Goal: Task Accomplishment & Management: Manage account settings

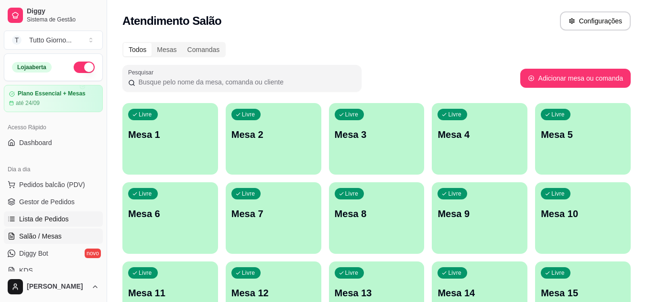
click at [57, 218] on span "Lista de Pedidos" at bounding box center [44, 220] width 50 height 10
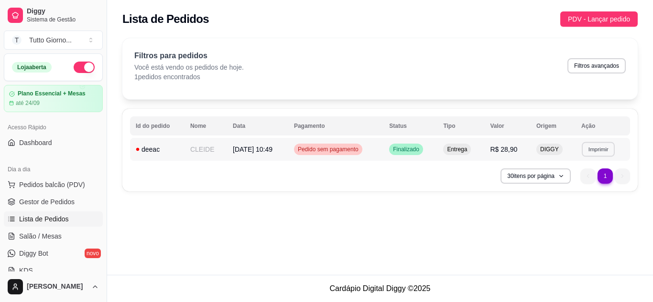
click at [597, 153] on button "Imprimir" at bounding box center [598, 149] width 33 height 15
click at [585, 186] on button "IMPRESSORA" at bounding box center [581, 182] width 67 height 15
click at [53, 231] on link "Salão / Mesas" at bounding box center [53, 236] width 99 height 15
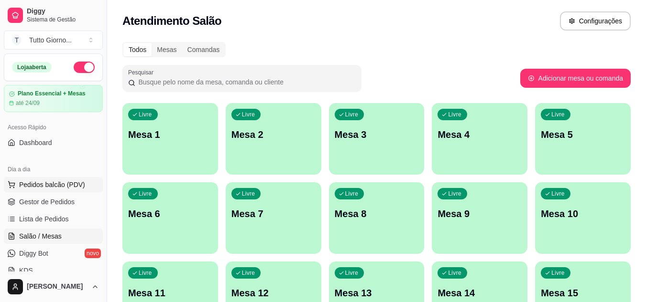
click at [65, 185] on span "Pedidos balcão (PDV)" at bounding box center [52, 185] width 66 height 10
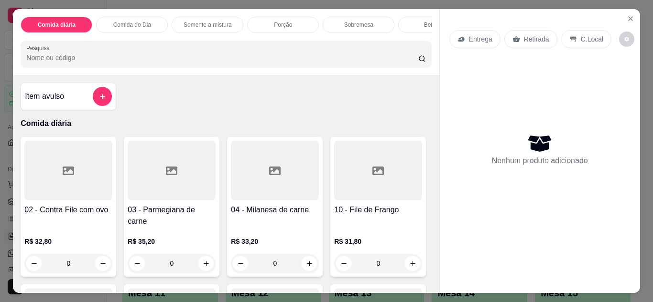
click at [464, 35] on div "Entrega" at bounding box center [474, 39] width 51 height 18
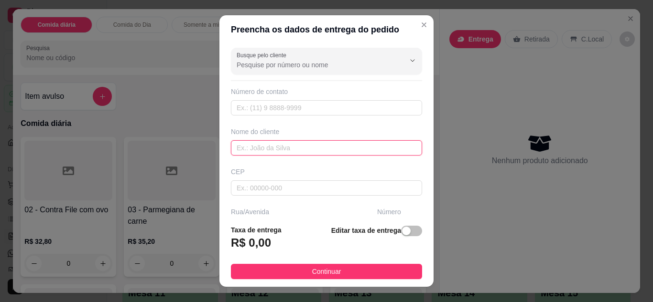
click at [276, 148] on input "text" at bounding box center [326, 147] width 191 height 15
type input "VIVI"
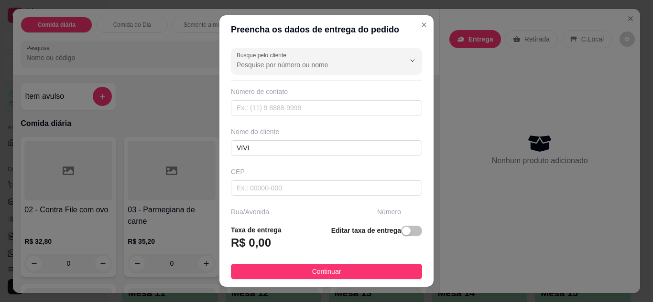
click at [421, 218] on footer "Taxa de entrega R$ 0,00 Editar taxa de entrega Continuar" at bounding box center [326, 252] width 214 height 70
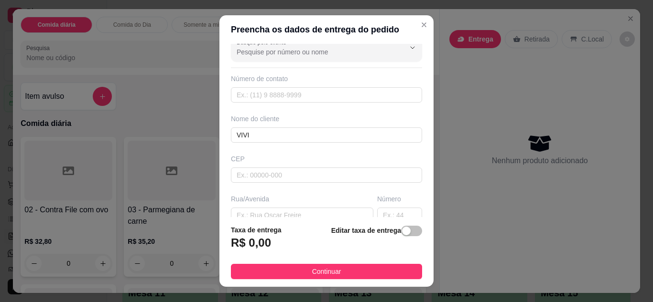
scroll to position [19, 0]
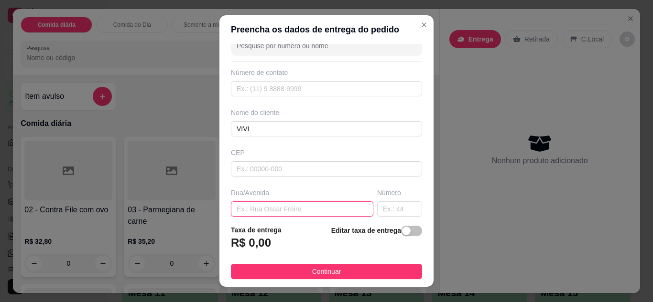
click at [272, 211] on input "text" at bounding box center [302, 209] width 142 height 15
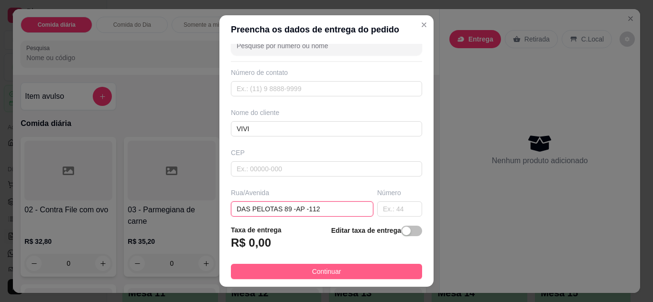
type input "DAS PELOTAS 89 -AP -112"
click at [320, 276] on span "Continuar" at bounding box center [326, 272] width 29 height 11
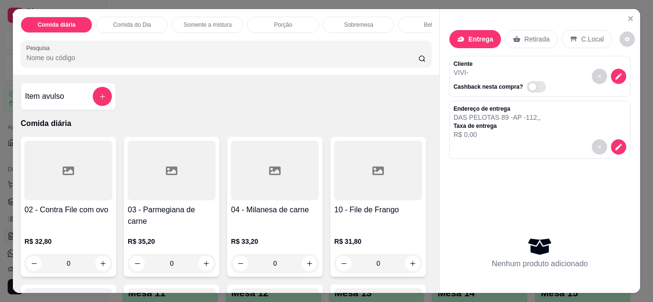
scroll to position [185, 0]
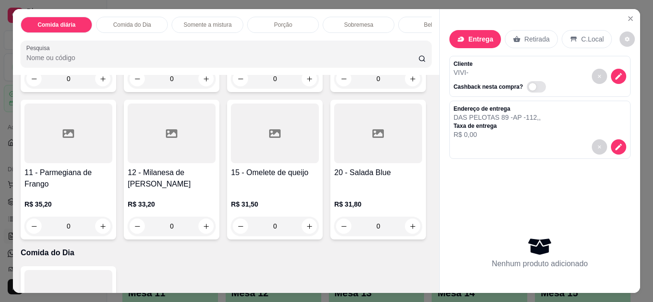
click at [334, 88] on div "0" at bounding box center [378, 78] width 88 height 19
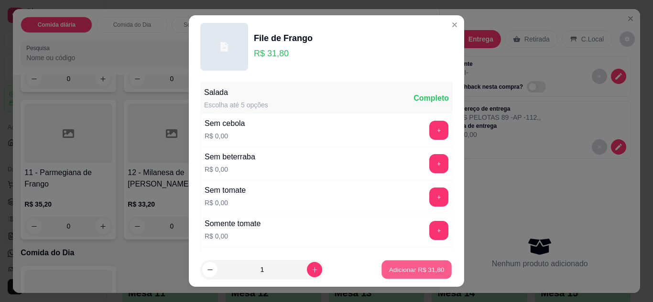
click at [396, 278] on button "Adicionar R$ 31,80" at bounding box center [416, 270] width 70 height 19
type input "1"
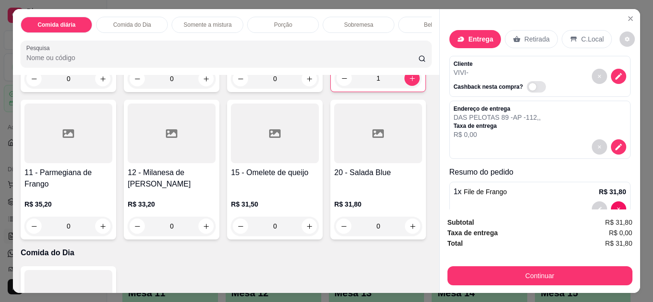
click at [439, 281] on div "Entrega Retirada C.Local Cliente VIVI - Cashback nesta compra? Endereço de entr…" at bounding box center [539, 151] width 201 height 284
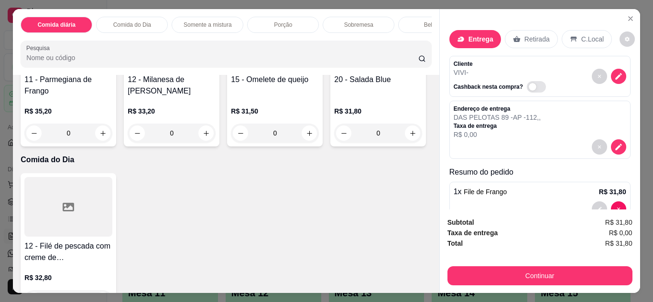
scroll to position [281, 0]
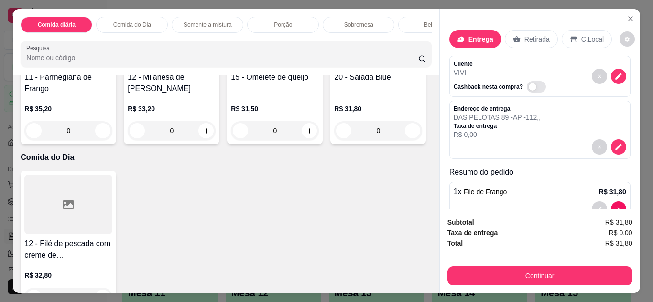
click at [231, 140] on div "0" at bounding box center [275, 130] width 88 height 19
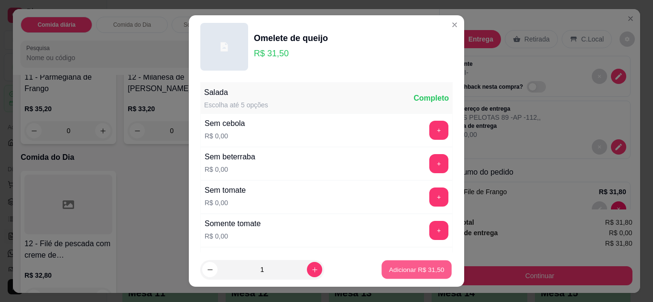
click at [402, 270] on p "Adicionar R$ 31,50" at bounding box center [416, 270] width 55 height 9
type input "1"
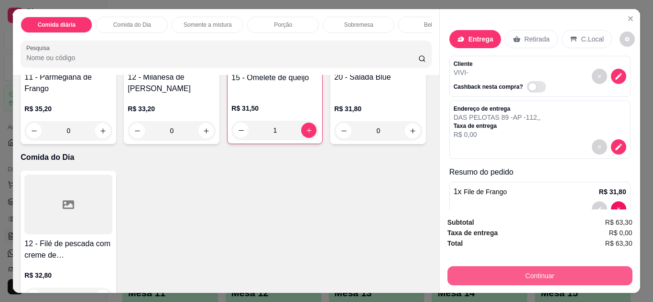
click at [540, 267] on button "Continuar" at bounding box center [539, 276] width 185 height 19
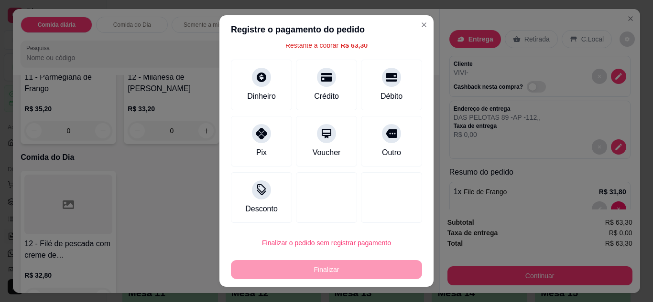
scroll to position [42, 0]
click at [249, 197] on div "Desconto" at bounding box center [261, 195] width 67 height 56
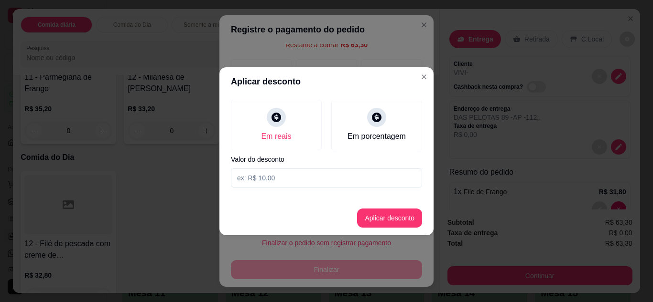
click at [311, 182] on input at bounding box center [326, 178] width 191 height 19
type input "5,50"
click at [388, 212] on button "Aplicar desconto" at bounding box center [389, 218] width 63 height 19
type input "R$ 57,80"
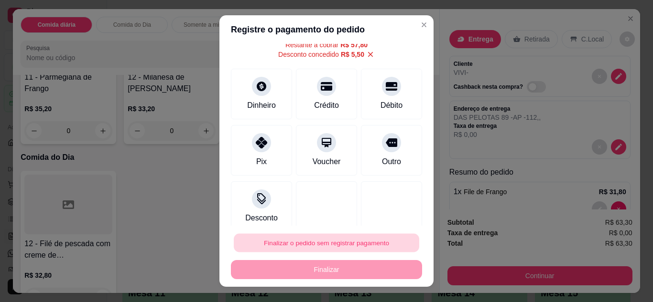
click at [360, 251] on button "Finalizar o pedido sem registrar pagamento" at bounding box center [326, 243] width 185 height 19
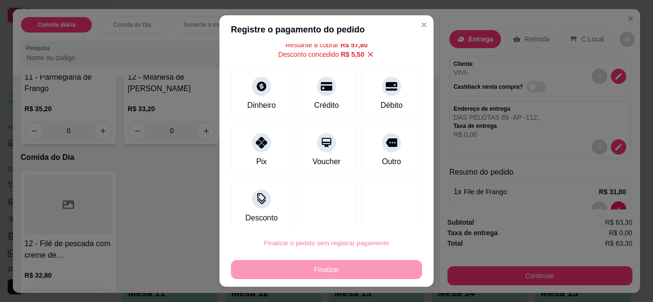
click at [371, 212] on button "Confirmar" at bounding box center [381, 216] width 34 height 14
type input "0"
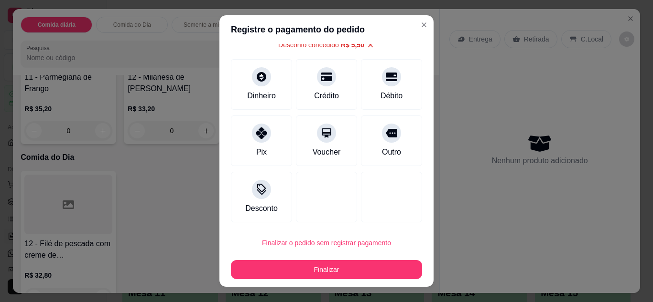
type input "-R$ 5,50"
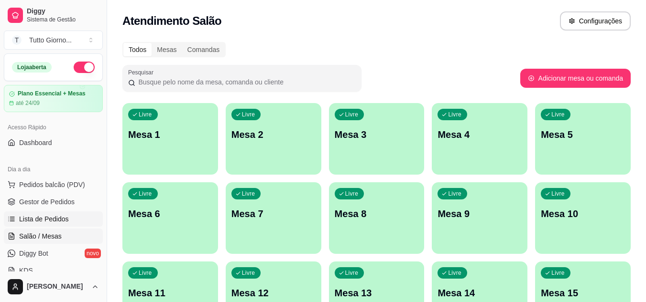
click at [52, 219] on span "Lista de Pedidos" at bounding box center [44, 220] width 50 height 10
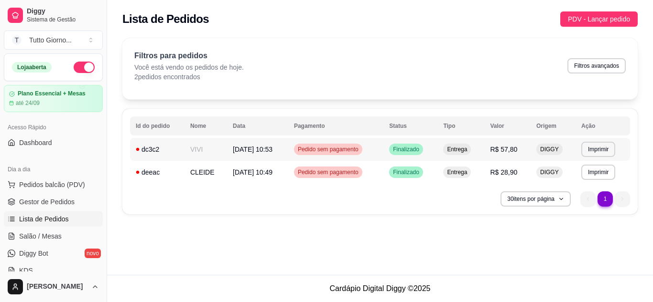
click at [360, 150] on span "Pedido sem pagamento" at bounding box center [328, 150] width 65 height 8
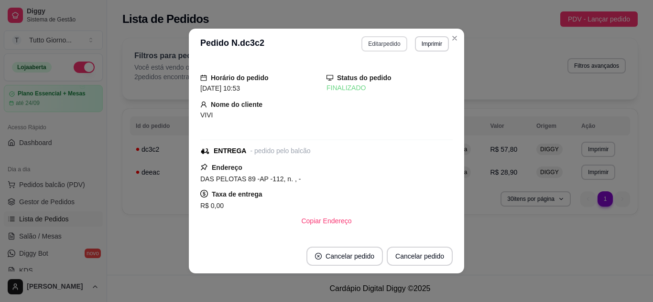
click at [383, 49] on button "Editar pedido" at bounding box center [383, 43] width 45 height 15
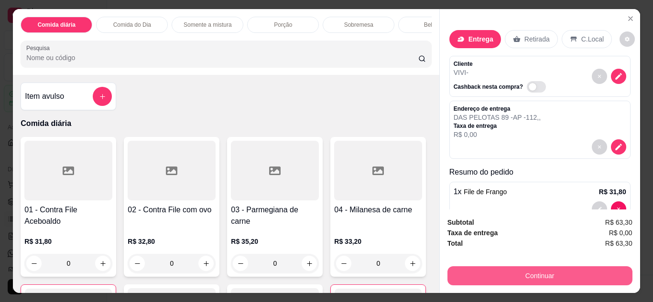
click at [548, 281] on button "Continuar" at bounding box center [539, 276] width 185 height 19
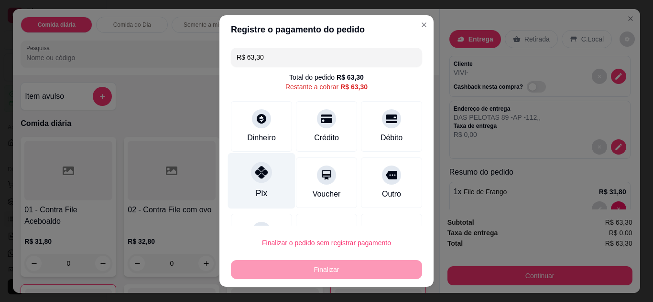
click at [255, 177] on icon at bounding box center [261, 172] width 12 height 12
type input "R$ 0,00"
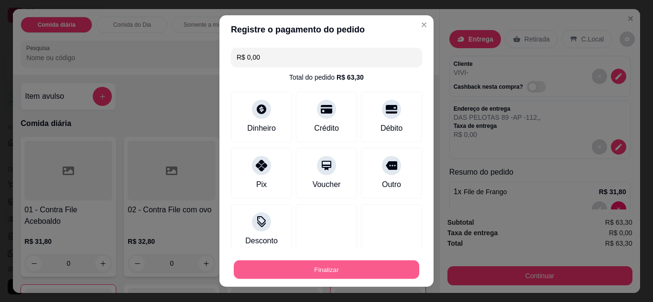
click at [326, 279] on button "Finalizar" at bounding box center [326, 270] width 185 height 19
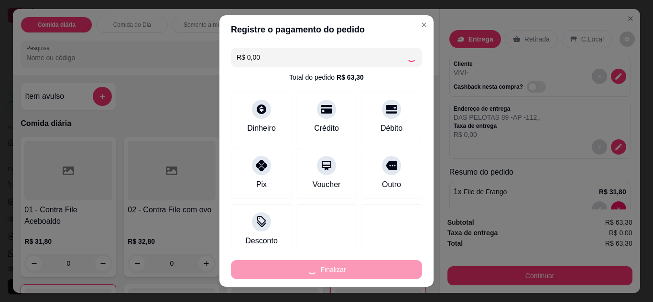
type input "0"
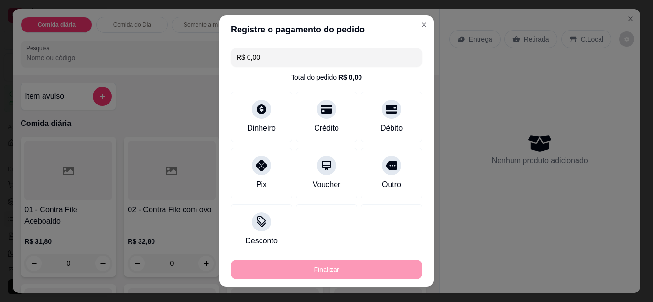
type input "-R$ 63,30"
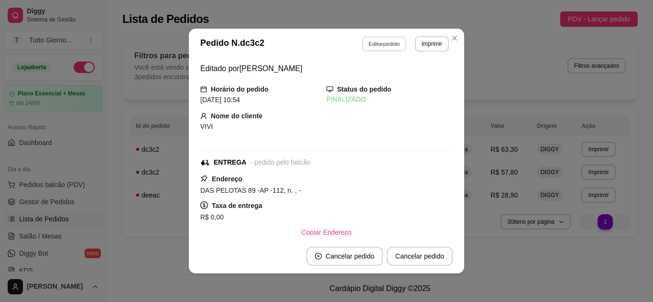
click at [379, 47] on button "Editar pedido" at bounding box center [384, 43] width 44 height 15
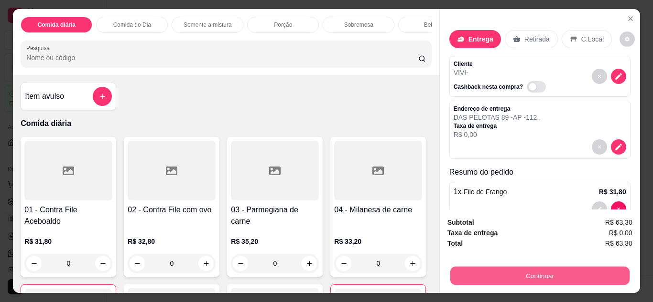
click at [504, 268] on button "Continuar" at bounding box center [539, 276] width 179 height 19
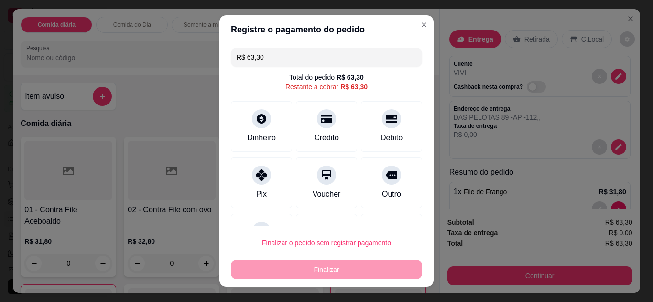
scroll to position [19, 0]
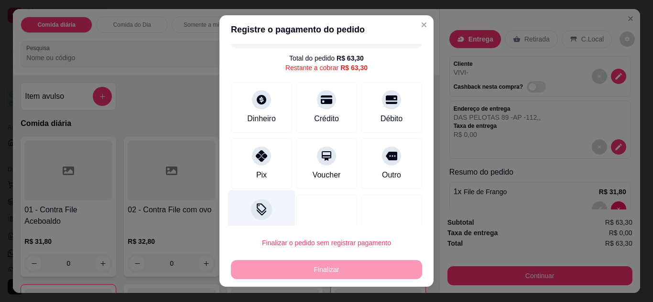
click at [251, 214] on div at bounding box center [261, 209] width 21 height 21
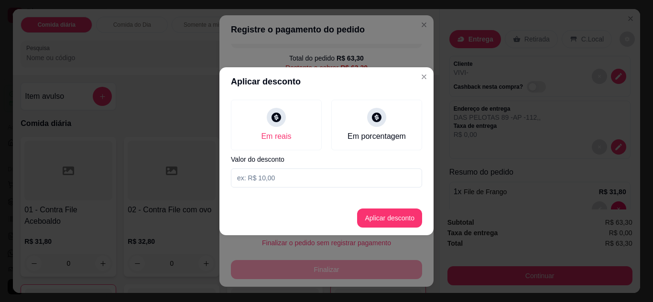
click at [290, 182] on input at bounding box center [326, 178] width 191 height 19
type input "5,50"
click at [401, 219] on button "Aplicar desconto" at bounding box center [389, 218] width 63 height 19
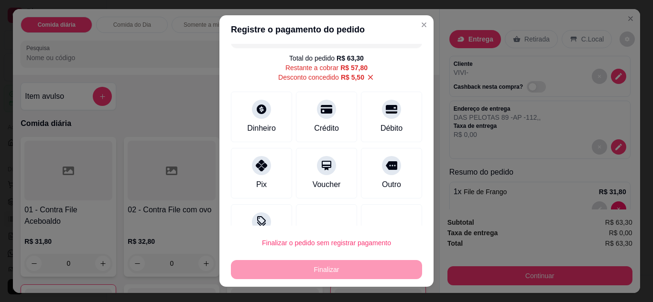
click at [401, 219] on div at bounding box center [391, 230] width 61 height 51
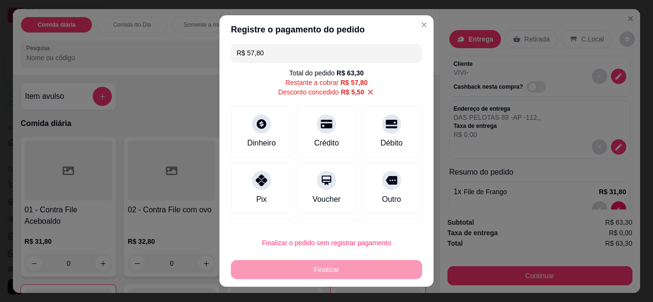
scroll to position [0, 0]
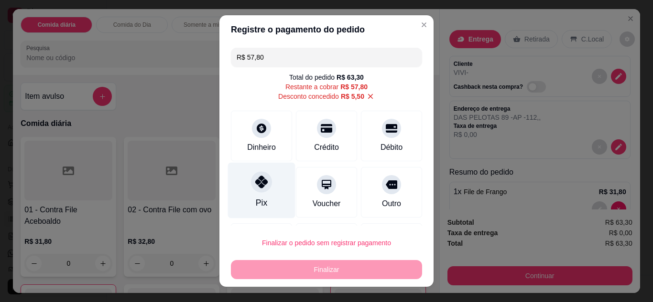
click at [260, 182] on icon at bounding box center [261, 182] width 12 height 12
type input "R$ 0,00"
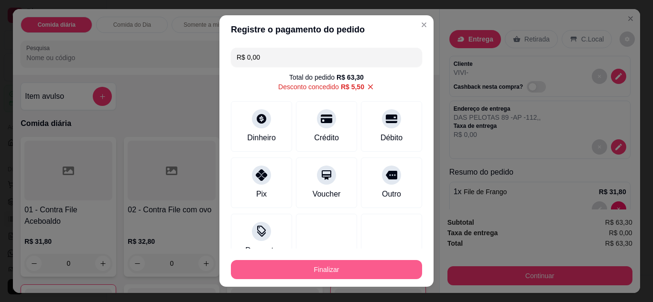
click at [313, 272] on button "Finalizar" at bounding box center [326, 269] width 191 height 19
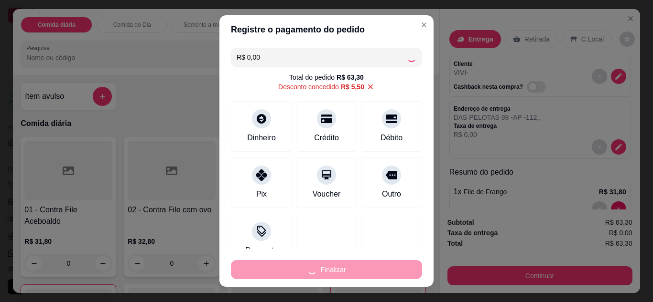
type input "0"
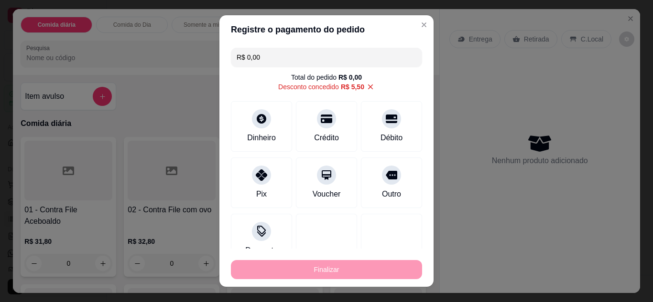
type input "-R$ 63,30"
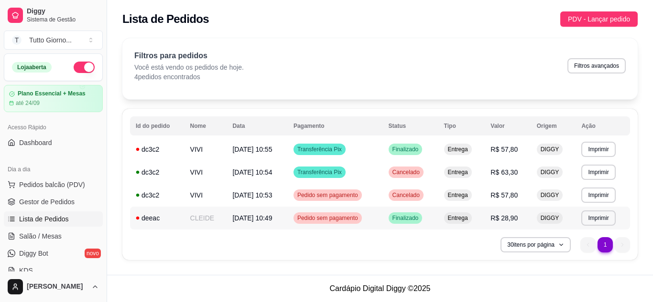
click at [336, 220] on span "Pedido sem pagamento" at bounding box center [327, 219] width 65 height 8
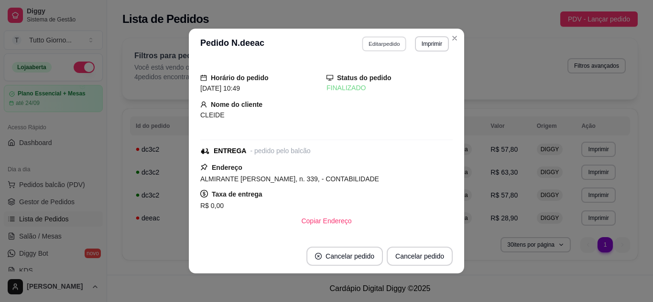
click at [387, 45] on button "Editar pedido" at bounding box center [384, 43] width 44 height 15
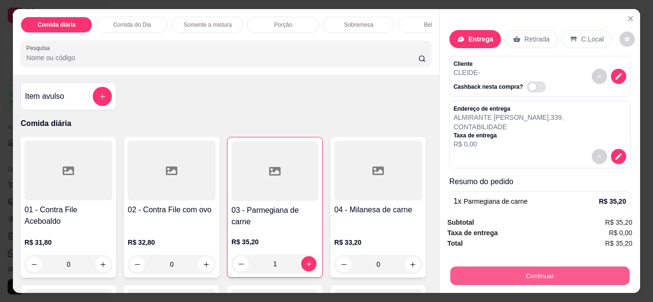
click at [551, 272] on button "Continuar" at bounding box center [539, 276] width 179 height 19
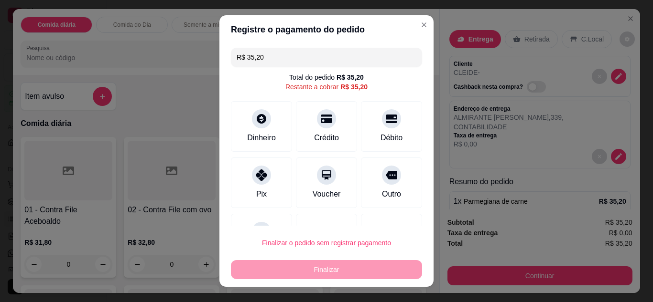
scroll to position [42, 0]
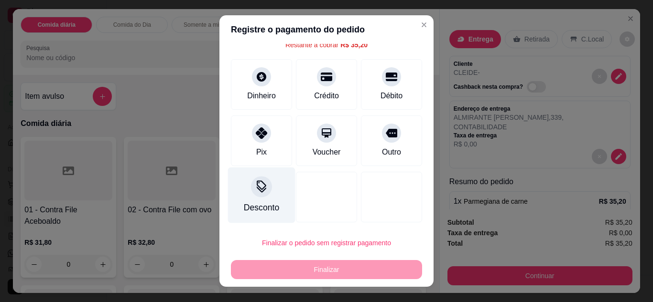
click at [251, 194] on div at bounding box center [261, 186] width 21 height 21
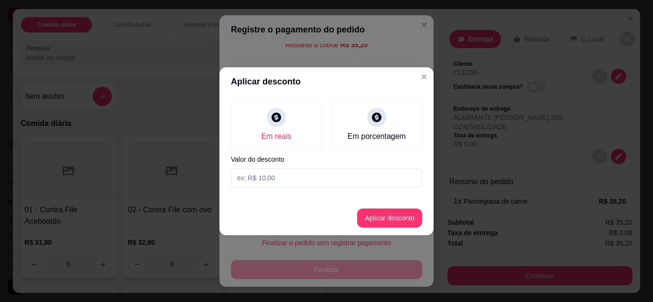
click at [275, 172] on input at bounding box center [326, 178] width 191 height 19
type input "6,30"
click at [388, 222] on button "Aplicar desconto" at bounding box center [389, 218] width 63 height 19
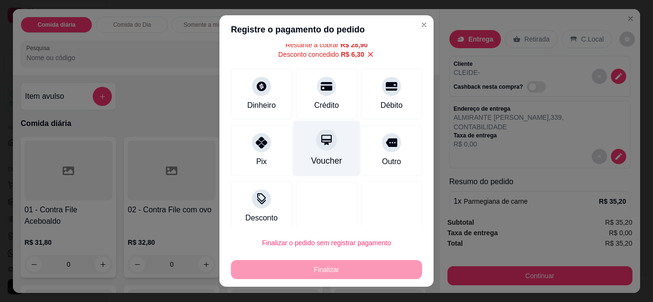
click at [304, 144] on div "Voucher" at bounding box center [326, 148] width 67 height 56
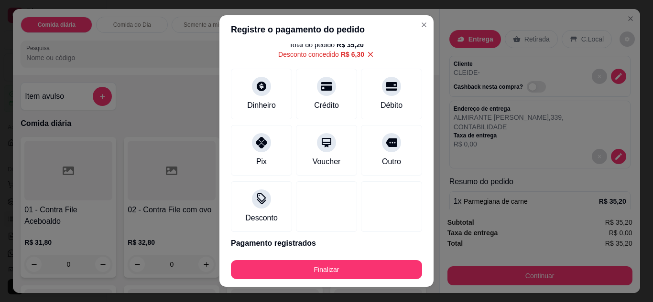
scroll to position [0, 0]
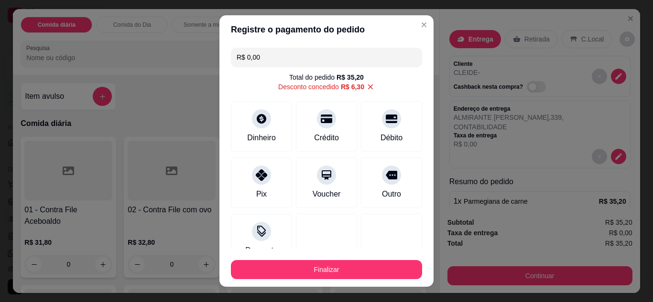
click at [303, 59] on input "R$ 0,00" at bounding box center [327, 57] width 180 height 19
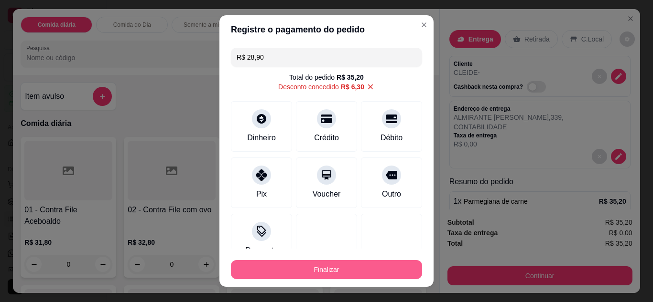
type input "R$ 28,90"
click at [322, 275] on button "Finalizar" at bounding box center [326, 270] width 185 height 19
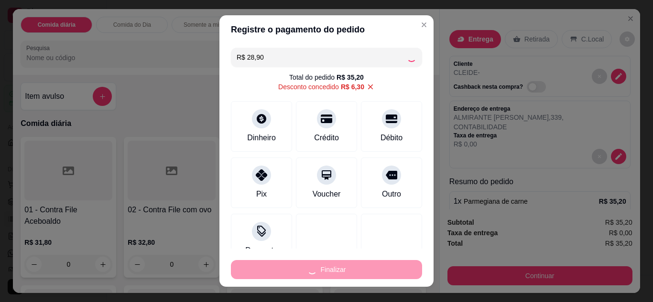
type input "0"
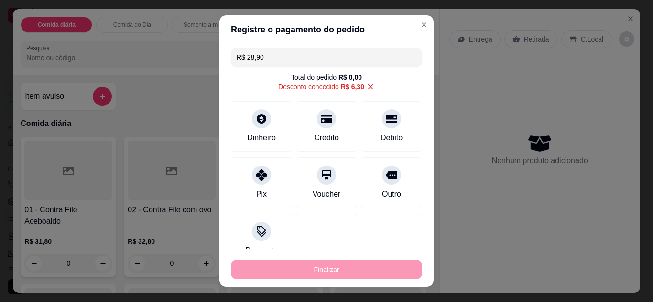
type input "-R$ 35,20"
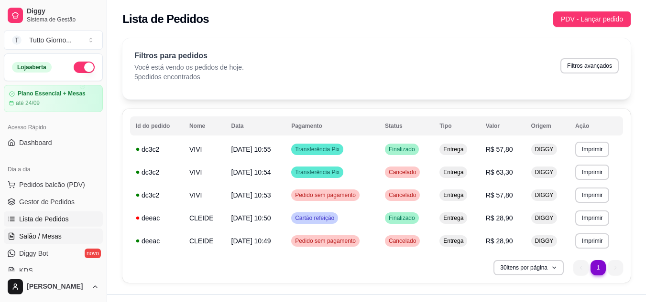
click at [54, 238] on span "Salão / Mesas" at bounding box center [40, 237] width 43 height 10
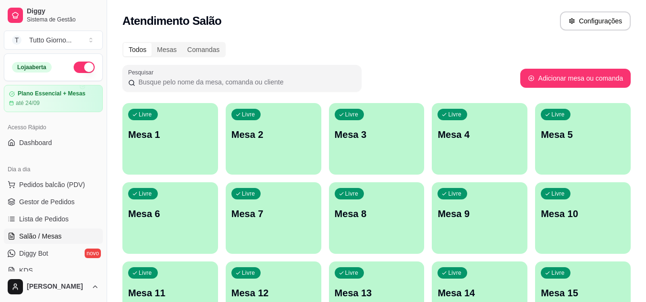
click at [54, 238] on span "Salão / Mesas" at bounding box center [40, 237] width 43 height 10
click at [65, 181] on span "Pedidos balcão (PDV)" at bounding box center [52, 185] width 66 height 10
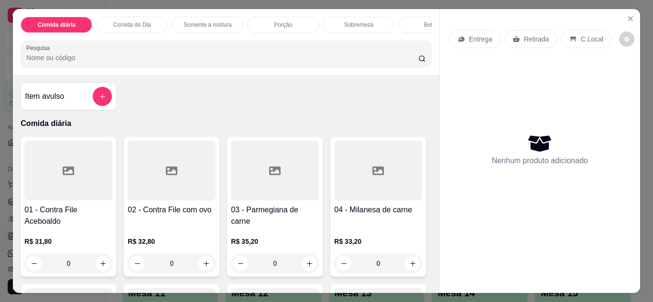
click at [490, 34] on div "Entrega" at bounding box center [474, 39] width 51 height 18
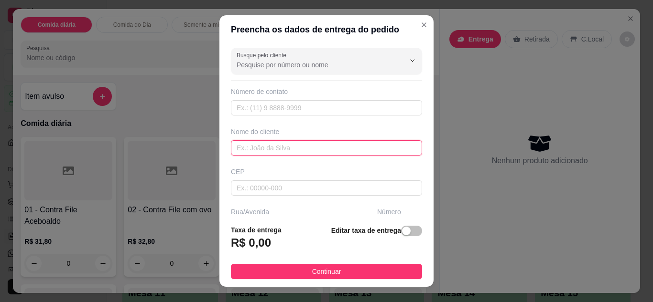
click at [267, 151] on input "text" at bounding box center [326, 147] width 191 height 15
type input "REINALDO ELETRICA"
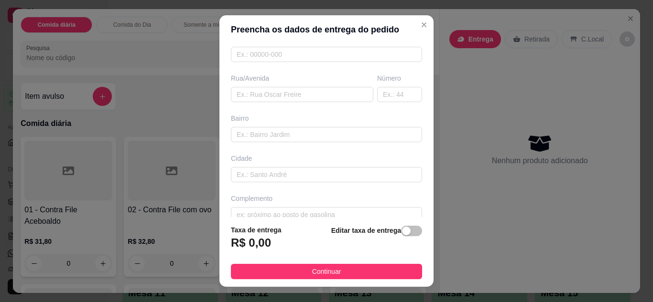
scroll to position [148, 0]
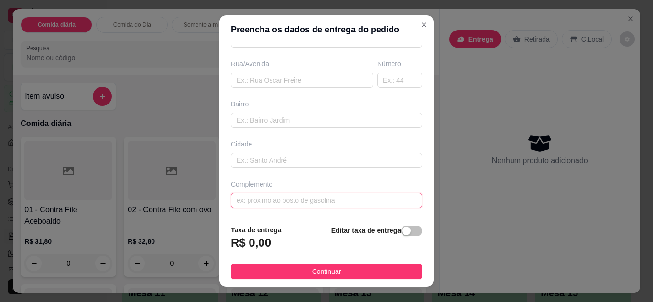
click at [320, 203] on input "text" at bounding box center [326, 200] width 191 height 15
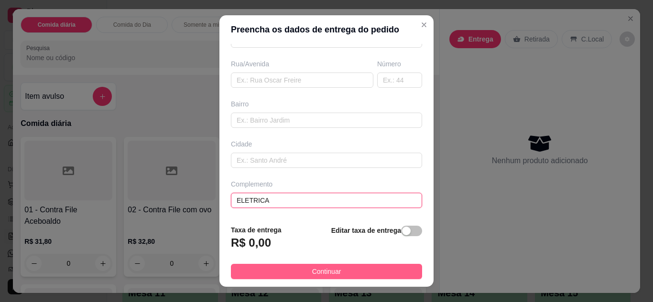
type input "ELETRICA"
click at [321, 273] on span "Continuar" at bounding box center [326, 272] width 29 height 11
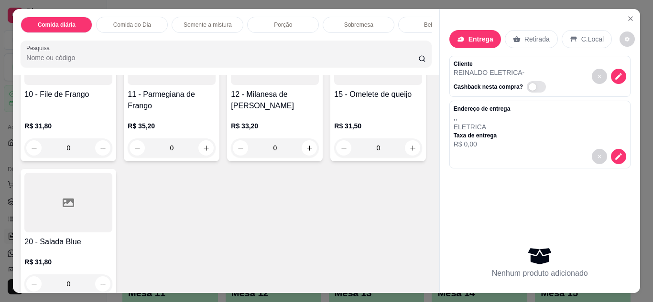
scroll to position [268, 0]
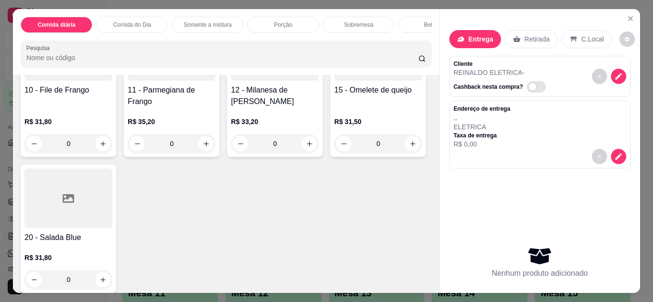
click at [112, 248] on div "R$ 31,80 0" at bounding box center [68, 267] width 88 height 46
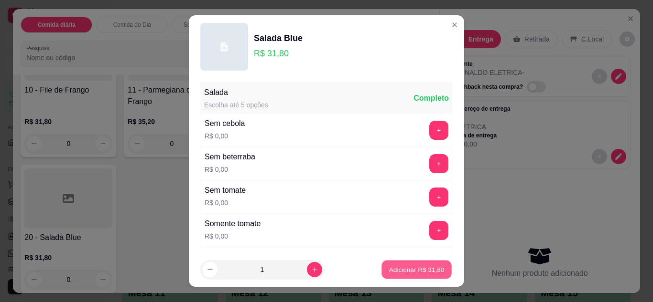
click at [402, 272] on p "Adicionar R$ 31,80" at bounding box center [416, 270] width 55 height 9
type input "1"
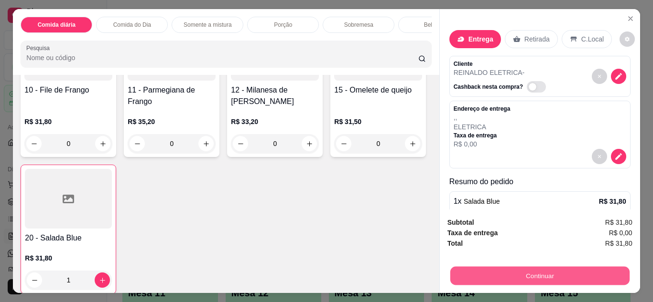
click at [511, 271] on button "Continuar" at bounding box center [539, 276] width 179 height 19
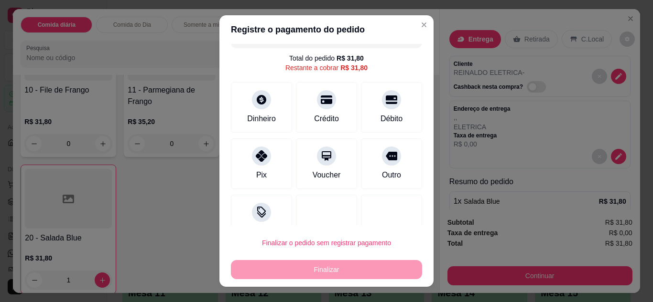
scroll to position [38, 0]
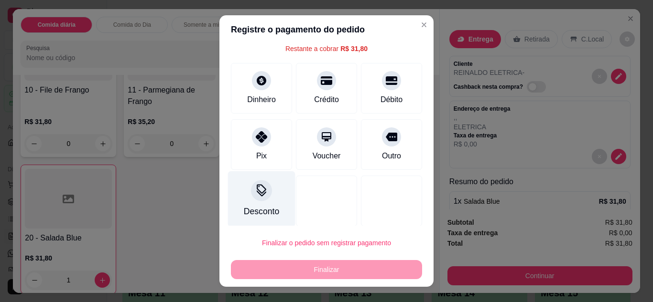
click at [247, 205] on div "Desconto" at bounding box center [261, 199] width 67 height 56
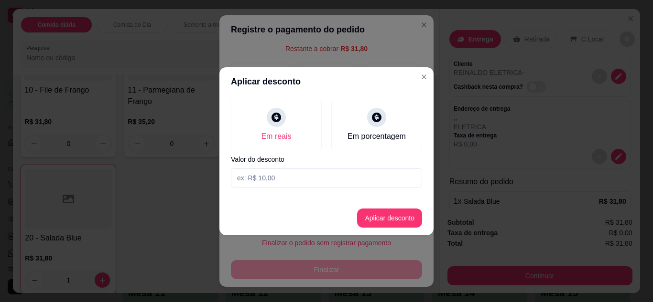
click at [277, 178] on input at bounding box center [326, 178] width 191 height 19
type input "6,30"
click at [374, 212] on button "Aplicar desconto" at bounding box center [389, 218] width 63 height 19
type input "R$ 25,50"
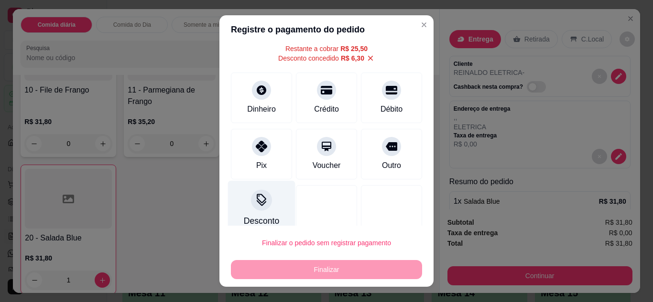
click at [255, 200] on icon at bounding box center [261, 200] width 12 height 12
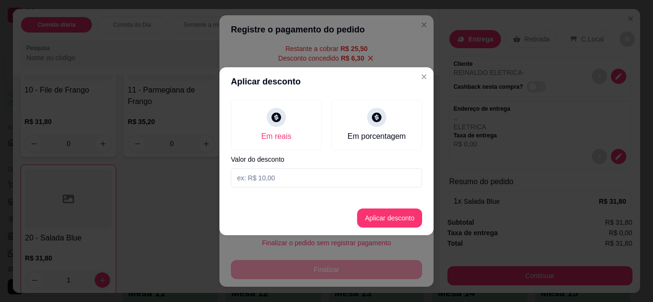
click at [303, 179] on input at bounding box center [326, 178] width 191 height 19
type input "2,90"
click at [399, 225] on button "Aplicar desconto" at bounding box center [389, 218] width 65 height 19
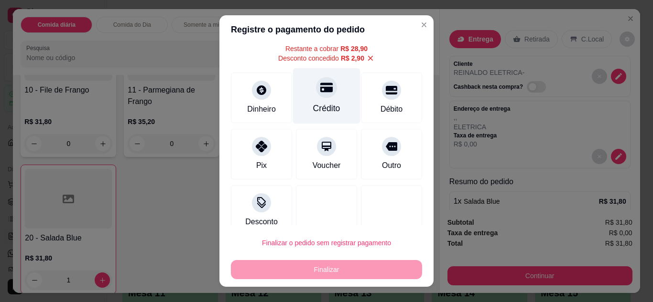
click at [321, 93] on icon at bounding box center [326, 87] width 12 height 12
type input "R$ 0,00"
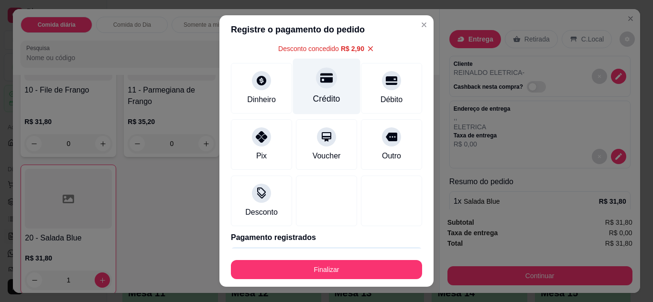
scroll to position [29, 0]
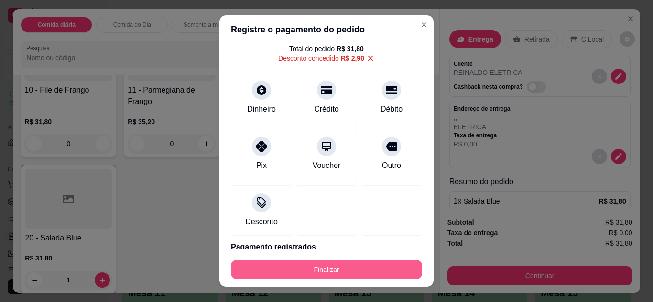
click at [323, 273] on button "Finalizar" at bounding box center [326, 269] width 191 height 19
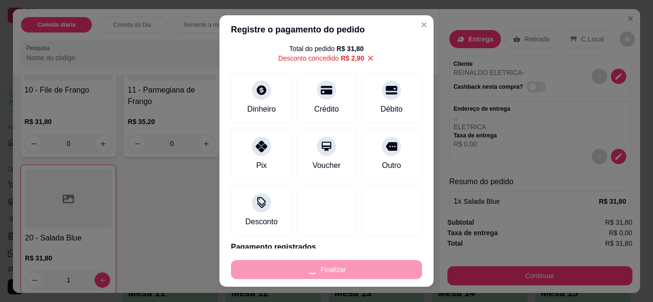
type input "0"
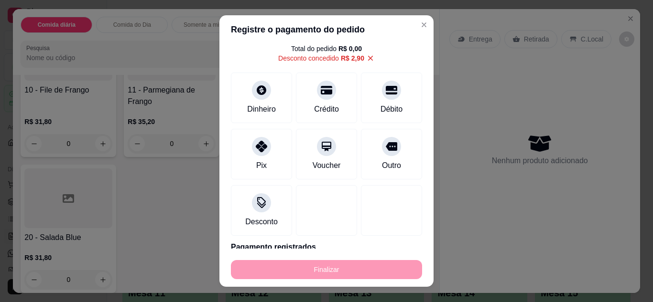
type input "-R$ 31,80"
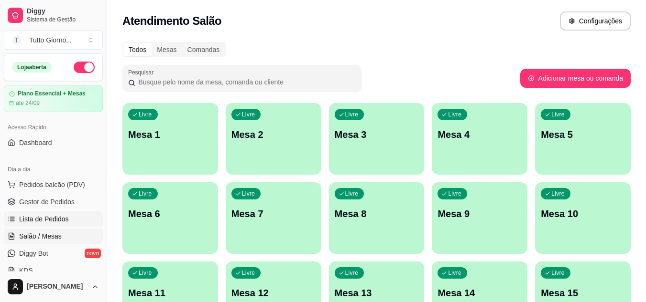
click at [61, 215] on span "Lista de Pedidos" at bounding box center [44, 220] width 50 height 10
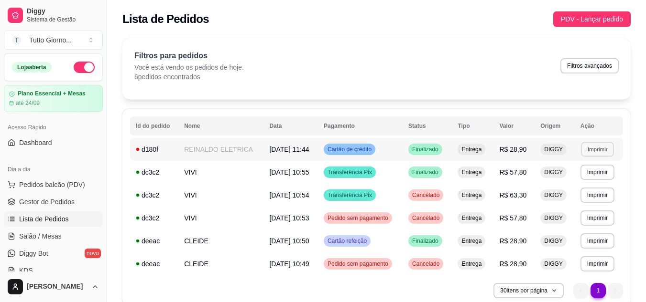
click at [597, 154] on button "Imprimir" at bounding box center [597, 149] width 33 height 15
click at [574, 182] on button "IMPRESSORA" at bounding box center [580, 182] width 67 height 15
click at [53, 237] on span "Salão / Mesas" at bounding box center [40, 237] width 43 height 10
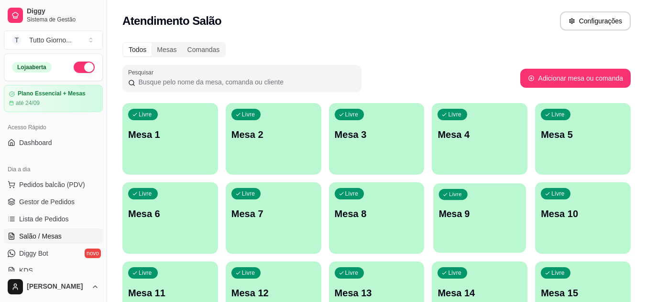
click at [486, 221] on div "Livre Mesa 9" at bounding box center [479, 213] width 93 height 58
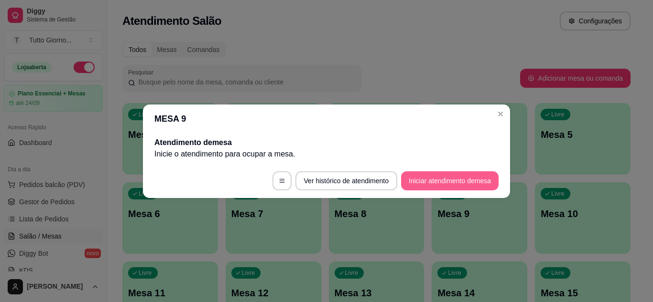
click at [438, 182] on button "Iniciar atendimento de mesa" at bounding box center [449, 181] width 97 height 19
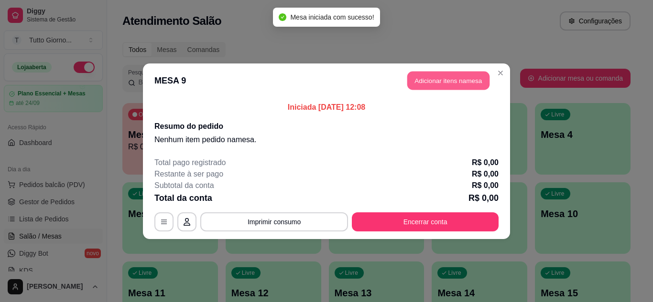
click at [456, 77] on button "Adicionar itens na mesa" at bounding box center [448, 80] width 82 height 19
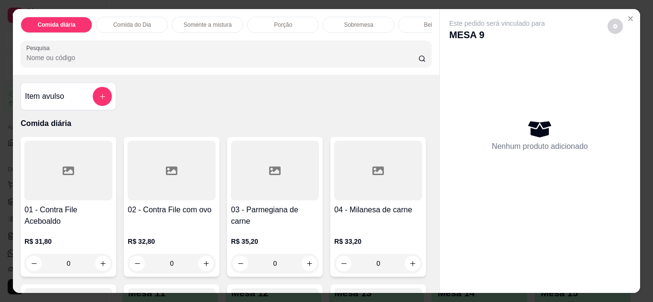
click at [178, 239] on div "R$ 32,80 0" at bounding box center [172, 250] width 88 height 46
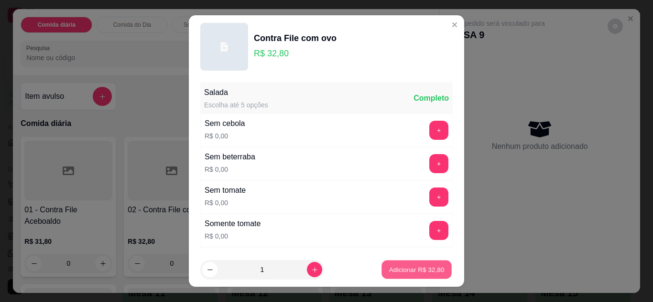
click at [418, 266] on p "Adicionar R$ 32,80" at bounding box center [416, 270] width 55 height 9
type input "1"
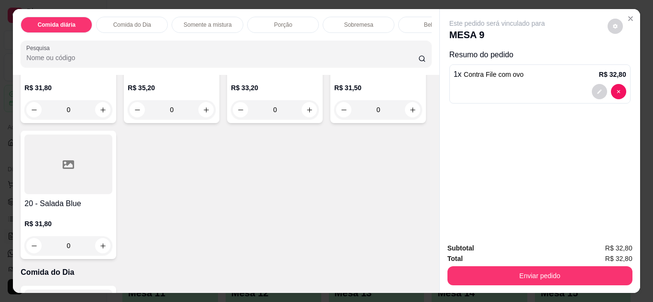
scroll to position [306, 0]
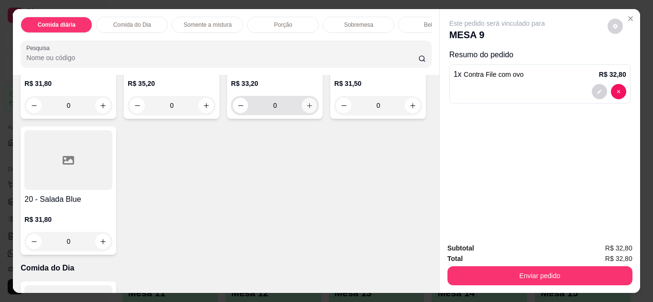
click at [306, 109] on icon "increase-product-quantity" at bounding box center [309, 105] width 7 height 7
type input "1"
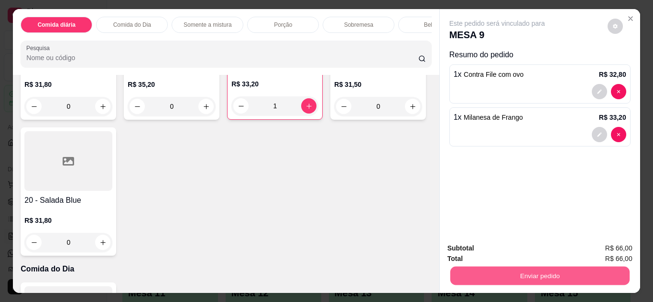
click at [561, 272] on button "Enviar pedido" at bounding box center [539, 276] width 179 height 19
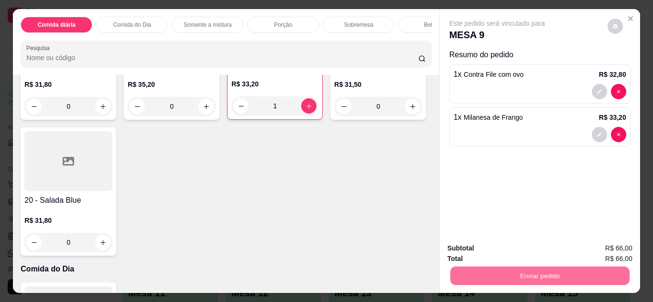
click at [358, 234] on div "01 - Contra File Aceboaldo R$ 31,80 0 02 - Contra File com ovo R$ 32,80 1 03 - …" at bounding box center [226, 43] width 410 height 425
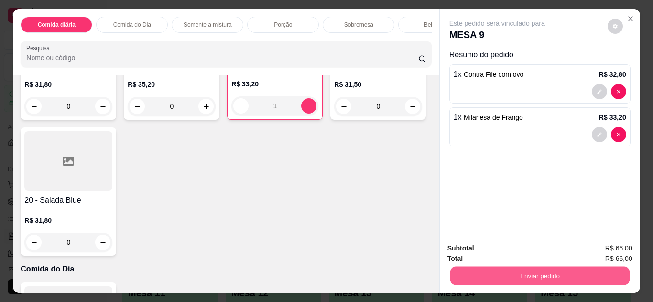
click at [522, 280] on button "Enviar pedido" at bounding box center [539, 276] width 179 height 19
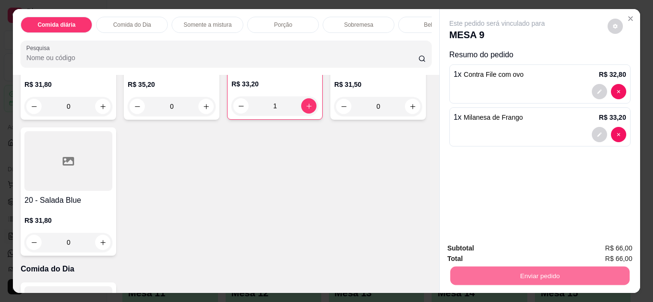
click at [512, 253] on button "Não registrar e enviar pedido" at bounding box center [508, 249] width 97 height 18
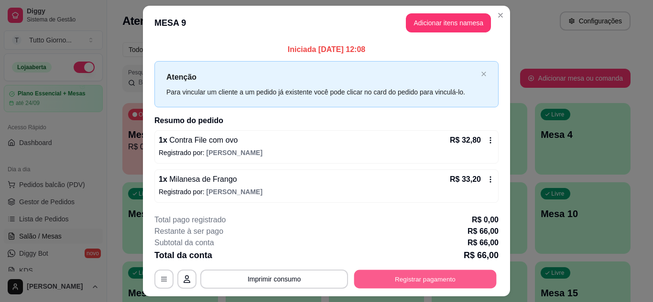
click at [476, 278] on button "Registrar pagamento" at bounding box center [425, 279] width 142 height 19
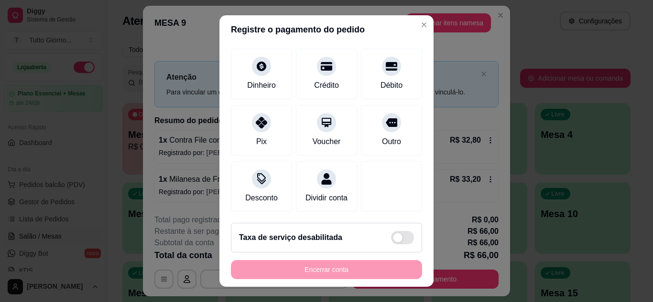
scroll to position [74, 0]
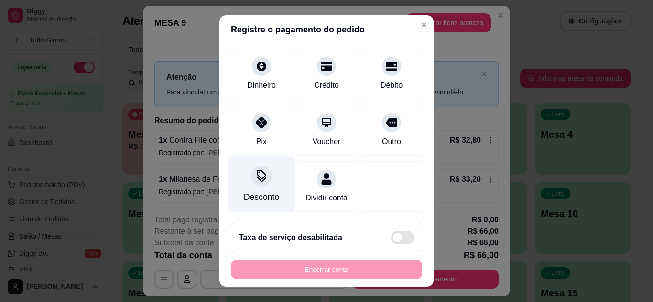
click at [254, 191] on div "Desconto" at bounding box center [261, 197] width 35 height 12
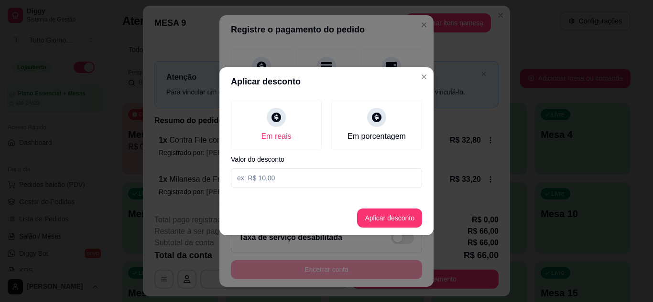
click at [272, 176] on input at bounding box center [326, 178] width 191 height 19
type input "8,20"
click at [388, 227] on button "Aplicar desconto" at bounding box center [389, 218] width 63 height 19
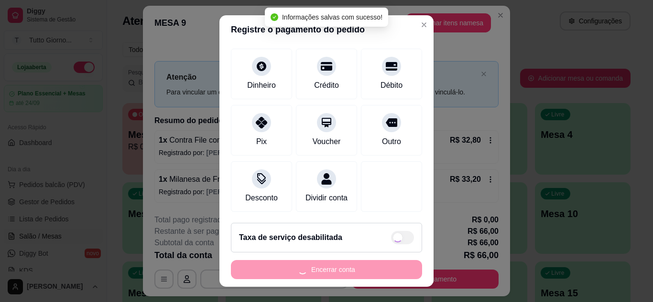
type input "R$ 57,80"
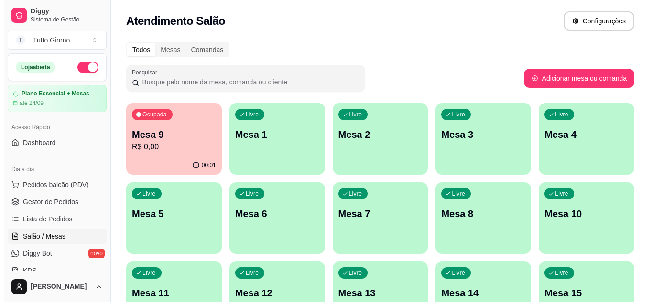
scroll to position [264, 0]
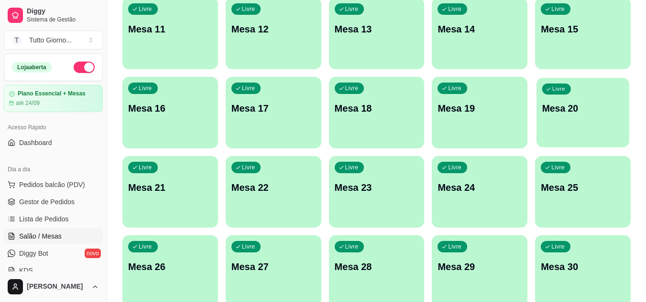
click at [559, 128] on div "Livre Mesa 20" at bounding box center [582, 107] width 93 height 58
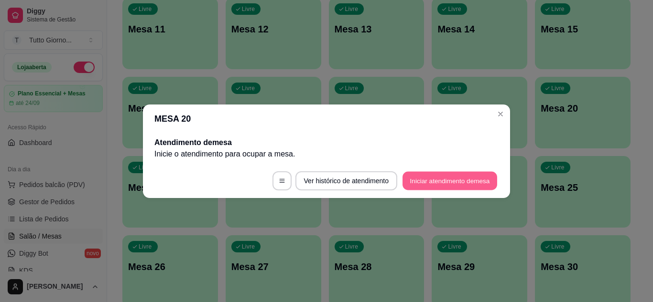
click at [436, 183] on button "Iniciar atendimento de mesa" at bounding box center [449, 181] width 95 height 19
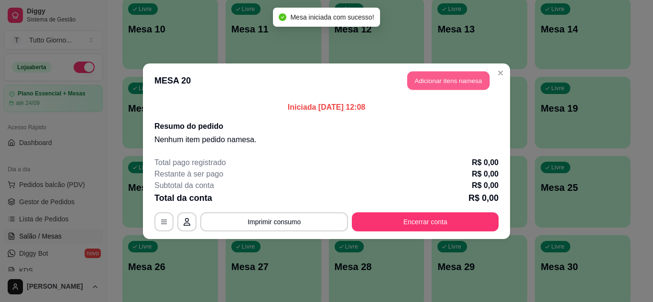
click at [461, 85] on button "Adicionar itens na mesa" at bounding box center [448, 80] width 82 height 19
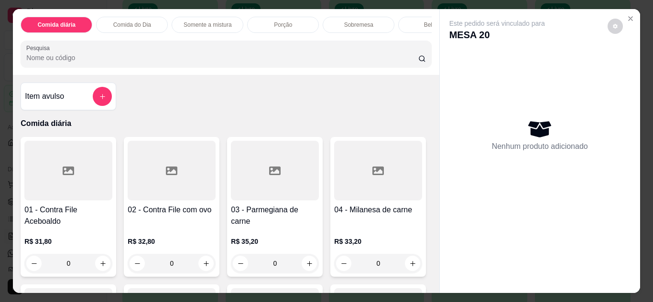
click at [124, 27] on div "Comida do Dia" at bounding box center [132, 25] width 72 height 16
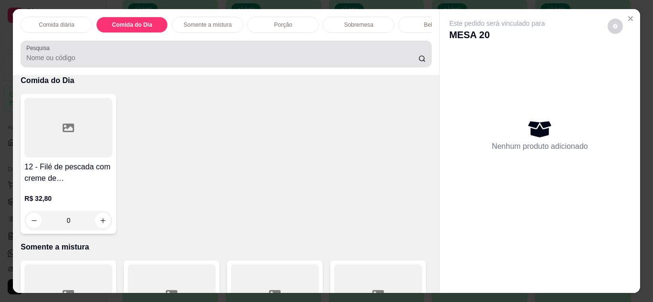
scroll to position [25, 0]
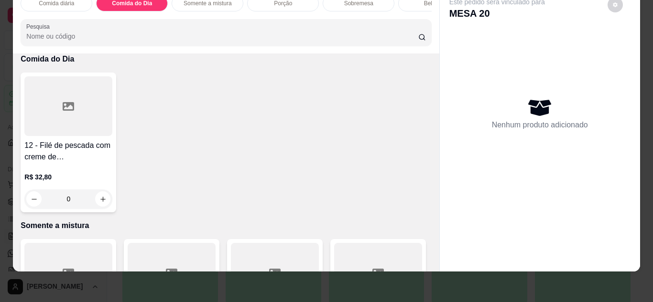
click at [98, 202] on div "0" at bounding box center [68, 199] width 88 height 19
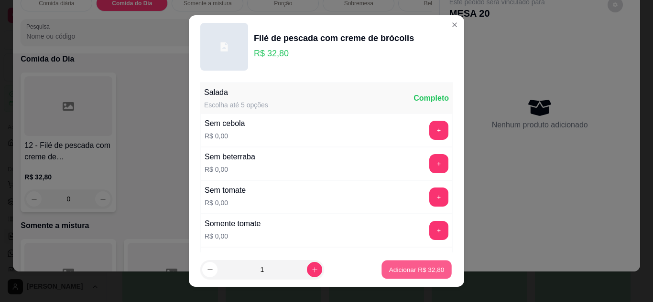
click at [401, 278] on button "Adicionar R$ 32,80" at bounding box center [416, 270] width 70 height 19
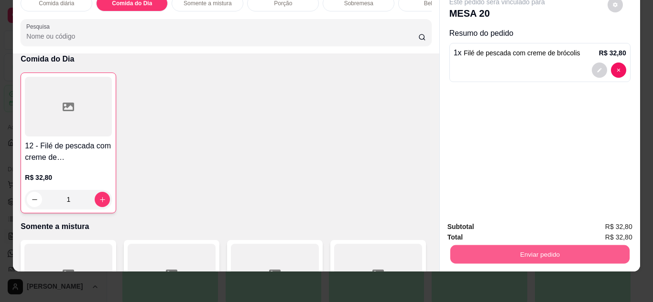
click at [526, 253] on button "Enviar pedido" at bounding box center [539, 255] width 179 height 19
click at [396, 239] on div "Item avulso Comida diária 01 - Contra File Aceboaldo R$ 31,80 0 02 - Contra Fil…" at bounding box center [226, 163] width 426 height 218
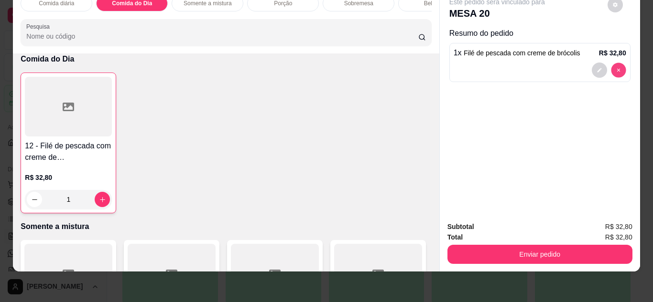
type input "0"
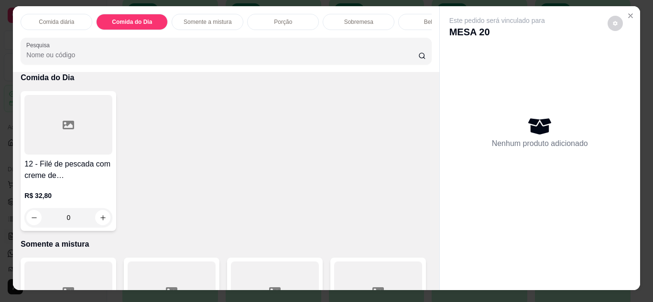
scroll to position [0, 0]
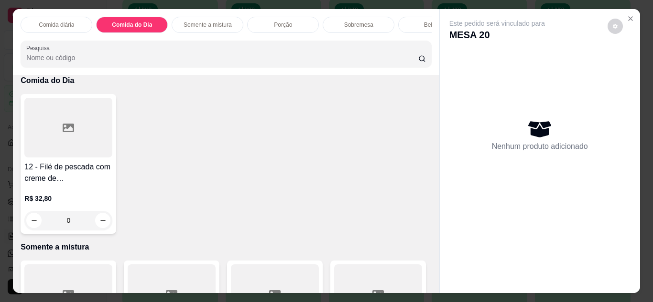
click at [96, 230] on div "0" at bounding box center [68, 220] width 88 height 19
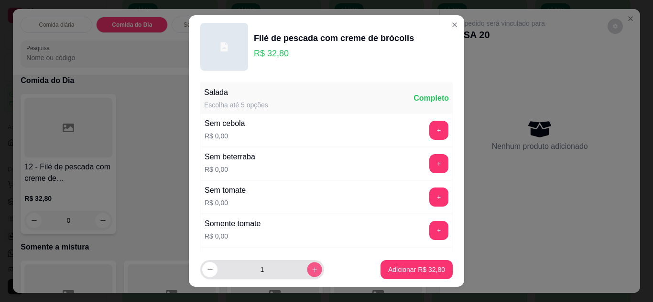
click at [308, 272] on button "increase-product-quantity" at bounding box center [314, 270] width 15 height 15
type input "4"
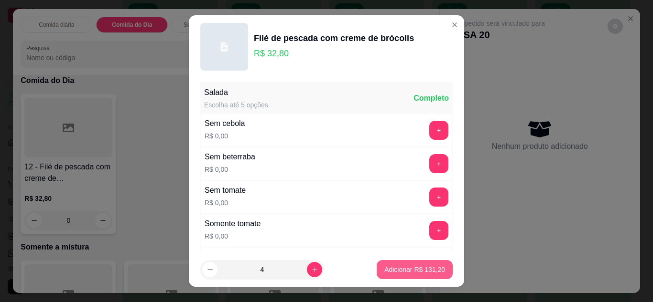
click at [387, 273] on p "Adicionar R$ 131,20" at bounding box center [414, 270] width 61 height 10
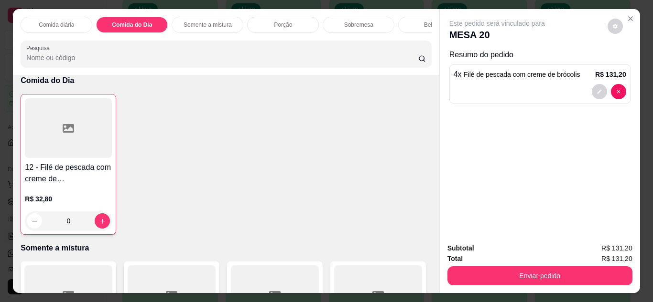
type input "4"
click at [58, 21] on p "Comida diária" at bounding box center [56, 25] width 35 height 8
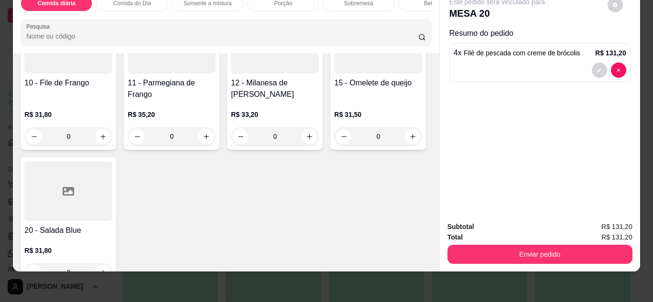
scroll to position [272, 0]
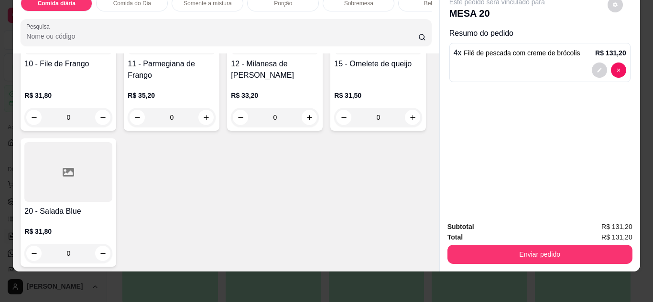
click at [112, 117] on div "0" at bounding box center [68, 117] width 88 height 19
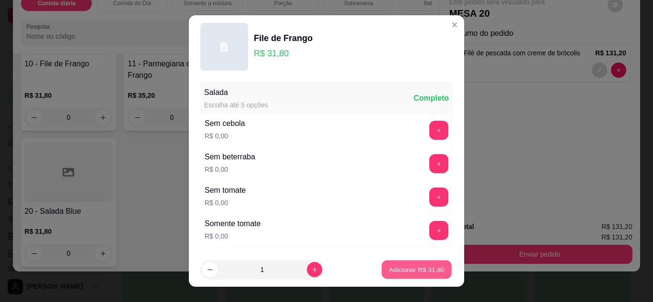
click at [429, 268] on p "Adicionar R$ 31,80" at bounding box center [416, 270] width 55 height 9
type input "1"
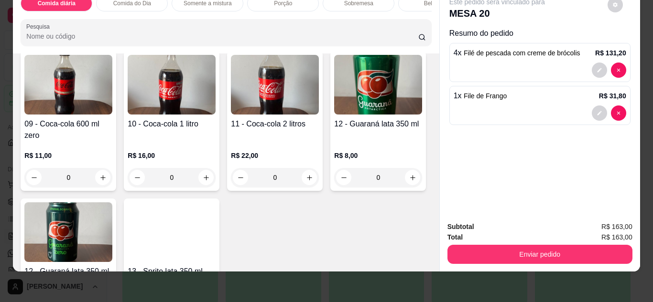
scroll to position [1936, 0]
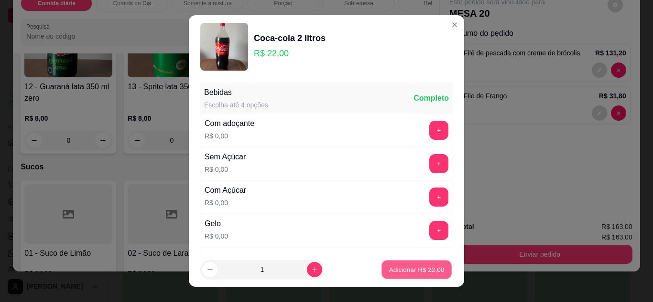
click at [407, 266] on p "Adicionar R$ 22,00" at bounding box center [416, 270] width 55 height 9
type input "1"
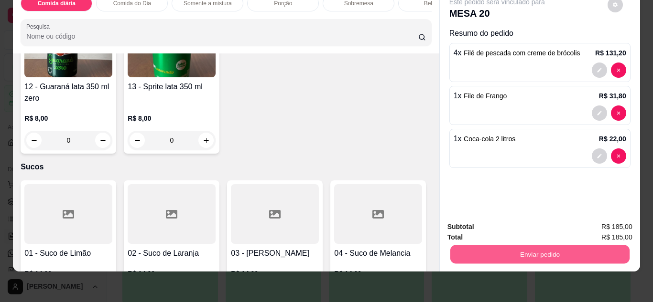
click at [547, 256] on button "Enviar pedido" at bounding box center [539, 255] width 179 height 19
click at [530, 229] on button "Não registrar e enviar pedido" at bounding box center [508, 224] width 97 height 18
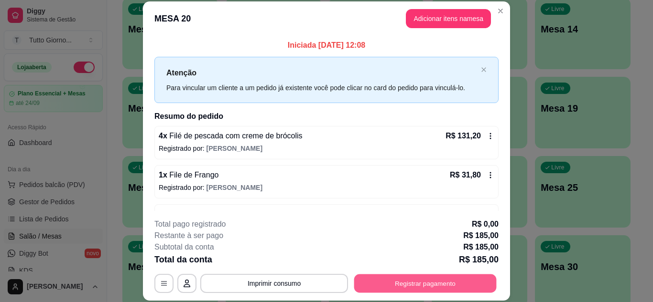
click at [417, 285] on button "Registrar pagamento" at bounding box center [425, 283] width 142 height 19
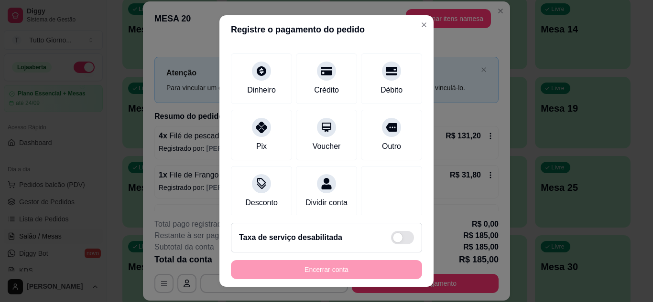
scroll to position [74, 0]
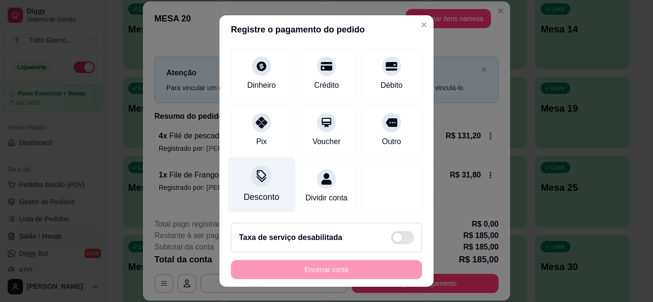
click at [255, 170] on icon at bounding box center [261, 176] width 12 height 12
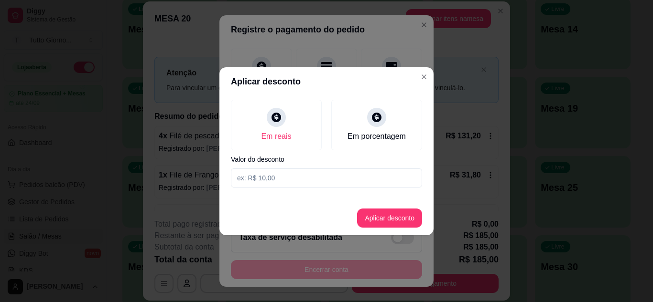
click at [312, 178] on input at bounding box center [326, 178] width 191 height 19
click at [269, 181] on input "0,14" at bounding box center [326, 178] width 191 height 19
type input "14,60"
click at [390, 217] on button "Aplicar desconto" at bounding box center [389, 218] width 63 height 19
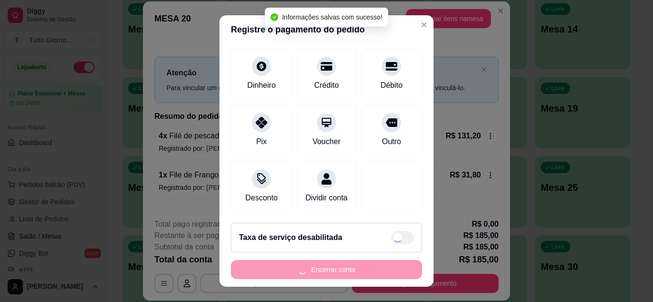
type input "R$ 170,40"
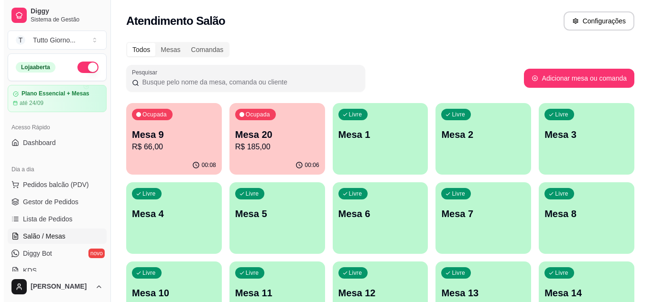
scroll to position [264, 0]
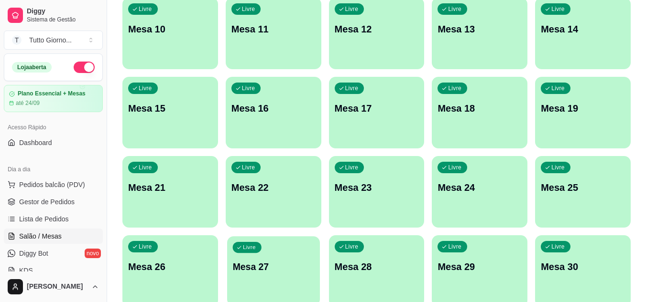
click at [288, 275] on div "Livre Mesa 27" at bounding box center [273, 266] width 93 height 58
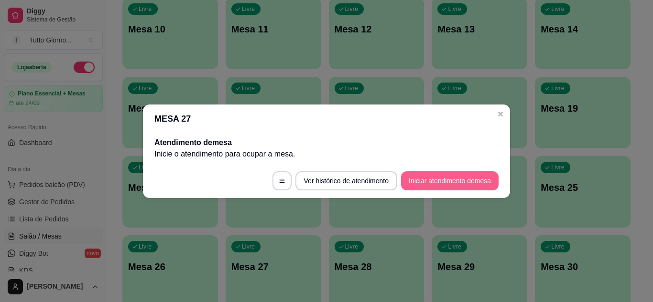
click at [418, 181] on button "Iniciar atendimento de mesa" at bounding box center [449, 181] width 97 height 19
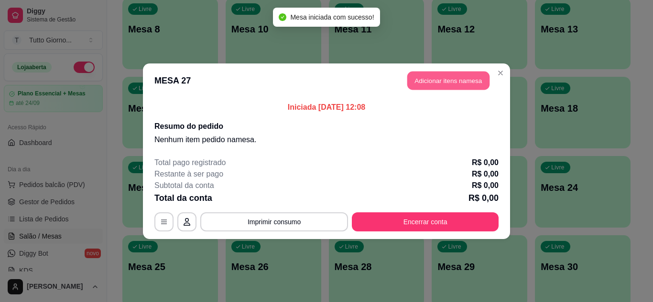
click at [446, 80] on button "Adicionar itens na mesa" at bounding box center [448, 80] width 82 height 19
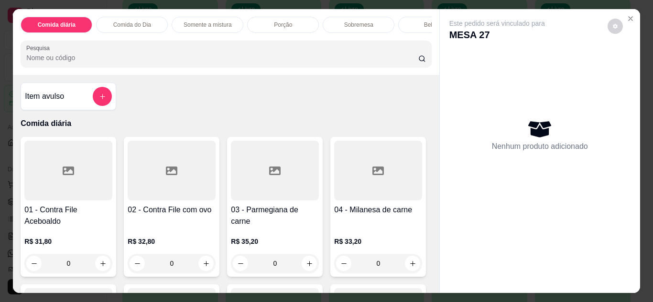
click at [146, 22] on p "Comida do Dia" at bounding box center [132, 25] width 38 height 8
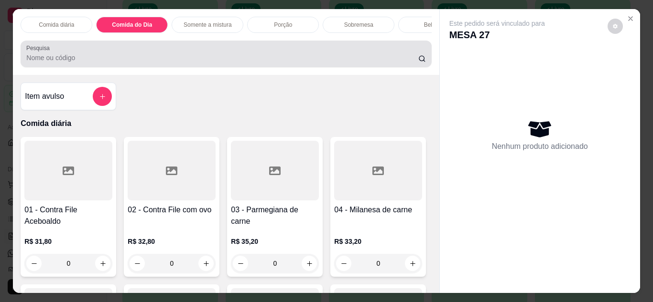
scroll to position [25, 0]
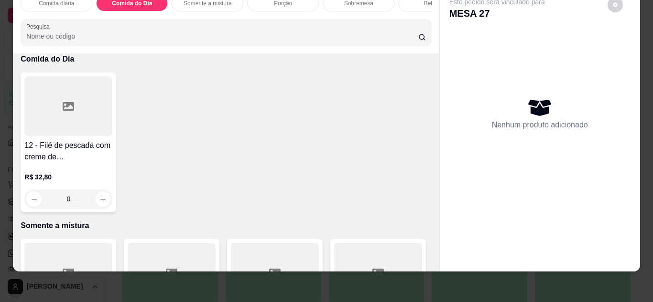
click at [96, 194] on div "0" at bounding box center [68, 199] width 88 height 19
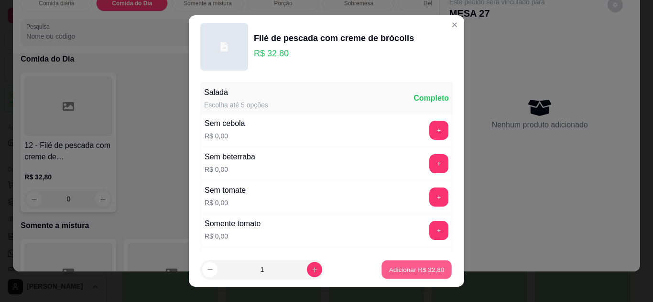
click at [410, 273] on p "Adicionar R$ 32,80" at bounding box center [416, 270] width 55 height 9
type input "1"
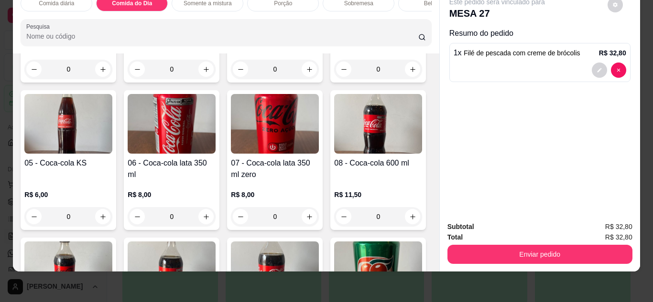
scroll to position [1379, 0]
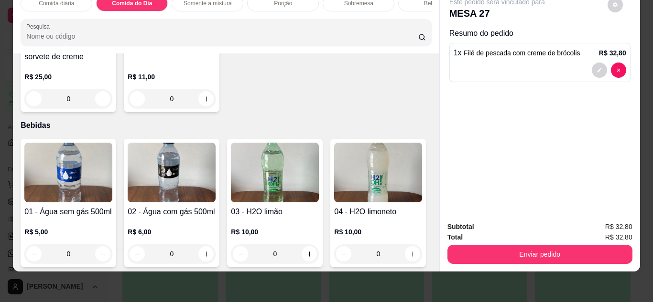
click at [180, 196] on img at bounding box center [172, 173] width 88 height 60
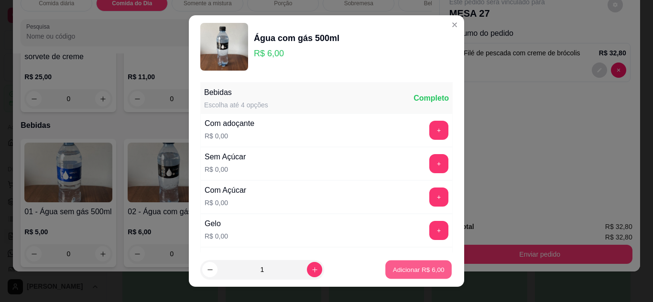
click at [421, 276] on button "Adicionar R$ 6,00" at bounding box center [418, 270] width 66 height 19
type input "1"
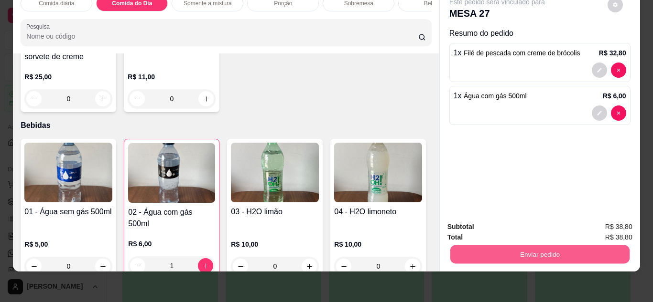
click at [528, 247] on button "Enviar pedido" at bounding box center [539, 255] width 179 height 19
click at [532, 222] on button "Não registrar e enviar pedido" at bounding box center [508, 224] width 97 height 18
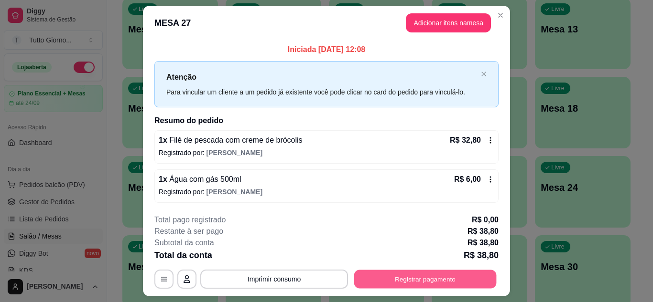
click at [469, 281] on button "Registrar pagamento" at bounding box center [425, 279] width 142 height 19
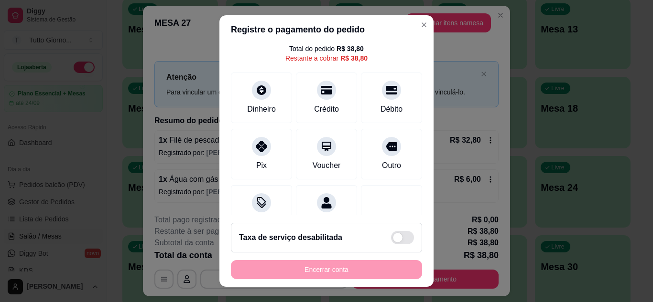
scroll to position [57, 0]
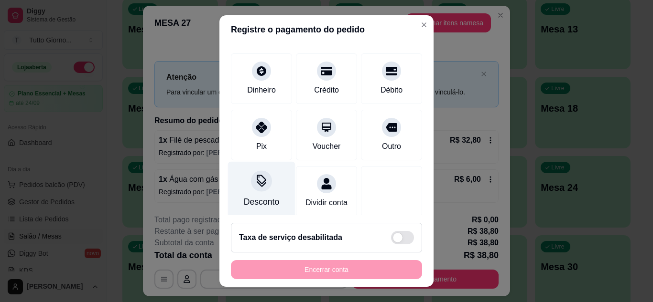
click at [257, 194] on div "Desconto" at bounding box center [261, 190] width 67 height 56
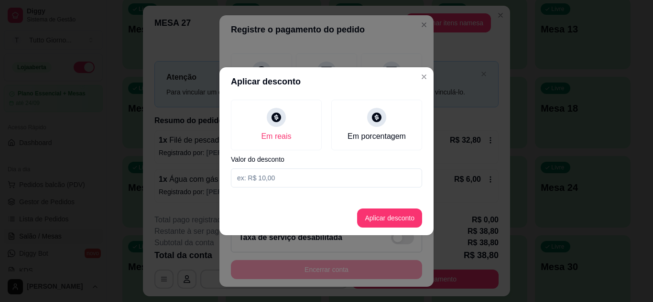
click at [279, 175] on input at bounding box center [326, 178] width 191 height 19
type input "4,90"
click at [405, 210] on button "Aplicar desconto" at bounding box center [389, 218] width 63 height 19
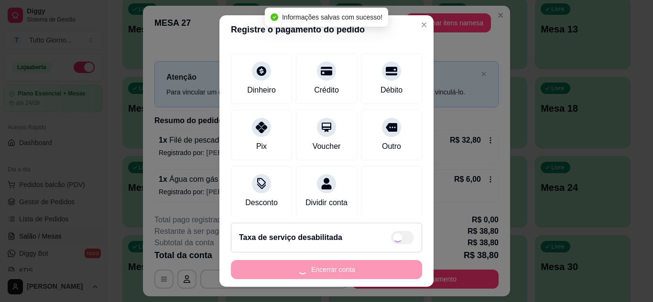
type input "R$ 33,90"
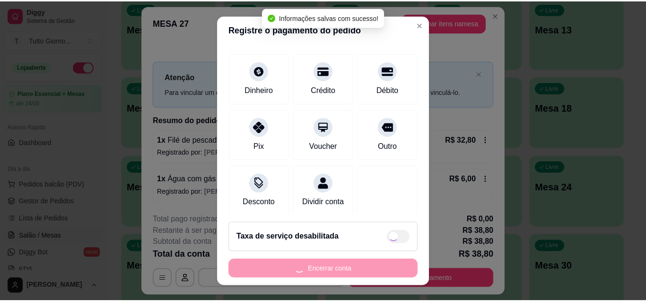
scroll to position [67, 0]
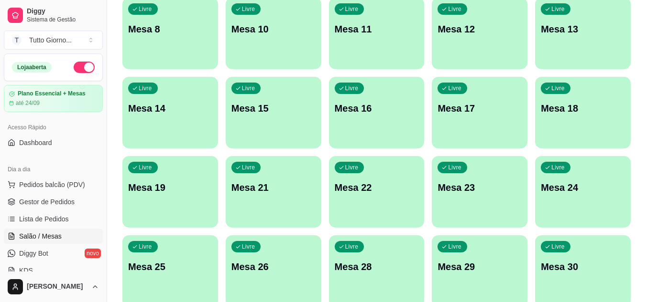
click at [645, 16] on div "Todos Mesas Comandas Pesquisar Adicionar mesa ou comanda Ocupada Mesa 9 R$ 66,0…" at bounding box center [376, 45] width 539 height 547
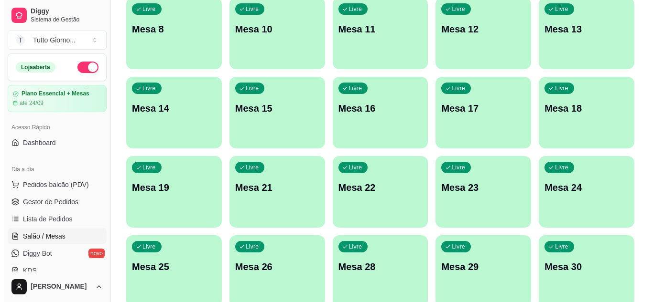
scroll to position [0, 0]
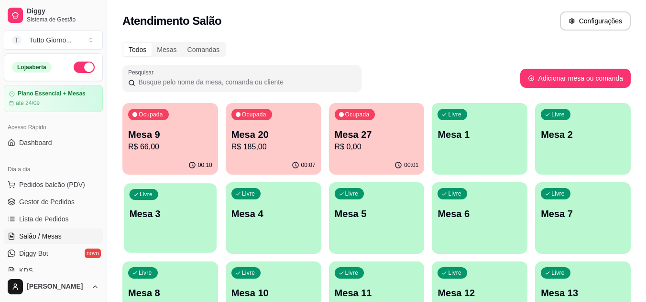
click at [170, 205] on div "Livre Mesa 3" at bounding box center [170, 213] width 93 height 58
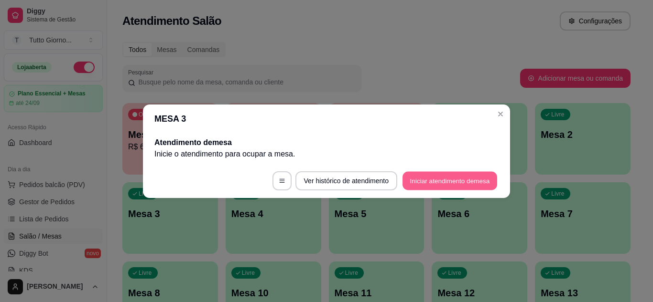
click at [444, 183] on button "Iniciar atendimento de mesa" at bounding box center [449, 181] width 95 height 19
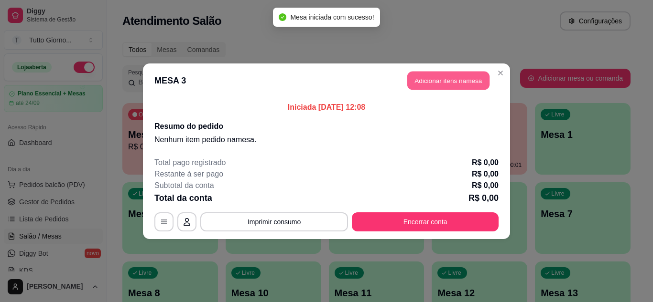
click at [466, 79] on button "Adicionar itens na mesa" at bounding box center [448, 80] width 82 height 19
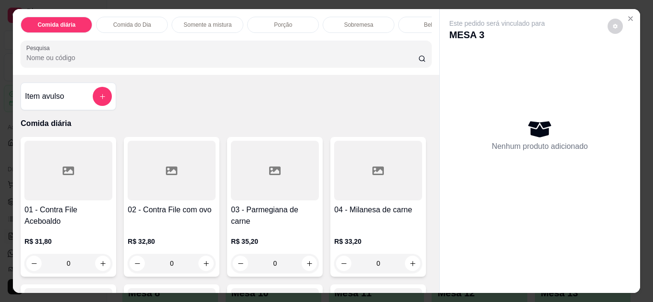
click at [128, 21] on p "Comida do Dia" at bounding box center [132, 25] width 38 height 8
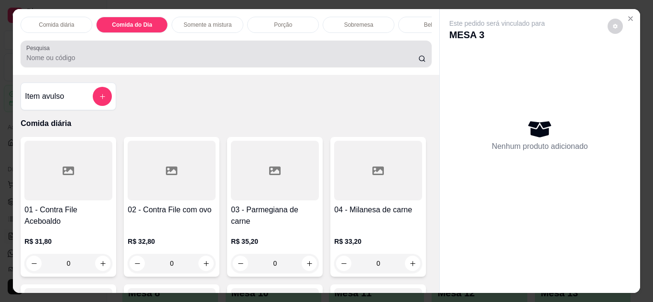
scroll to position [25, 0]
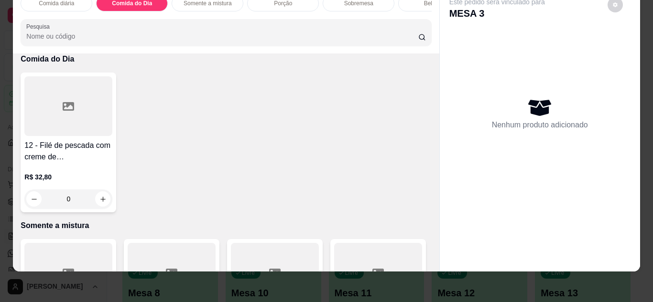
click at [99, 201] on div "0" at bounding box center [68, 199] width 88 height 19
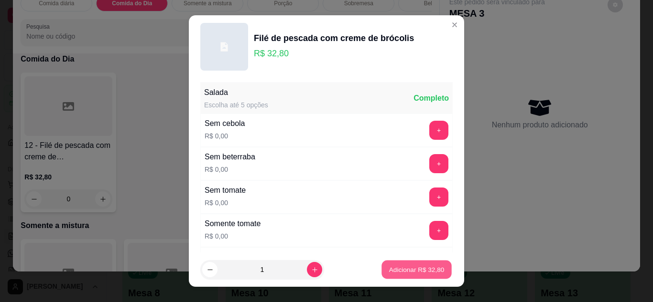
click at [434, 271] on button "Adicionar R$ 32,80" at bounding box center [416, 270] width 70 height 19
type input "1"
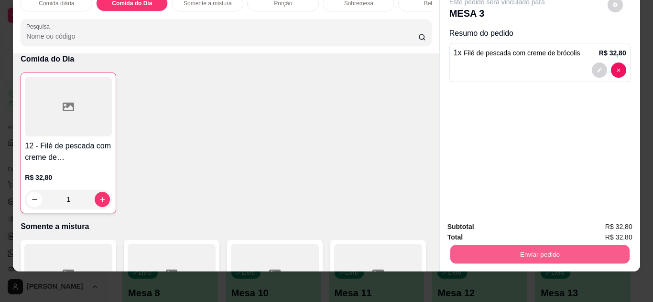
click at [558, 246] on button "Enviar pedido" at bounding box center [539, 255] width 179 height 19
click at [535, 228] on button "Não registrar e enviar pedido" at bounding box center [508, 224] width 97 height 18
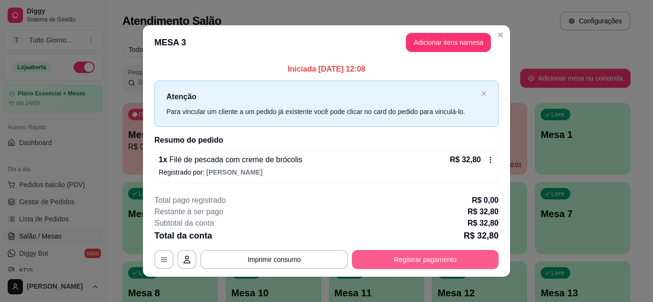
click at [446, 264] on div "**********" at bounding box center [326, 151] width 653 height 302
click at [446, 264] on button "Registrar pagamento" at bounding box center [425, 260] width 142 height 19
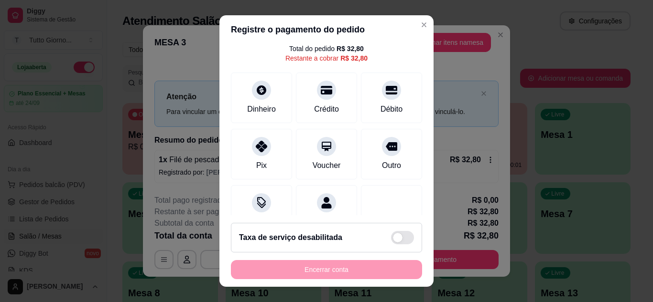
scroll to position [57, 0]
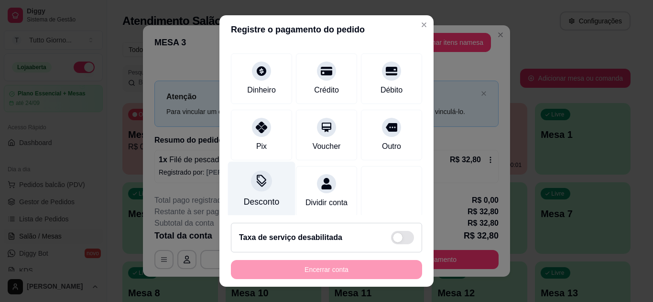
click at [251, 203] on div "Desconto" at bounding box center [261, 202] width 35 height 12
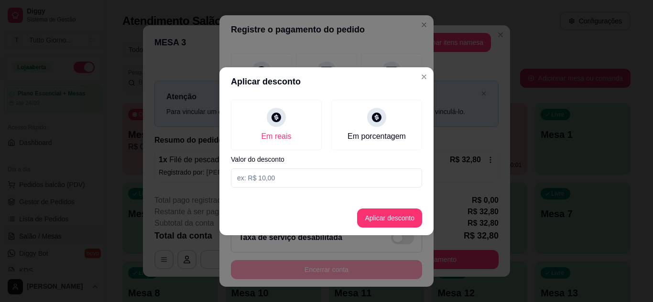
click at [307, 178] on input at bounding box center [326, 178] width 191 height 19
type input "3,90"
click at [382, 212] on button "Aplicar desconto" at bounding box center [389, 218] width 65 height 19
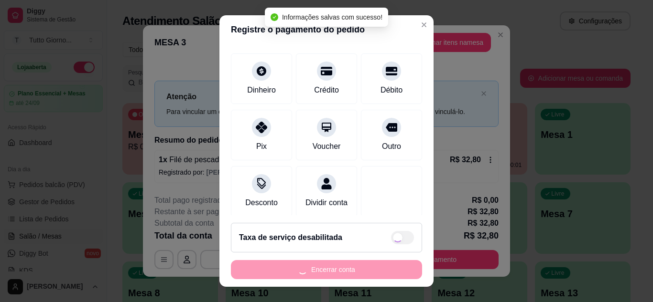
type input "R$ 28,90"
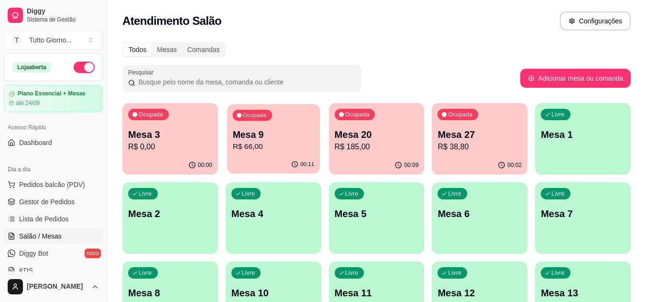
click at [279, 141] on p "R$ 66,00" at bounding box center [273, 146] width 82 height 11
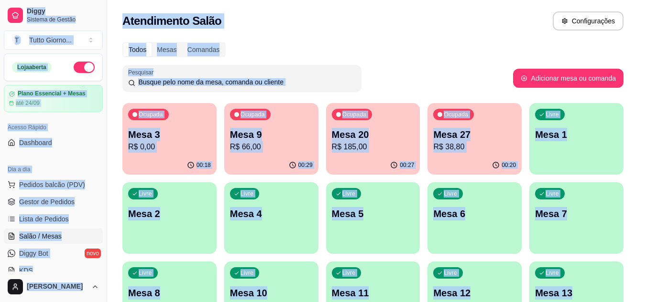
click at [279, 141] on header "MESA 9" at bounding box center [323, 132] width 372 height 29
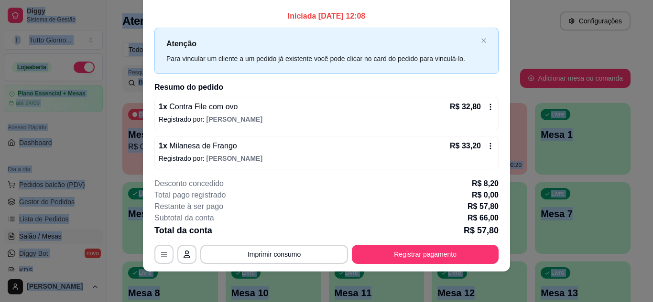
scroll to position [29, 0]
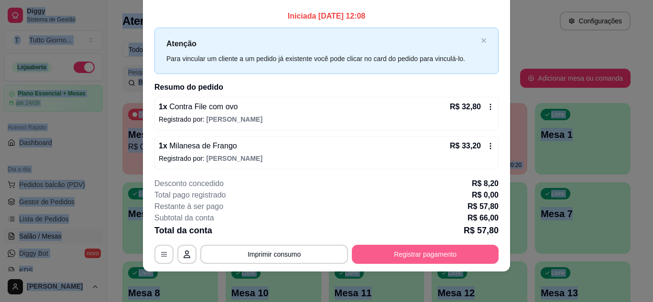
click at [440, 255] on button "Registrar pagamento" at bounding box center [425, 254] width 147 height 19
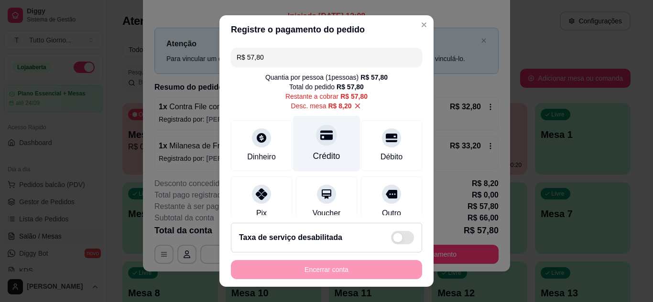
click at [320, 140] on icon at bounding box center [326, 135] width 12 height 10
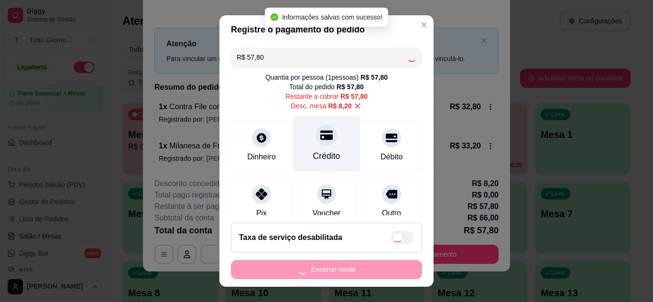
type input "R$ 0,00"
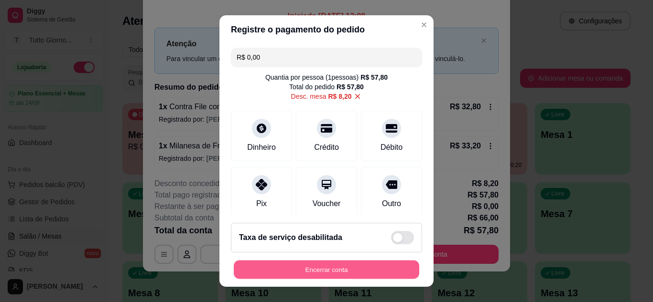
click at [332, 279] on button "Encerrar conta" at bounding box center [326, 270] width 185 height 19
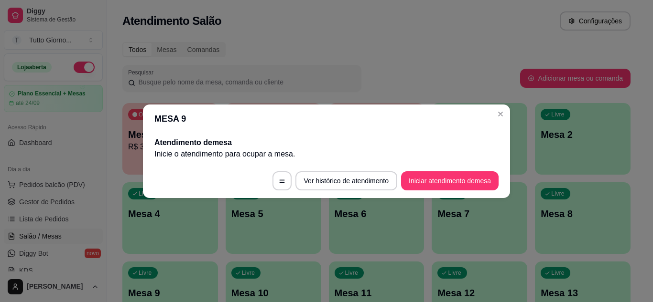
scroll to position [0, 0]
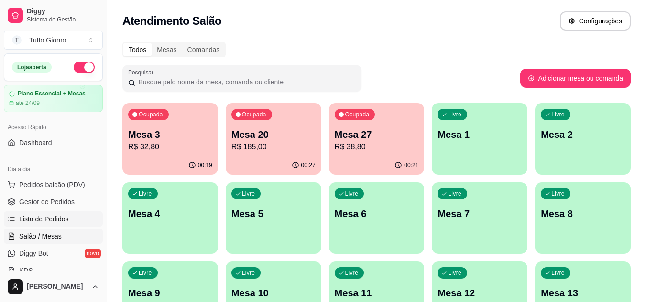
click at [35, 215] on span "Lista de Pedidos" at bounding box center [44, 220] width 50 height 10
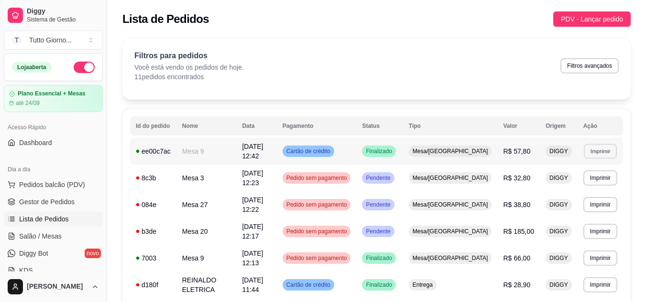
click at [591, 147] on button "Imprimir" at bounding box center [599, 151] width 33 height 15
click at [573, 184] on button "IMPRESSORA" at bounding box center [582, 182] width 69 height 15
click at [26, 235] on span "Salão / Mesas" at bounding box center [40, 237] width 43 height 10
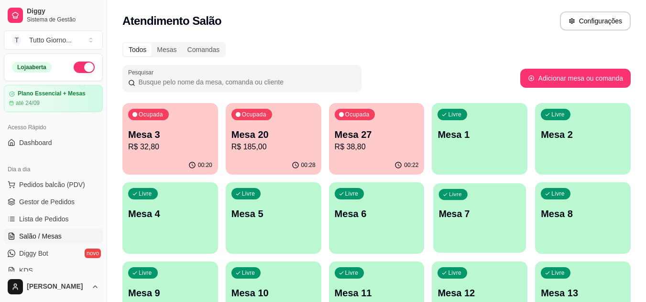
click at [502, 230] on div "Livre Mesa 7" at bounding box center [479, 213] width 93 height 58
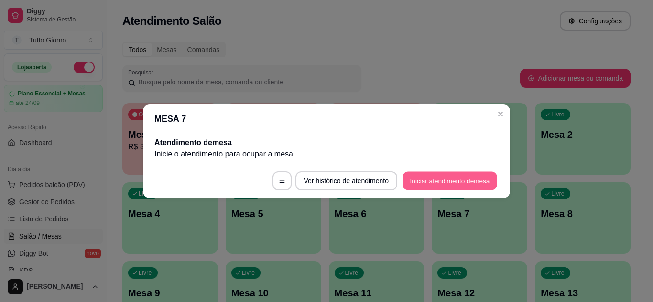
click at [424, 180] on button "Iniciar atendimento de mesa" at bounding box center [449, 181] width 95 height 19
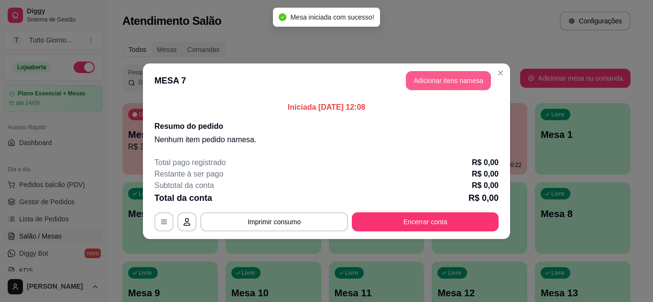
click at [431, 86] on button "Adicionar itens na mesa" at bounding box center [448, 80] width 85 height 19
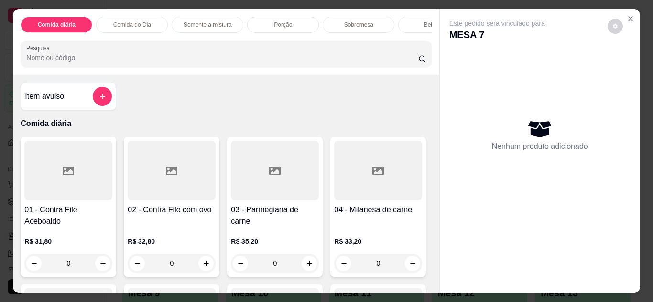
click at [148, 18] on div "Comida do Dia" at bounding box center [132, 25] width 72 height 16
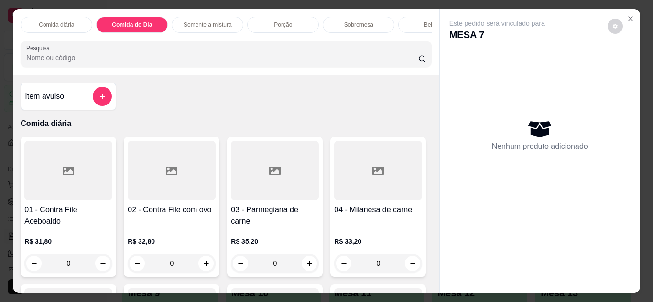
scroll to position [25, 0]
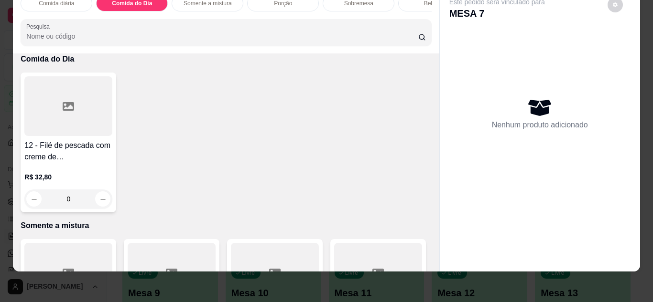
click at [98, 200] on div "0" at bounding box center [68, 199] width 88 height 19
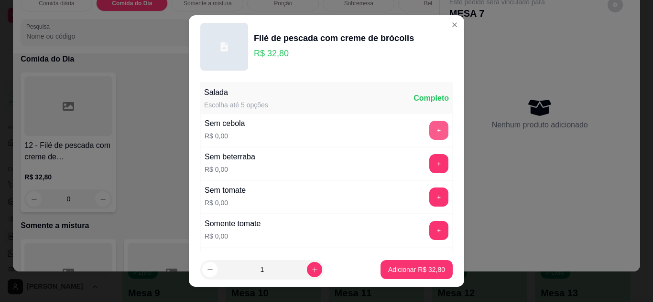
click at [429, 130] on button "+" at bounding box center [438, 130] width 19 height 19
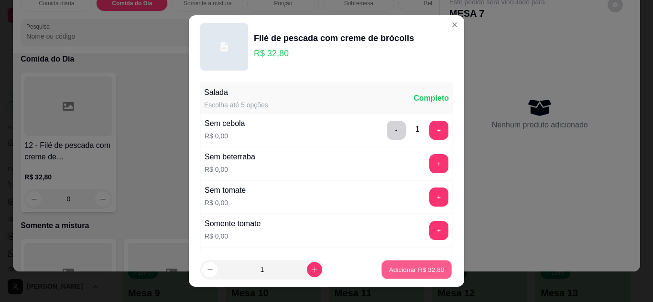
click at [395, 273] on p "Adicionar R$ 32,80" at bounding box center [416, 270] width 55 height 9
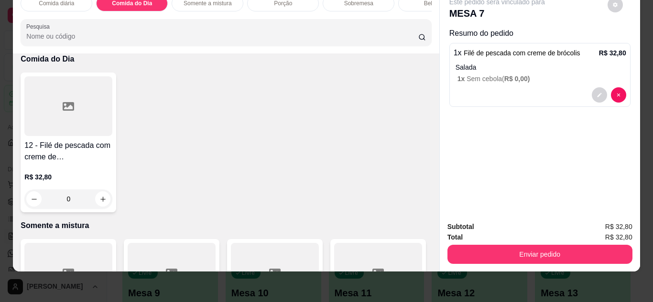
click at [99, 203] on div "0" at bounding box center [68, 199] width 88 height 19
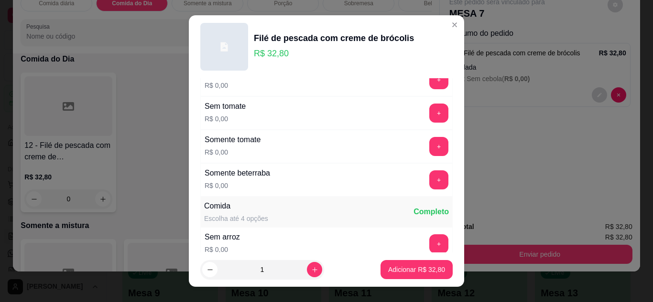
scroll to position [0, 0]
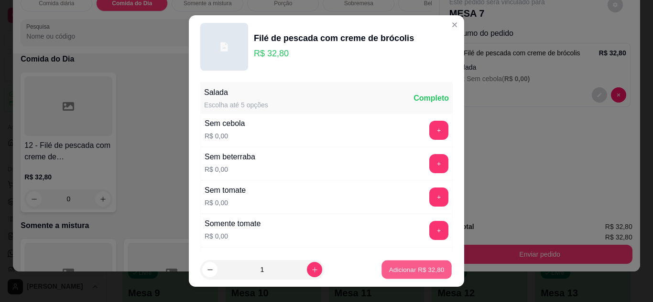
click at [389, 272] on p "Adicionar R$ 32,80" at bounding box center [416, 270] width 55 height 9
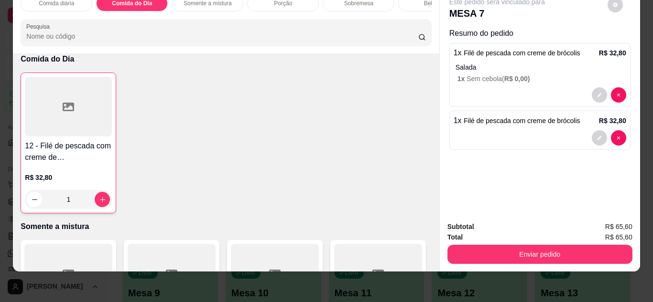
click at [96, 205] on div "1" at bounding box center [68, 199] width 87 height 19
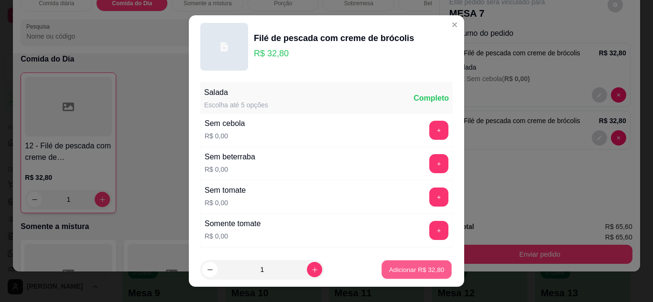
click at [391, 269] on p "Adicionar R$ 32,80" at bounding box center [416, 270] width 55 height 9
type input "2"
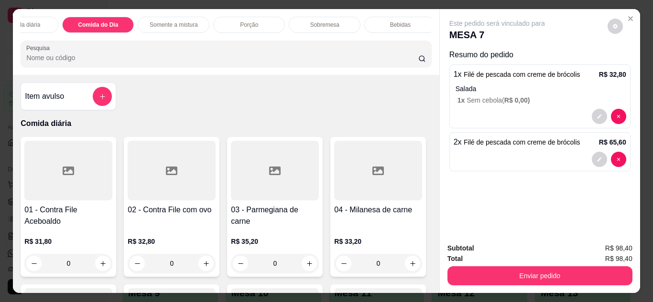
scroll to position [0, 38]
click at [381, 23] on div "Bebidas" at bounding box center [396, 25] width 72 height 16
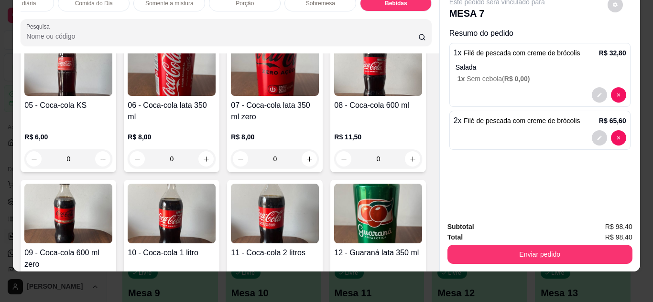
scroll to position [1626, 0]
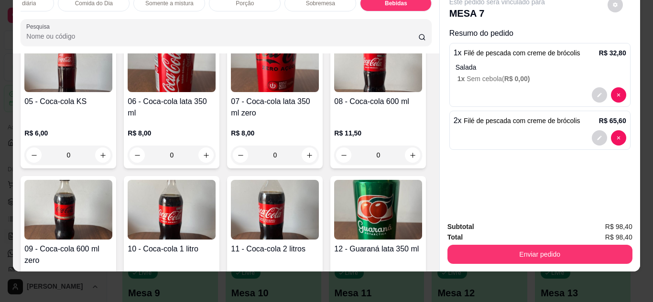
click at [231, 92] on img at bounding box center [275, 62] width 88 height 60
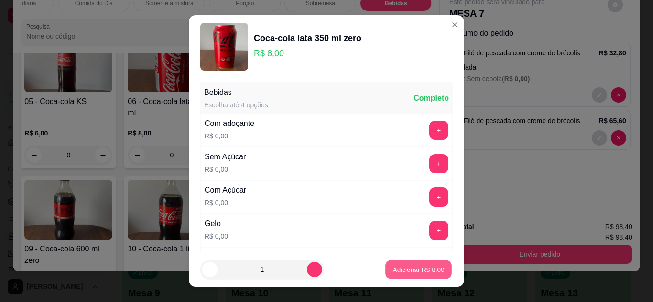
click at [423, 265] on button "Adicionar R$ 8,00" at bounding box center [418, 270] width 66 height 19
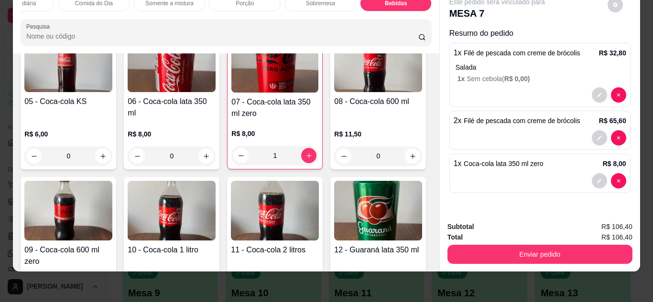
click at [231, 93] on img at bounding box center [274, 63] width 87 height 60
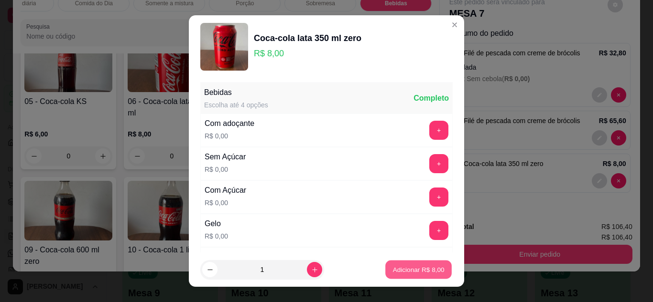
click at [402, 270] on p "Adicionar R$ 8,00" at bounding box center [418, 270] width 52 height 9
type input "2"
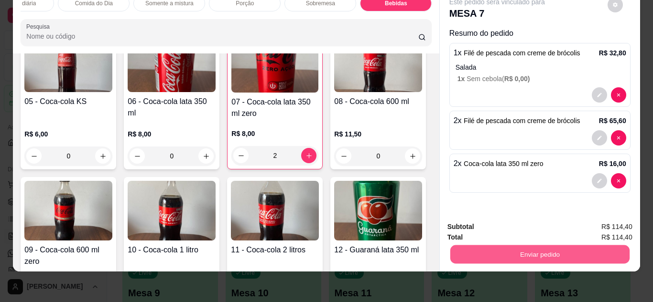
click at [519, 249] on button "Enviar pedido" at bounding box center [539, 255] width 179 height 19
click at [518, 226] on button "Não registrar e enviar pedido" at bounding box center [508, 224] width 97 height 18
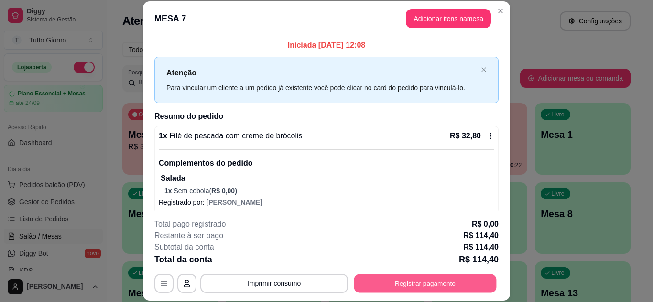
click at [378, 282] on button "Registrar pagamento" at bounding box center [425, 283] width 142 height 19
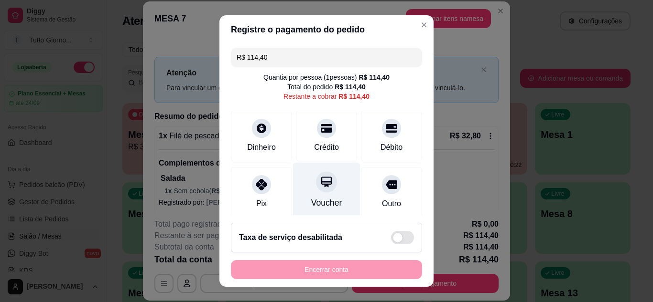
scroll to position [74, 0]
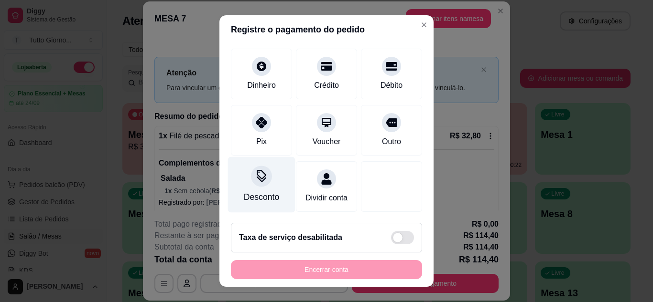
click at [255, 177] on div "Desconto" at bounding box center [261, 185] width 67 height 56
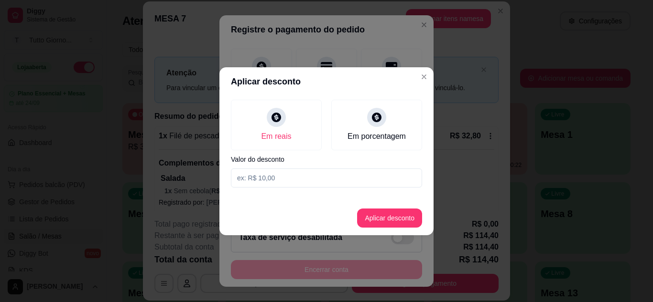
click at [303, 183] on input at bounding box center [326, 178] width 191 height 19
type input "13,70"
click at [376, 220] on button "Aplicar desconto" at bounding box center [389, 218] width 63 height 19
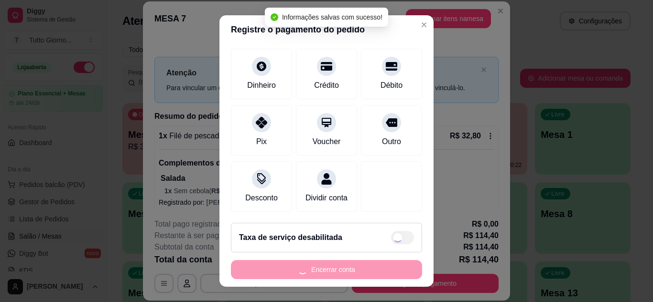
type input "R$ 100,70"
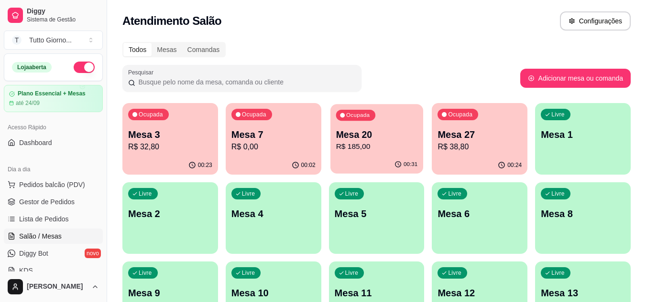
click at [371, 141] on div "Mesa 20 R$ 185,00" at bounding box center [376, 141] width 82 height 24
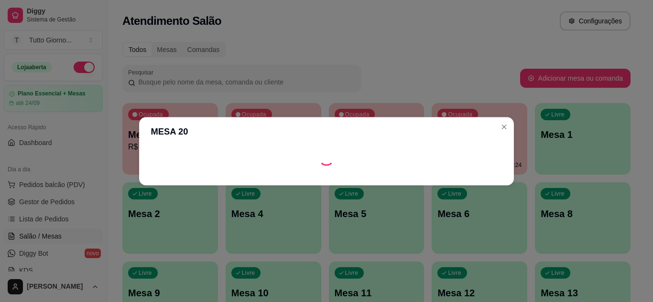
click at [371, 141] on header "MESA 20" at bounding box center [326, 131] width 375 height 29
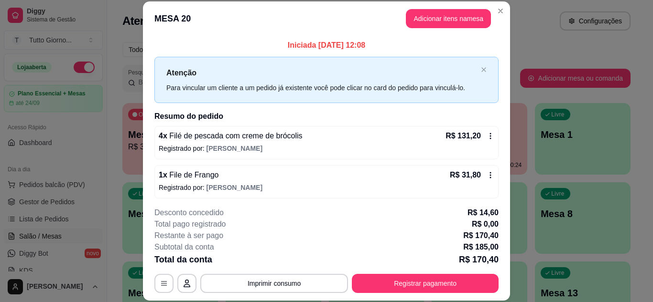
scroll to position [29, 0]
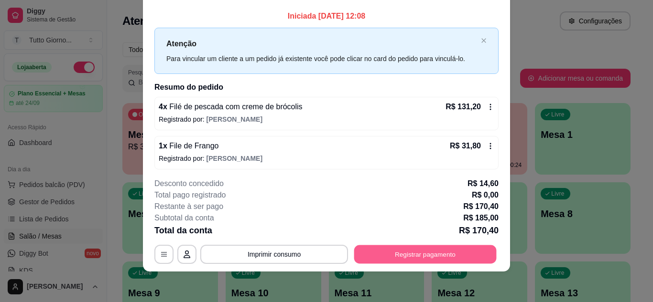
click at [405, 254] on button "Registrar pagamento" at bounding box center [425, 254] width 142 height 19
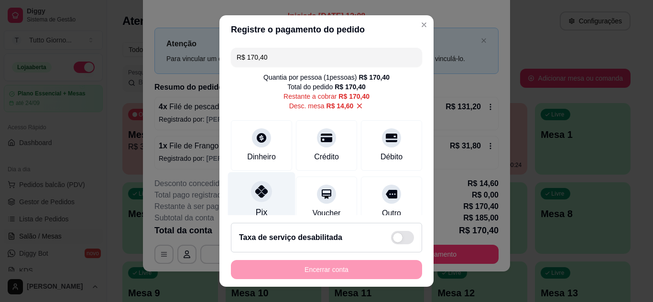
scroll to position [83, 0]
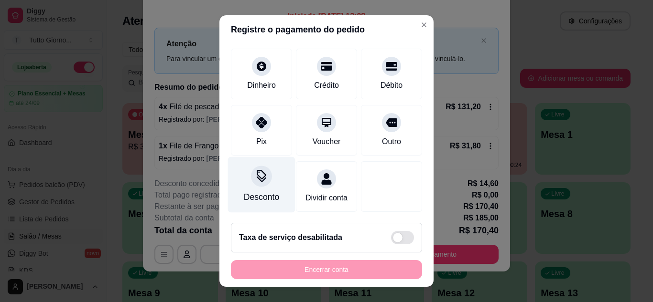
click at [257, 170] on icon at bounding box center [262, 175] width 10 height 10
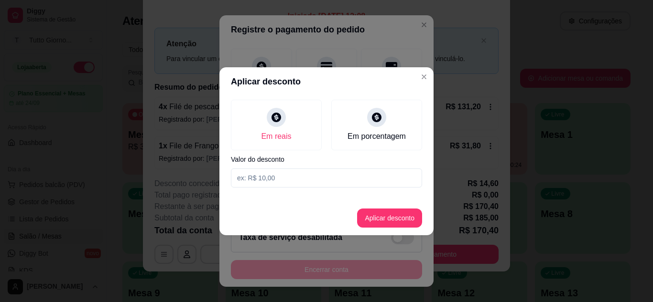
click at [276, 179] on input at bounding box center [326, 178] width 191 height 19
type input "31,64"
click at [385, 218] on button "Aplicar desconto" at bounding box center [389, 218] width 63 height 19
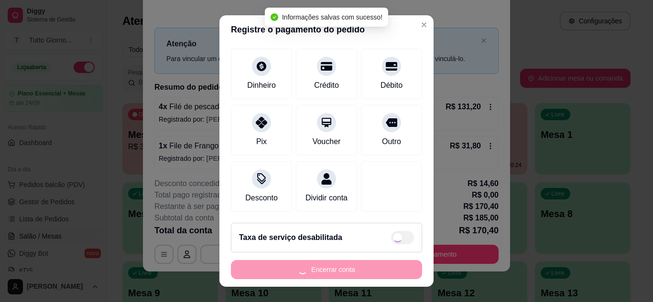
type input "R$ 153,36"
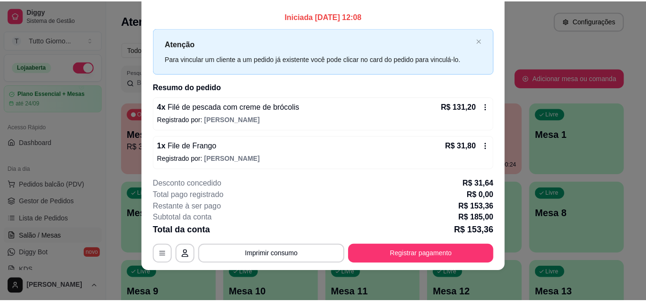
scroll to position [0, 0]
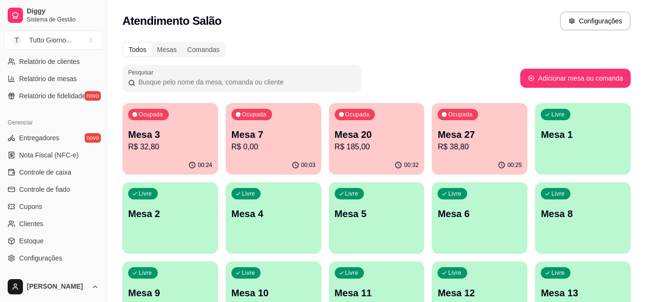
scroll to position [385, 0]
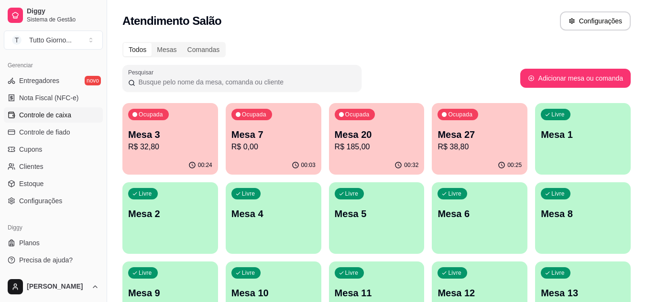
click at [67, 108] on link "Controle de caixa" at bounding box center [53, 115] width 99 height 15
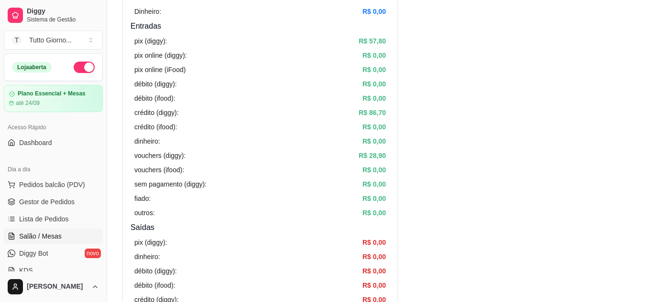
click at [50, 233] on span "Salão / Mesas" at bounding box center [40, 237] width 43 height 10
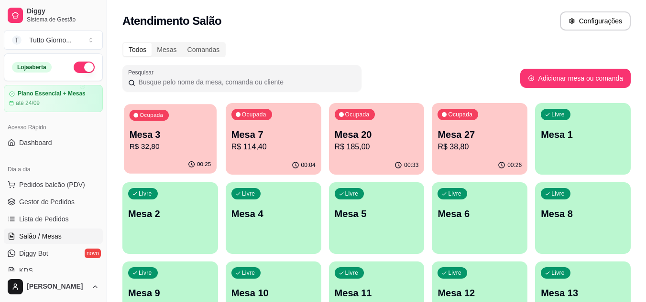
click at [197, 159] on div "00:25" at bounding box center [170, 165] width 93 height 18
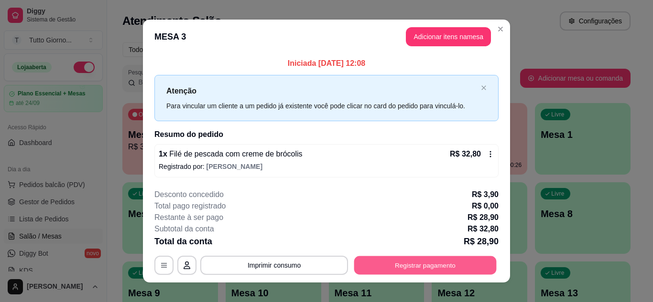
click at [407, 259] on button "Registrar pagamento" at bounding box center [425, 266] width 142 height 19
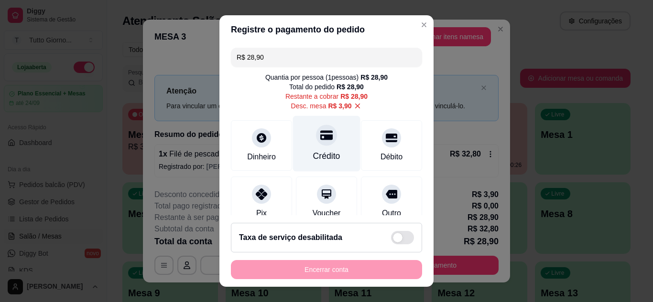
click at [318, 142] on div at bounding box center [326, 135] width 21 height 21
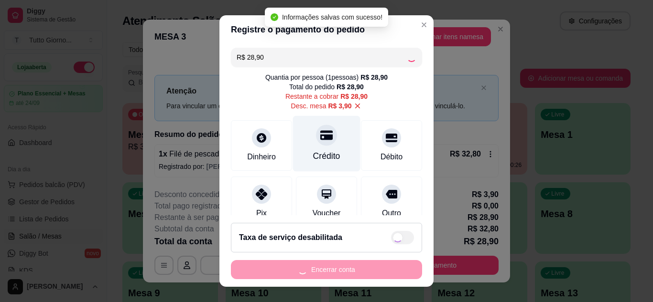
type input "R$ 0,00"
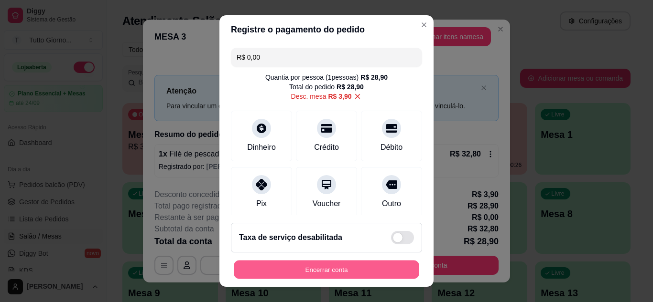
click at [324, 271] on button "Encerrar conta" at bounding box center [326, 270] width 185 height 19
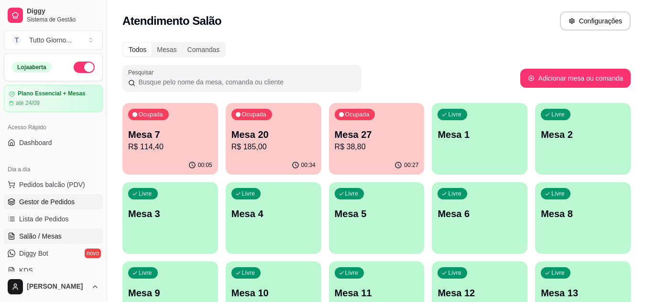
click at [79, 207] on link "Gestor de Pedidos" at bounding box center [53, 201] width 99 height 15
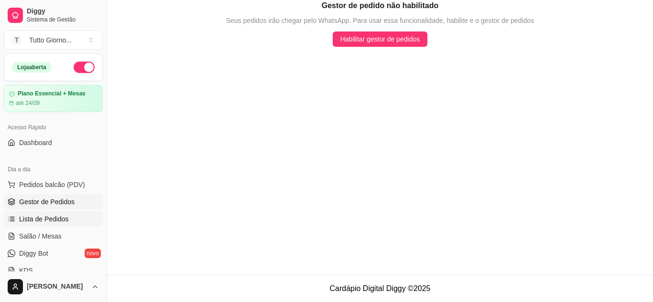
click at [42, 219] on span "Lista de Pedidos" at bounding box center [44, 220] width 50 height 10
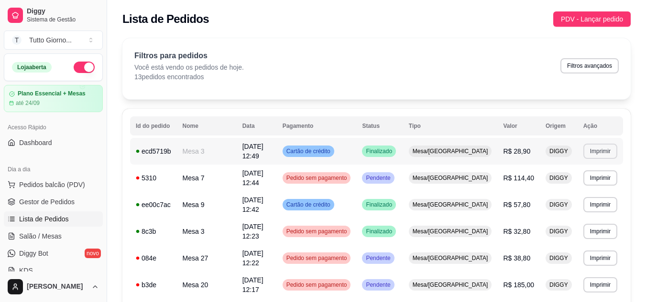
click at [603, 148] on button "Imprimir" at bounding box center [600, 151] width 34 height 15
click at [577, 180] on button "IMPRESSORA" at bounding box center [582, 182] width 69 height 15
click at [35, 238] on span "Salão / Mesas" at bounding box center [40, 237] width 43 height 10
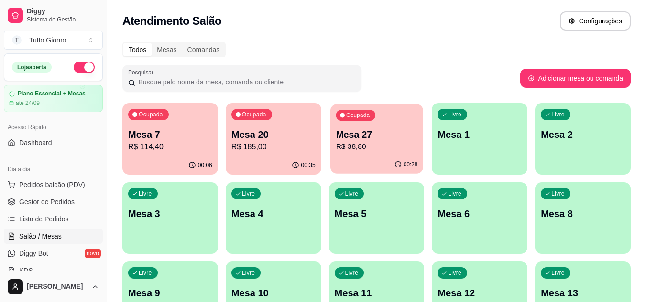
click at [355, 144] on p "R$ 38,80" at bounding box center [376, 146] width 82 height 11
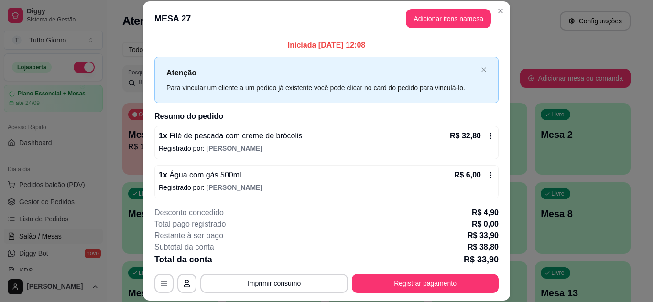
scroll to position [3, 0]
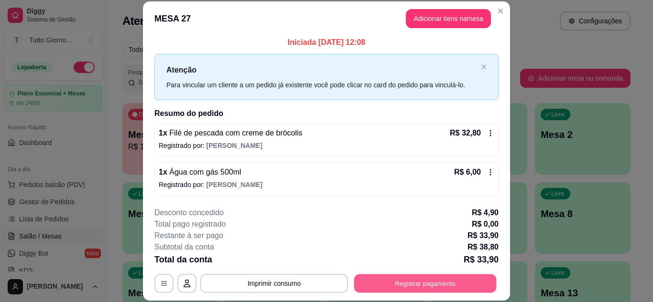
click at [410, 286] on button "Registrar pagamento" at bounding box center [425, 283] width 142 height 19
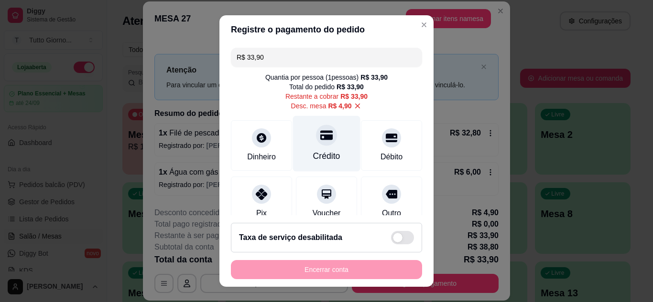
click at [316, 146] on div at bounding box center [326, 135] width 21 height 21
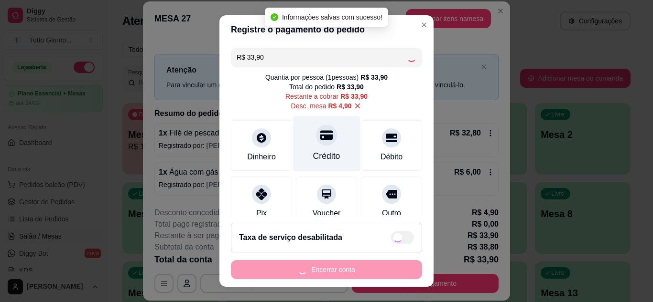
type input "R$ 0,00"
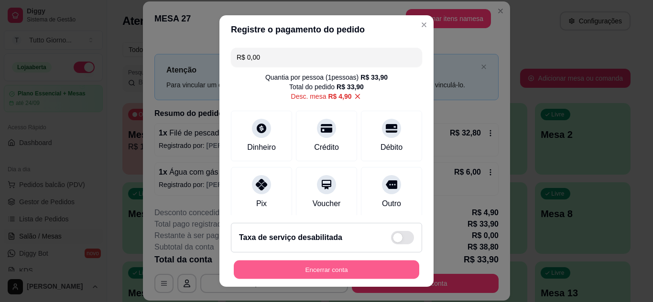
click at [323, 275] on button "Encerrar conta" at bounding box center [326, 270] width 185 height 19
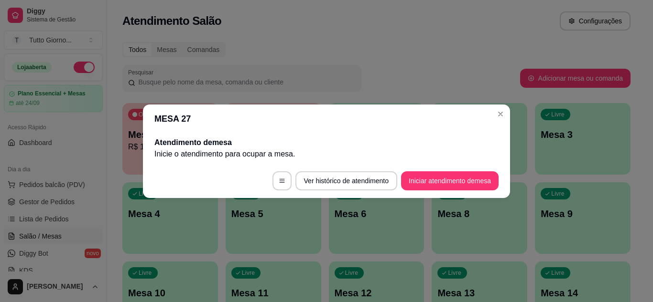
scroll to position [0, 0]
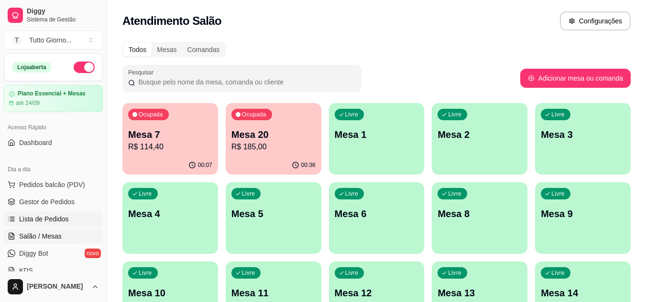
click at [44, 217] on span "Lista de Pedidos" at bounding box center [44, 220] width 50 height 10
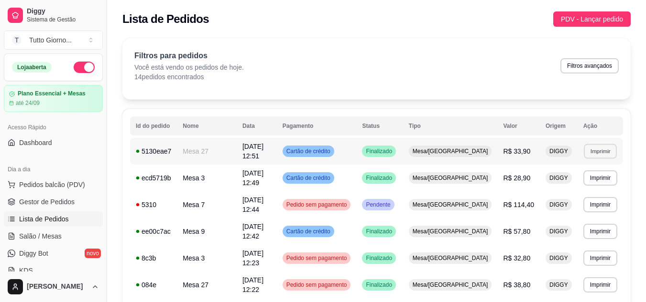
click at [593, 146] on button "Imprimir" at bounding box center [599, 151] width 33 height 15
click at [584, 179] on button "IMPRESSORA" at bounding box center [582, 182] width 67 height 15
click at [584, 179] on button "Imprimir" at bounding box center [600, 178] width 34 height 15
click at [51, 237] on span "Salão / Mesas" at bounding box center [40, 237] width 43 height 10
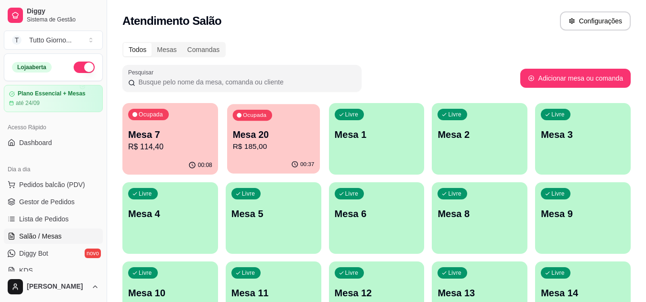
click at [265, 146] on p "R$ 185,00" at bounding box center [273, 146] width 82 height 11
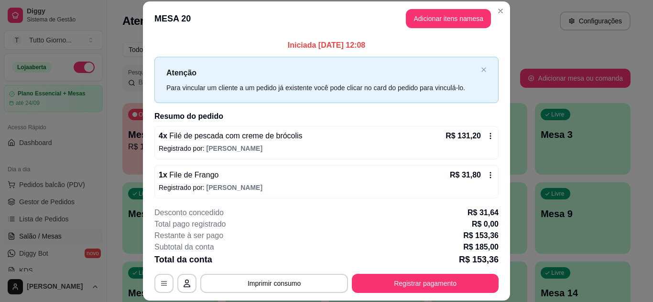
scroll to position [33, 0]
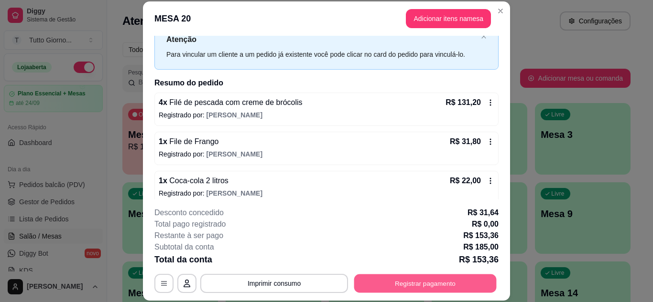
click at [398, 285] on button "Registrar pagamento" at bounding box center [425, 283] width 142 height 19
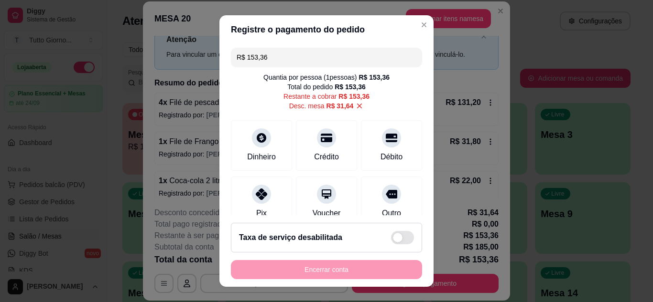
click at [271, 54] on input "R$ 153,36" at bounding box center [327, 57] width 180 height 19
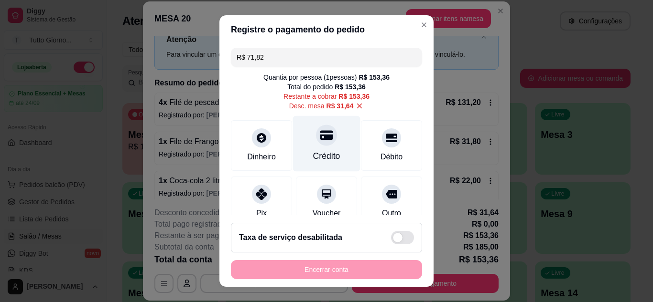
click at [321, 146] on div "Crédito" at bounding box center [326, 144] width 67 height 56
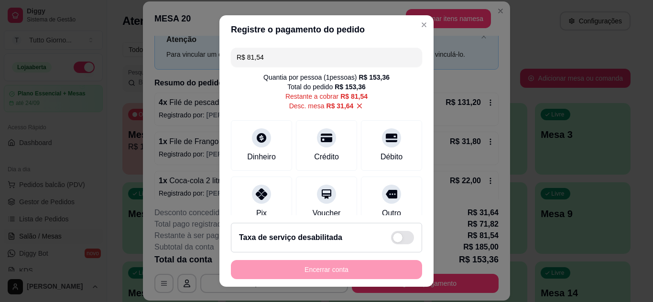
click at [271, 61] on input "R$ 81,54" at bounding box center [327, 57] width 180 height 19
click at [270, 194] on div "Pix" at bounding box center [261, 200] width 67 height 56
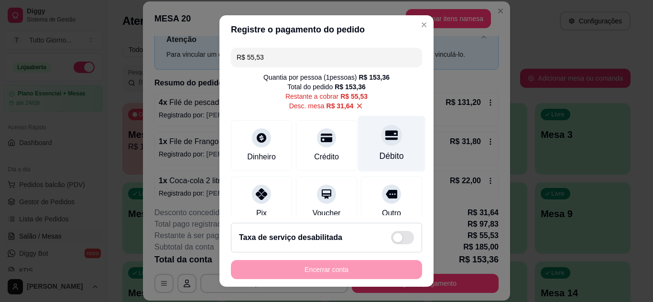
click at [381, 144] on div at bounding box center [391, 135] width 21 height 21
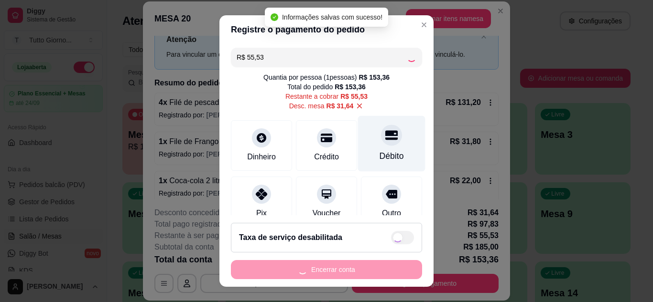
type input "R$ 0,00"
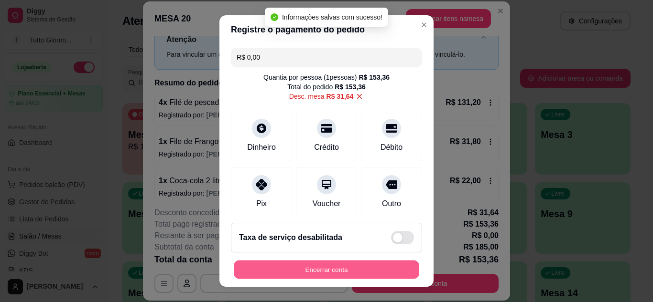
click at [335, 271] on button "Encerrar conta" at bounding box center [326, 270] width 185 height 19
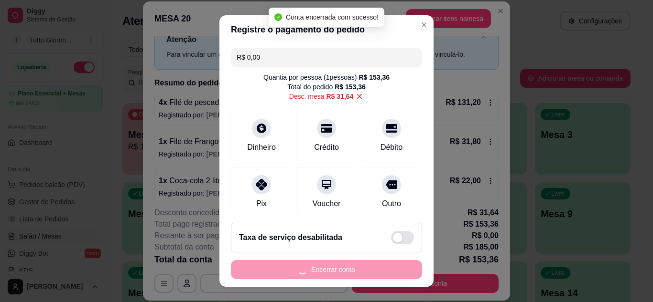
scroll to position [0, 0]
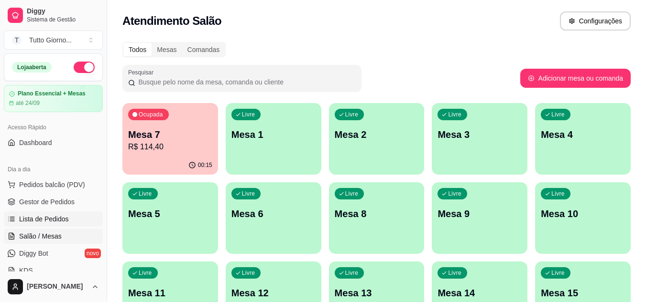
click at [45, 220] on span "Lista de Pedidos" at bounding box center [44, 220] width 50 height 10
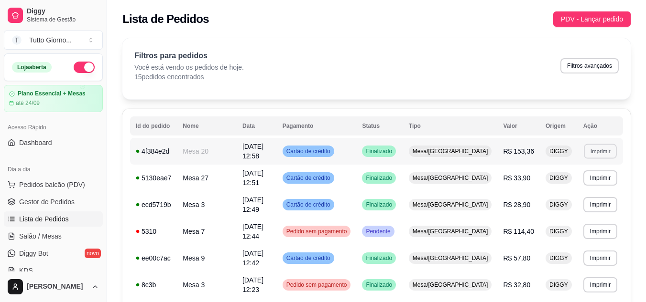
click at [597, 148] on button "Imprimir" at bounding box center [599, 151] width 33 height 15
click at [585, 184] on button "IMPRESSORA" at bounding box center [582, 182] width 67 height 15
click at [37, 238] on span "Salão / Mesas" at bounding box center [40, 237] width 43 height 10
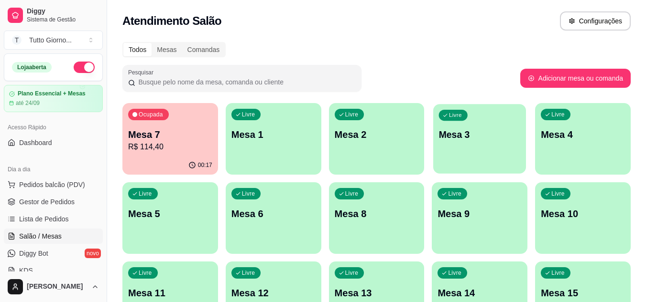
click at [458, 141] on p "Mesa 3" at bounding box center [480, 135] width 82 height 13
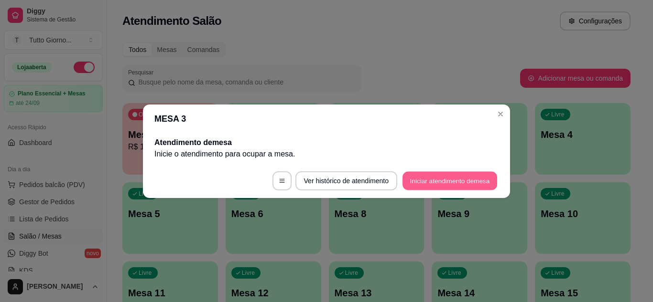
click at [445, 176] on button "Iniciar atendimento de mesa" at bounding box center [449, 181] width 95 height 19
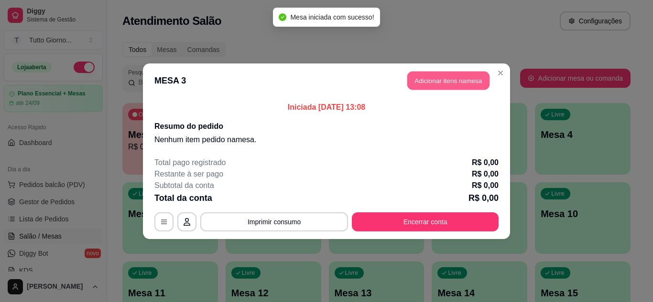
click at [473, 86] on button "Adicionar itens na mesa" at bounding box center [448, 80] width 82 height 19
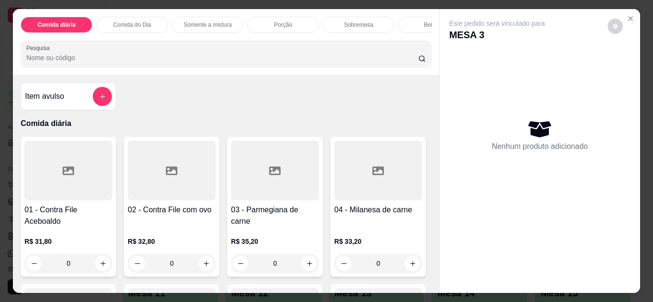
click at [128, 21] on p "Comida do Dia" at bounding box center [132, 25] width 38 height 8
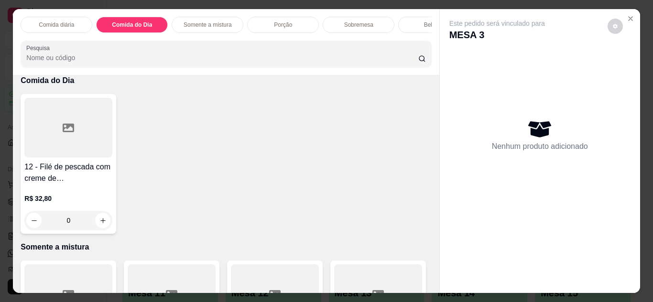
scroll to position [25, 0]
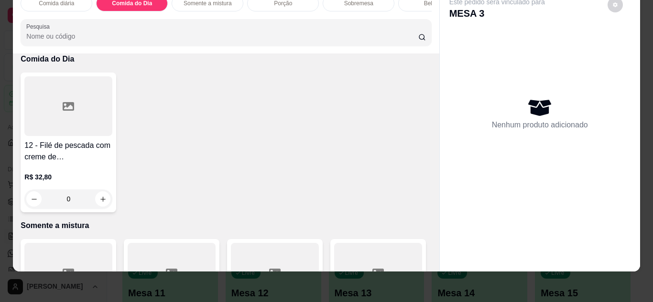
click at [97, 199] on div "0" at bounding box center [68, 199] width 88 height 19
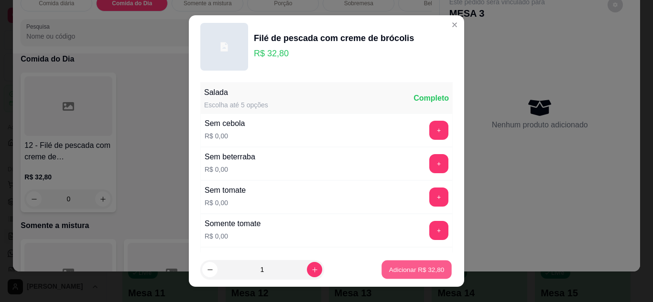
click at [411, 269] on p "Adicionar R$ 32,80" at bounding box center [416, 270] width 55 height 9
type input "1"
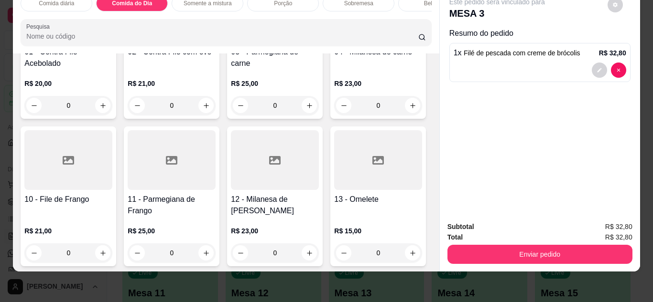
scroll to position [761, 0]
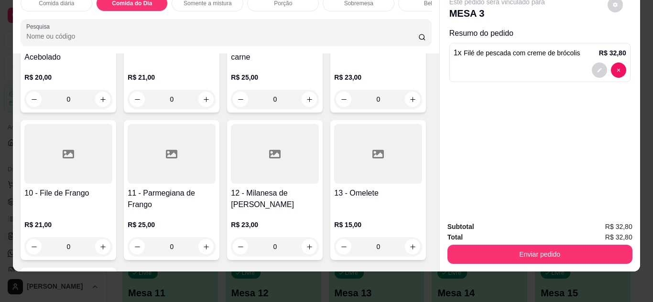
click at [334, 36] on div at bounding box center [378, 7] width 88 height 60
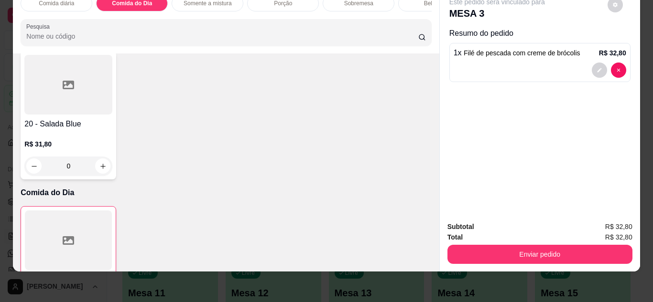
scroll to position [175, 0]
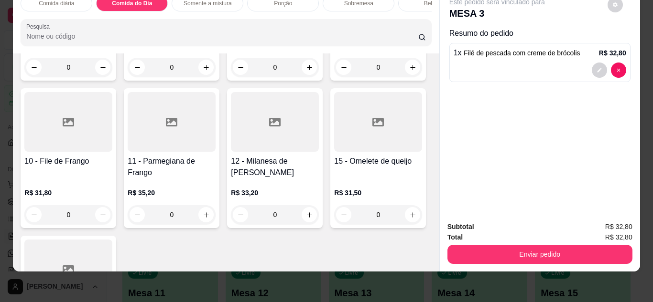
click at [334, 77] on div "0" at bounding box center [378, 67] width 88 height 19
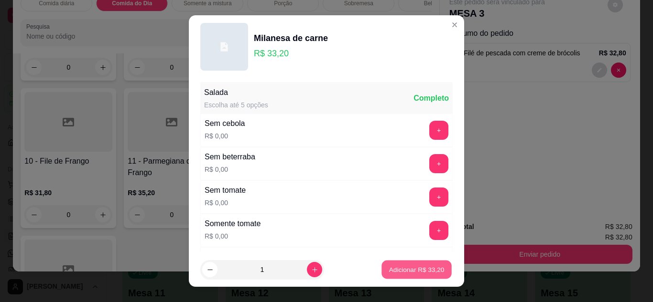
click at [411, 263] on button "Adicionar R$ 33,20" at bounding box center [416, 270] width 70 height 19
type input "1"
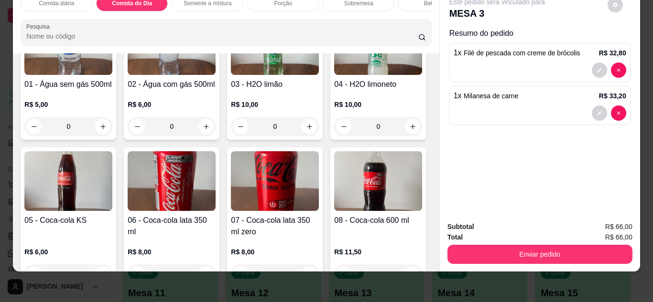
scroll to position [1513, 0]
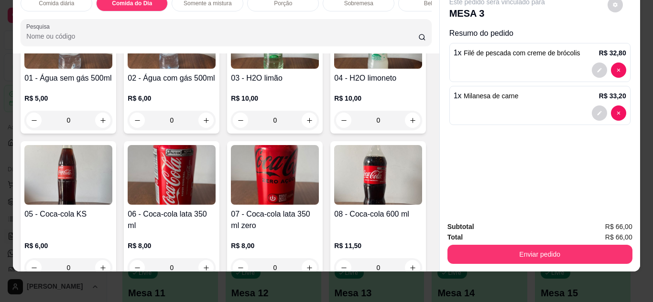
click at [112, 197] on img at bounding box center [68, 175] width 88 height 60
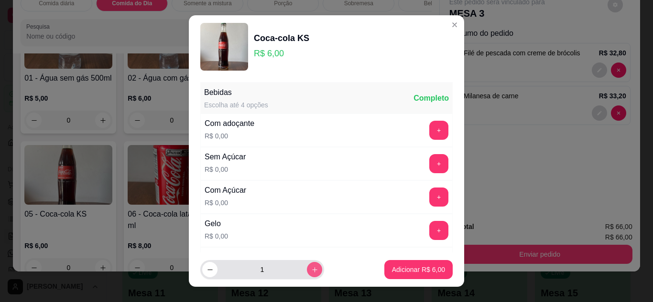
click at [311, 271] on icon "increase-product-quantity" at bounding box center [314, 270] width 7 height 7
type input "2"
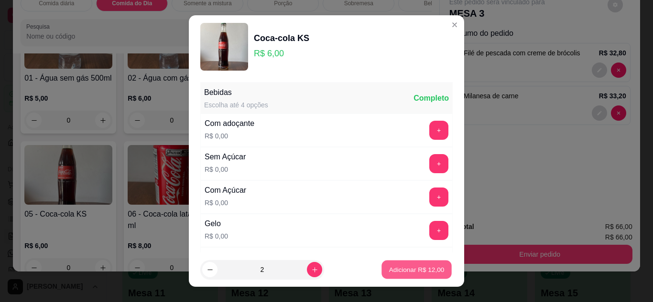
click at [421, 273] on p "Adicionar R$ 12,00" at bounding box center [416, 270] width 55 height 9
type input "2"
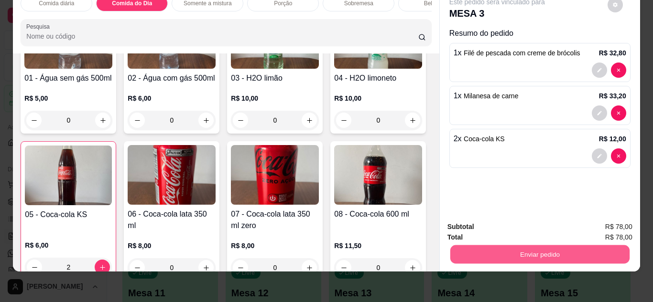
click at [524, 254] on button "Enviar pedido" at bounding box center [539, 255] width 179 height 19
click at [524, 225] on button "Não registrar e enviar pedido" at bounding box center [507, 224] width 99 height 18
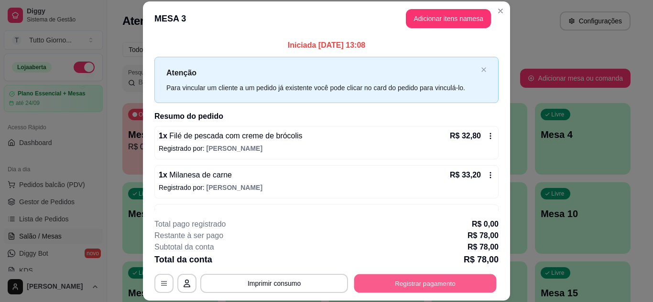
click at [463, 283] on button "Registrar pagamento" at bounding box center [425, 283] width 142 height 19
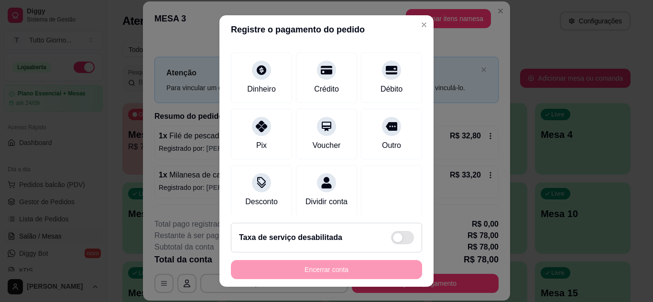
scroll to position [74, 0]
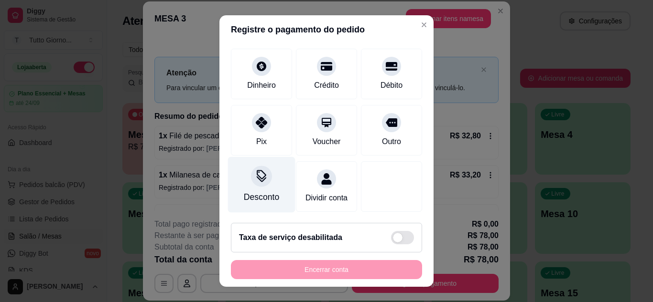
click at [250, 177] on div "Desconto" at bounding box center [261, 185] width 67 height 56
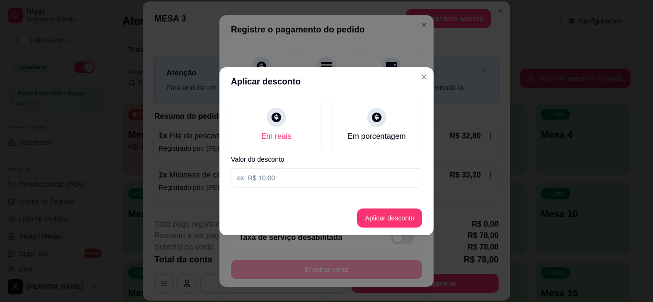
click at [301, 180] on input at bounding box center [326, 178] width 191 height 19
type input "9,20"
click at [386, 222] on button "Aplicar desconto" at bounding box center [389, 218] width 63 height 19
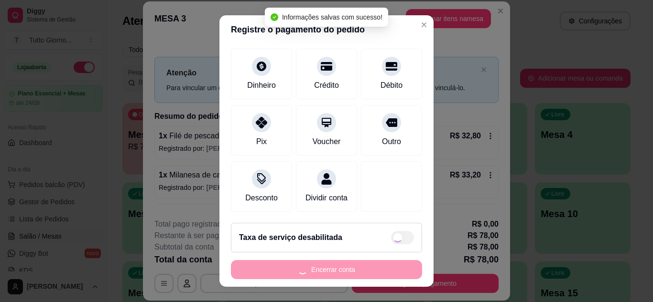
type input "R$ 68,80"
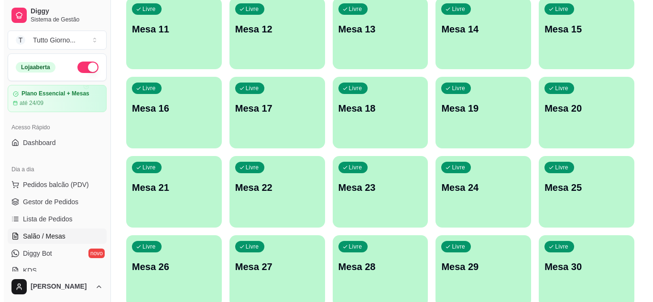
scroll to position [308, 0]
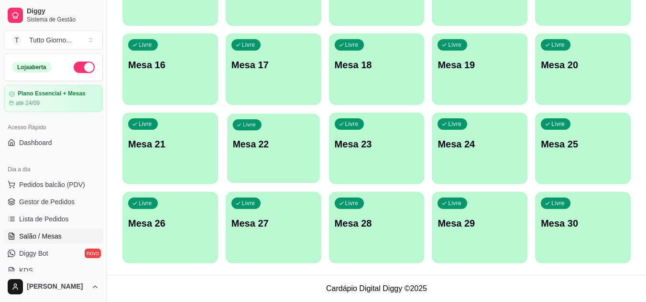
click at [279, 165] on div "Livre Mesa 22" at bounding box center [273, 143] width 93 height 58
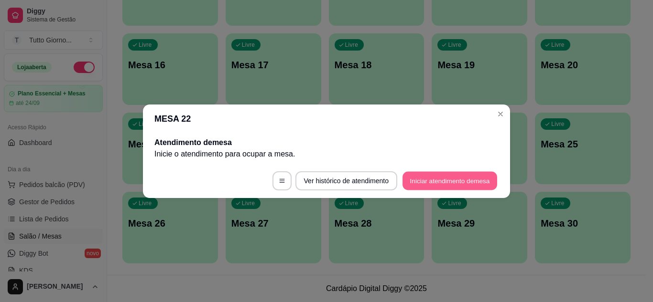
click at [426, 185] on button "Iniciar atendimento de mesa" at bounding box center [449, 181] width 95 height 19
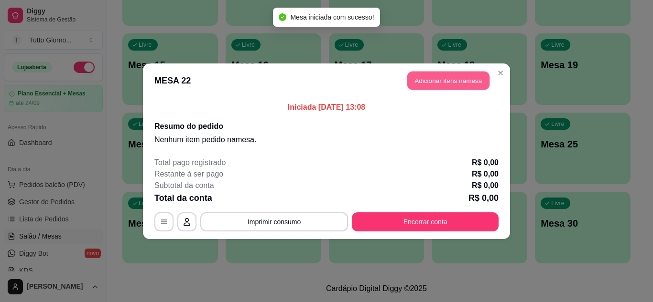
click at [457, 78] on button "Adicionar itens na mesa" at bounding box center [448, 80] width 82 height 19
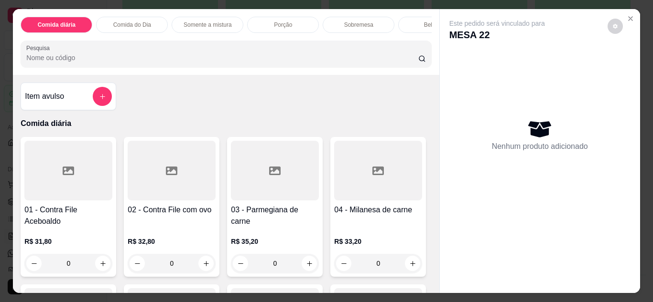
click at [306, 266] on div "0" at bounding box center [275, 263] width 88 height 19
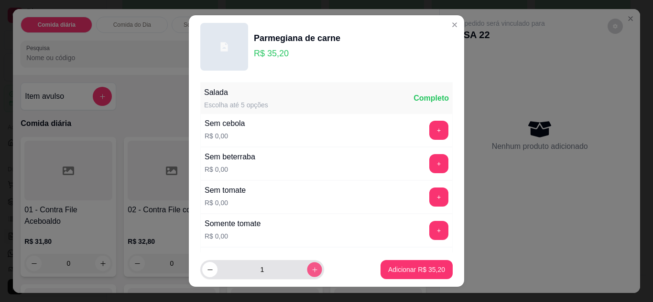
click at [311, 267] on icon "increase-product-quantity" at bounding box center [314, 270] width 7 height 7
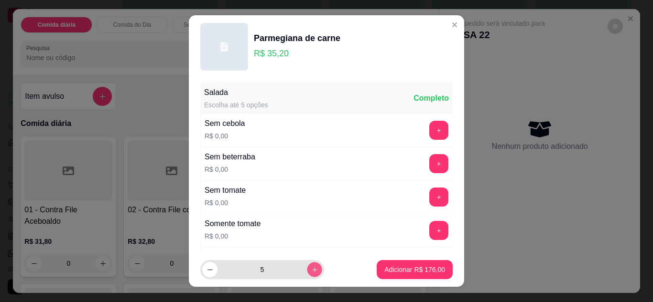
type input "6"
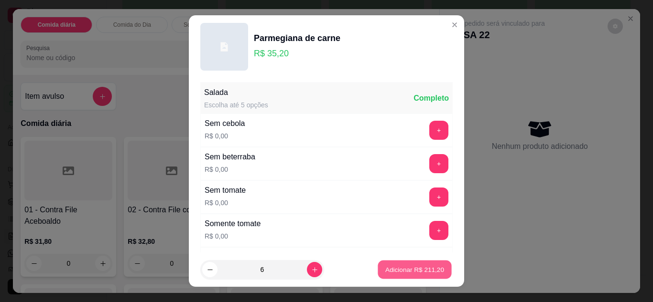
click at [385, 270] on p "Adicionar R$ 211,20" at bounding box center [414, 270] width 59 height 9
type input "6"
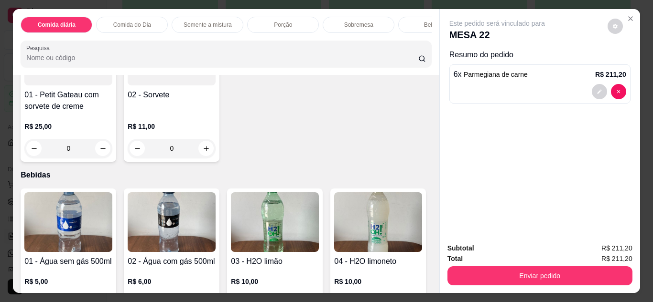
scroll to position [1376, 0]
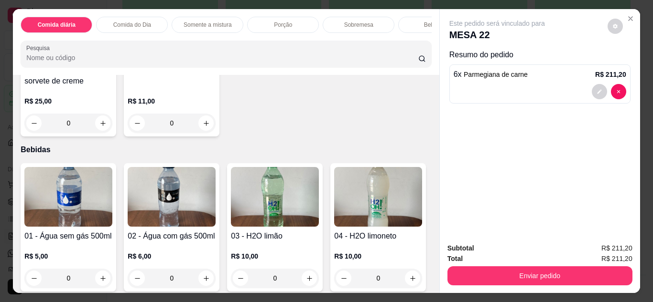
click at [140, 231] on div "02 - Água com gás 500ml R$ 6,00 0" at bounding box center [172, 227] width 96 height 129
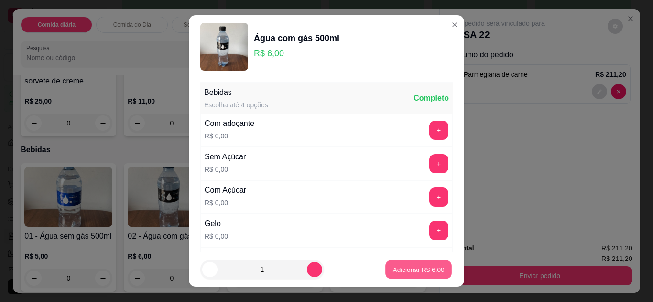
click at [399, 274] on p "Adicionar R$ 6,00" at bounding box center [418, 270] width 52 height 9
type input "1"
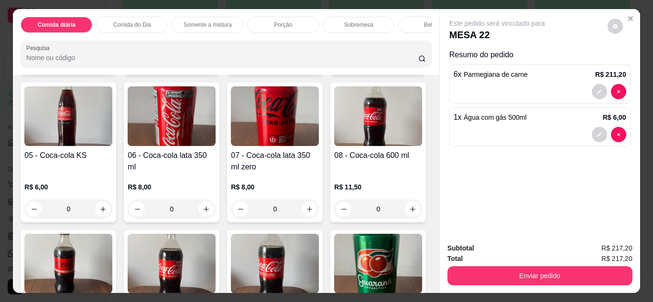
scroll to position [1625, 0]
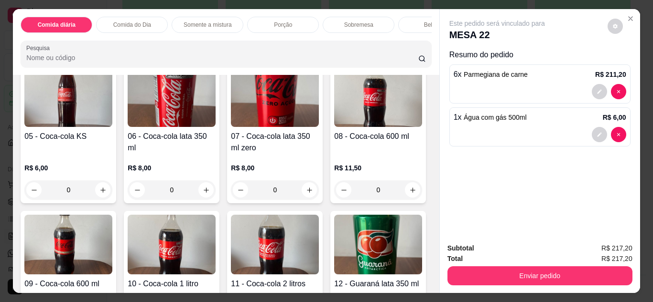
click at [231, 127] on img at bounding box center [275, 97] width 88 height 60
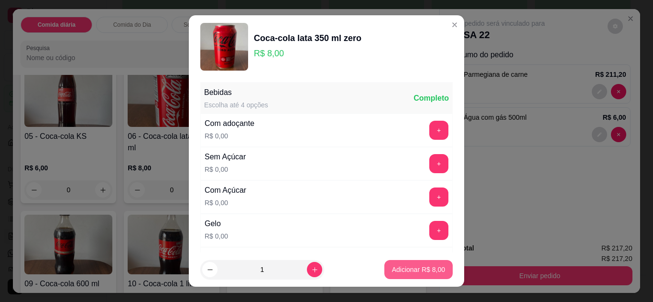
click at [417, 274] on p "Adicionar R$ 8,00" at bounding box center [418, 270] width 53 height 10
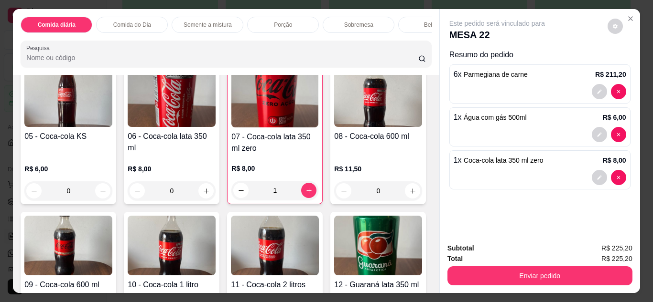
type input "1"
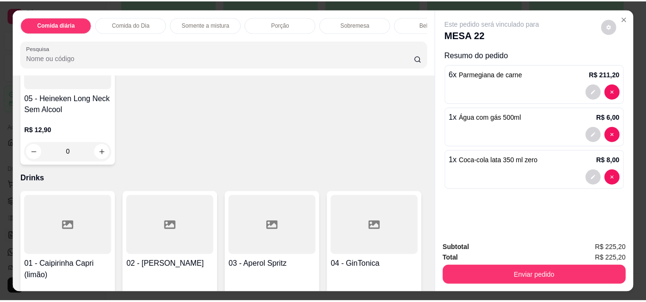
scroll to position [2619, 0]
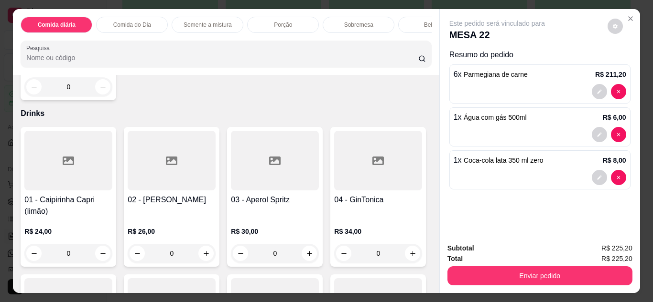
type input "1"
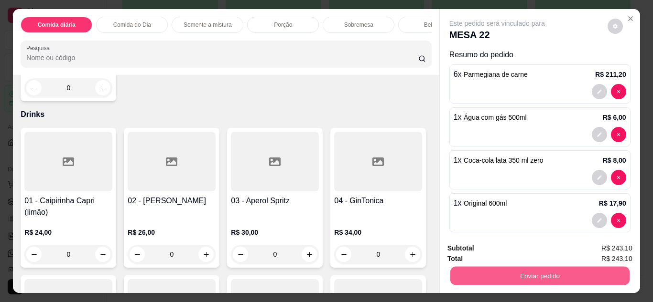
click at [547, 276] on button "Enviar pedido" at bounding box center [539, 276] width 179 height 19
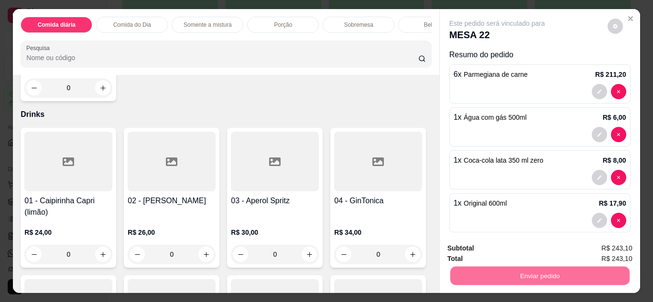
click at [520, 248] on button "Não registrar e enviar pedido" at bounding box center [508, 249] width 97 height 18
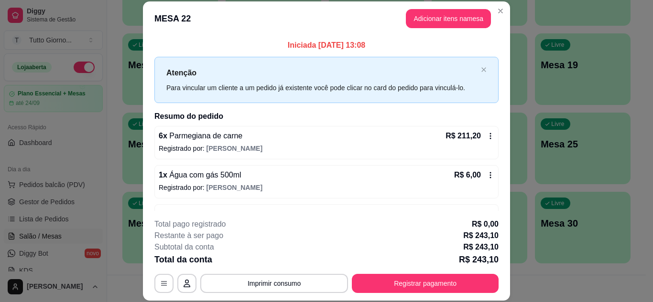
drag, startPoint x: 332, startPoint y: 29, endPoint x: 357, endPoint y: 28, distance: 25.3
click at [357, 28] on header "MESA 22 Adicionar itens na mesa" at bounding box center [326, 18] width 367 height 34
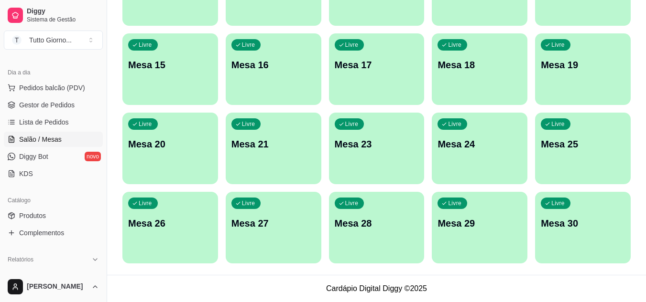
scroll to position [115, 0]
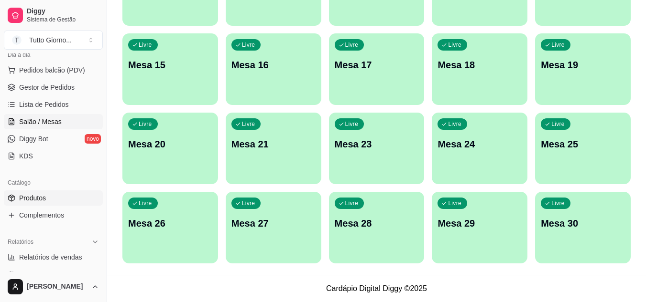
click at [44, 201] on span "Produtos" at bounding box center [32, 199] width 27 height 10
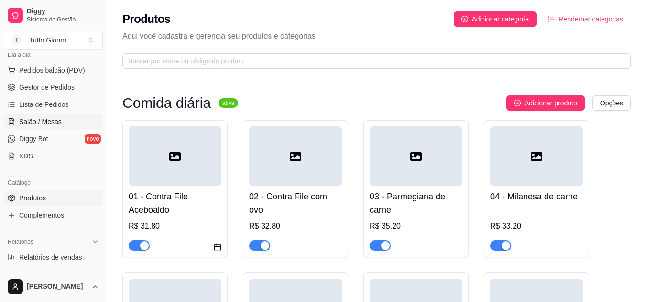
click at [46, 125] on span "Salão / Mesas" at bounding box center [40, 122] width 43 height 10
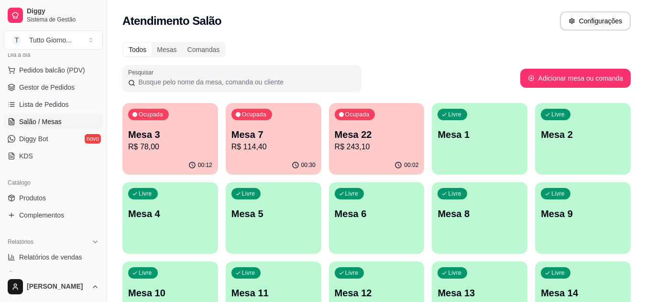
click at [398, 165] on icon "button" at bounding box center [398, 166] width 8 height 8
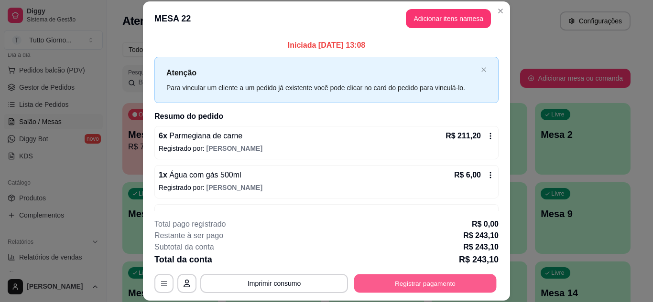
click at [434, 285] on button "Registrar pagamento" at bounding box center [425, 283] width 142 height 19
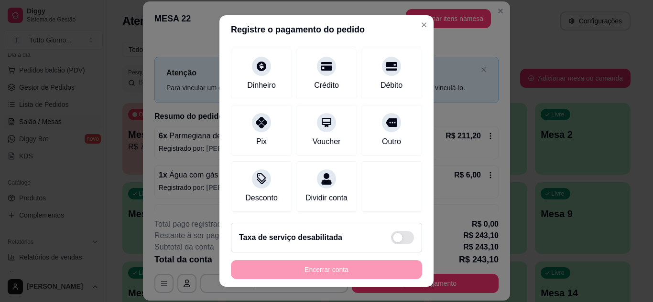
scroll to position [74, 0]
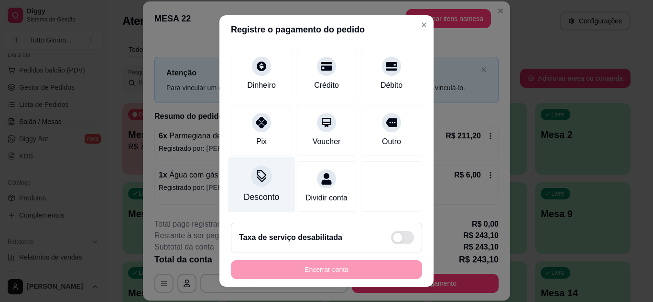
click at [247, 191] on div "Desconto" at bounding box center [261, 197] width 35 height 12
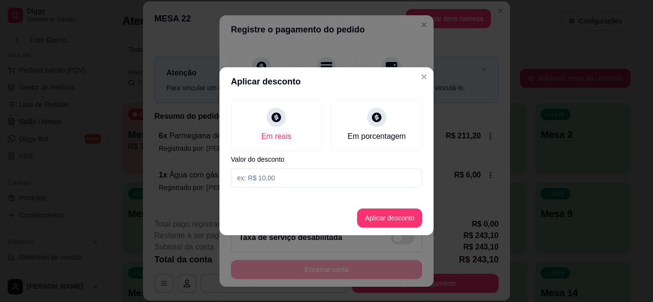
click at [265, 178] on input at bounding box center [326, 178] width 191 height 19
type input "22,20"
click at [401, 226] on button "Aplicar desconto" at bounding box center [389, 218] width 63 height 19
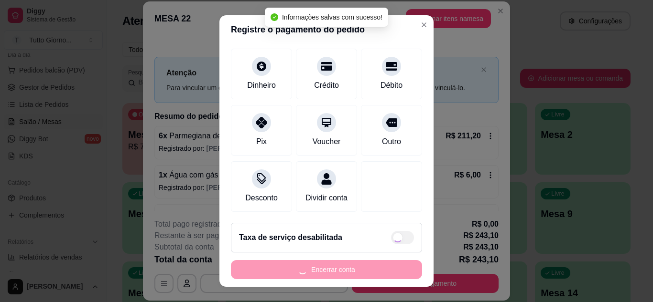
type input "R$ 220,90"
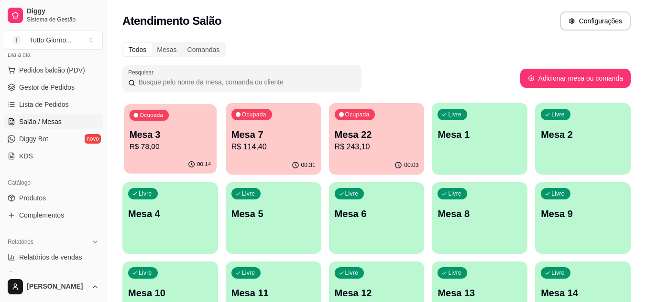
click at [188, 157] on div "00:14" at bounding box center [170, 165] width 93 height 18
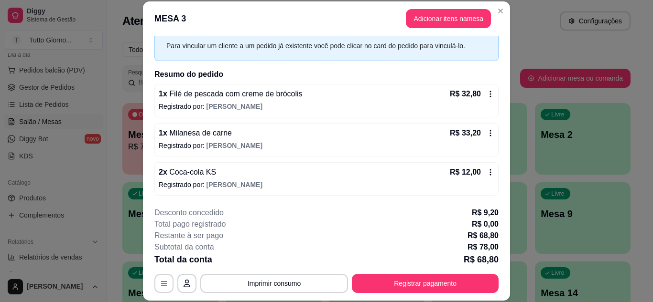
scroll to position [42, 0]
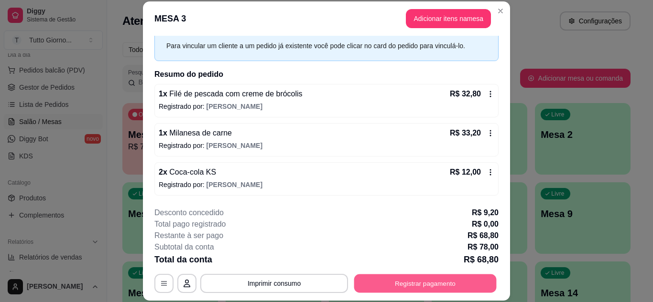
click at [408, 284] on button "Registrar pagamento" at bounding box center [425, 283] width 142 height 19
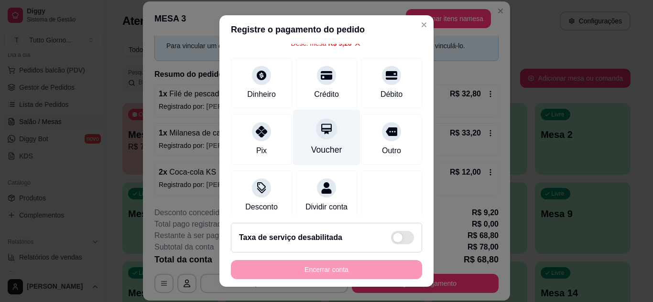
scroll to position [83, 0]
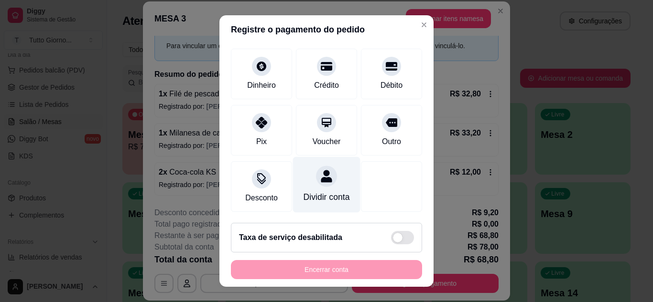
click at [316, 191] on div "Dividir conta" at bounding box center [326, 197] width 46 height 12
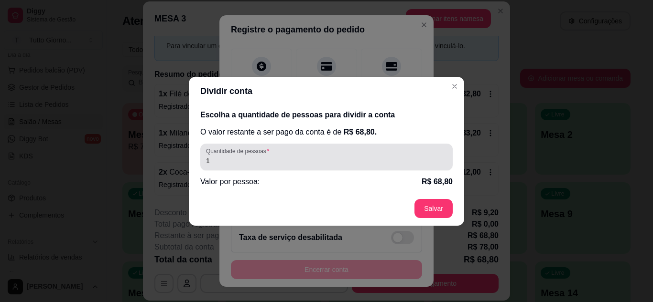
click at [223, 168] on div "Quantidade de pessoas 1" at bounding box center [326, 157] width 252 height 27
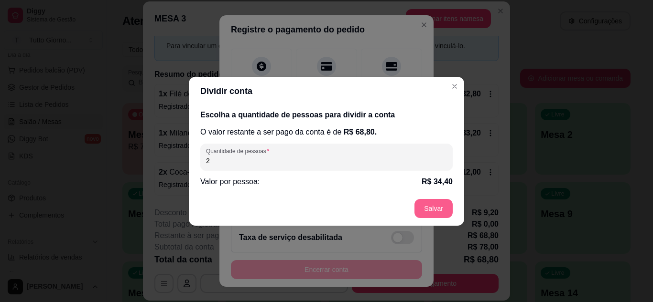
type input "2"
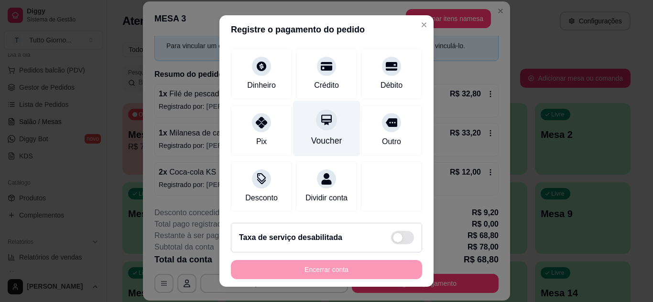
click at [316, 122] on div "Voucher" at bounding box center [326, 128] width 67 height 56
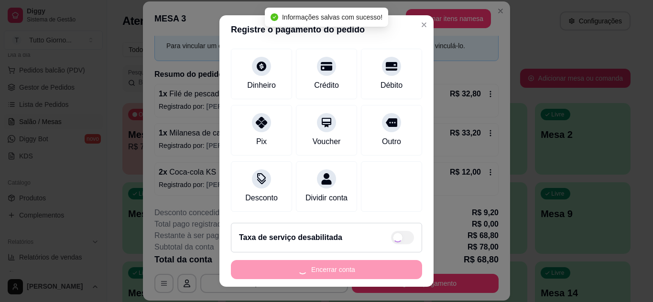
type input "R$ 0,00"
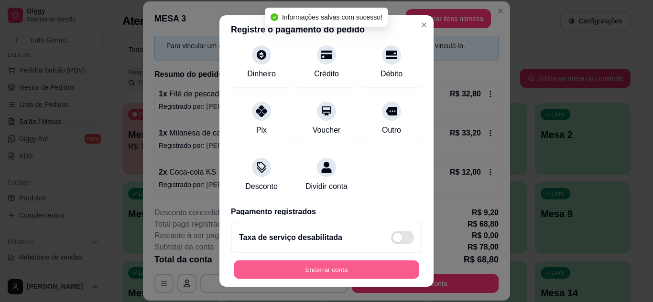
click at [318, 271] on button "Encerrar conta" at bounding box center [326, 270] width 185 height 19
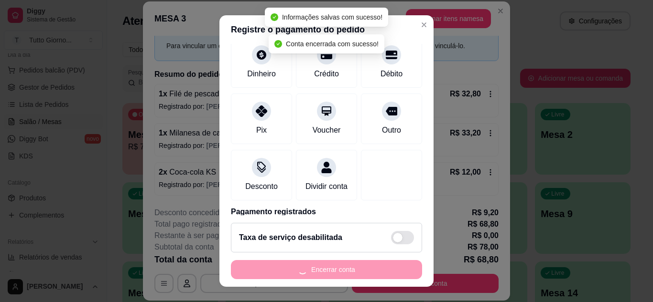
scroll to position [0, 0]
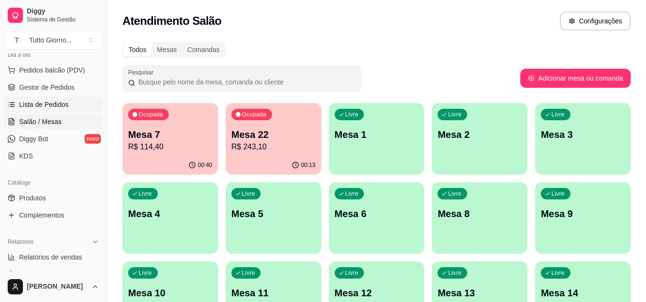
click at [52, 106] on span "Lista de Pedidos" at bounding box center [44, 105] width 50 height 10
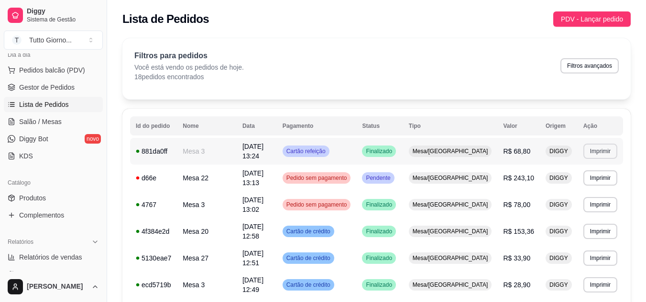
click at [595, 145] on button "Imprimir" at bounding box center [600, 151] width 34 height 15
click at [582, 179] on button "IMPRESSORA" at bounding box center [582, 182] width 67 height 15
click at [39, 125] on span "Salão / Mesas" at bounding box center [40, 122] width 43 height 10
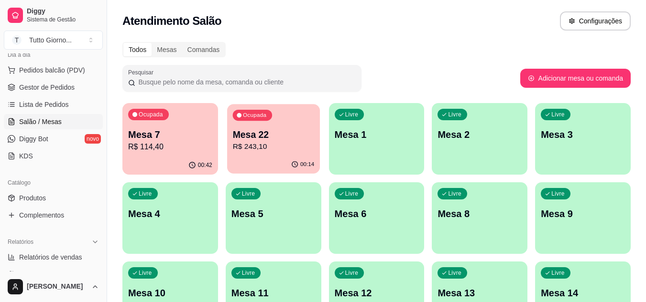
click at [284, 150] on p "R$ 243,10" at bounding box center [273, 146] width 82 height 11
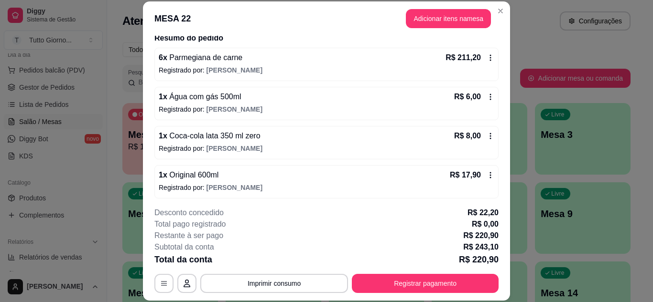
scroll to position [81, 0]
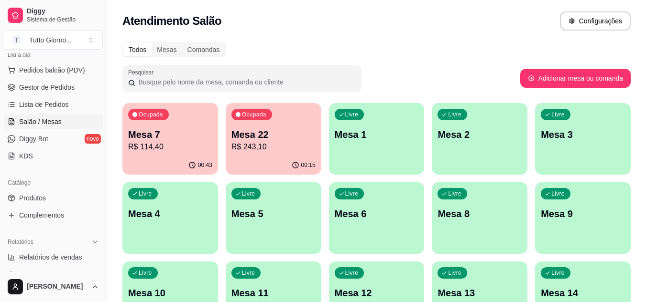
click at [164, 245] on div "button" at bounding box center [170, 248] width 96 height 11
click at [171, 232] on div "Livre Mesa 4" at bounding box center [170, 213] width 93 height 58
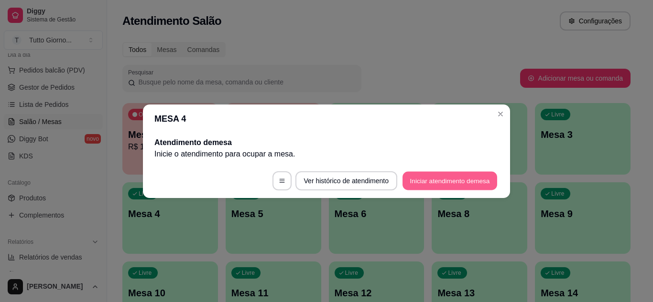
click at [420, 180] on button "Iniciar atendimento de mesa" at bounding box center [449, 181] width 95 height 19
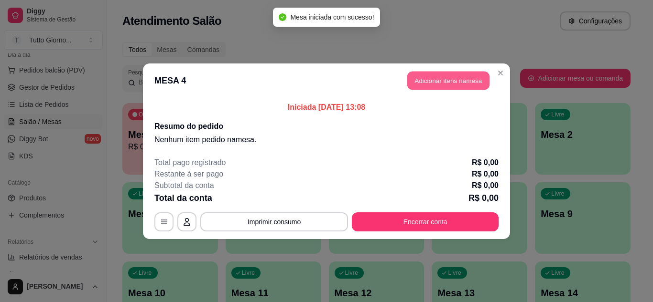
click at [439, 84] on button "Adicionar itens na mesa" at bounding box center [448, 80] width 82 height 19
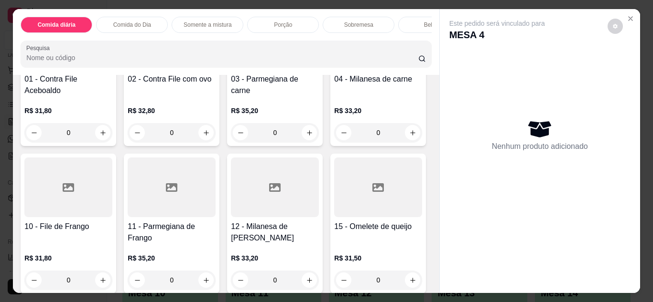
scroll to position [140, 0]
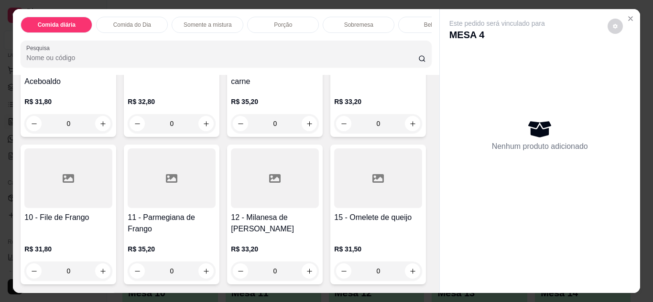
click at [334, 61] on div at bounding box center [378, 31] width 88 height 60
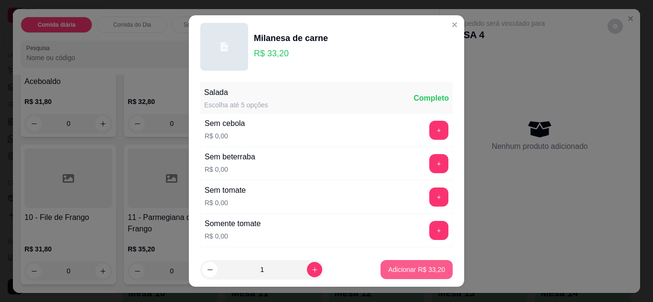
click at [413, 269] on p "Adicionar R$ 33,20" at bounding box center [416, 270] width 57 height 10
type input "1"
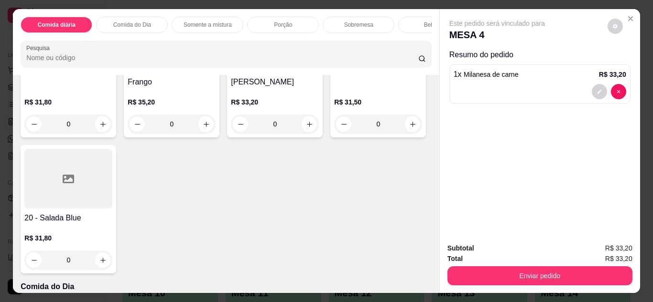
scroll to position [309, 0]
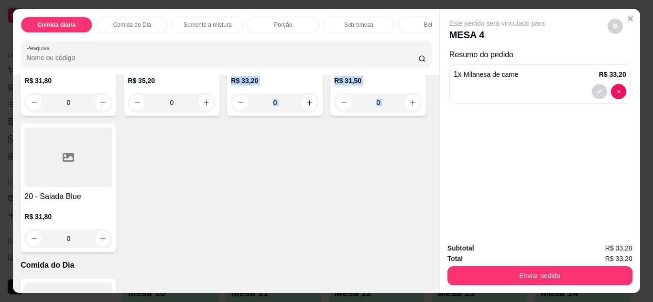
drag, startPoint x: 333, startPoint y: 127, endPoint x: 337, endPoint y: 102, distance: 25.3
click at [337, 102] on div "01 - Contra File Aceboaldo R$ 31,80 0 02 - Contra File com ovo R$ 32,80 0 03 - …" at bounding box center [226, 40] width 410 height 424
drag, startPoint x: 337, startPoint y: 102, endPoint x: 215, endPoint y: 23, distance: 145.5
click at [215, 23] on p "Somente a mistura" at bounding box center [208, 25] width 48 height 8
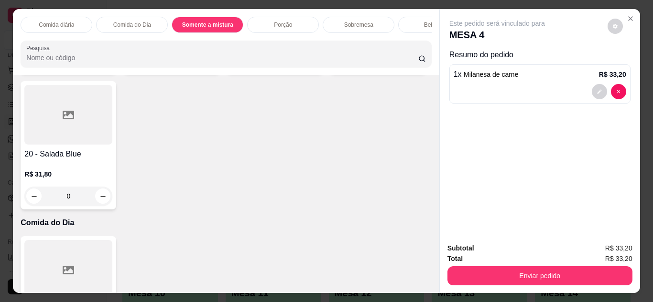
scroll to position [352, 0]
click at [116, 149] on div "20 - Salada Blue R$ 31,80 0" at bounding box center [69, 145] width 96 height 129
click at [424, 22] on p "Bebidas" at bounding box center [434, 25] width 21 height 8
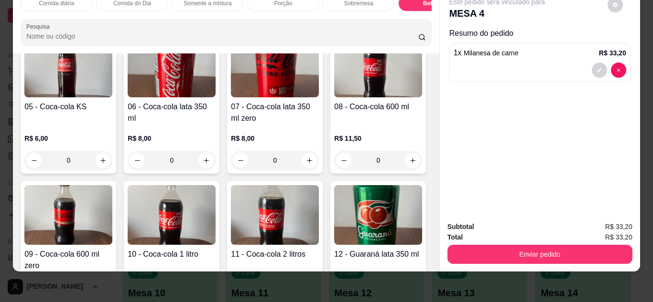
scroll to position [1632, 0]
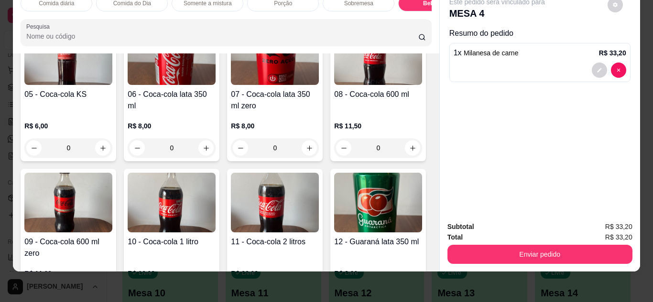
click at [231, 85] on img at bounding box center [275, 55] width 88 height 60
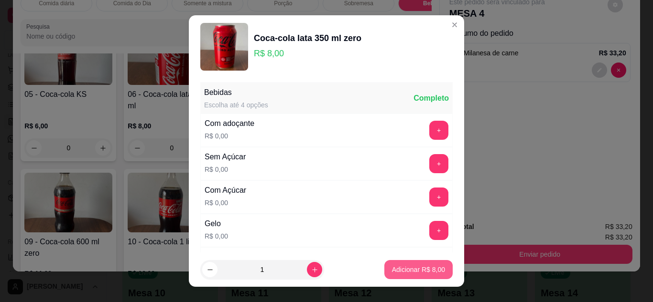
click at [406, 269] on p "Adicionar R$ 8,00" at bounding box center [418, 270] width 53 height 10
type input "1"
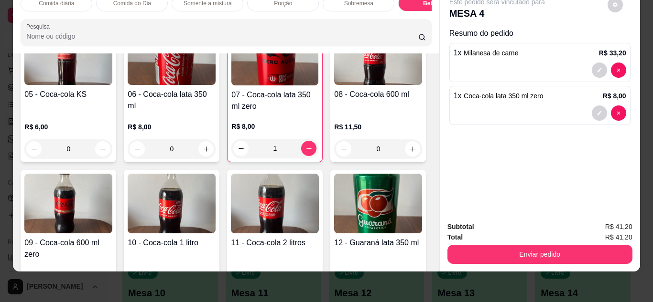
click at [112, 212] on img at bounding box center [68, 204] width 88 height 60
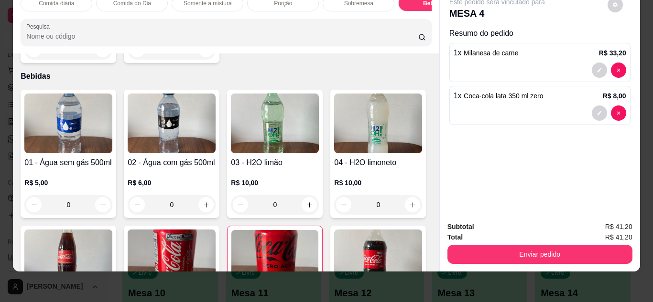
scroll to position [1427, 0]
click at [89, 116] on img at bounding box center [68, 124] width 88 height 60
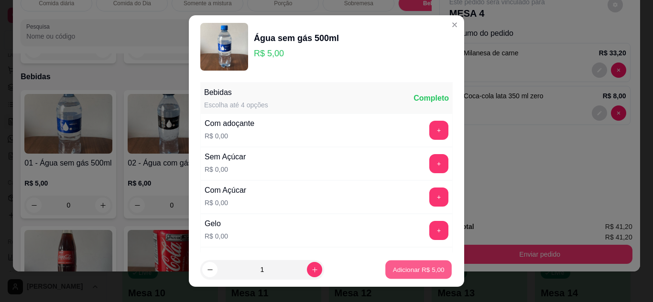
click at [398, 268] on p "Adicionar R$ 5,00" at bounding box center [418, 270] width 52 height 9
type input "1"
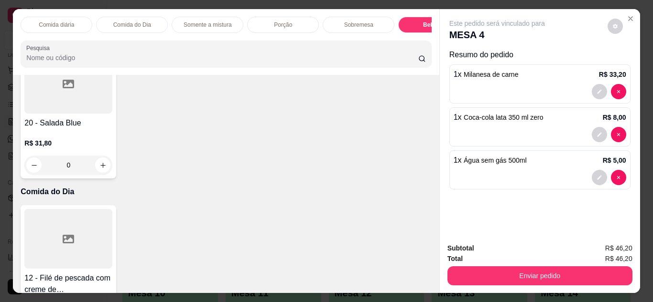
scroll to position [382, 0]
click at [112, 149] on p "R$ 31,80" at bounding box center [68, 144] width 88 height 10
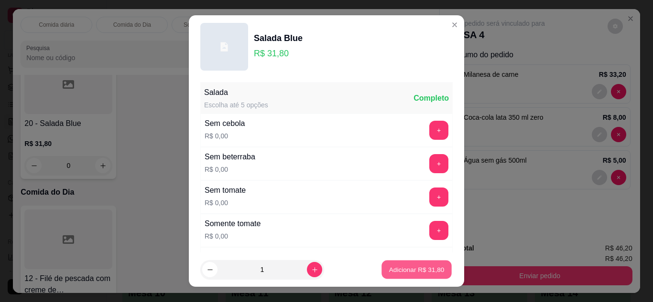
click at [381, 275] on button "Adicionar R$ 31,80" at bounding box center [416, 270] width 70 height 19
type input "1"
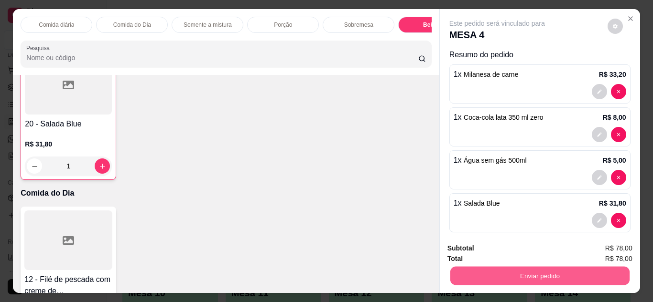
click at [521, 271] on button "Enviar pedido" at bounding box center [539, 276] width 179 height 19
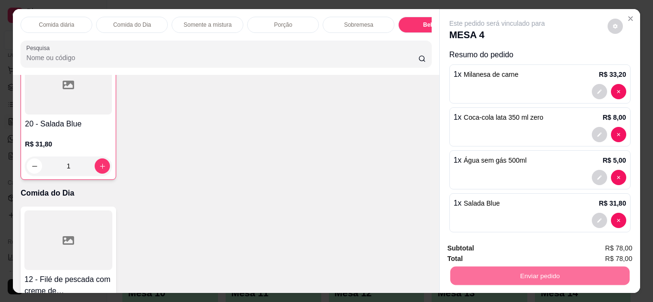
click at [529, 249] on button "Não registrar e enviar pedido" at bounding box center [506, 249] width 97 height 18
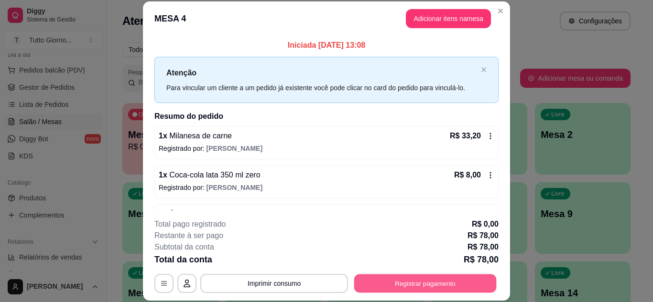
click at [386, 282] on button "Registrar pagamento" at bounding box center [425, 283] width 142 height 19
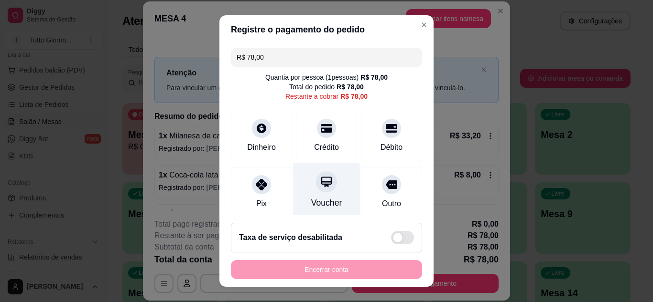
scroll to position [74, 0]
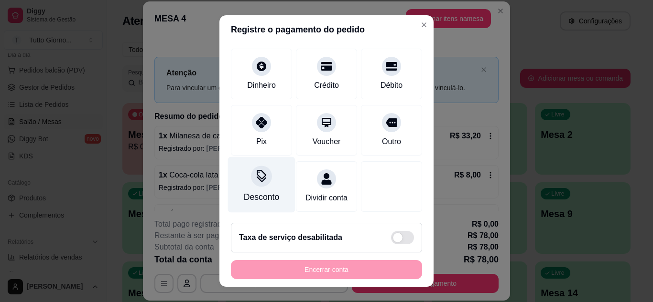
click at [261, 176] on div "Desconto" at bounding box center [261, 185] width 67 height 56
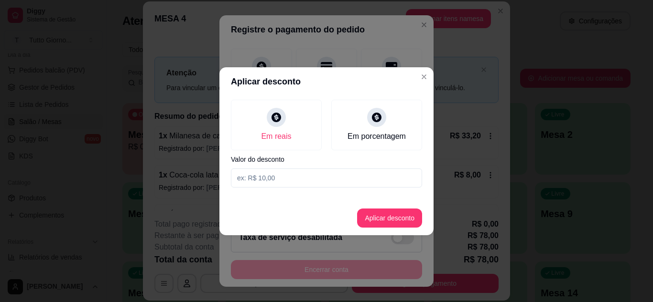
click at [268, 177] on input at bounding box center [326, 178] width 191 height 19
type input "8,20"
click at [394, 220] on button "Aplicar desconto" at bounding box center [389, 218] width 63 height 19
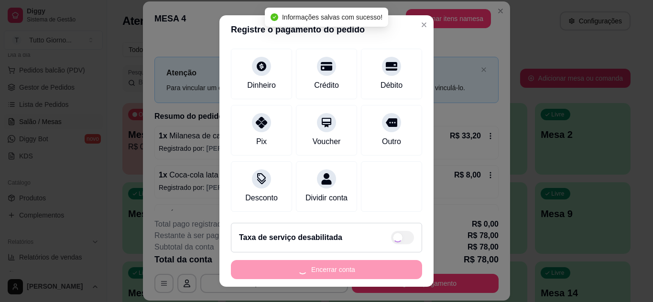
type input "R$ 69,80"
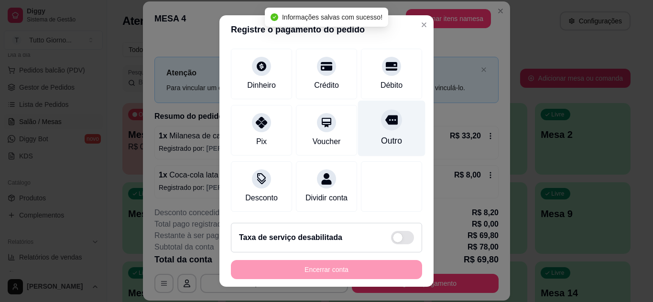
scroll to position [83, 0]
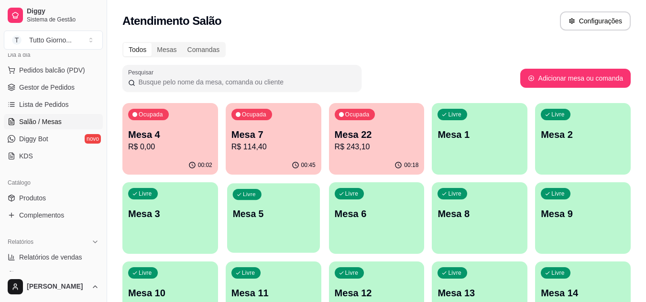
click at [251, 222] on div "Livre Mesa 5" at bounding box center [273, 213] width 93 height 58
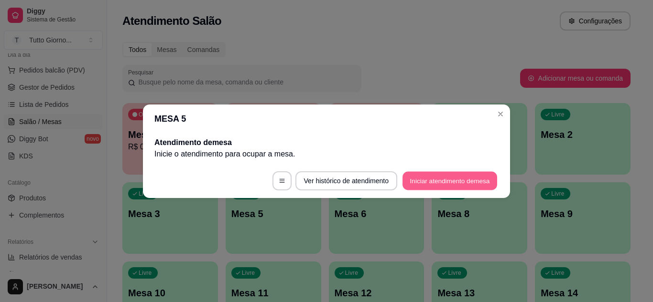
click at [410, 184] on button "Iniciar atendimento de mesa" at bounding box center [449, 181] width 95 height 19
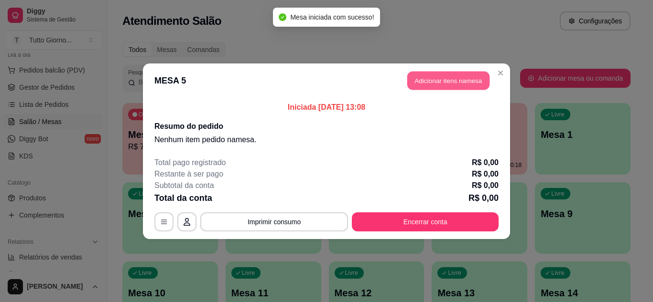
click at [451, 79] on button "Adicionar itens na mesa" at bounding box center [448, 80] width 82 height 19
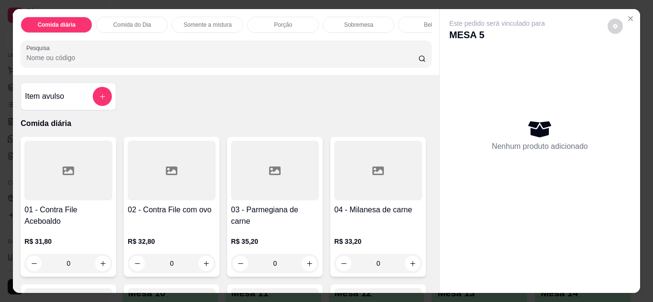
click at [94, 183] on div at bounding box center [68, 171] width 88 height 60
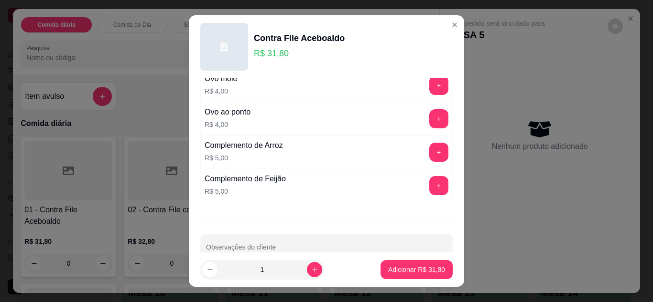
scroll to position [0, 0]
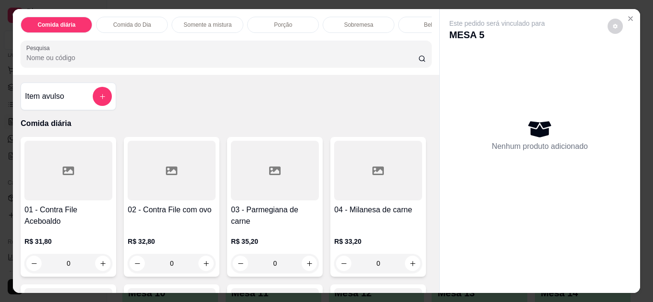
click at [81, 207] on div "01 - Contra File Aceboaldo R$ 31,80 0" at bounding box center [69, 207] width 96 height 140
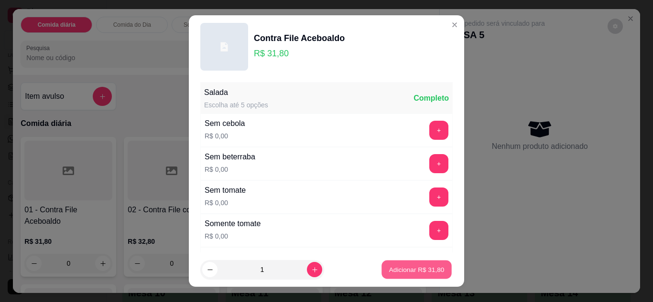
click at [417, 270] on p "Adicionar R$ 31,80" at bounding box center [416, 270] width 55 height 9
type input "1"
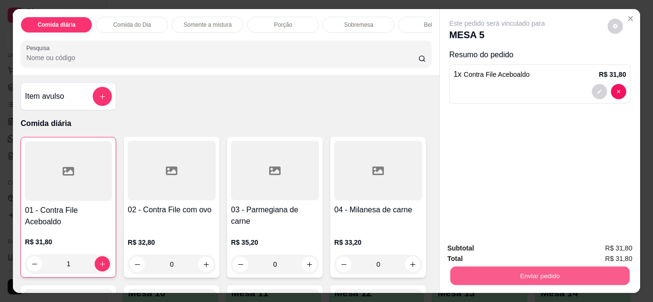
click at [524, 268] on button "Enviar pedido" at bounding box center [539, 276] width 179 height 19
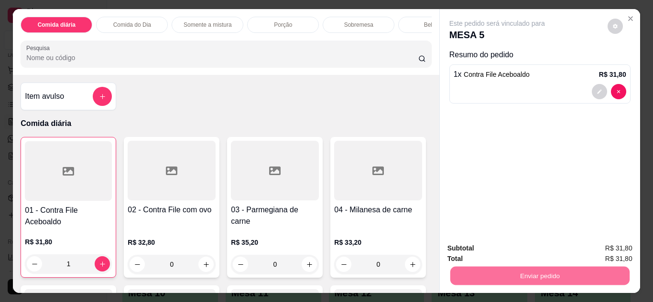
click at [529, 248] on button "Não registrar e enviar pedido" at bounding box center [508, 249] width 97 height 18
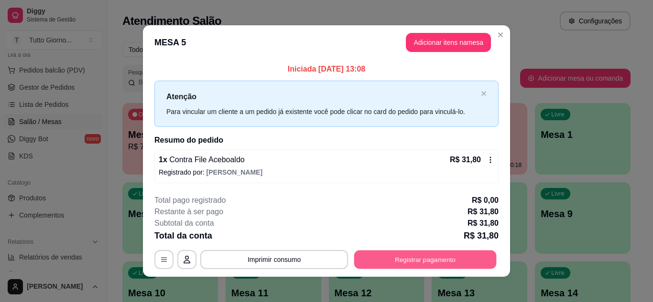
click at [410, 262] on button "Registrar pagamento" at bounding box center [425, 260] width 142 height 19
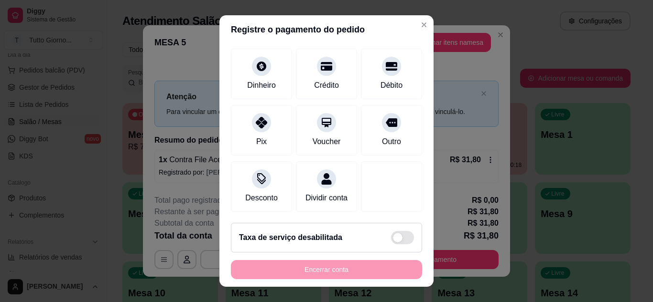
scroll to position [72, 0]
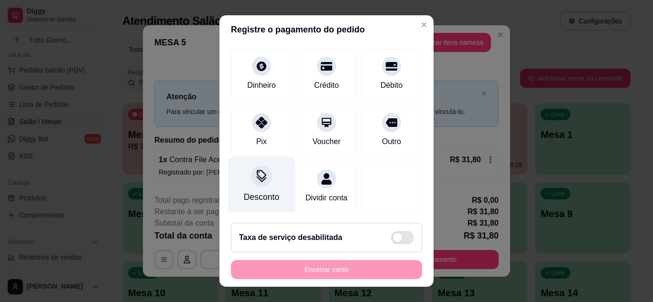
click at [256, 173] on div at bounding box center [261, 176] width 21 height 21
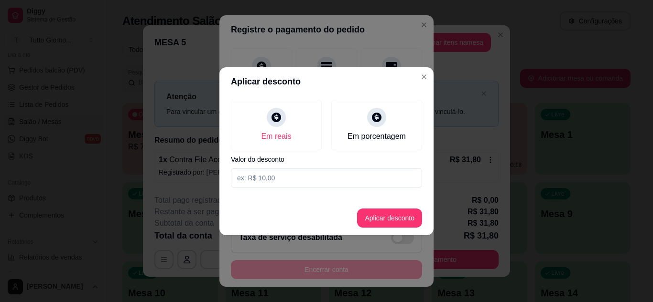
click at [277, 177] on input at bounding box center [326, 178] width 191 height 19
type input "2,90"
click at [391, 218] on button "Aplicar desconto" at bounding box center [389, 218] width 63 height 19
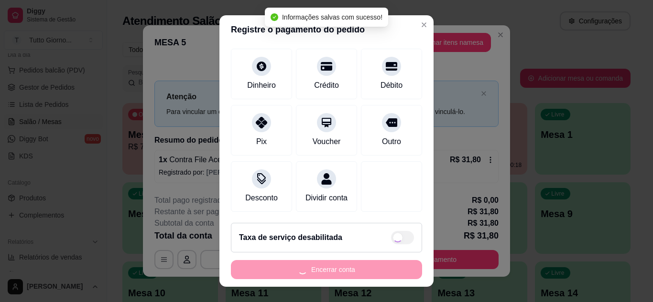
type input "R$ 28,90"
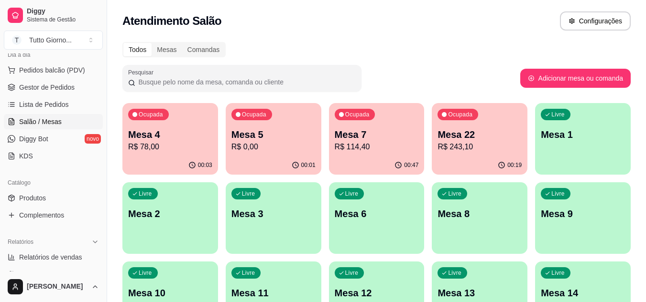
click at [495, 27] on div "Atendimento Salão Configurações" at bounding box center [376, 20] width 508 height 19
click at [572, 127] on div "Livre Mesa 1" at bounding box center [583, 133] width 96 height 60
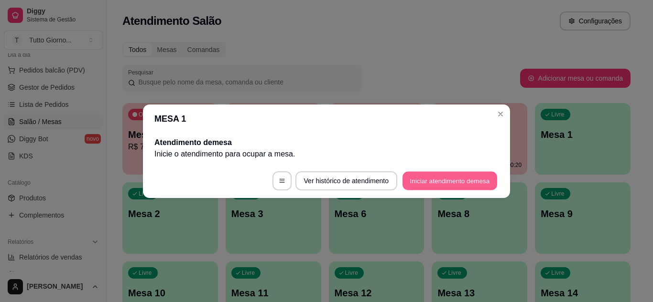
click at [436, 184] on button "Iniciar atendimento de mesa" at bounding box center [449, 181] width 95 height 19
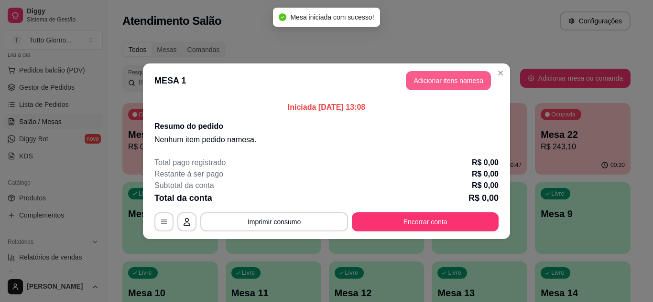
click at [437, 79] on button "Adicionar itens na mesa" at bounding box center [448, 80] width 85 height 19
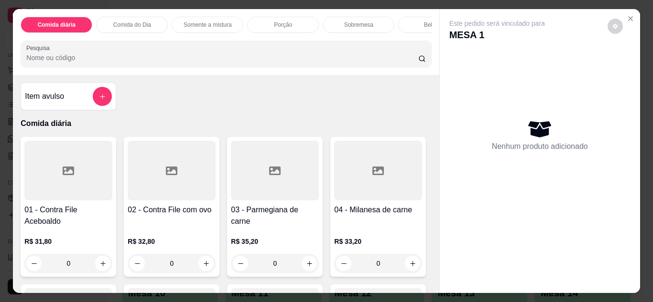
click at [179, 200] on div at bounding box center [172, 171] width 88 height 60
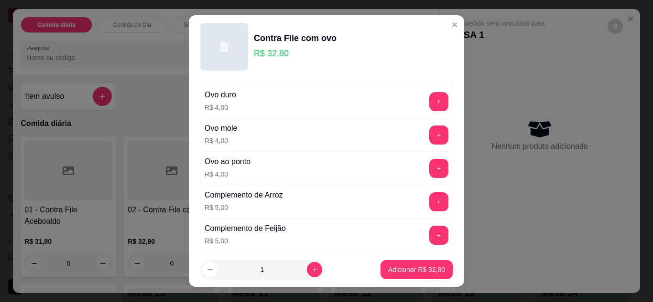
scroll to position [359, 0]
click at [430, 136] on button "+" at bounding box center [439, 136] width 19 height 19
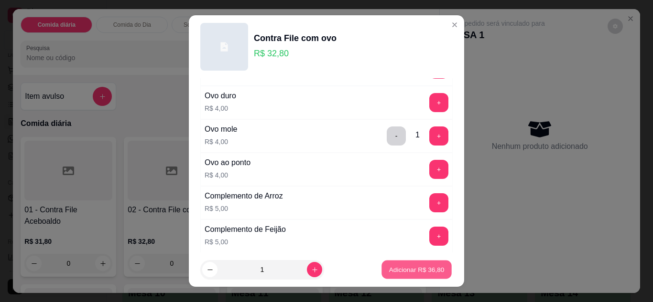
click at [399, 269] on p "Adicionar R$ 36,80" at bounding box center [416, 270] width 55 height 9
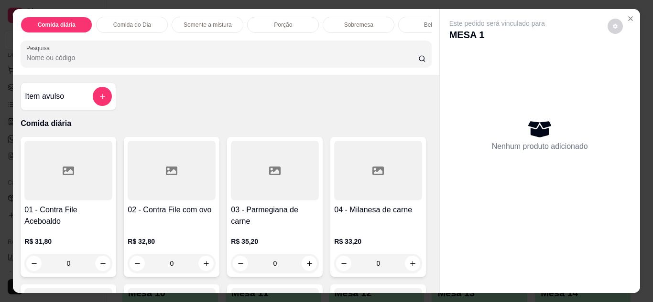
click at [181, 215] on h4 "02 - Contra File com ovo" at bounding box center [172, 210] width 88 height 11
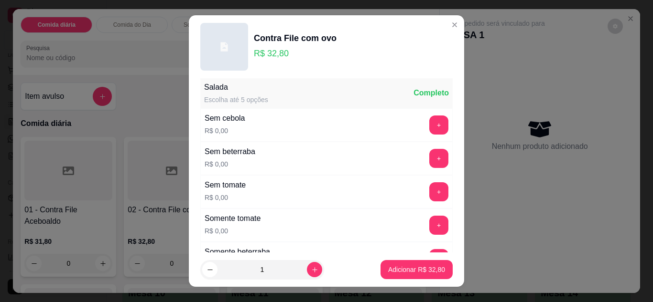
scroll to position [0, 0]
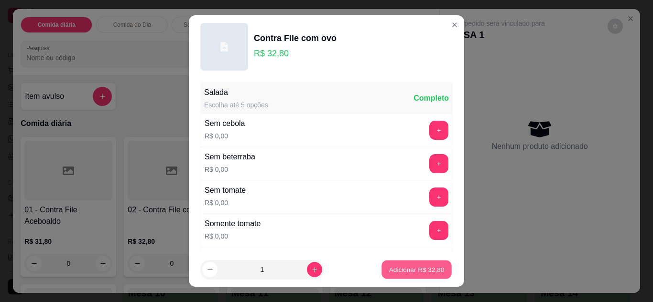
click at [390, 275] on button "Adicionar R$ 32,80" at bounding box center [416, 270] width 70 height 19
type input "1"
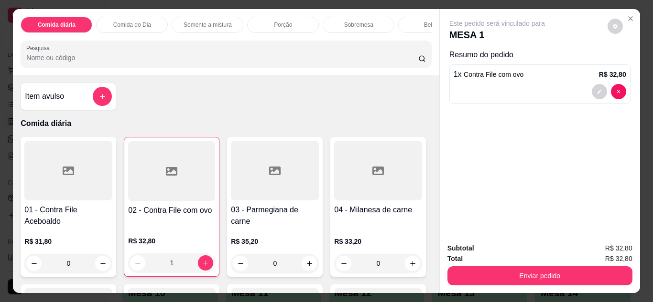
click at [280, 194] on div at bounding box center [275, 171] width 88 height 60
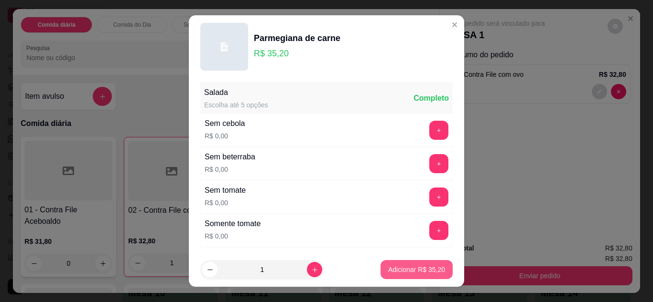
click at [406, 271] on p "Adicionar R$ 35,20" at bounding box center [416, 270] width 57 height 10
type input "1"
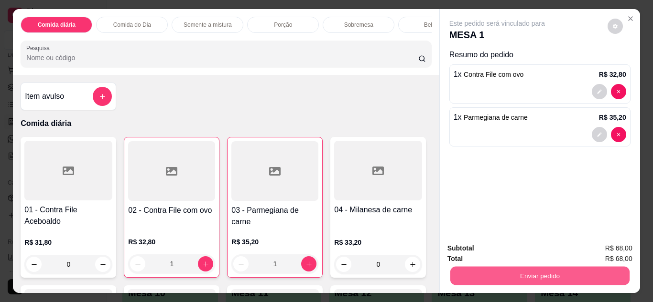
click at [525, 277] on button "Enviar pedido" at bounding box center [539, 276] width 179 height 19
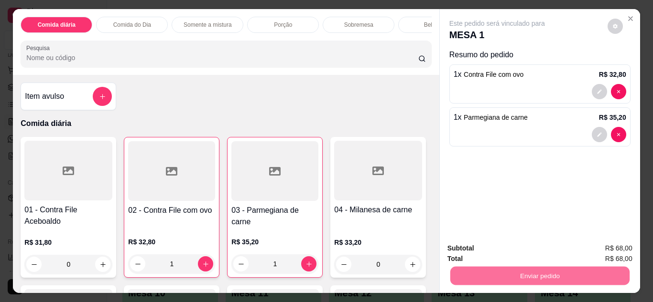
click at [471, 251] on button "Não registrar e enviar pedido" at bounding box center [508, 249] width 97 height 18
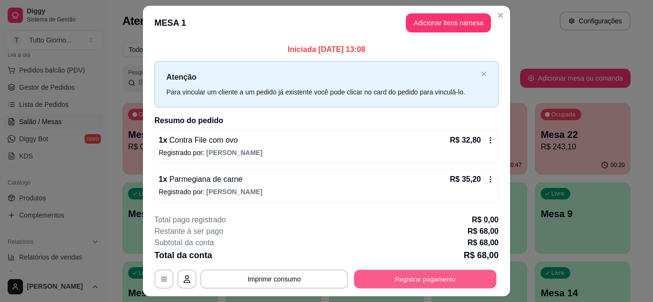
click at [411, 273] on button "Registrar pagamento" at bounding box center [425, 279] width 142 height 19
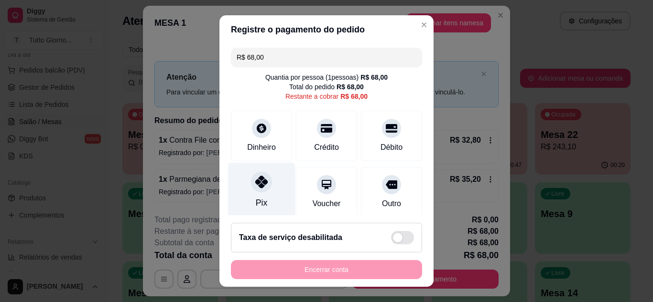
scroll to position [74, 0]
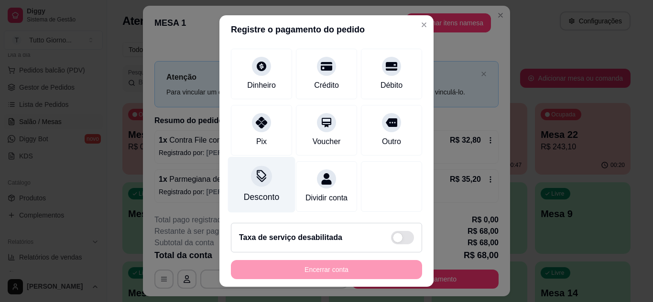
click at [255, 191] on div "Desconto" at bounding box center [261, 197] width 35 height 12
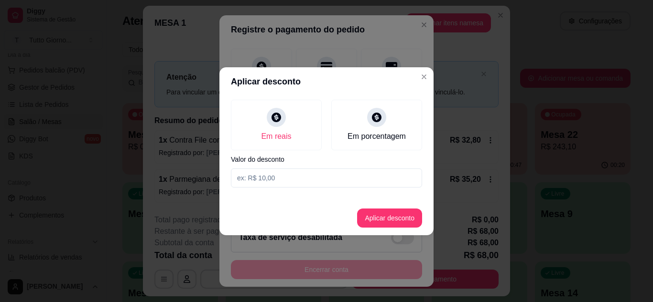
click at [271, 180] on input at bounding box center [326, 178] width 191 height 19
type input "7,10"
click at [380, 224] on button "Aplicar desconto" at bounding box center [389, 218] width 65 height 19
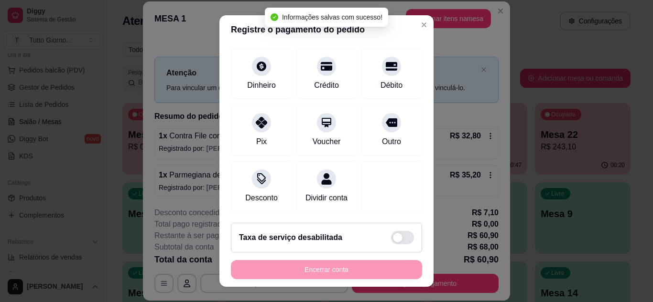
type input "R$ 60,90"
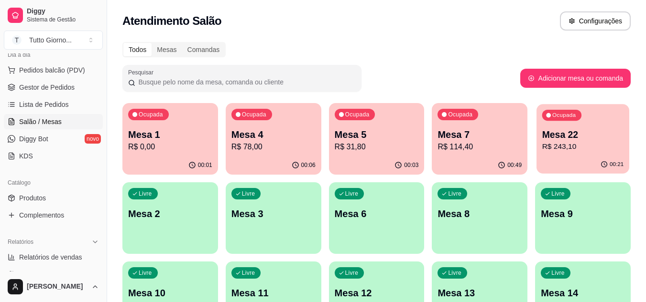
click at [567, 135] on p "Mesa 22" at bounding box center [583, 135] width 82 height 13
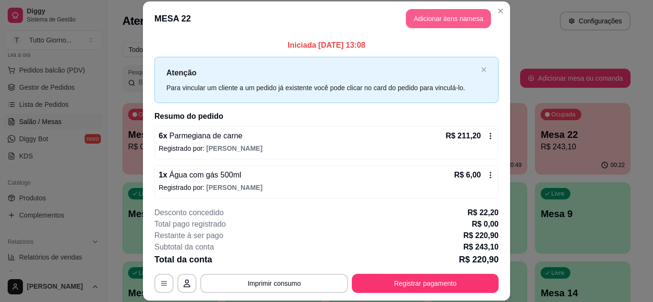
click at [461, 17] on button "Adicionar itens na mesa" at bounding box center [448, 18] width 85 height 19
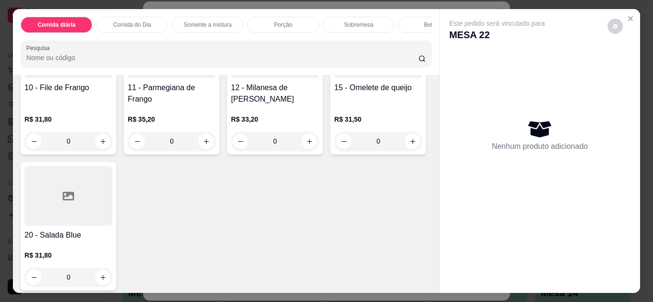
scroll to position [270, 0]
click at [216, 124] on p "R$ 35,20" at bounding box center [172, 119] width 88 height 10
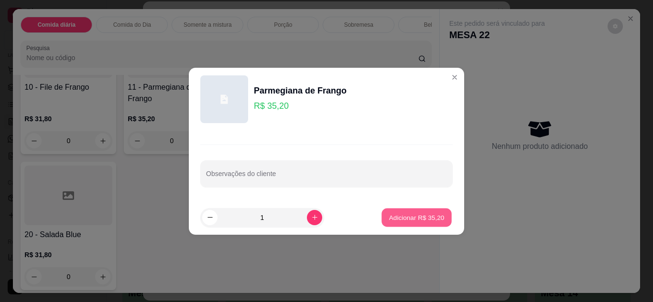
click at [402, 221] on p "Adicionar R$ 35,20" at bounding box center [416, 217] width 55 height 9
type input "1"
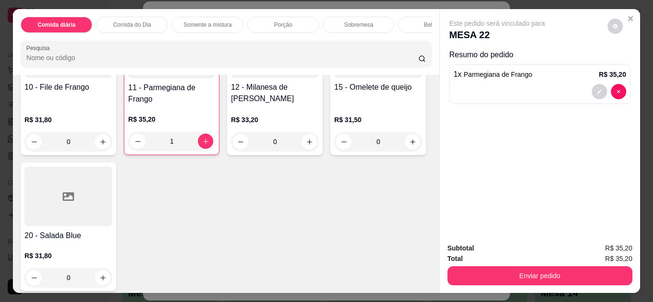
click at [416, 21] on div "Bebidas" at bounding box center [434, 25] width 72 height 16
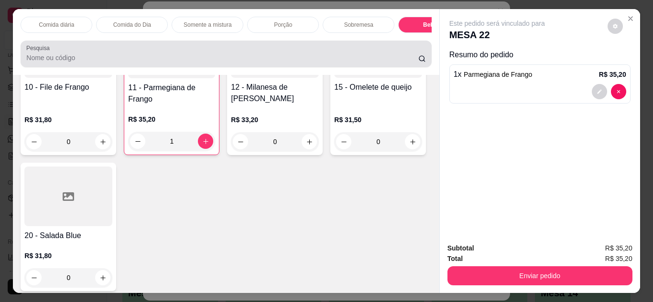
scroll to position [25, 0]
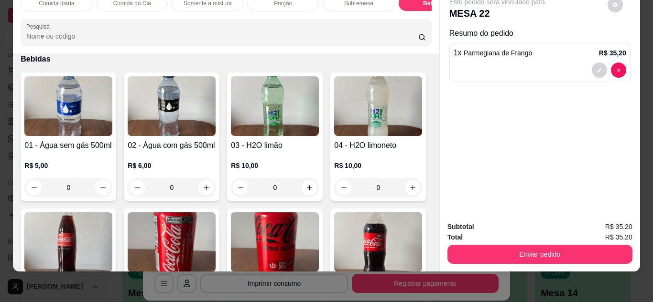
click at [75, 135] on img at bounding box center [68, 106] width 88 height 60
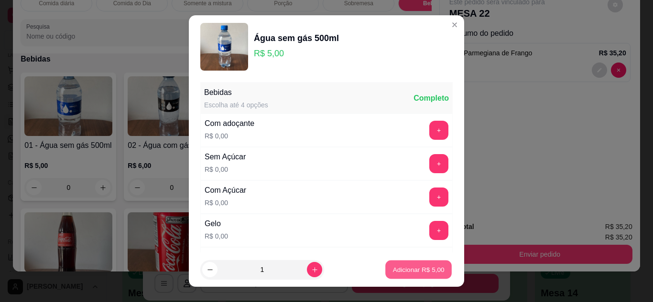
click at [399, 266] on p "Adicionar R$ 5,00" at bounding box center [418, 270] width 52 height 9
type input "1"
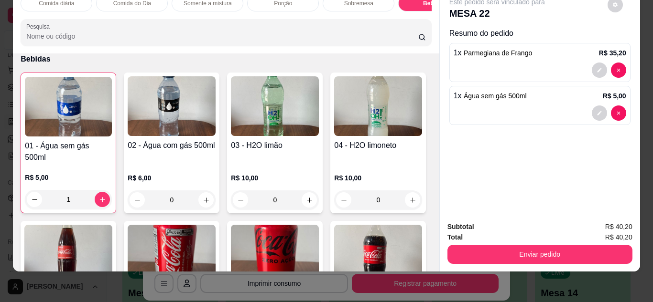
click at [251, 196] on div "0" at bounding box center [275, 200] width 88 height 19
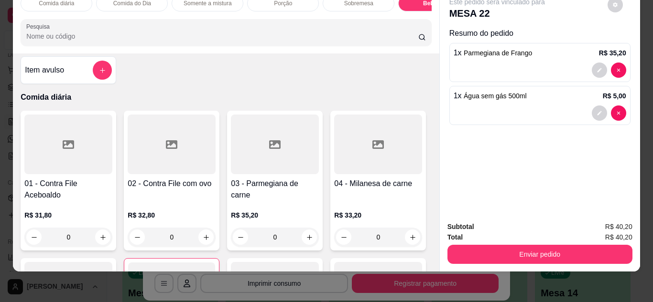
scroll to position [0, 0]
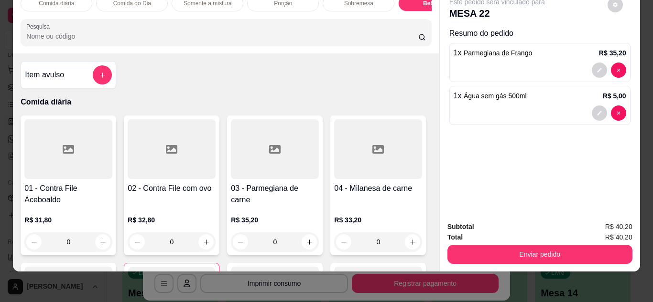
click at [272, 172] on div at bounding box center [275, 149] width 88 height 60
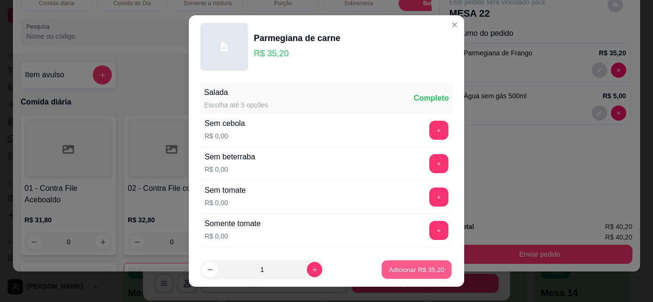
click at [398, 267] on p "Adicionar R$ 35,20" at bounding box center [416, 270] width 55 height 9
type input "1"
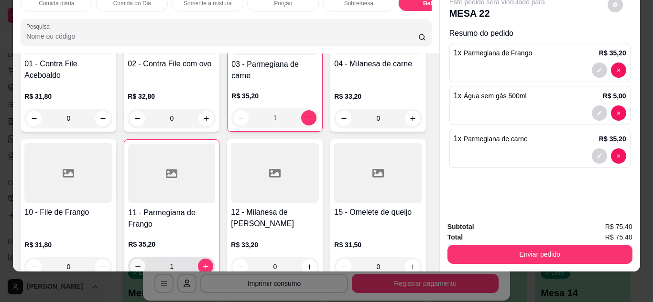
scroll to position [186, 0]
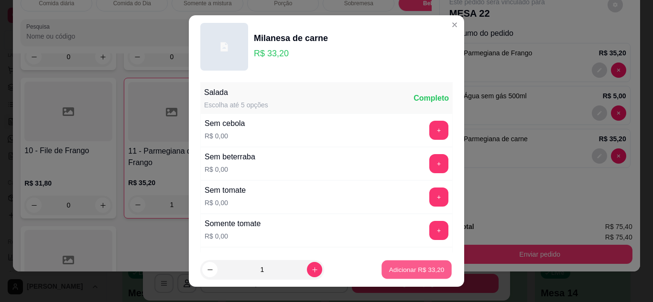
click at [410, 279] on button "Adicionar R$ 33,20" at bounding box center [416, 270] width 70 height 19
type input "1"
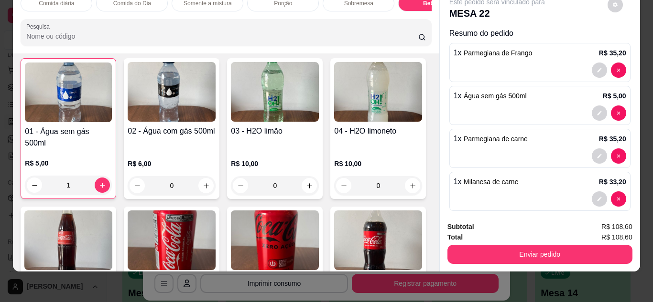
scroll to position [1487, 0]
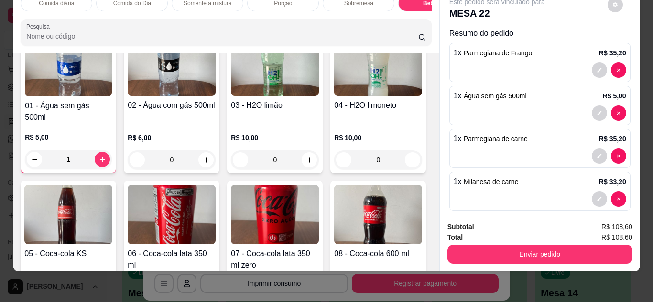
click at [216, 221] on img at bounding box center [172, 215] width 88 height 60
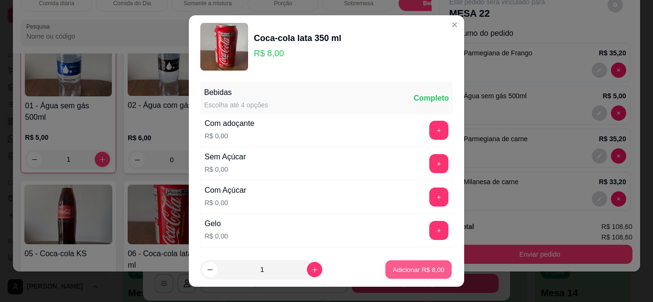
click at [415, 269] on p "Adicionar R$ 8,00" at bounding box center [418, 270] width 52 height 9
type input "1"
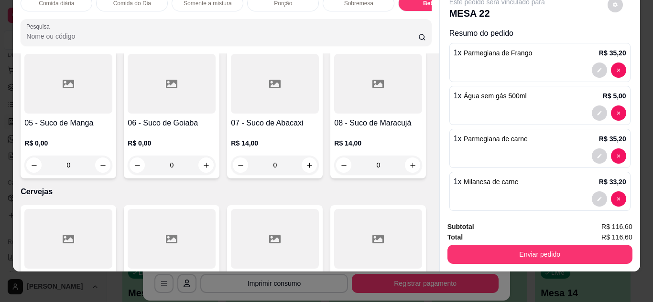
scroll to position [2208, 0]
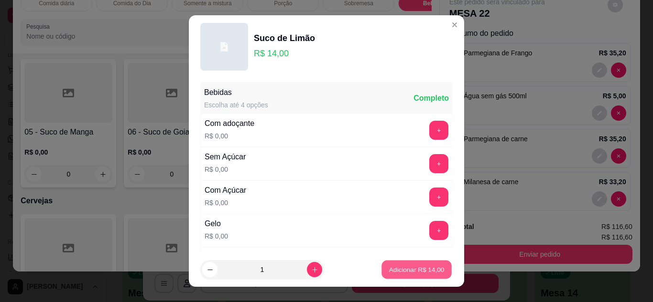
click at [402, 272] on p "Adicionar R$ 14,00" at bounding box center [416, 270] width 55 height 9
type input "1"
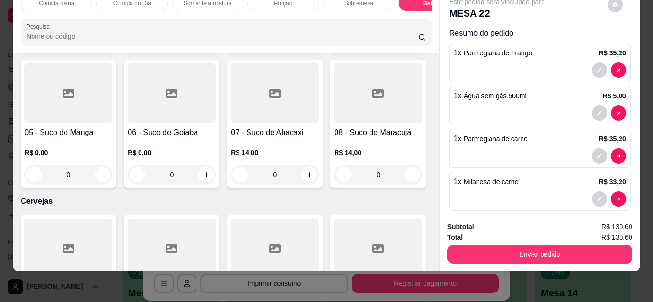
scroll to position [0, 0]
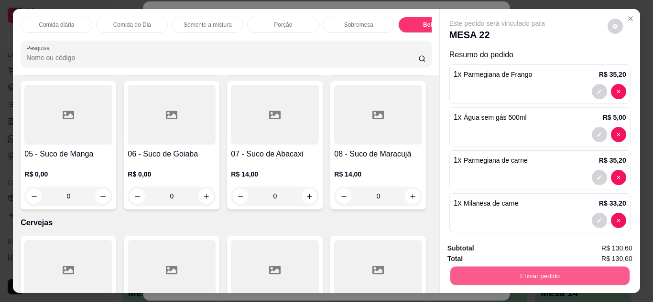
click at [525, 274] on button "Enviar pedido" at bounding box center [539, 276] width 179 height 19
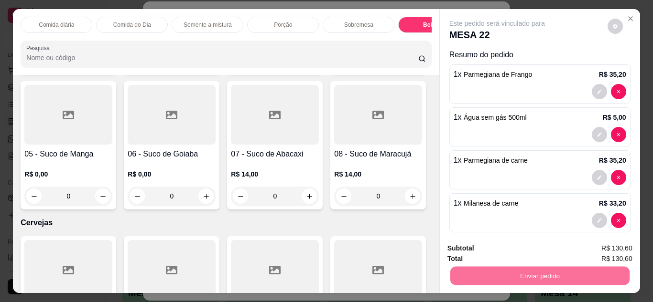
click at [515, 250] on button "Não registrar e enviar pedido" at bounding box center [508, 249] width 97 height 18
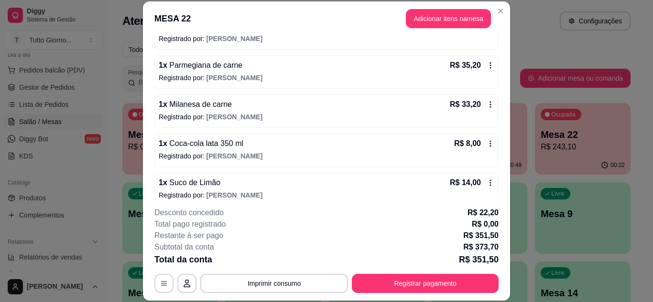
scroll to position [316, 0]
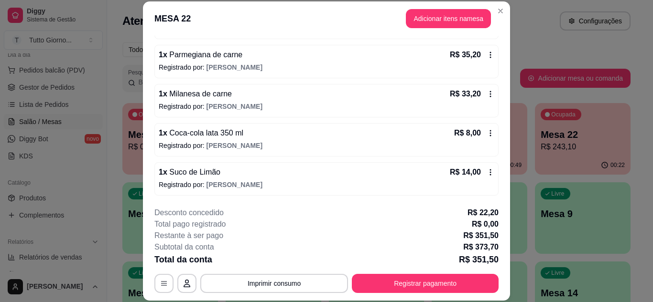
click at [486, 170] on icon at bounding box center [490, 173] width 8 height 8
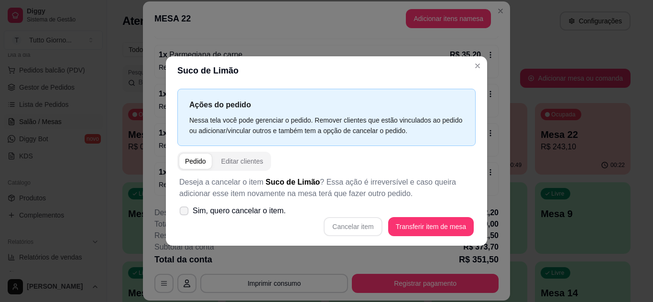
click at [188, 212] on span at bounding box center [184, 210] width 9 height 9
click at [185, 213] on input "Sim, quero cancelar o item." at bounding box center [182, 216] width 6 height 6
checkbox input "true"
click at [367, 224] on button "Cancelar item" at bounding box center [352, 226] width 57 height 19
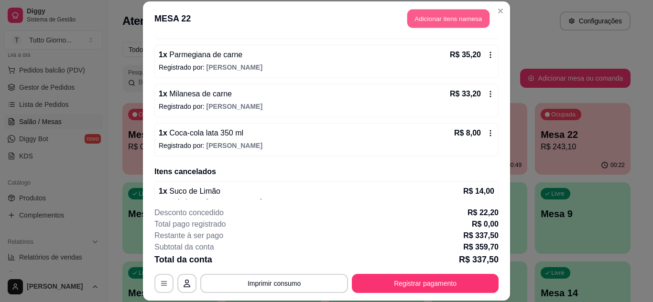
click at [441, 19] on button "Adicionar itens na mesa" at bounding box center [448, 19] width 82 height 19
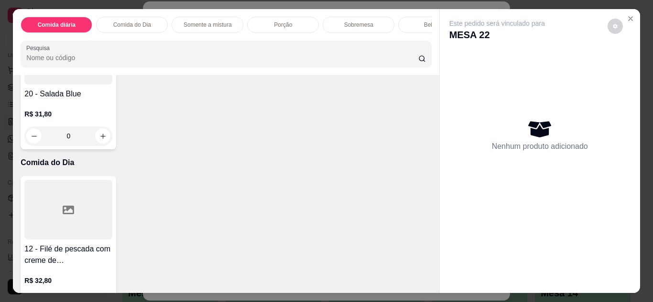
scroll to position [0, 0]
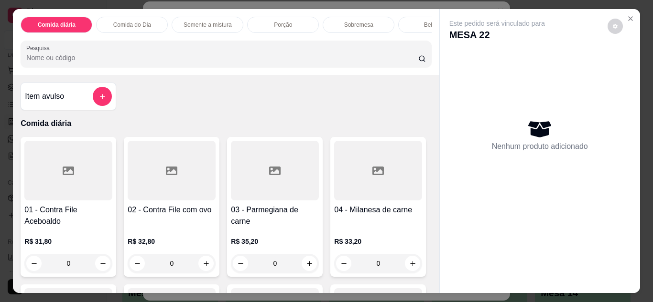
click at [424, 21] on p "Bebidas" at bounding box center [434, 25] width 21 height 8
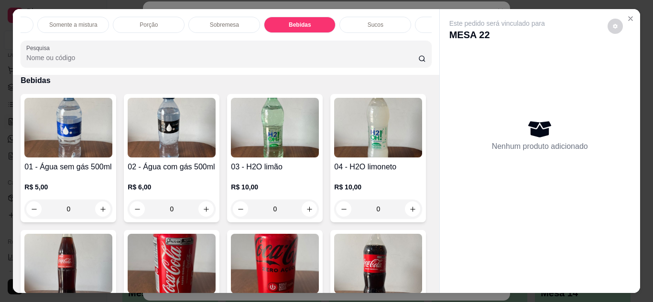
scroll to position [0, 153]
click at [352, 25] on p "Sucos" at bounding box center [357, 25] width 16 height 8
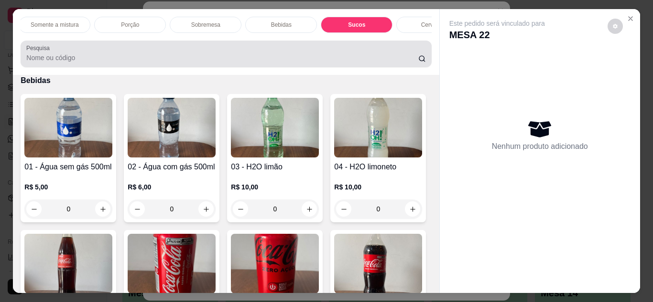
scroll to position [25, 0]
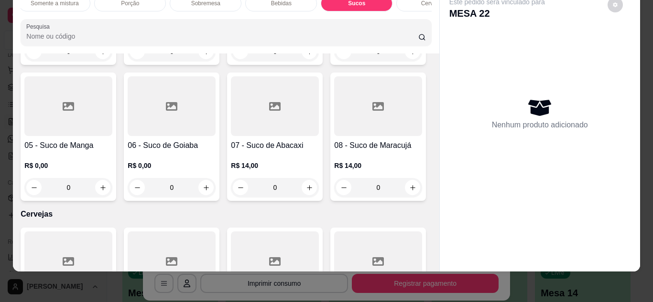
click at [174, 15] on h4 "02 - Suco de Laranja" at bounding box center [172, 9] width 88 height 11
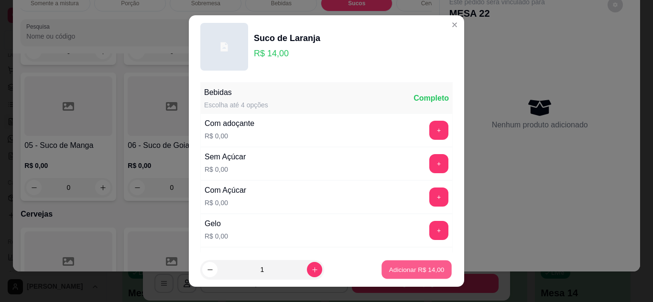
click at [403, 267] on p "Adicionar R$ 14,00" at bounding box center [416, 270] width 55 height 9
type input "1"
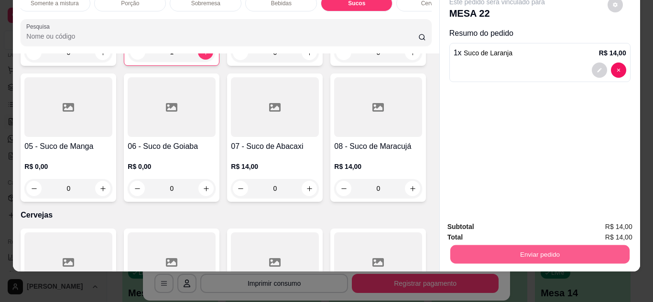
click at [534, 246] on button "Enviar pedido" at bounding box center [539, 255] width 179 height 19
click at [520, 221] on button "Não registrar e enviar pedido" at bounding box center [508, 224] width 97 height 18
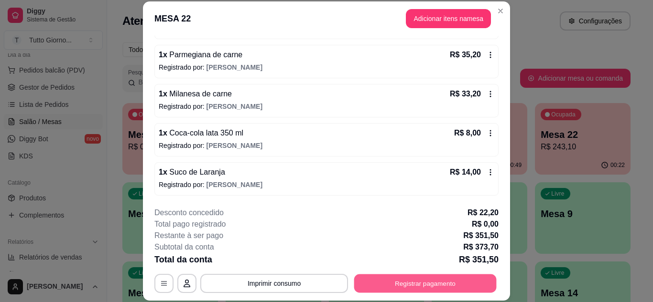
click at [397, 285] on button "Registrar pagamento" at bounding box center [425, 283] width 142 height 19
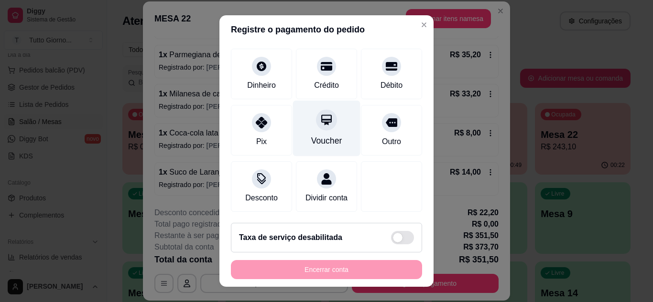
scroll to position [83, 0]
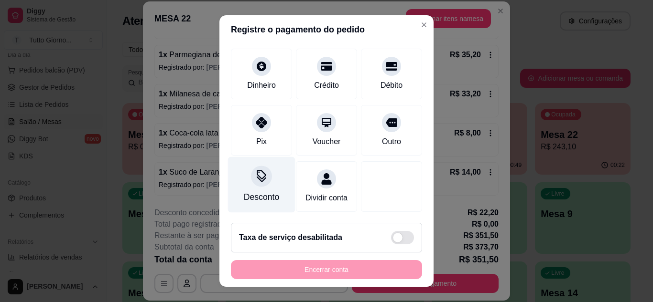
click at [259, 172] on div at bounding box center [261, 176] width 21 height 21
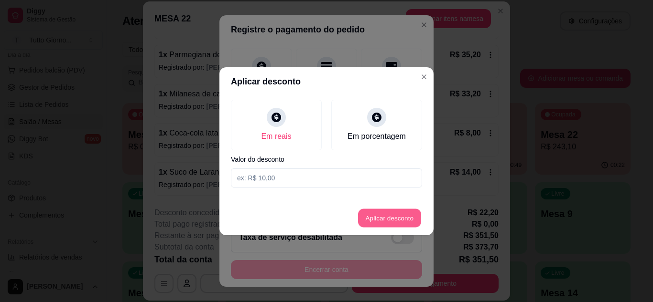
click at [383, 213] on button "Aplicar desconto" at bounding box center [389, 218] width 63 height 19
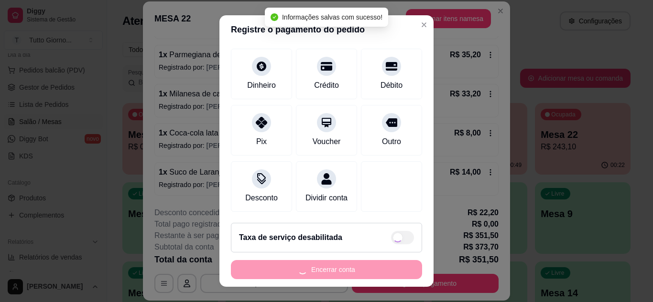
type input "R$ 373,70"
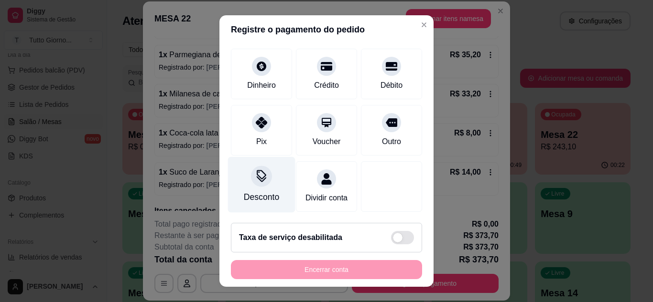
click at [256, 173] on div at bounding box center [261, 176] width 21 height 21
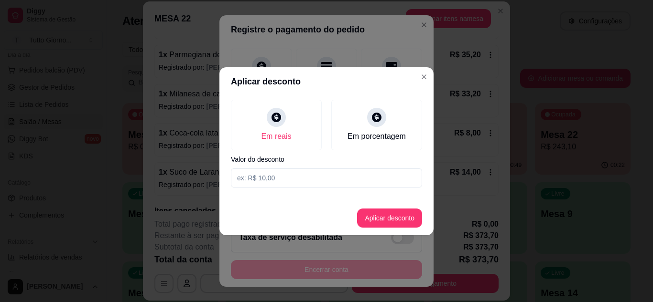
click at [259, 177] on input at bounding box center [326, 178] width 191 height 19
type input "36,40"
click at [380, 219] on button "Aplicar desconto" at bounding box center [389, 218] width 63 height 19
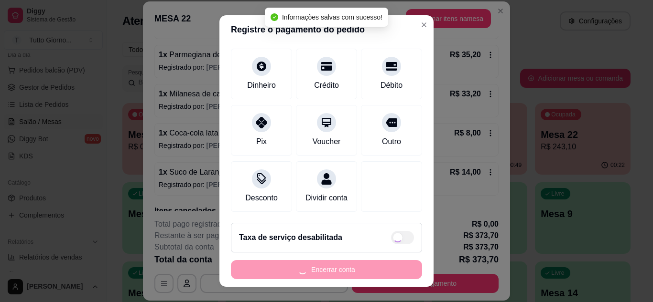
type input "R$ 337,30"
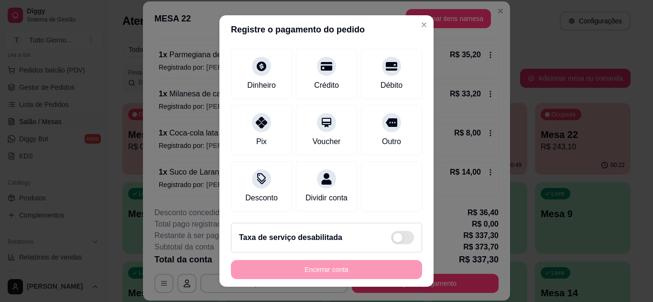
click at [380, 219] on footer "Taxa de serviço desabilitada Encerrar conta" at bounding box center [326, 252] width 214 height 72
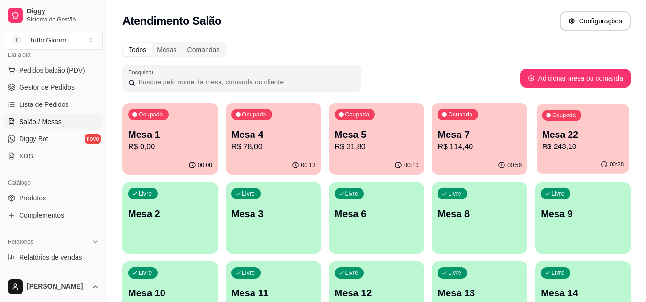
click at [571, 147] on p "R$ 243,10" at bounding box center [583, 146] width 82 height 11
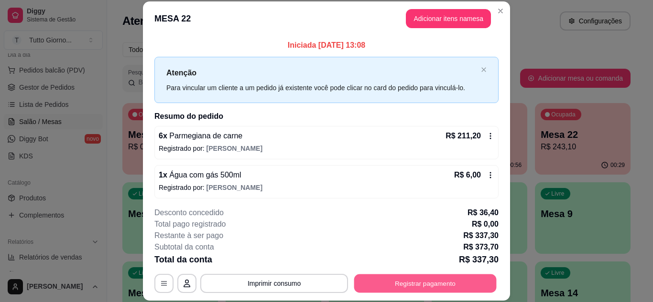
click at [430, 282] on button "Registrar pagamento" at bounding box center [425, 283] width 142 height 19
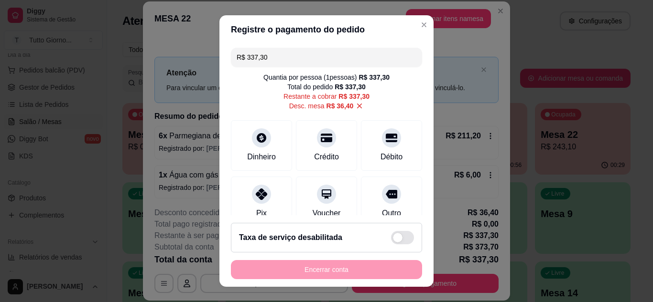
click at [281, 60] on input "R$ 337,30" at bounding box center [327, 57] width 180 height 19
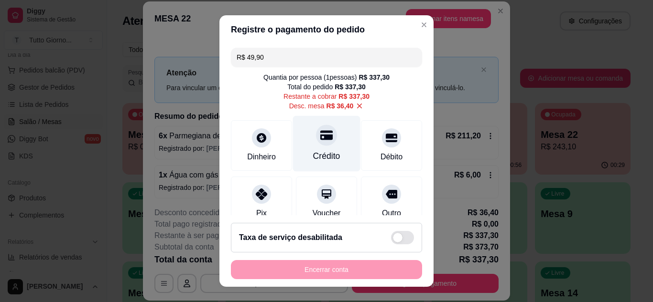
click at [320, 141] on icon at bounding box center [326, 135] width 12 height 12
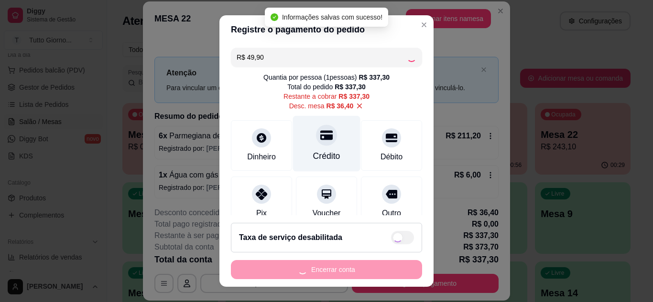
type input "R$ 287,40"
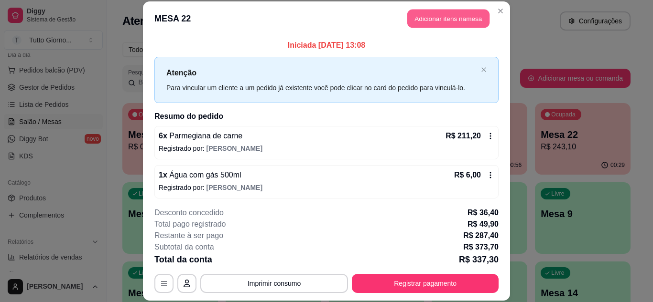
click at [451, 15] on button "Adicionar itens na mesa" at bounding box center [448, 19] width 82 height 19
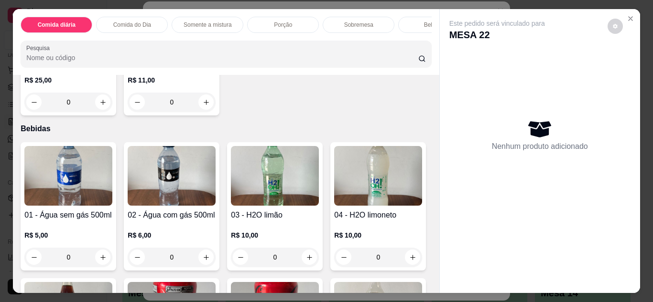
scroll to position [1399, 0]
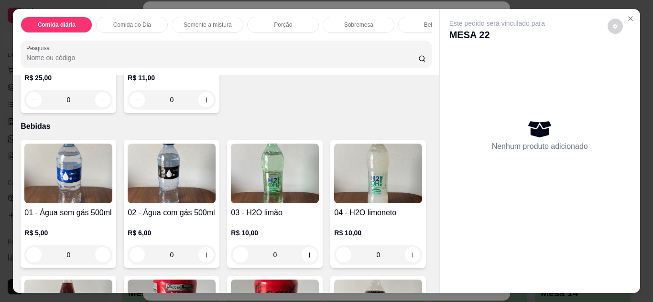
click at [173, 193] on img at bounding box center [172, 174] width 88 height 60
click at [199, 190] on img at bounding box center [172, 174] width 88 height 60
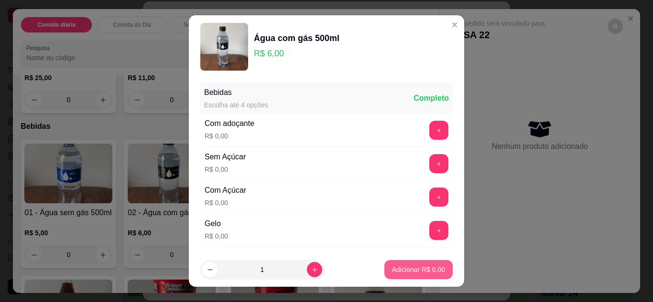
click at [392, 273] on p "Adicionar R$ 6,00" at bounding box center [418, 270] width 53 height 10
type input "1"
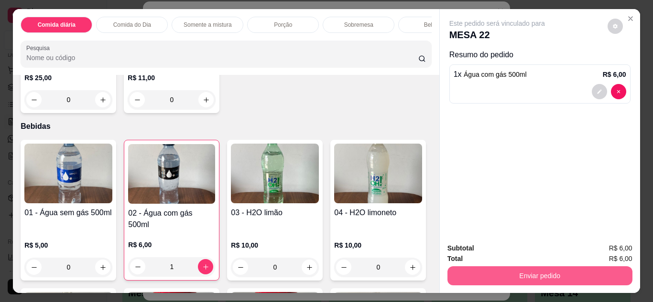
click at [521, 276] on button "Enviar pedido" at bounding box center [539, 276] width 185 height 19
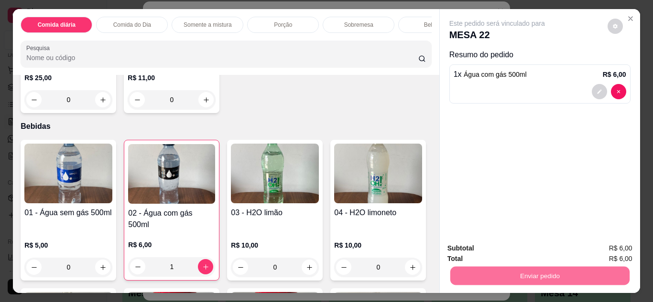
click at [510, 248] on button "Não registrar e enviar pedido" at bounding box center [508, 249] width 97 height 18
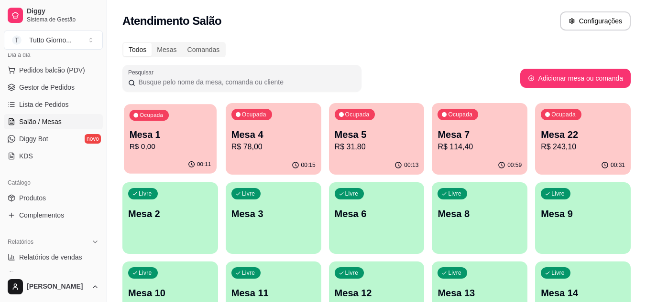
click at [154, 140] on p "Mesa 1" at bounding box center [171, 135] width 82 height 13
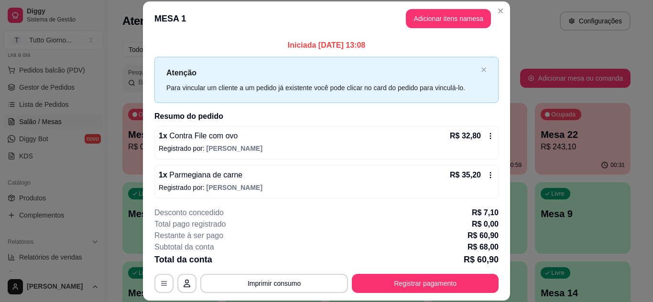
click at [486, 133] on icon at bounding box center [490, 136] width 8 height 8
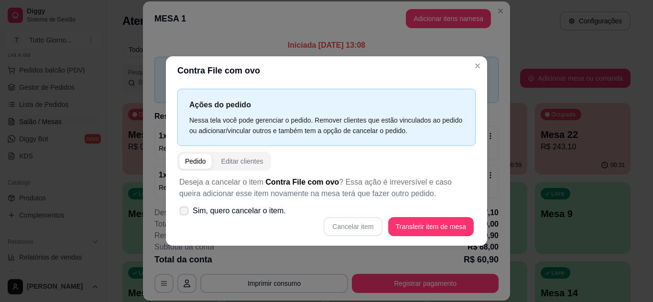
click at [182, 216] on span at bounding box center [184, 210] width 9 height 9
click at [182, 216] on input "Sim, quero cancelar o item." at bounding box center [182, 216] width 6 height 6
checkbox input "true"
click at [356, 224] on button "Cancelar item" at bounding box center [352, 226] width 57 height 19
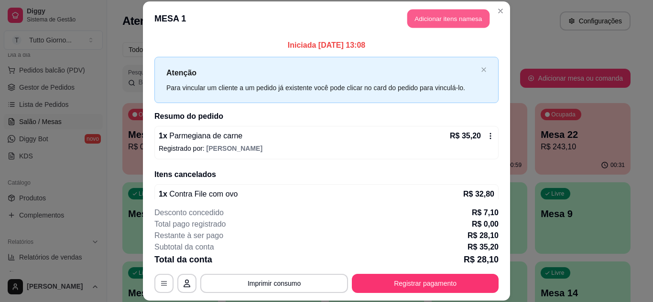
click at [446, 15] on button "Adicionar itens na mesa" at bounding box center [448, 19] width 82 height 19
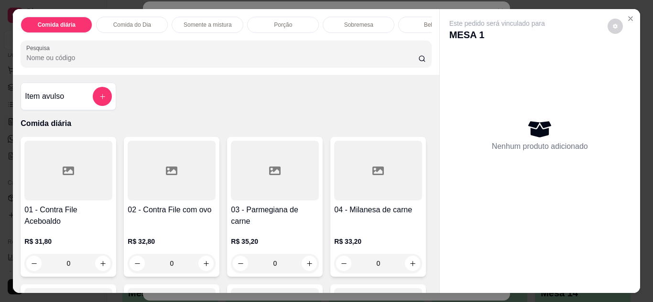
click at [157, 200] on div at bounding box center [172, 171] width 88 height 60
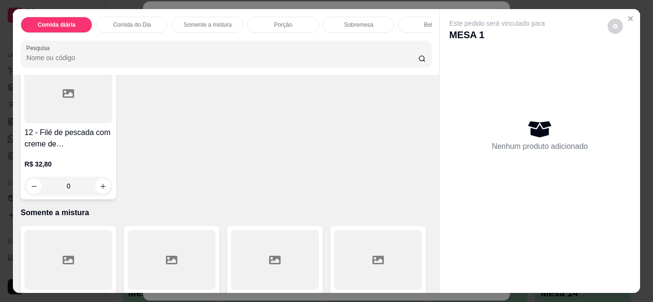
scroll to position [529, 0]
click at [61, 163] on p "R$ 32,80" at bounding box center [68, 164] width 88 height 10
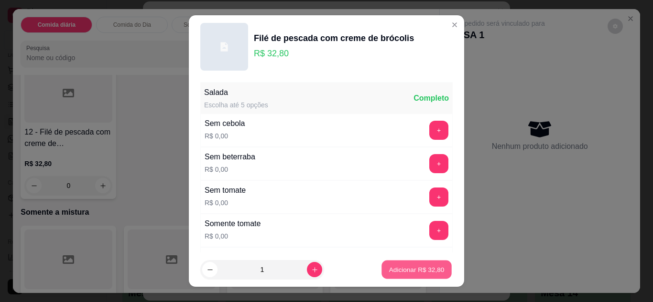
click at [410, 270] on p "Adicionar R$ 32,80" at bounding box center [416, 270] width 55 height 9
type input "1"
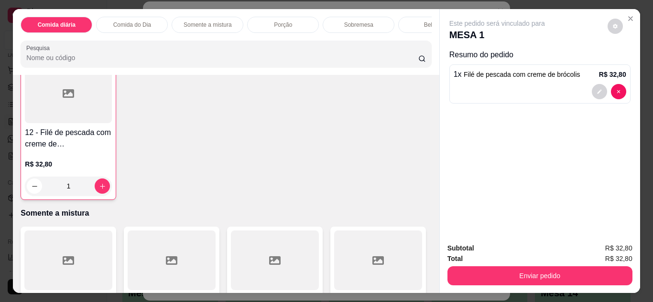
scroll to position [529, 0]
click at [628, 17] on icon "Close" at bounding box center [630, 19] width 4 height 4
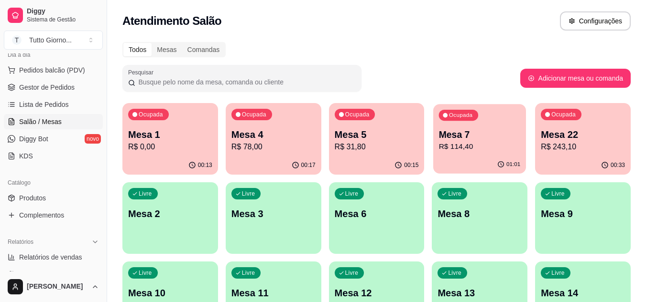
click at [495, 146] on p "R$ 114,40" at bounding box center [480, 146] width 82 height 11
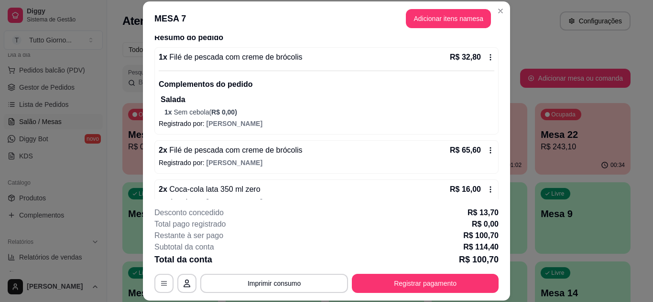
scroll to position [96, 0]
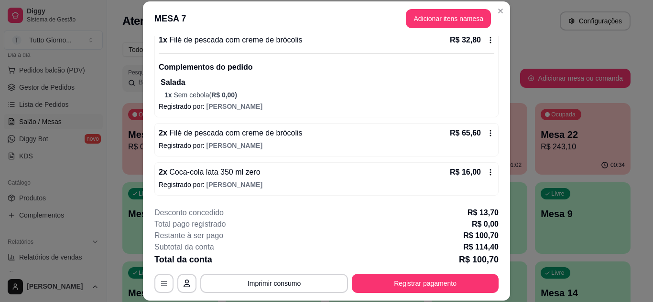
click at [428, 294] on footer "**********" at bounding box center [326, 250] width 367 height 101
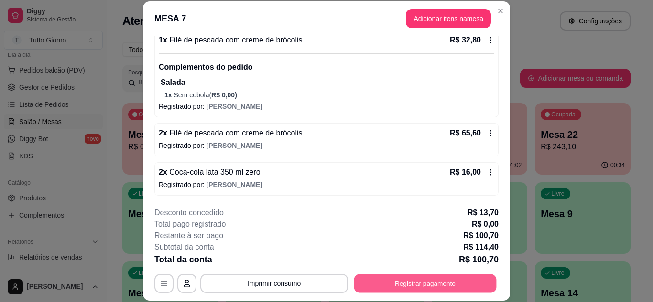
click at [428, 289] on button "Registrar pagamento" at bounding box center [425, 283] width 142 height 19
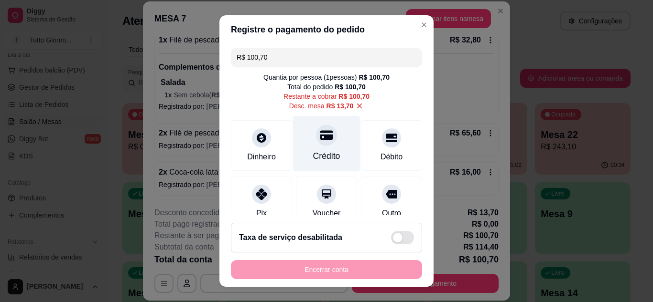
click at [316, 144] on div at bounding box center [326, 135] width 21 height 21
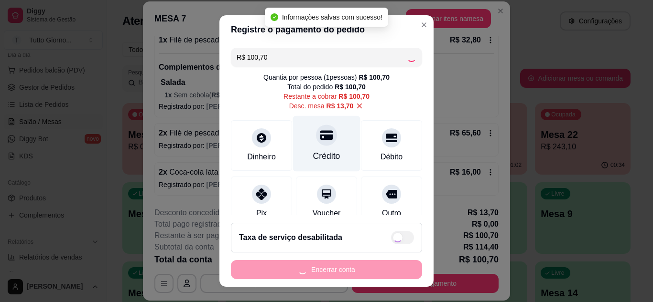
type input "R$ 0,00"
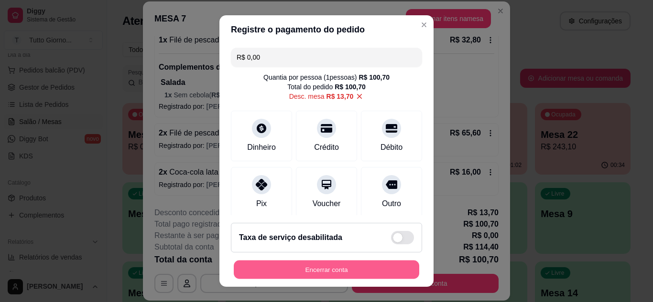
click at [320, 273] on button "Encerrar conta" at bounding box center [326, 270] width 185 height 19
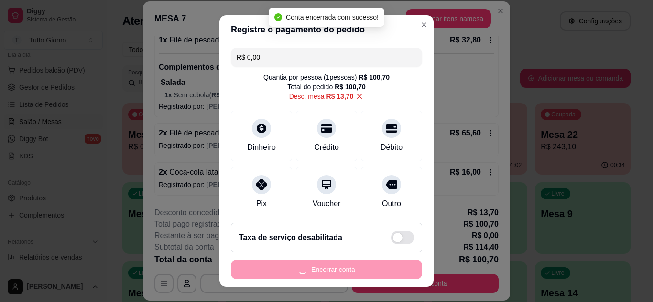
scroll to position [0, 0]
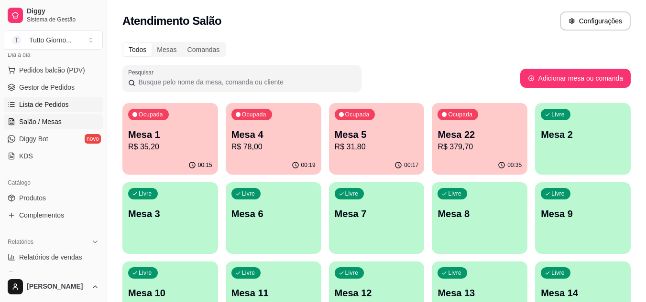
click at [54, 107] on span "Lista de Pedidos" at bounding box center [44, 105] width 50 height 10
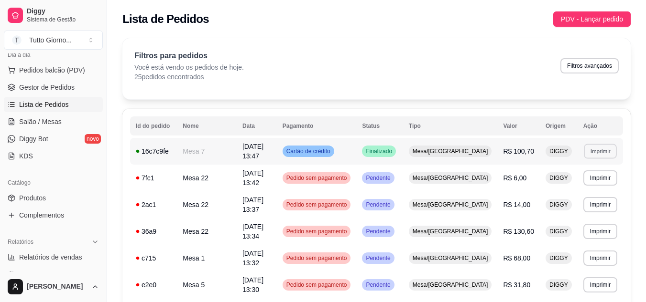
click at [590, 146] on button "Imprimir" at bounding box center [599, 151] width 33 height 15
click at [573, 181] on button "IMPRESSORA" at bounding box center [582, 182] width 67 height 15
click at [58, 123] on span "Salão / Mesas" at bounding box center [40, 122] width 43 height 10
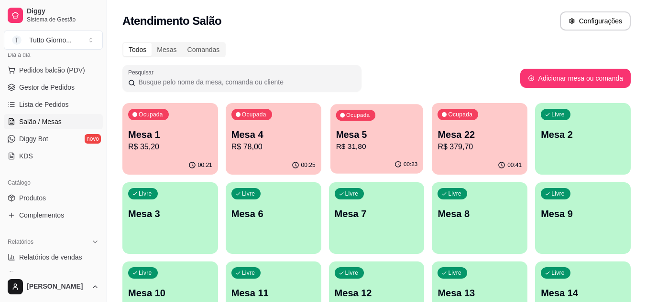
click at [356, 143] on p "R$ 31,80" at bounding box center [376, 146] width 82 height 11
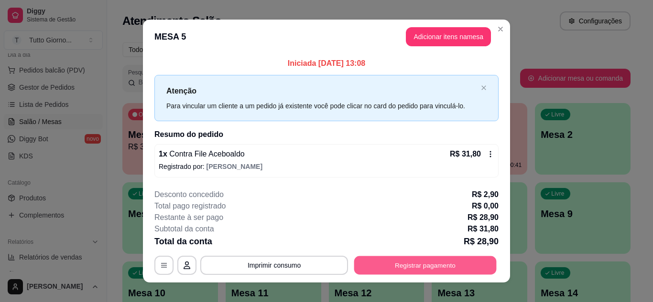
click at [426, 268] on button "Registrar pagamento" at bounding box center [425, 266] width 142 height 19
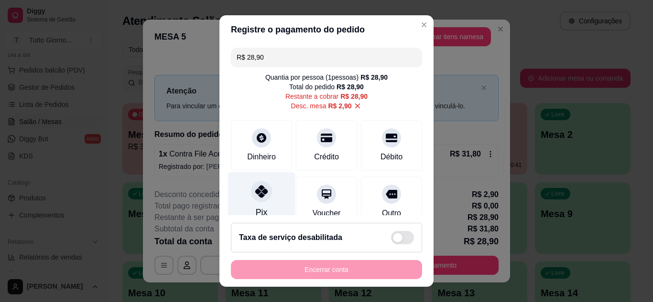
click at [256, 207] on div "Pix" at bounding box center [261, 212] width 11 height 12
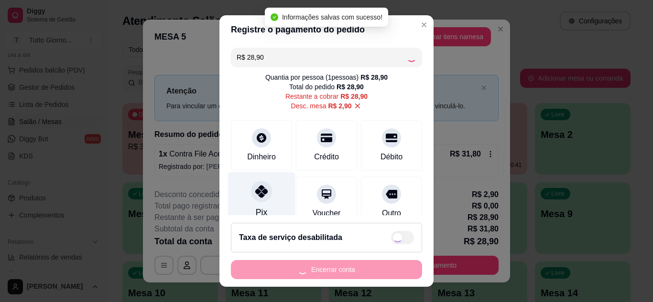
type input "R$ 0,00"
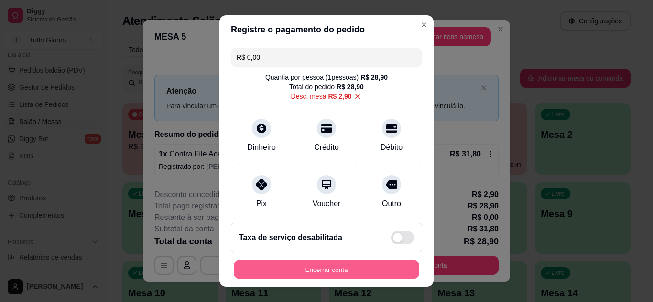
click at [316, 266] on button "Encerrar conta" at bounding box center [326, 270] width 185 height 19
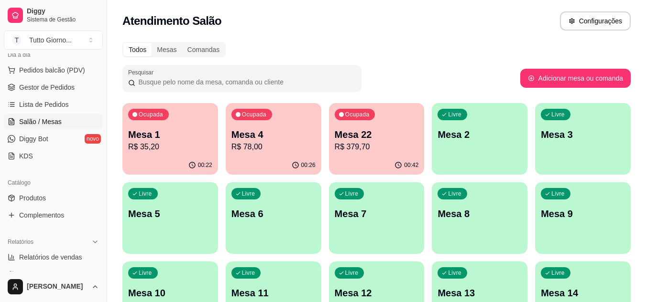
click at [472, 49] on div "Todos Mesas Comandas" at bounding box center [376, 49] width 508 height 15
click at [47, 104] on span "Lista de Pedidos" at bounding box center [44, 105] width 50 height 10
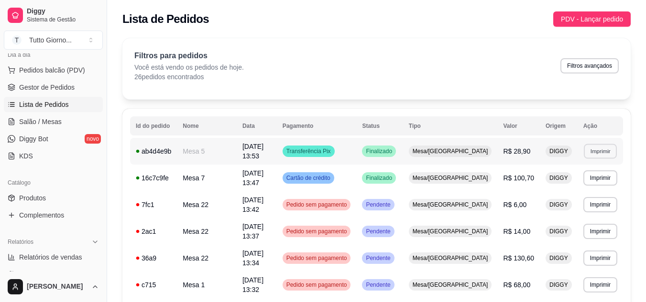
click at [590, 150] on button "Imprimir" at bounding box center [599, 151] width 33 height 15
click at [569, 181] on button "IMPRESSORA" at bounding box center [582, 182] width 67 height 15
click at [64, 121] on link "Salão / Mesas" at bounding box center [53, 121] width 99 height 15
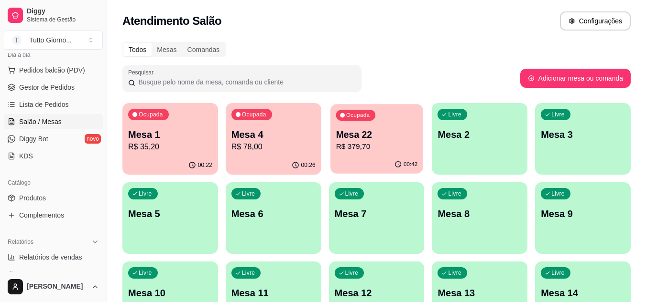
click at [367, 144] on p "R$ 379,70" at bounding box center [376, 146] width 82 height 11
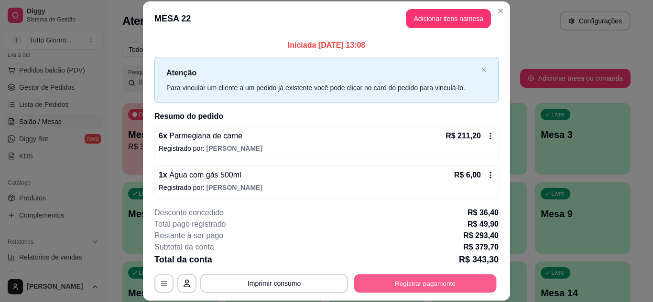
click at [436, 278] on button "Registrar pagamento" at bounding box center [425, 283] width 142 height 19
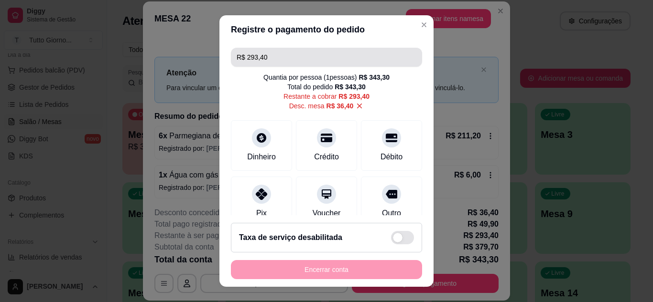
click at [296, 62] on input "R$ 293,40" at bounding box center [327, 57] width 180 height 19
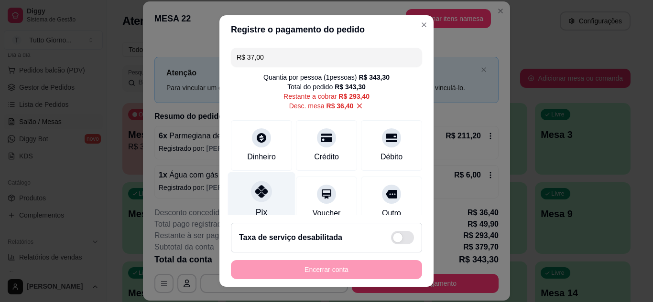
click at [245, 206] on div "Pix" at bounding box center [261, 200] width 67 height 56
drag, startPoint x: 267, startPoint y: 55, endPoint x: 210, endPoint y: 56, distance: 56.9
click at [210, 56] on div "Registre o pagamento do pedido R$ 256,40 Quantia por pessoa ( 1 pessoas) R$ 343…" at bounding box center [326, 151] width 653 height 302
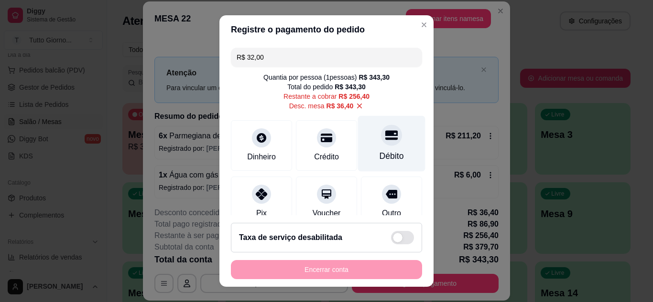
click at [381, 145] on div at bounding box center [391, 135] width 21 height 21
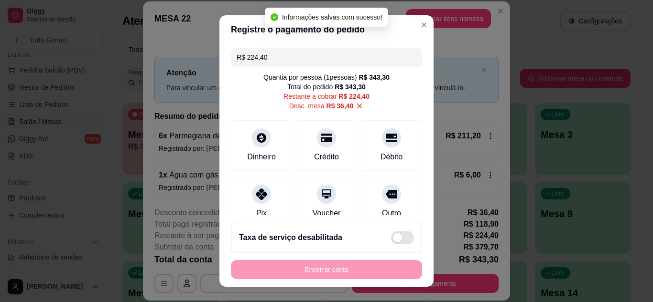
click at [272, 53] on input "R$ 224,40" at bounding box center [327, 57] width 180 height 19
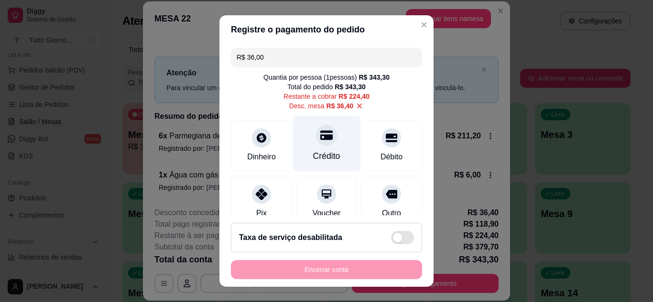
click at [320, 136] on icon at bounding box center [326, 135] width 12 height 10
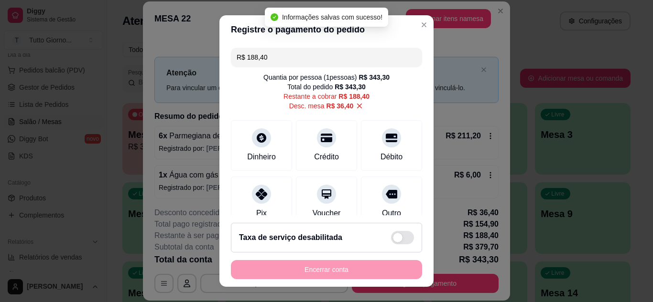
click at [301, 61] on input "R$ 188,40" at bounding box center [327, 57] width 180 height 19
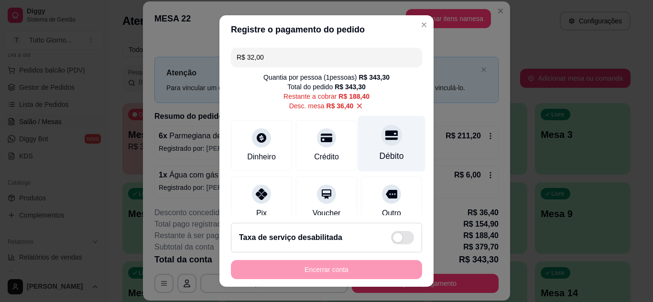
click at [385, 139] on icon at bounding box center [391, 135] width 12 height 10
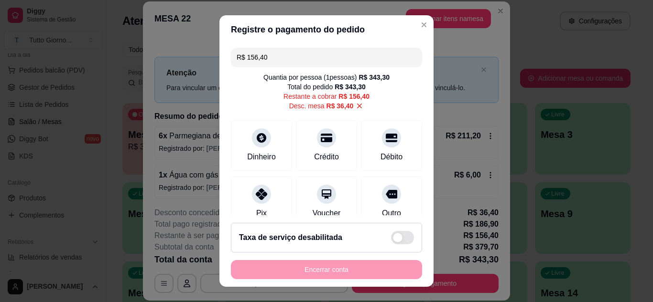
click at [265, 58] on input "R$ 156,40" at bounding box center [327, 57] width 180 height 19
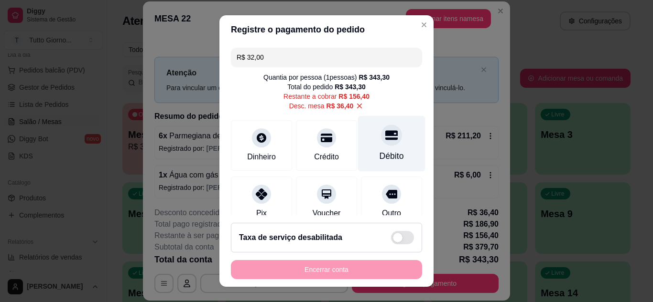
click at [389, 140] on div "Débito" at bounding box center [391, 144] width 67 height 56
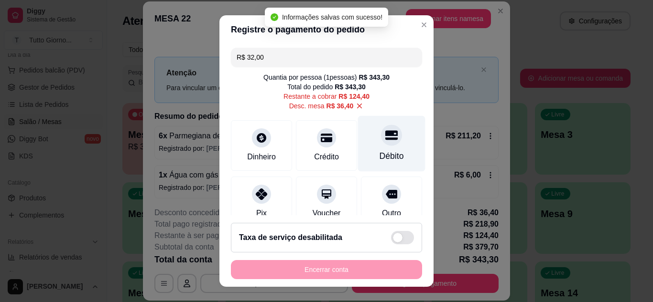
type input "R$ 124,40"
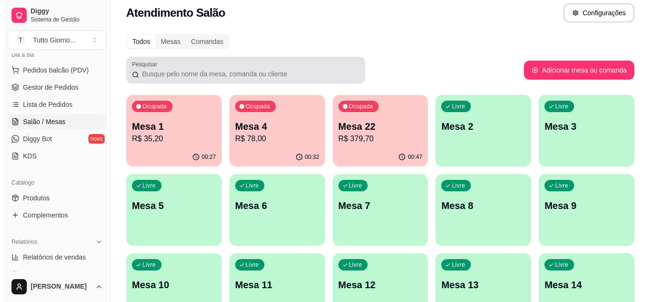
scroll to position [9, 0]
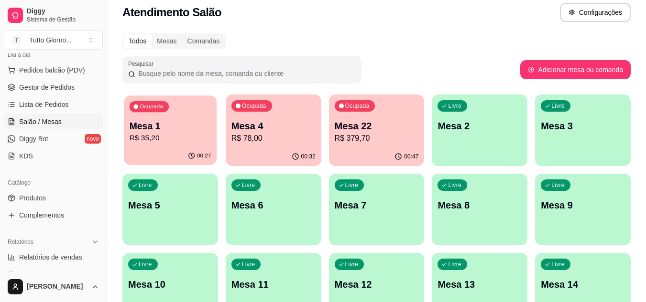
click at [145, 131] on p "Mesa 1" at bounding box center [171, 126] width 82 height 13
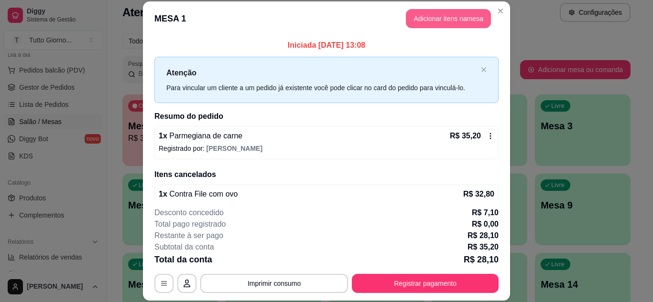
click at [430, 16] on button "Adicionar itens na mesa" at bounding box center [448, 18] width 85 height 19
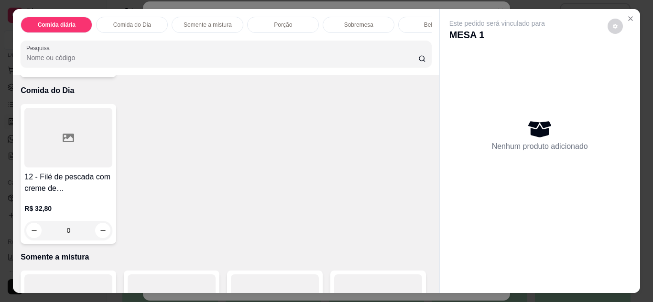
scroll to position [488, 0]
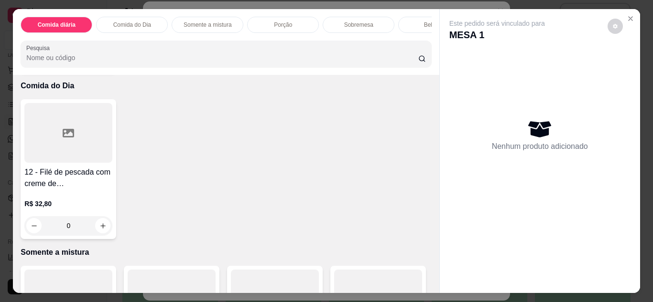
click at [92, 163] on div at bounding box center [68, 133] width 88 height 60
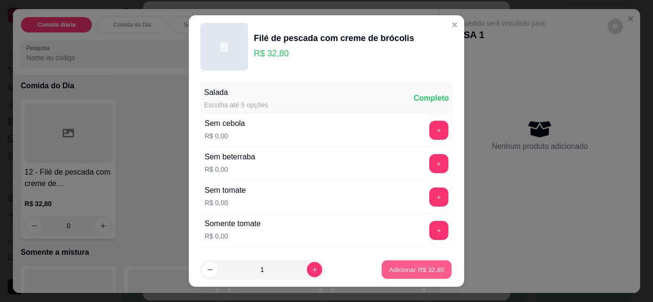
click at [389, 266] on p "Adicionar R$ 32,80" at bounding box center [416, 270] width 55 height 9
type input "1"
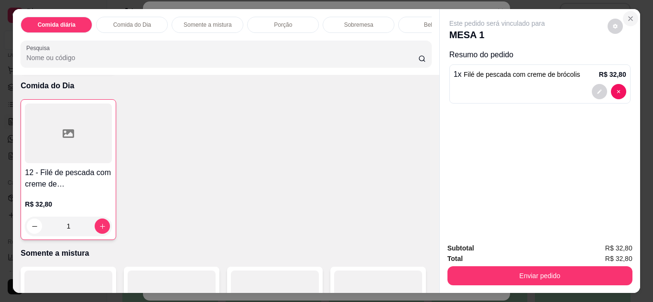
click at [623, 15] on button "Close" at bounding box center [630, 18] width 15 height 15
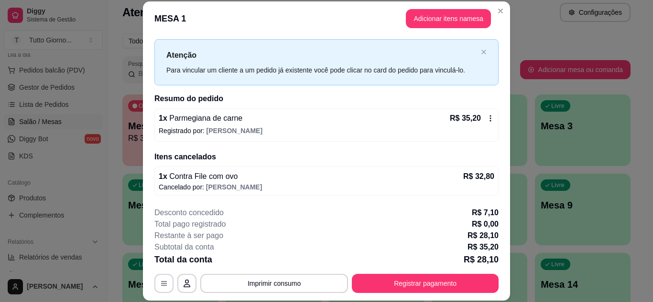
scroll to position [0, 0]
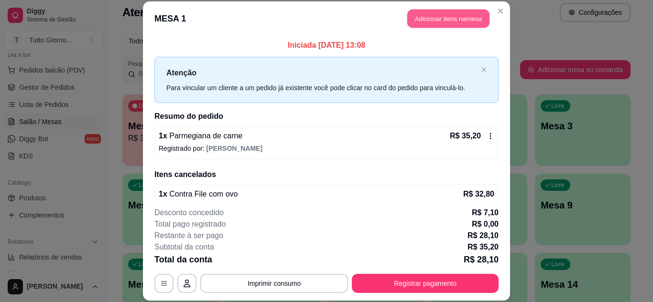
click at [449, 19] on button "Adicionar itens na mesa" at bounding box center [448, 19] width 82 height 19
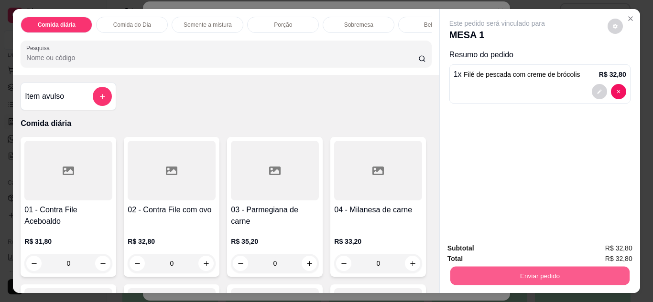
click at [519, 277] on button "Enviar pedido" at bounding box center [539, 276] width 179 height 19
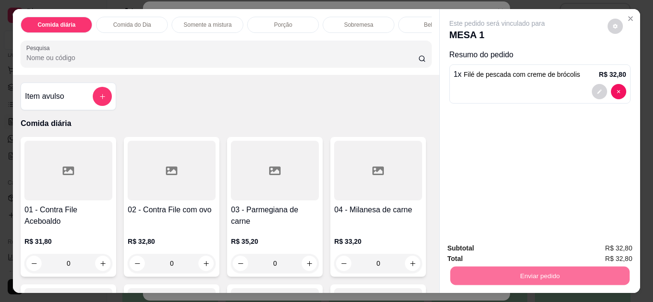
click at [519, 251] on button "Não registrar e enviar pedido" at bounding box center [508, 249] width 97 height 18
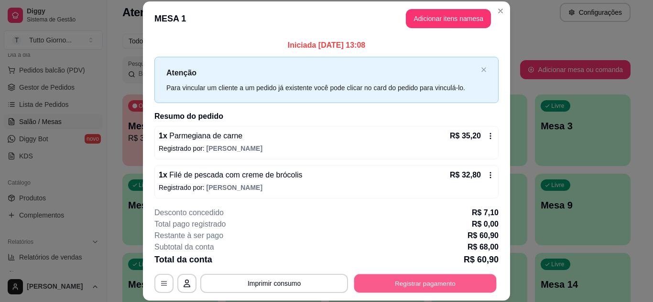
click at [461, 289] on button "Registrar pagamento" at bounding box center [425, 283] width 142 height 19
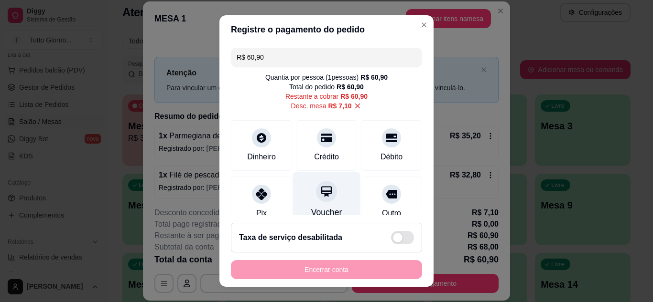
scroll to position [83, 0]
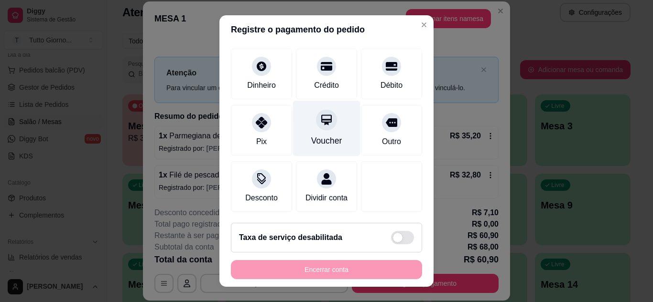
click at [318, 119] on div "Voucher" at bounding box center [326, 128] width 67 height 56
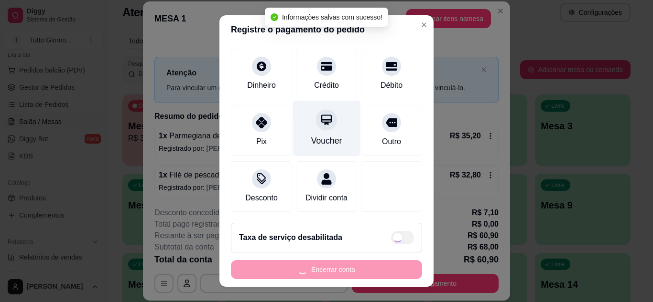
type input "R$ 0,00"
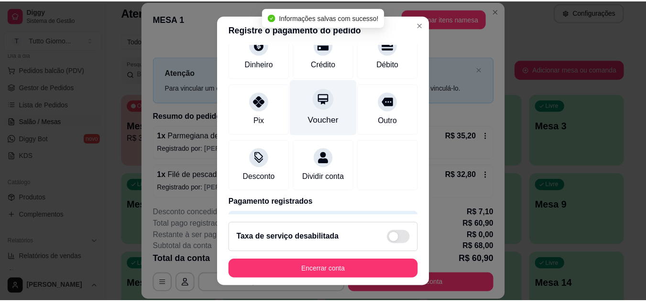
scroll to position [74, 0]
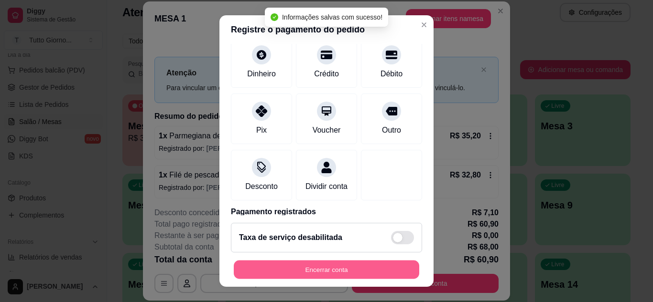
click at [324, 265] on button "Encerrar conta" at bounding box center [326, 270] width 185 height 19
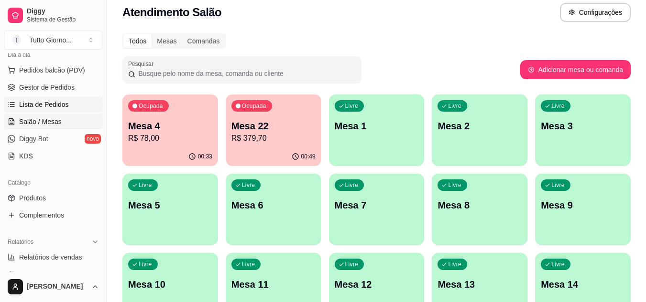
click at [55, 105] on span "Lista de Pedidos" at bounding box center [44, 105] width 50 height 10
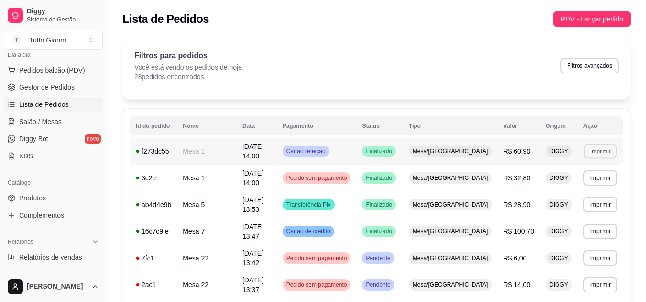
click at [606, 151] on button "Imprimir" at bounding box center [599, 151] width 33 height 15
click at [584, 180] on button "IMPRESSORA" at bounding box center [582, 182] width 67 height 15
click at [600, 151] on button "Imprimir" at bounding box center [599, 151] width 33 height 15
click at [53, 119] on span "Salão / Mesas" at bounding box center [40, 122] width 43 height 10
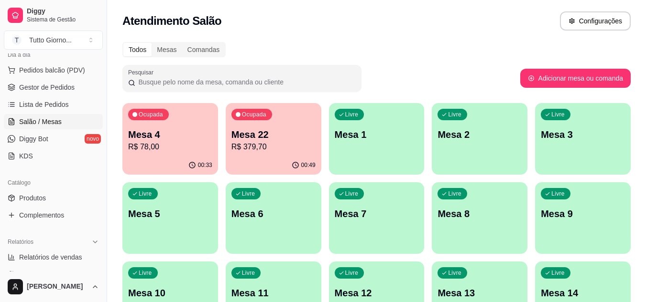
click at [255, 125] on div "Ocupada Mesa 22 R$ 379,70" at bounding box center [274, 129] width 96 height 53
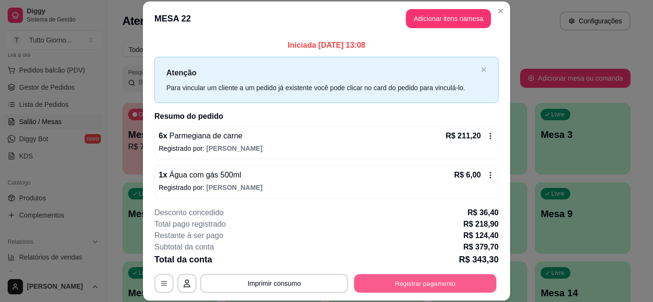
click at [424, 284] on button "Registrar pagamento" at bounding box center [425, 283] width 142 height 19
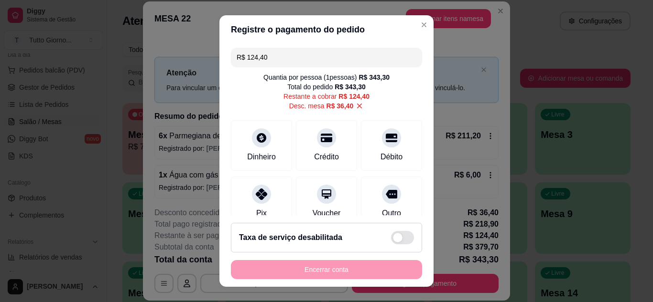
click at [270, 56] on input "R$ 124,40" at bounding box center [327, 57] width 180 height 19
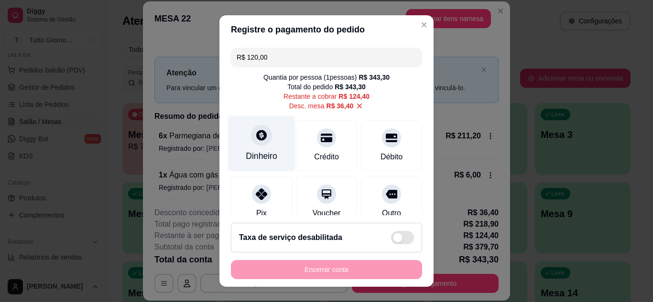
click at [251, 140] on div at bounding box center [261, 135] width 21 height 21
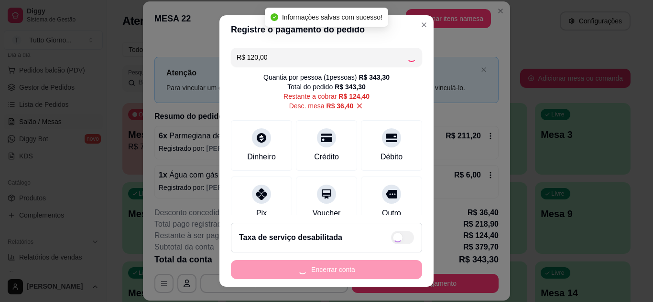
type input "R$ 4,40"
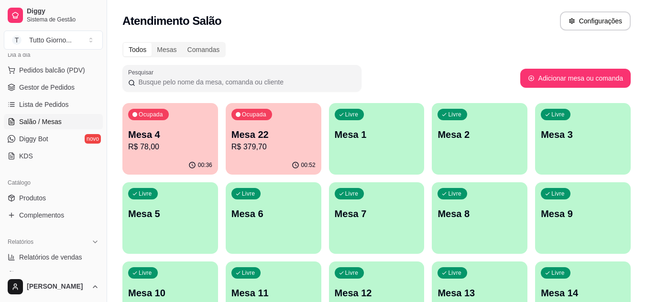
click at [403, 29] on div "Atendimento Salão Configurações" at bounding box center [376, 20] width 508 height 19
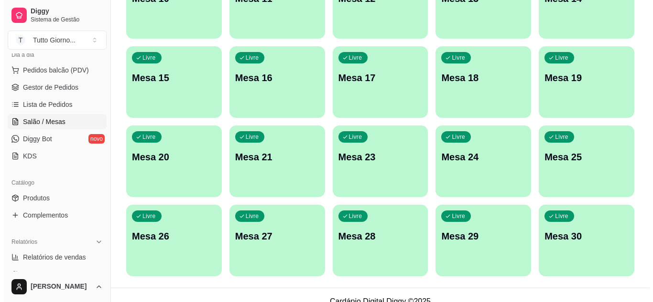
scroll to position [295, 0]
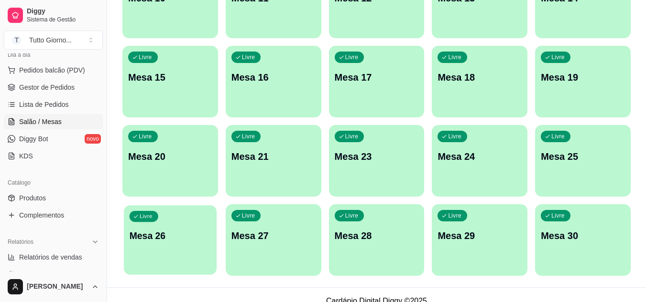
click at [174, 244] on div "Livre Mesa 26" at bounding box center [170, 234] width 93 height 58
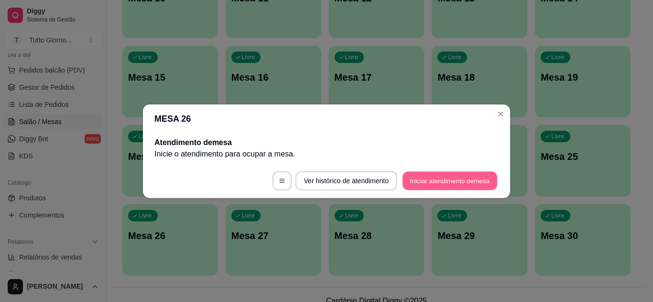
click at [423, 184] on button "Iniciar atendimento de mesa" at bounding box center [449, 181] width 95 height 19
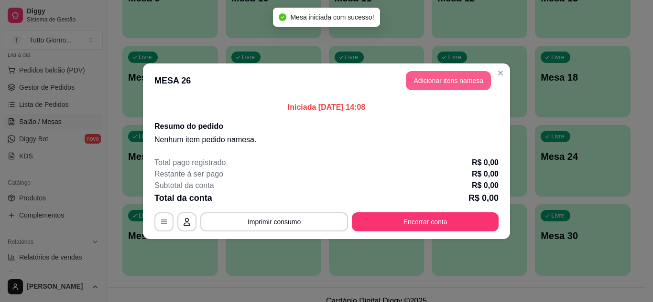
click at [438, 81] on button "Adicionar itens na mesa" at bounding box center [448, 80] width 85 height 19
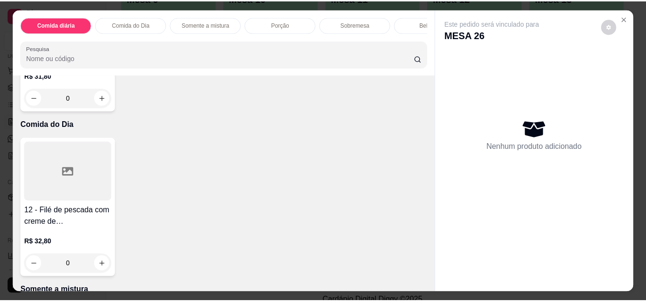
scroll to position [450, 0]
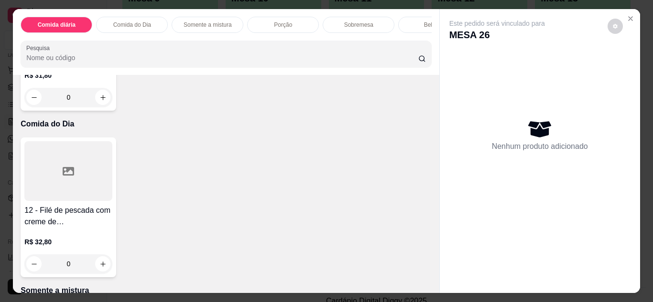
click at [82, 201] on div at bounding box center [68, 171] width 88 height 60
click at [629, 15] on icon "Close" at bounding box center [630, 19] width 8 height 8
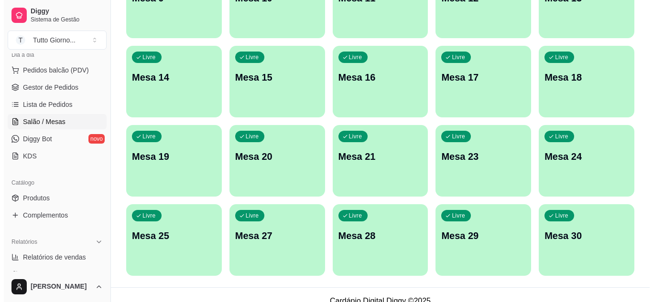
scroll to position [0, 0]
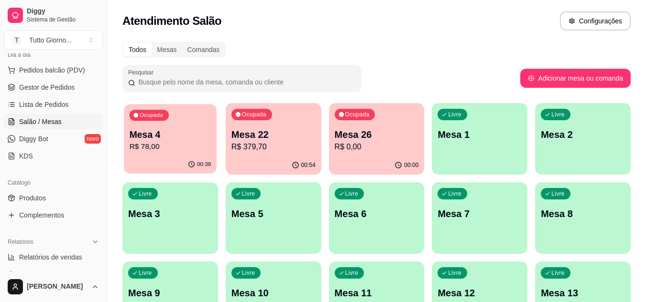
click at [186, 134] on p "Mesa 4" at bounding box center [171, 135] width 82 height 13
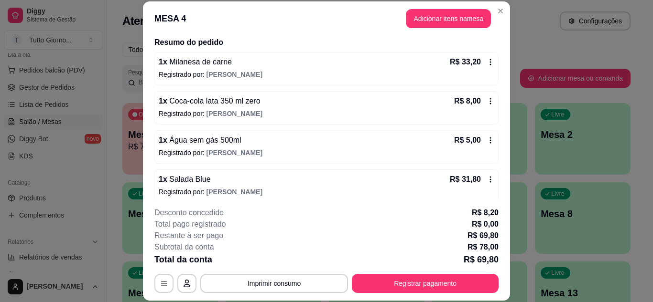
scroll to position [75, 0]
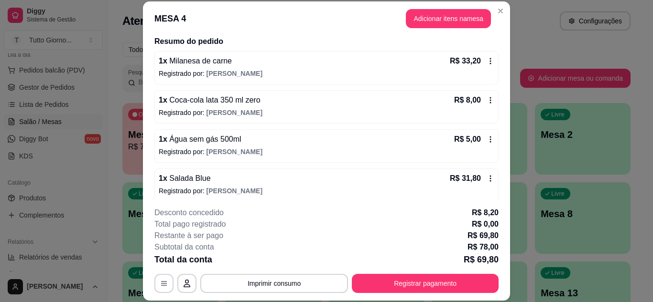
drag, startPoint x: 272, startPoint y: 174, endPoint x: 381, endPoint y: 66, distance: 153.7
click at [381, 66] on div "1 x Milanesa de carne R$ 33,20" at bounding box center [326, 60] width 335 height 11
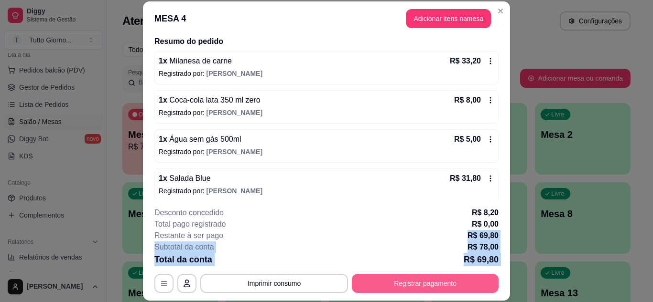
drag, startPoint x: 411, startPoint y: 284, endPoint x: 394, endPoint y: 289, distance: 18.0
click at [394, 289] on div "**********" at bounding box center [326, 250] width 344 height 86
click at [394, 289] on button "Registrar pagamento" at bounding box center [425, 283] width 142 height 19
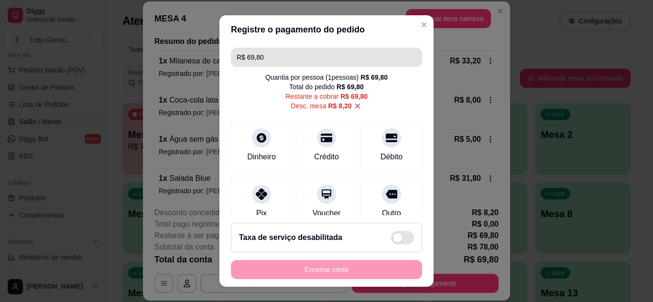
click at [265, 62] on input "R$ 69,80" at bounding box center [327, 57] width 180 height 19
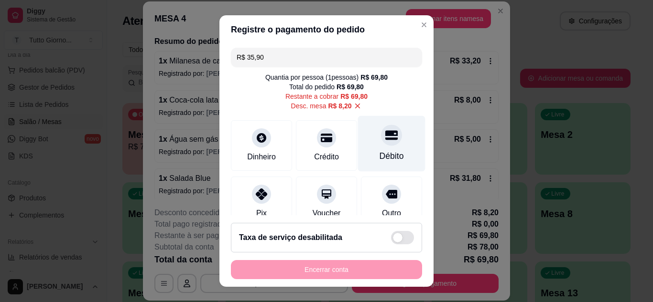
click at [385, 140] on icon at bounding box center [391, 135] width 12 height 12
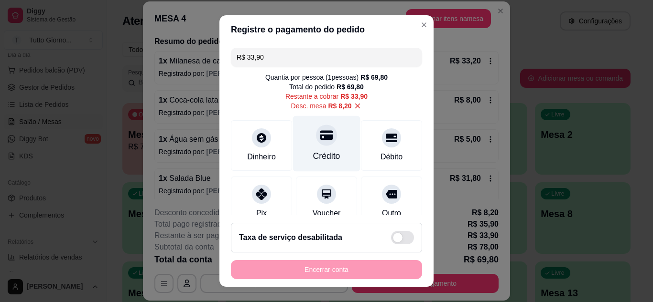
click at [320, 140] on icon at bounding box center [326, 135] width 12 height 10
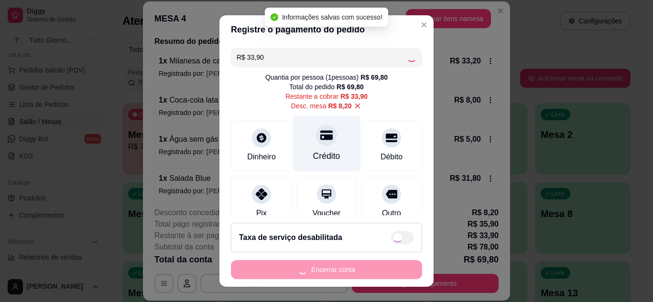
type input "R$ 0,00"
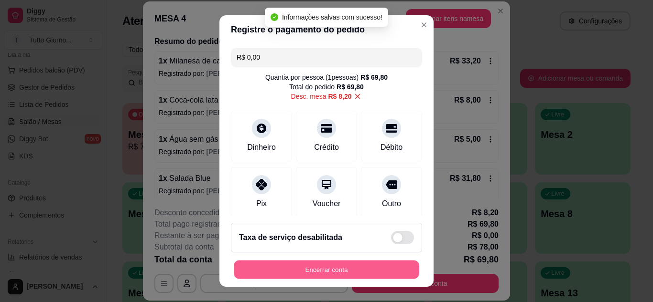
click at [326, 269] on button "Encerrar conta" at bounding box center [326, 270] width 185 height 19
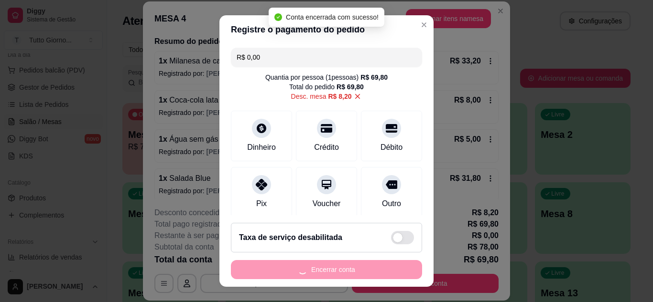
scroll to position [0, 0]
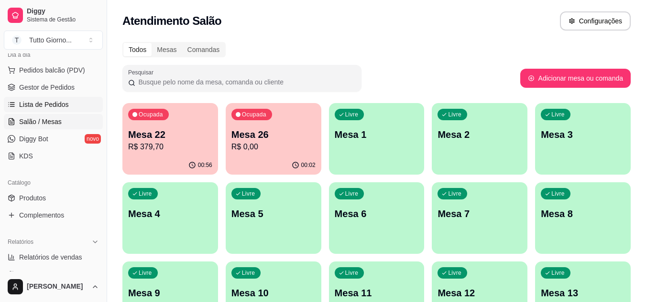
click at [55, 104] on span "Lista de Pedidos" at bounding box center [44, 105] width 50 height 10
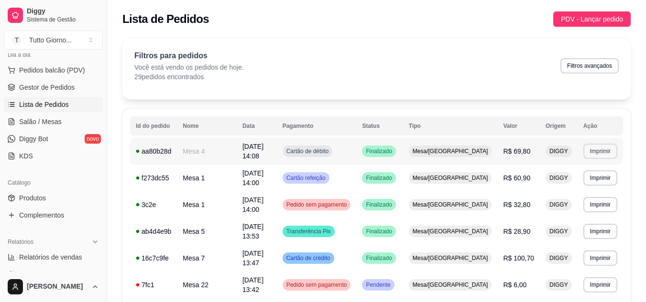
click at [591, 151] on button "Imprimir" at bounding box center [600, 151] width 34 height 15
click at [583, 181] on button "IMPRESSORA" at bounding box center [582, 182] width 67 height 15
click at [31, 120] on span "Salão / Mesas" at bounding box center [40, 122] width 43 height 10
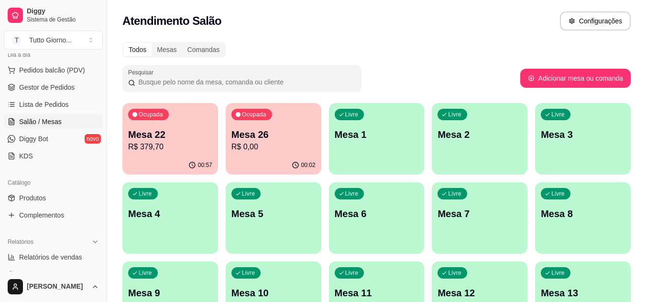
click at [258, 143] on p "R$ 0,00" at bounding box center [273, 146] width 84 height 11
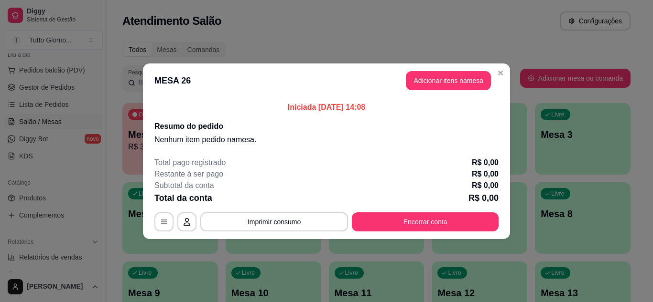
click at [440, 96] on header "MESA 26 Adicionar itens na mesa" at bounding box center [326, 81] width 367 height 34
click at [438, 76] on button "Adicionar itens na mesa" at bounding box center [448, 80] width 82 height 19
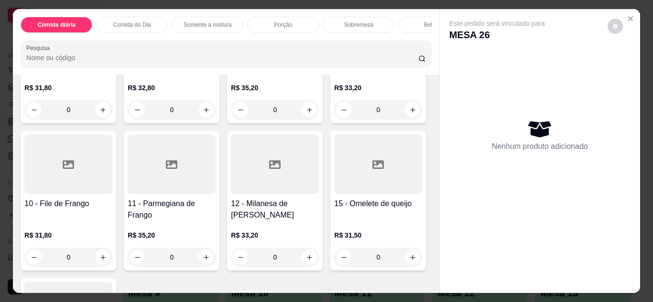
scroll to position [154, 0]
click at [334, 47] on div at bounding box center [378, 17] width 88 height 60
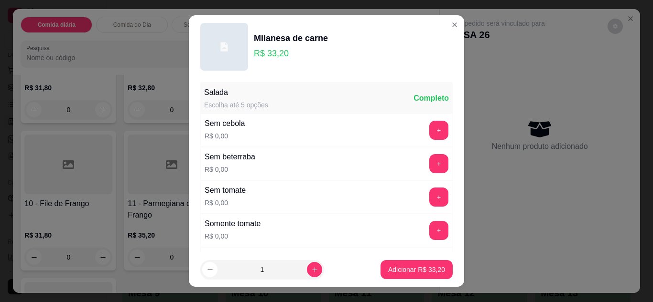
click at [366, 269] on footer "1 Adicionar R$ 33,20" at bounding box center [326, 270] width 275 height 34
click at [389, 270] on p "Adicionar R$ 33,20" at bounding box center [416, 270] width 55 height 9
type input "1"
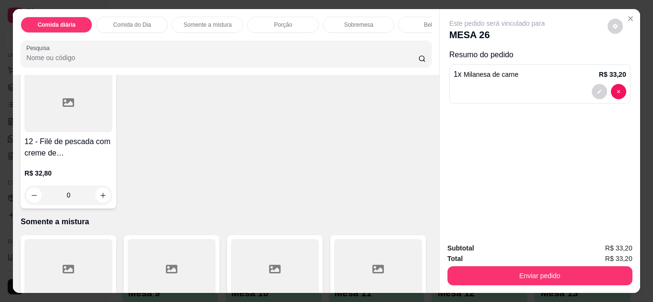
scroll to position [530, 0]
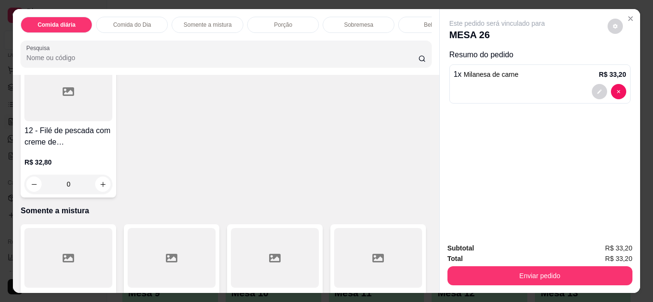
click at [42, 145] on h4 "12 - Filé de pescada com creme de [GEOGRAPHIC_DATA]" at bounding box center [68, 136] width 88 height 23
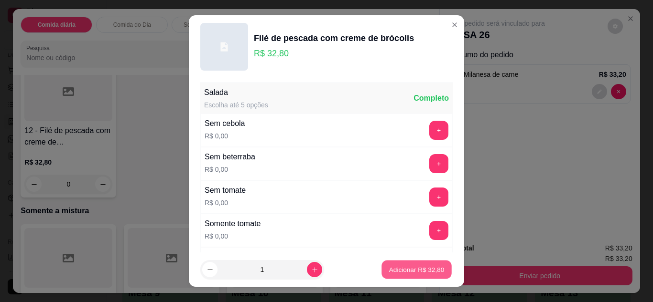
click at [404, 270] on p "Adicionar R$ 32,80" at bounding box center [416, 270] width 55 height 9
type input "1"
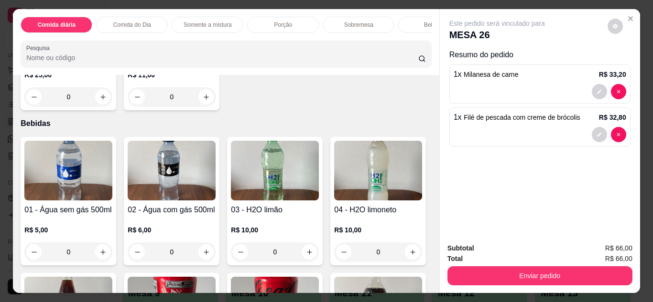
scroll to position [1403, 0]
click at [146, 197] on img at bounding box center [172, 170] width 88 height 60
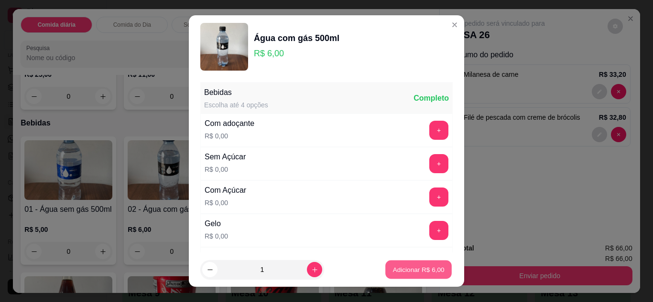
click at [405, 266] on p "Adicionar R$ 6,00" at bounding box center [418, 270] width 52 height 9
type input "1"
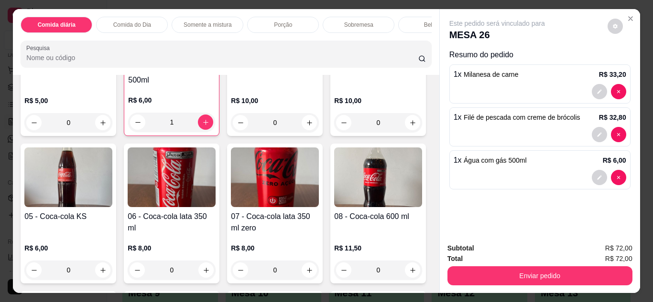
scroll to position [1544, 0]
click at [112, 177] on img at bounding box center [68, 178] width 88 height 60
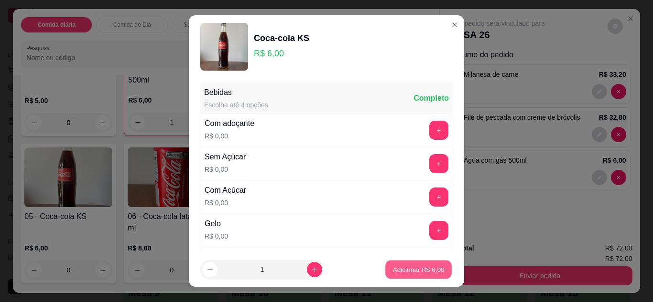
click at [399, 267] on p "Adicionar R$ 6,00" at bounding box center [418, 270] width 52 height 9
type input "1"
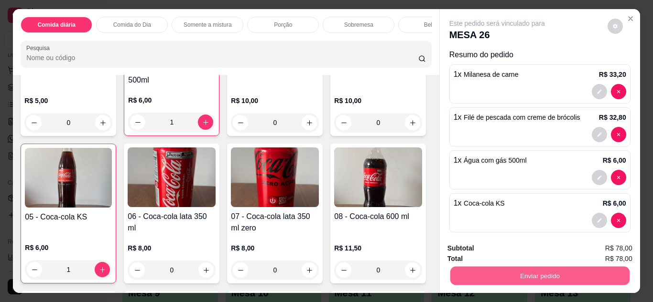
click at [525, 275] on button "Enviar pedido" at bounding box center [539, 276] width 179 height 19
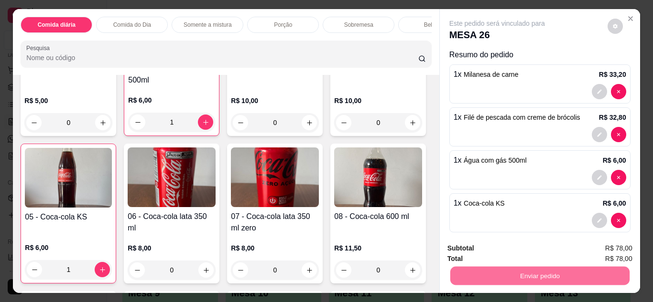
click at [518, 249] on button "Não registrar e enviar pedido" at bounding box center [508, 249] width 97 height 18
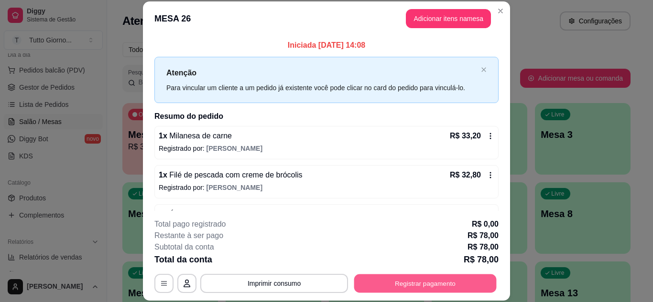
click at [432, 281] on button "Registrar pagamento" at bounding box center [425, 283] width 142 height 19
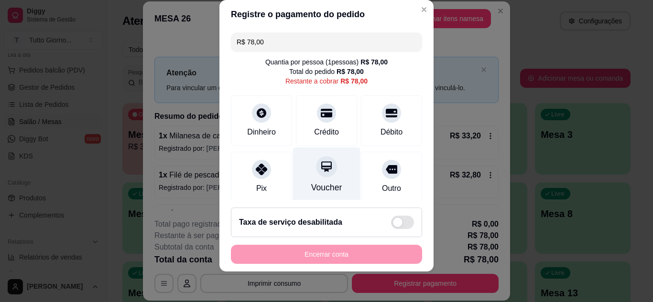
scroll to position [74, 0]
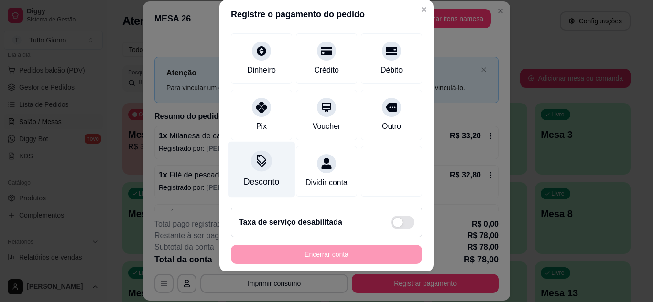
click at [254, 161] on div "Desconto" at bounding box center [261, 169] width 67 height 56
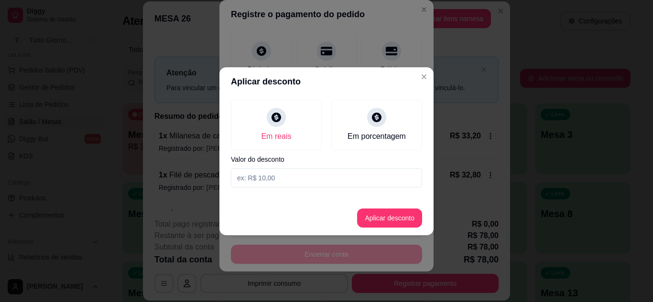
click at [263, 185] on input at bounding box center [326, 178] width 191 height 19
type input "9,70"
click at [396, 210] on button "Aplicar desconto" at bounding box center [389, 218] width 63 height 19
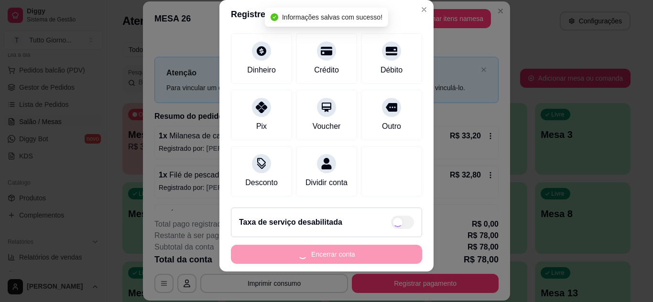
type input "R$ 68,30"
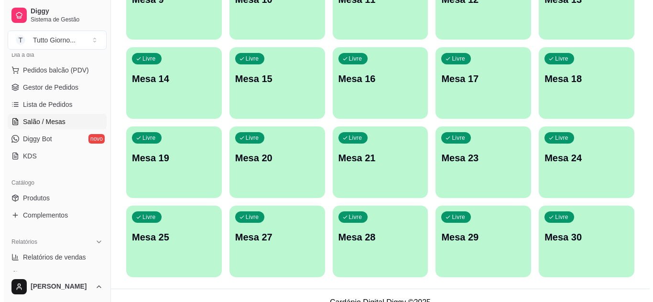
scroll to position [294, 0]
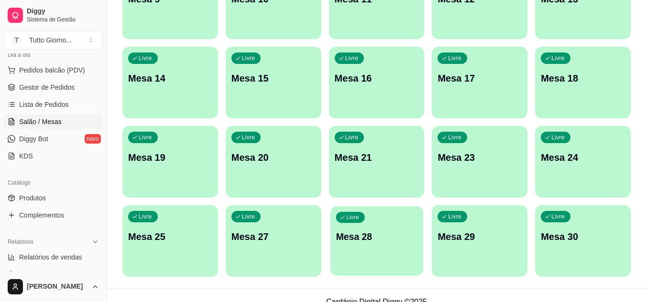
click at [360, 248] on div "Livre Mesa 28" at bounding box center [376, 235] width 93 height 58
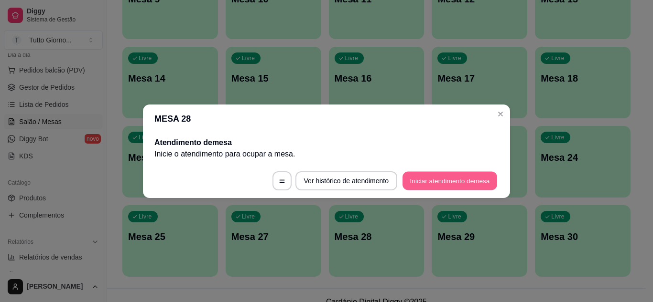
click at [416, 186] on button "Iniciar atendimento de mesa" at bounding box center [449, 181] width 95 height 19
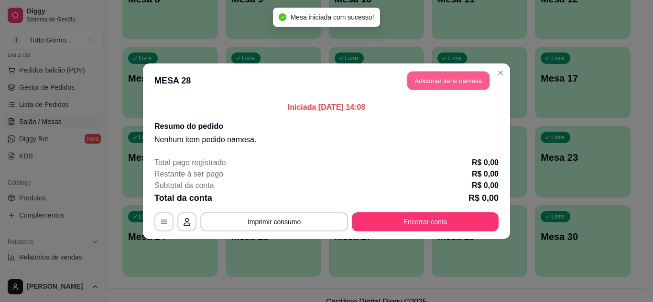
click at [454, 83] on button "Adicionar itens na mesa" at bounding box center [448, 80] width 82 height 19
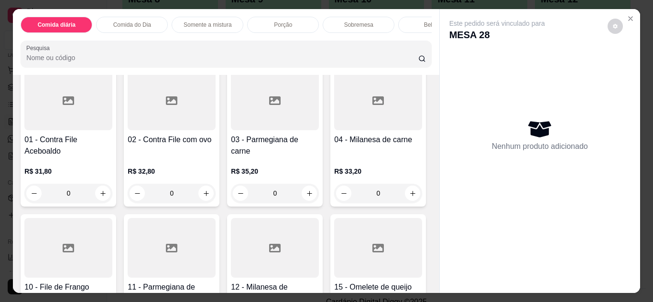
scroll to position [72, 0]
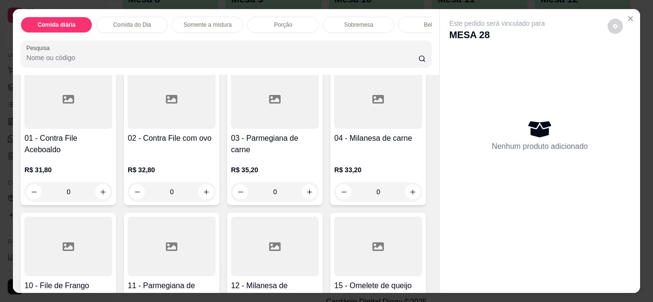
drag, startPoint x: 200, startPoint y: 165, endPoint x: 143, endPoint y: 23, distance: 153.3
click at [143, 23] on div "Comida diária Comida do Dia Somente a mistura Porção Sobremesa Bebidas Sucos Ce…" at bounding box center [226, 42] width 426 height 66
click at [143, 23] on p "Comida do Dia" at bounding box center [132, 25] width 38 height 8
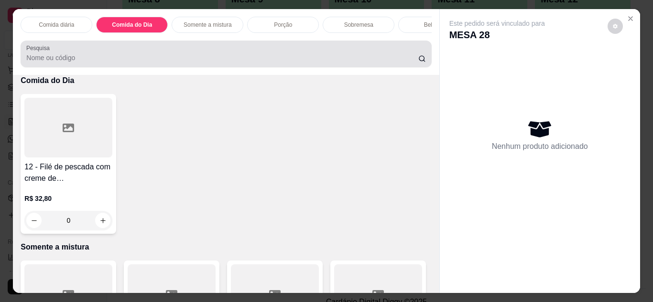
scroll to position [25, 0]
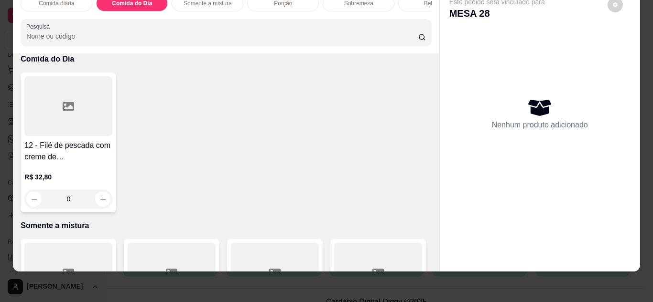
click at [86, 125] on div at bounding box center [68, 106] width 88 height 60
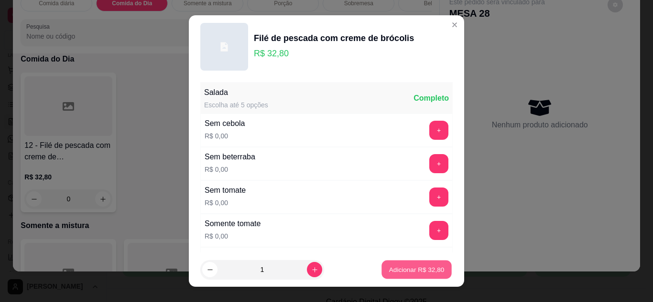
click at [389, 274] on p "Adicionar R$ 32,80" at bounding box center [416, 270] width 55 height 9
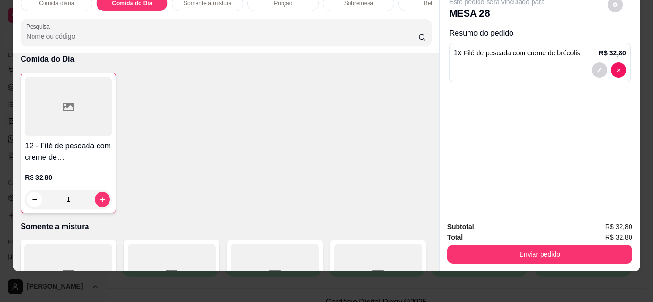
click at [76, 130] on div at bounding box center [68, 107] width 87 height 60
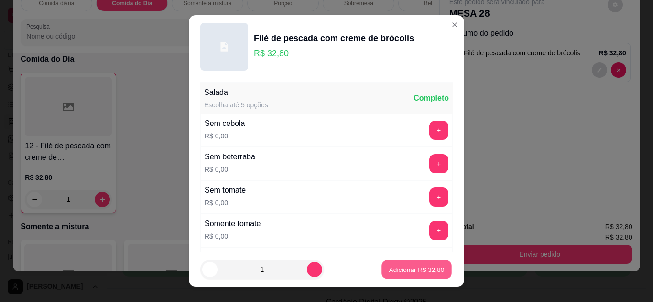
click at [427, 266] on p "Adicionar R$ 32,80" at bounding box center [416, 270] width 55 height 9
type input "2"
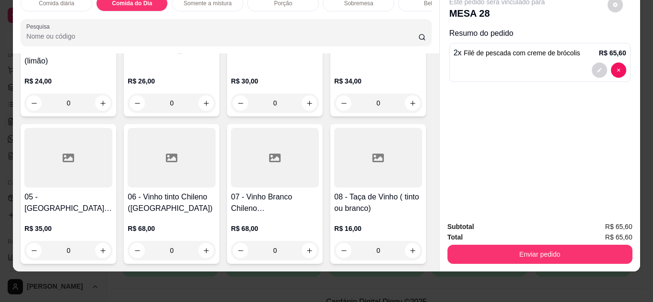
scroll to position [2888, 0]
drag, startPoint x: 182, startPoint y: 156, endPoint x: 297, endPoint y: 63, distance: 147.5
click at [334, 199] on h4 "08 - Taça de Vinho ( tinto ou branco)" at bounding box center [378, 203] width 88 height 23
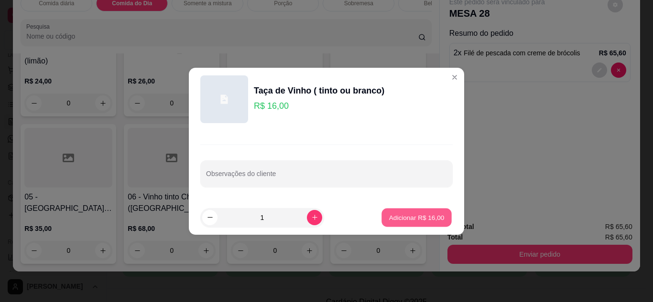
click at [393, 216] on p "Adicionar R$ 16,00" at bounding box center [416, 217] width 55 height 9
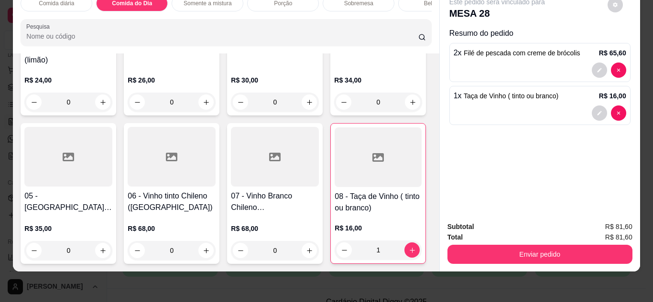
click at [335, 163] on div at bounding box center [378, 158] width 87 height 60
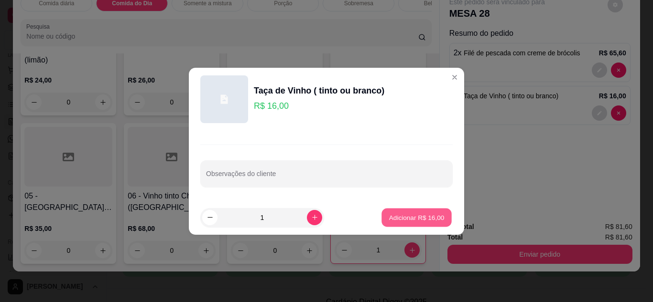
click at [416, 215] on p "Adicionar R$ 16,00" at bounding box center [416, 217] width 55 height 9
type input "2"
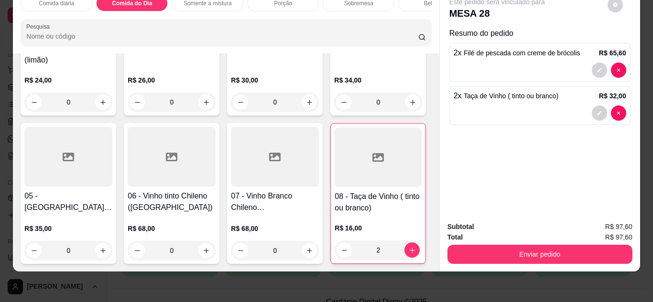
scroll to position [3163, 0]
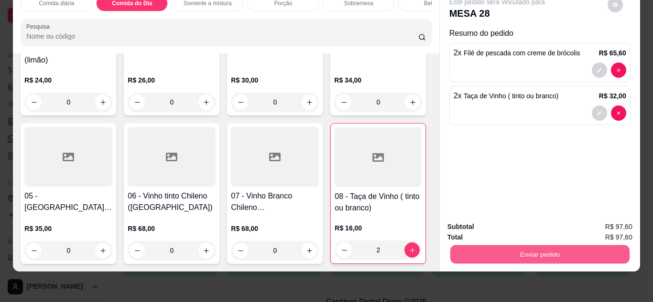
click at [558, 246] on button "Enviar pedido" at bounding box center [539, 255] width 179 height 19
click at [584, 223] on button "Sim, quero registrar" at bounding box center [598, 224] width 69 height 18
click at [521, 249] on button "Enviar pedido" at bounding box center [539, 255] width 179 height 19
click at [504, 221] on button "Não registrar e enviar pedido" at bounding box center [508, 224] width 97 height 18
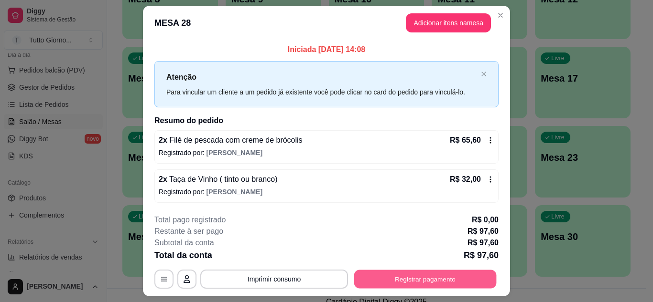
click at [406, 278] on button "Registrar pagamento" at bounding box center [425, 279] width 142 height 19
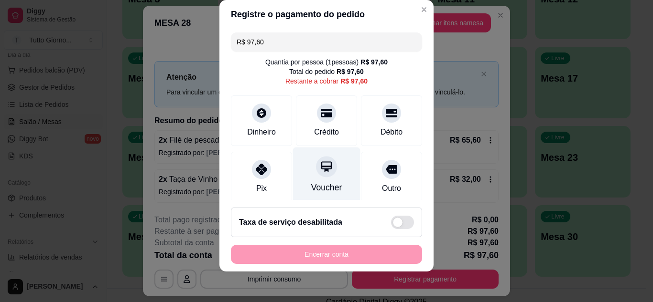
scroll to position [74, 0]
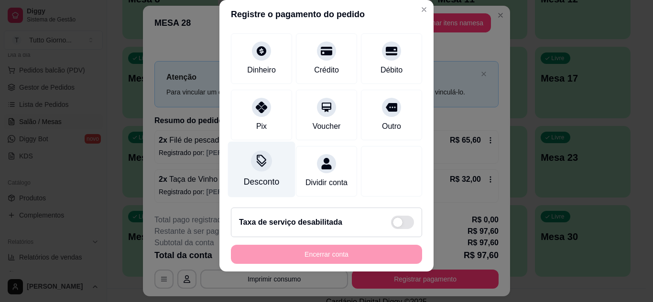
click at [254, 160] on div "Desconto" at bounding box center [261, 169] width 67 height 56
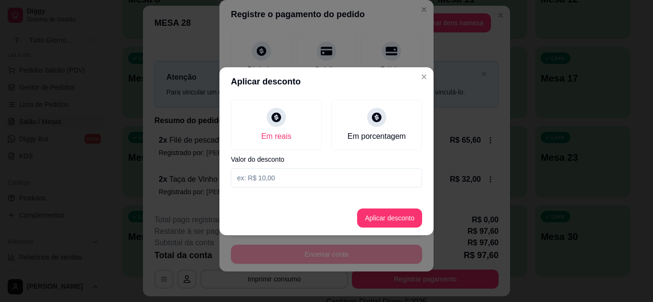
click at [262, 182] on input at bounding box center [326, 178] width 191 height 19
type input "23,98"
click at [379, 219] on button "Aplicar desconto" at bounding box center [389, 218] width 63 height 19
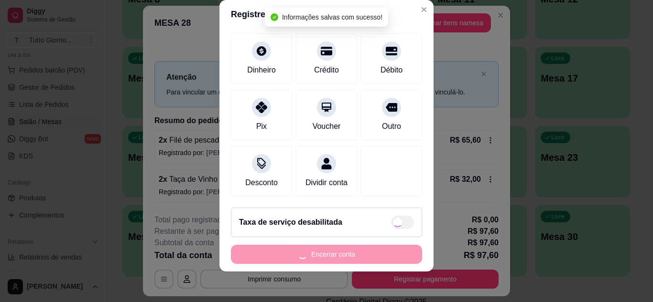
type input "R$ 73,62"
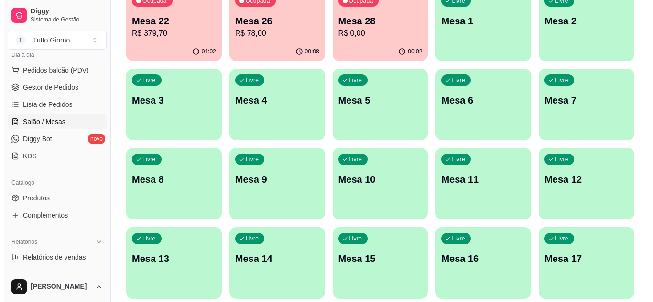
scroll to position [77, 0]
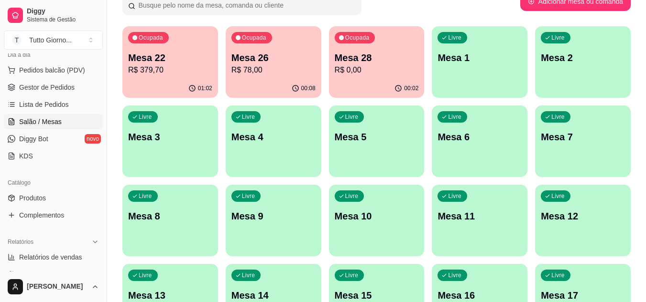
click at [299, 219] on p "Mesa 9" at bounding box center [273, 216] width 84 height 13
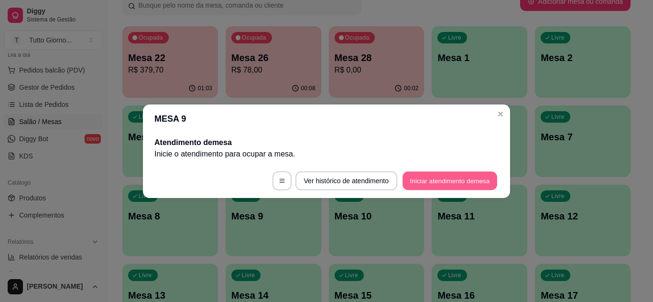
click at [437, 176] on button "Iniciar atendimento de mesa" at bounding box center [449, 181] width 95 height 19
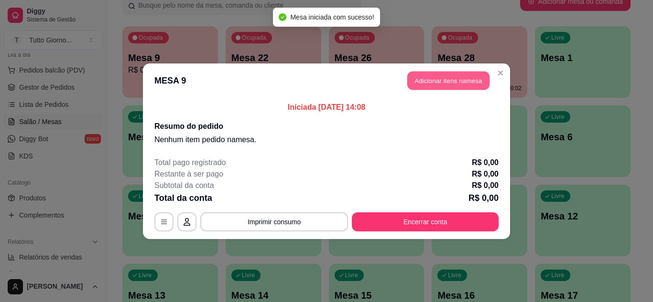
click at [438, 79] on button "Adicionar itens na mesa" at bounding box center [448, 80] width 82 height 19
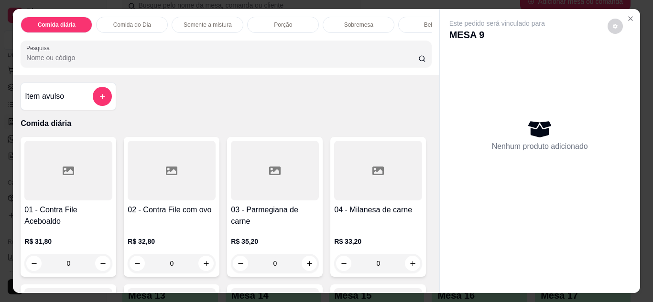
click at [142, 22] on p "Comida do Dia" at bounding box center [132, 25] width 38 height 8
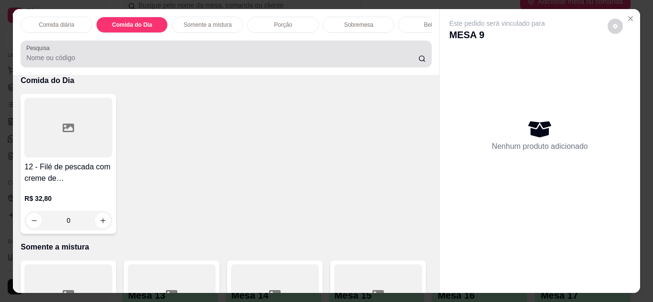
scroll to position [25, 0]
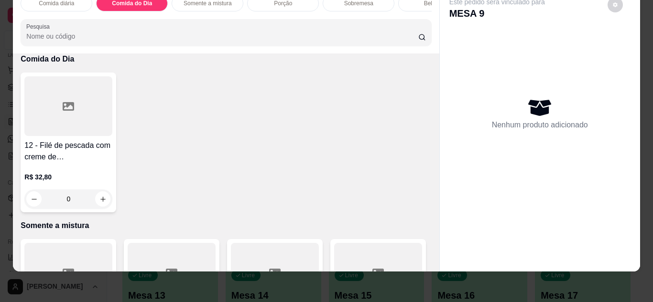
click at [87, 156] on h4 "12 - Filé de pescada com creme de [GEOGRAPHIC_DATA]" at bounding box center [68, 151] width 88 height 23
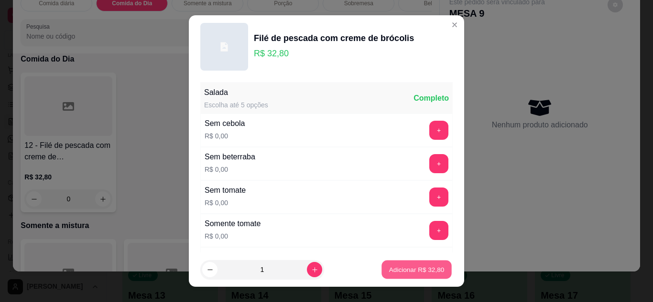
click at [404, 264] on button "Adicionar R$ 32,80" at bounding box center [416, 270] width 70 height 19
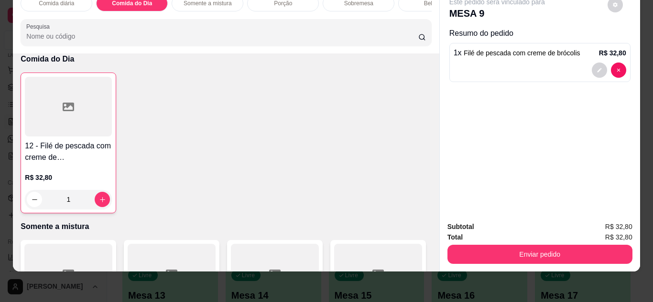
click at [101, 203] on div "1" at bounding box center [68, 199] width 87 height 19
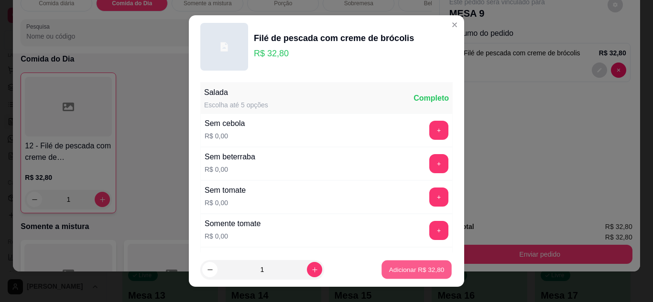
click at [411, 275] on button "Adicionar R$ 32,80" at bounding box center [416, 270] width 70 height 19
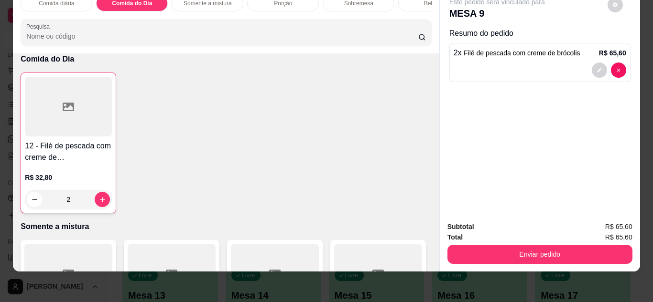
click at [99, 202] on div "2" at bounding box center [68, 199] width 87 height 19
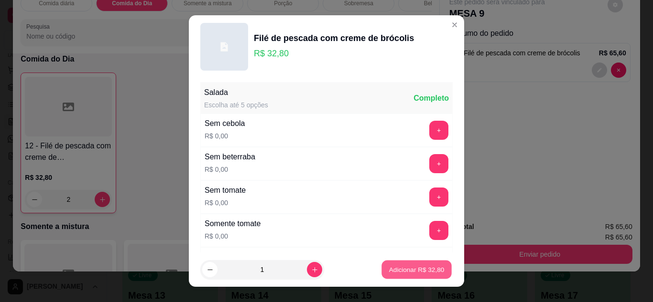
click at [389, 273] on p "Adicionar R$ 32,80" at bounding box center [416, 270] width 55 height 9
type input "3"
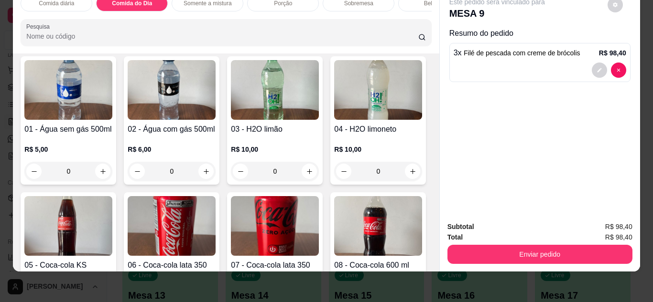
scroll to position [1469, 0]
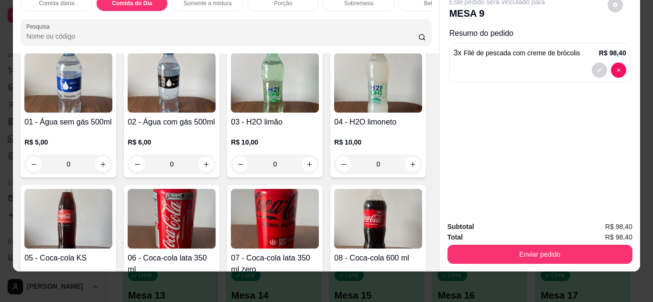
drag, startPoint x: 331, startPoint y: 148, endPoint x: 326, endPoint y: 148, distance: 4.8
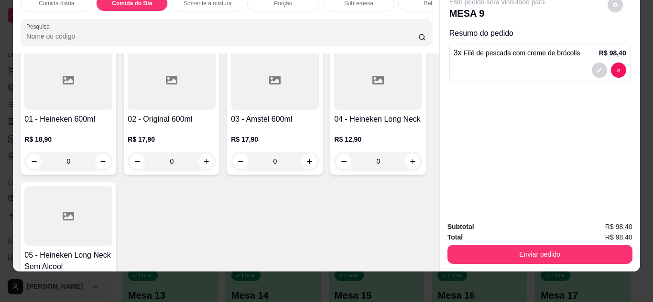
scroll to position [2362, 0]
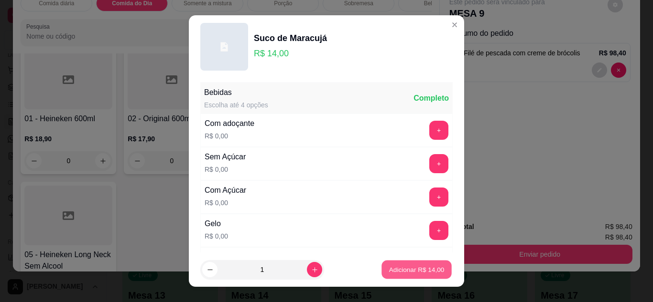
click at [389, 272] on p "Adicionar R$ 14,00" at bounding box center [416, 270] width 55 height 9
type input "1"
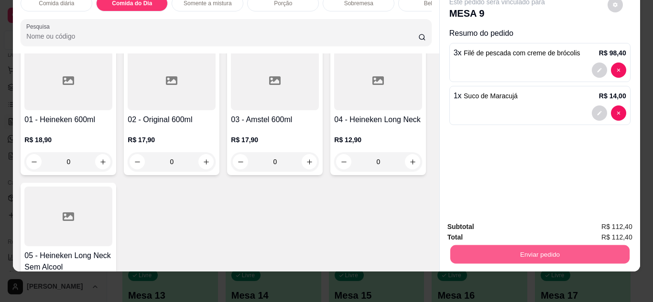
click at [506, 246] on button "Enviar pedido" at bounding box center [539, 255] width 179 height 19
click at [518, 226] on button "Não registrar e enviar pedido" at bounding box center [508, 224] width 97 height 18
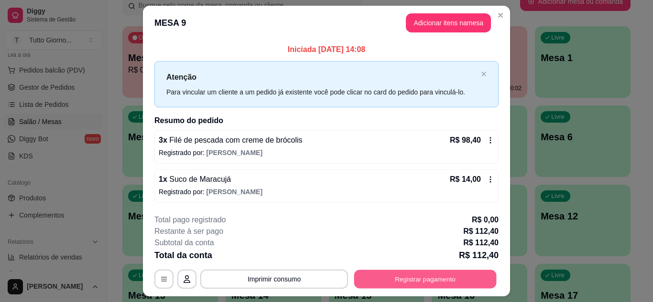
click at [399, 282] on button "Registrar pagamento" at bounding box center [425, 279] width 142 height 19
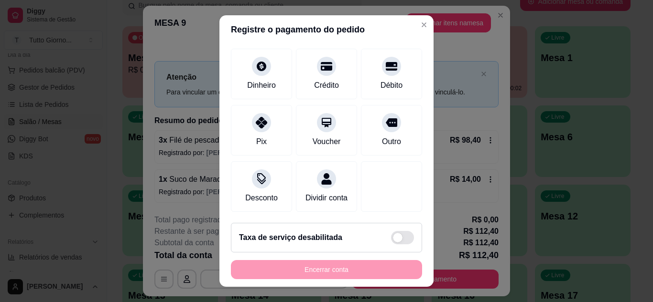
scroll to position [73, 0]
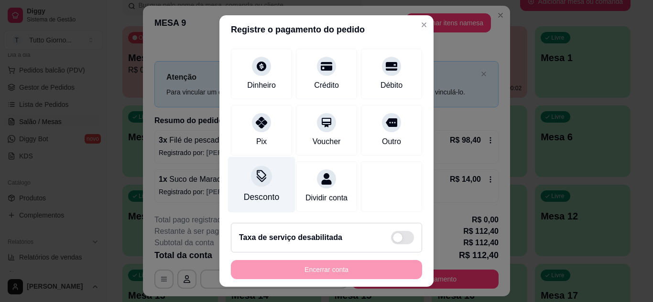
click at [259, 170] on icon at bounding box center [261, 176] width 12 height 12
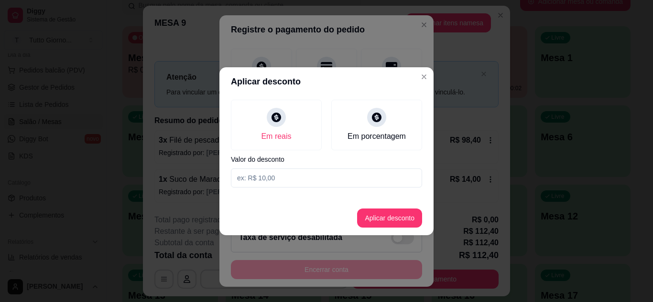
click at [259, 181] on input at bounding box center [326, 178] width 191 height 19
type input "13,70"
click at [382, 220] on button "Aplicar desconto" at bounding box center [389, 218] width 63 height 19
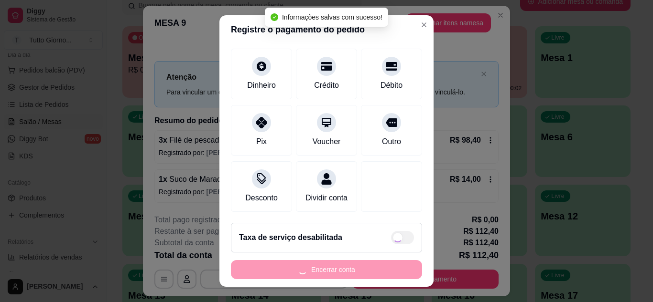
type input "R$ 98,70"
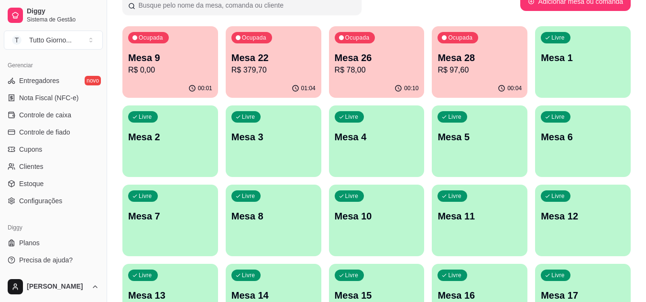
scroll to position [82, 0]
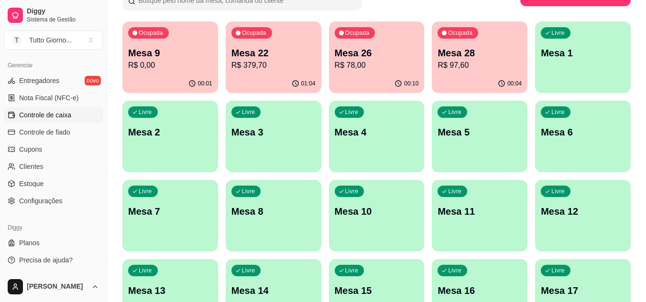
click at [40, 118] on span "Controle de caixa" at bounding box center [45, 115] width 52 height 10
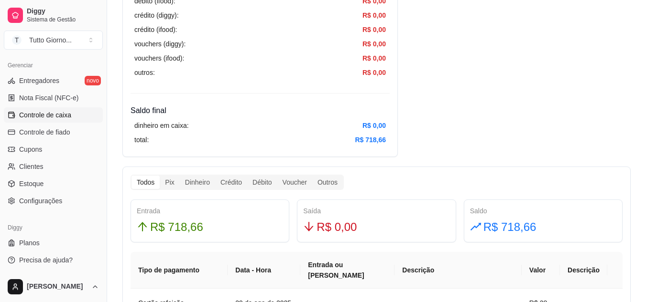
scroll to position [400, 0]
click at [252, 252] on th "Data - Hora" at bounding box center [263, 270] width 73 height 37
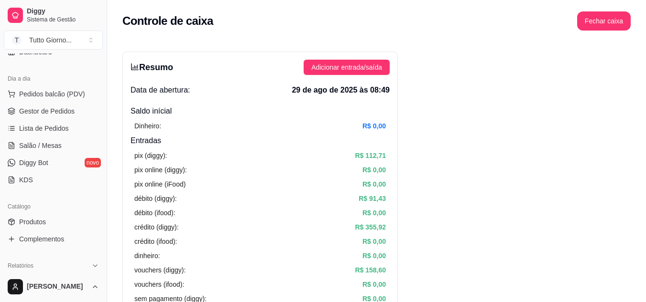
scroll to position [0, 0]
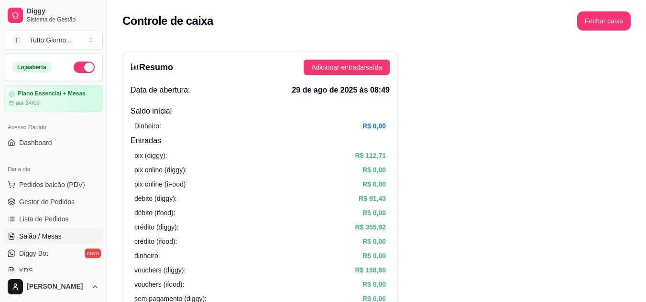
click at [51, 231] on link "Salão / Mesas" at bounding box center [53, 236] width 99 height 15
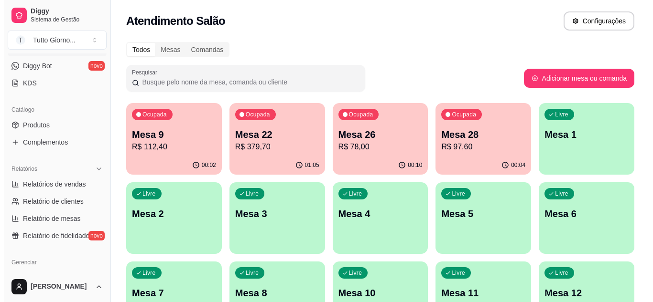
scroll to position [185, 0]
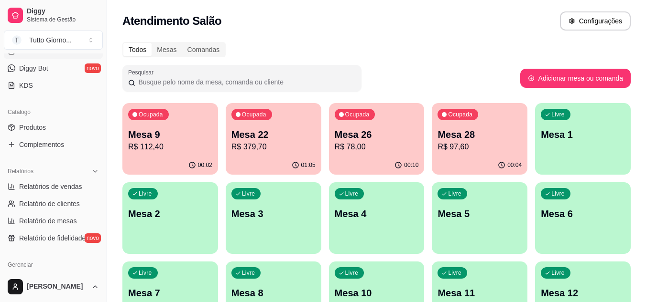
click at [244, 127] on div "Ocupada Mesa 22 R$ 379,70" at bounding box center [274, 129] width 96 height 53
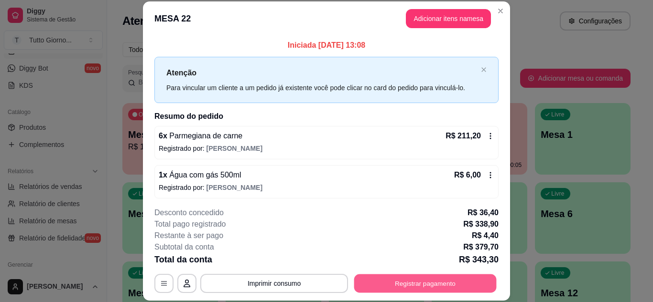
click at [390, 284] on button "Registrar pagamento" at bounding box center [425, 283] width 142 height 19
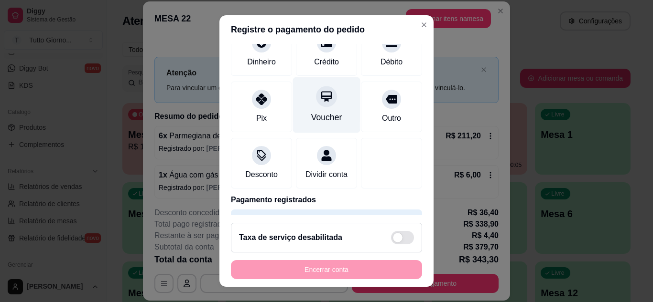
scroll to position [96, 0]
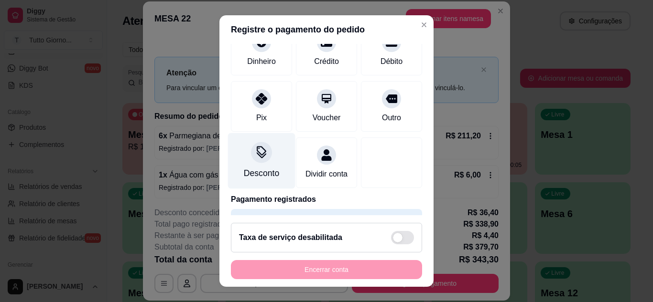
click at [260, 173] on div "Desconto" at bounding box center [261, 173] width 35 height 12
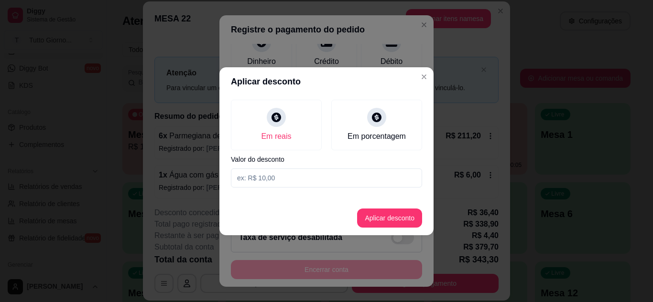
click at [280, 179] on input at bounding box center [326, 178] width 191 height 19
type input "40,80"
click at [372, 216] on button "Aplicar desconto" at bounding box center [389, 218] width 63 height 19
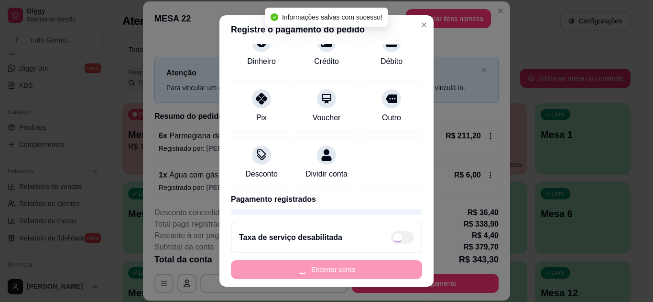
type input "R$ 0,00"
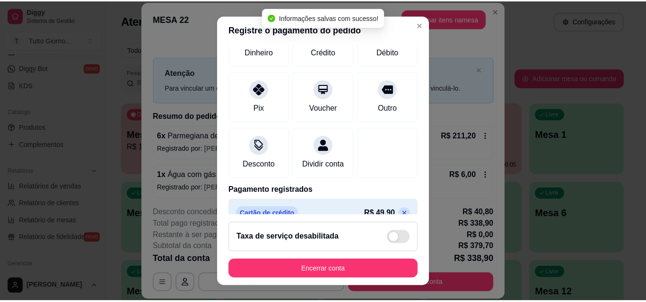
scroll to position [86, 0]
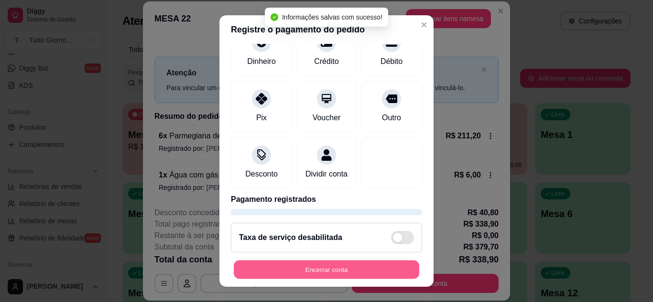
click at [322, 269] on button "Encerrar conta" at bounding box center [326, 270] width 185 height 19
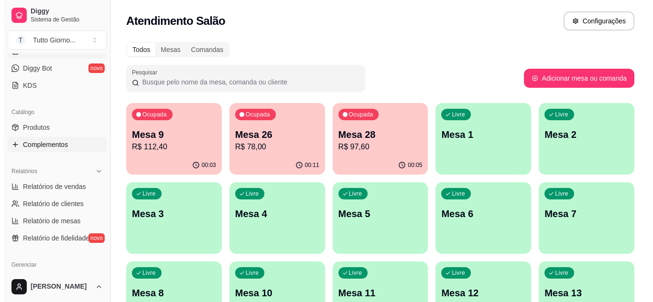
scroll to position [0, 0]
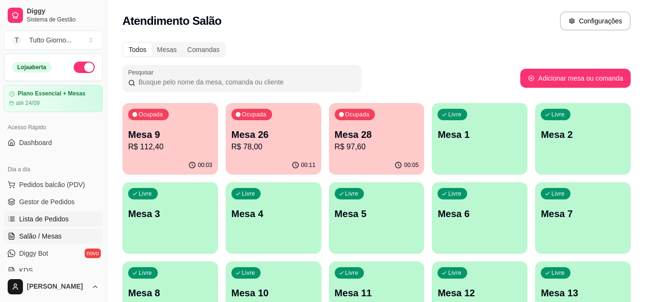
click at [57, 216] on span "Lista de Pedidos" at bounding box center [44, 220] width 50 height 10
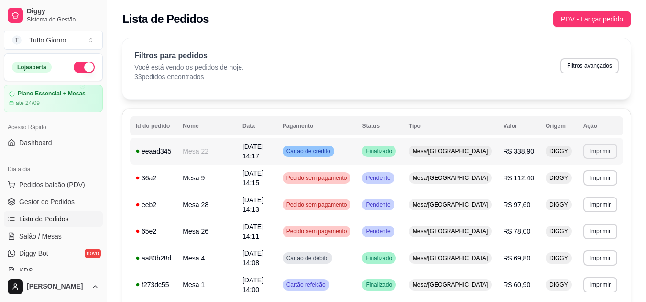
click at [592, 150] on button "Imprimir" at bounding box center [600, 151] width 34 height 15
click at [586, 185] on button "IMPRESSORA" at bounding box center [582, 182] width 69 height 15
click at [56, 239] on span "Salão / Mesas" at bounding box center [40, 237] width 43 height 10
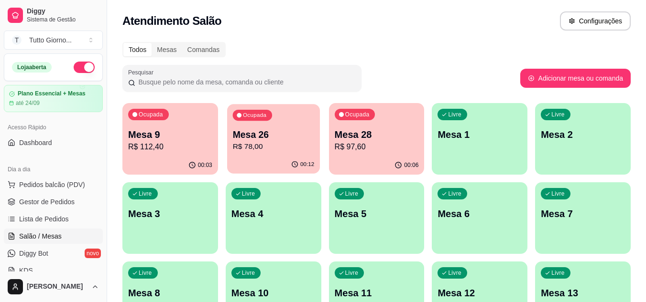
click at [276, 145] on p "R$ 78,00" at bounding box center [273, 146] width 82 height 11
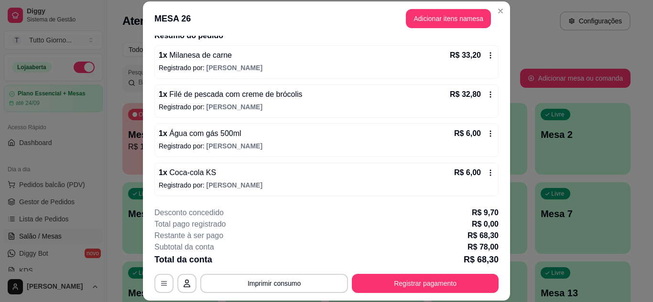
scroll to position [80, 0]
click at [399, 273] on div "**********" at bounding box center [326, 250] width 344 height 86
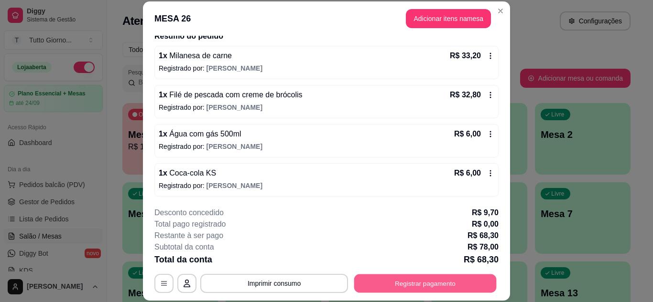
click at [401, 279] on button "Registrar pagamento" at bounding box center [425, 283] width 142 height 19
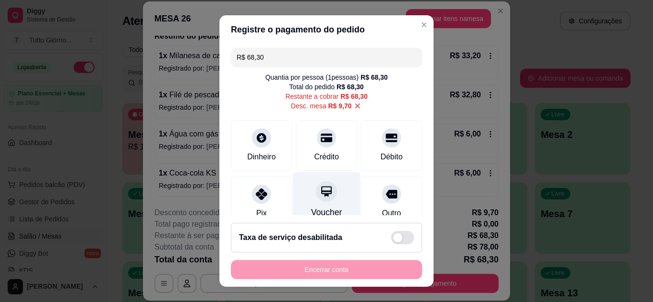
scroll to position [83, 0]
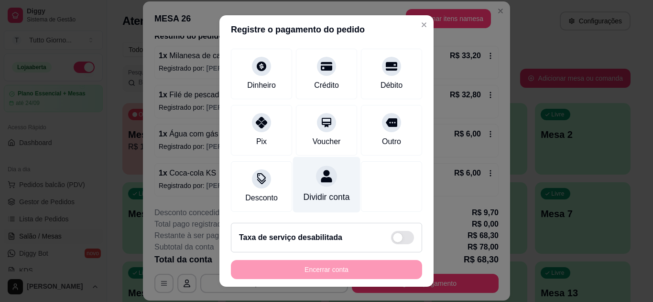
click at [316, 172] on div at bounding box center [326, 176] width 21 height 21
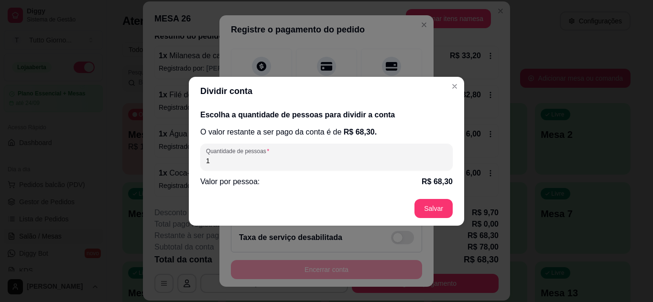
click at [280, 160] on input "1" at bounding box center [326, 161] width 241 height 10
type input "2"
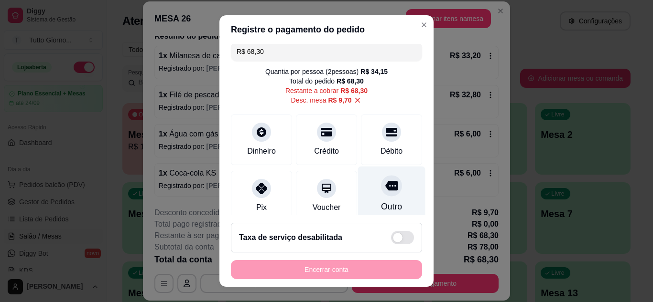
scroll to position [0, 0]
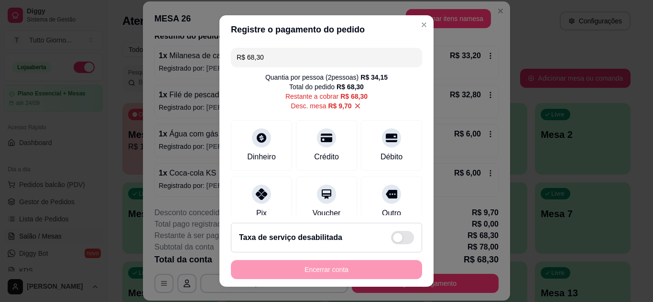
click at [263, 57] on input "R$ 68,30" at bounding box center [327, 57] width 180 height 19
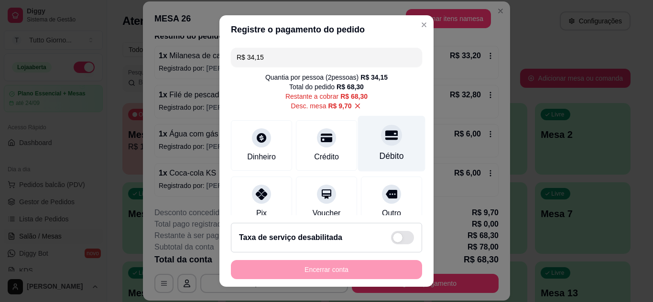
click at [381, 142] on div at bounding box center [391, 135] width 21 height 21
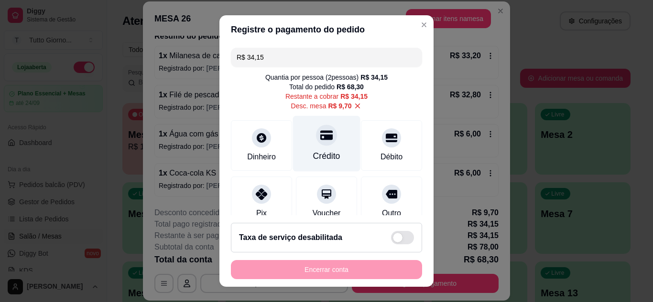
click at [316, 144] on div at bounding box center [326, 135] width 21 height 21
type input "R$ 0,00"
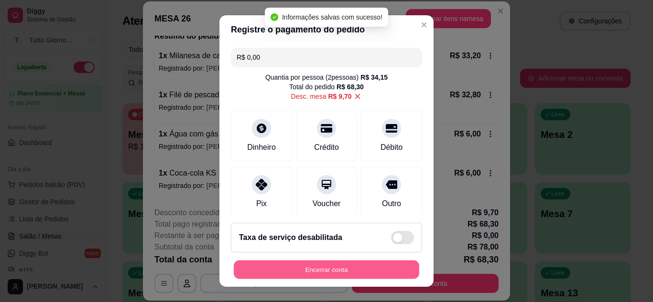
click at [325, 271] on button "Encerrar conta" at bounding box center [326, 270] width 185 height 19
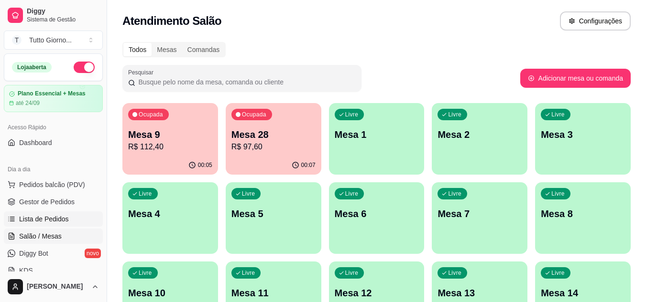
click at [69, 220] on link "Lista de Pedidos" at bounding box center [53, 219] width 99 height 15
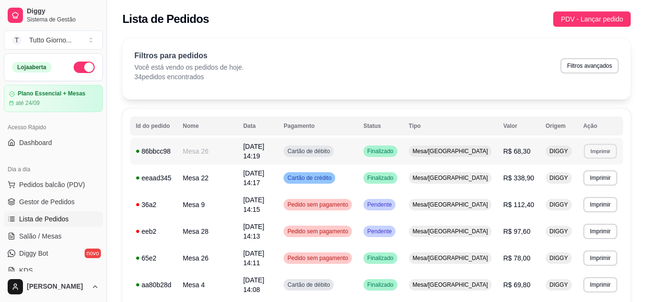
click at [596, 149] on button "Imprimir" at bounding box center [599, 151] width 33 height 15
click at [581, 183] on button "IMPRESSORA" at bounding box center [582, 182] width 67 height 15
click at [34, 237] on span "Salão / Mesas" at bounding box center [40, 237] width 43 height 10
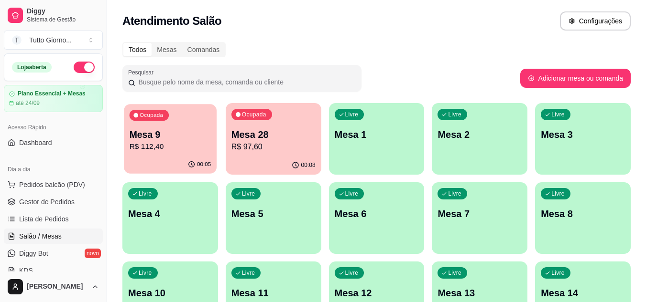
click at [160, 152] on p "R$ 112,40" at bounding box center [171, 146] width 82 height 11
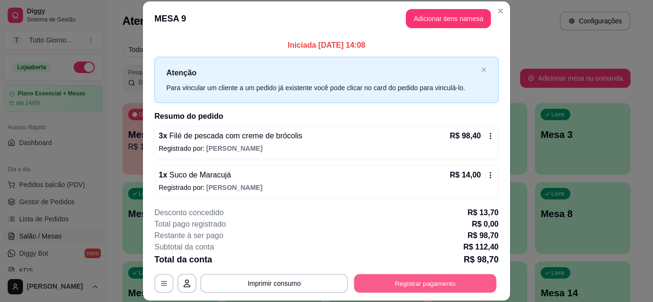
click at [396, 287] on button "Registrar pagamento" at bounding box center [425, 283] width 142 height 19
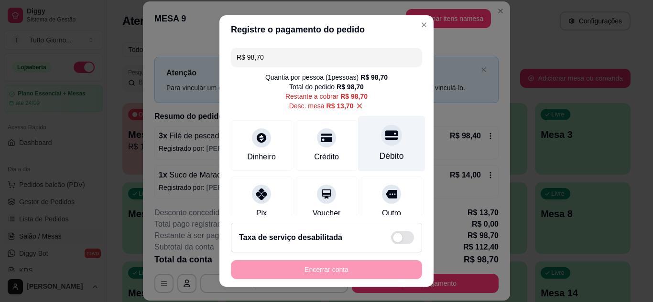
click at [358, 151] on div "Débito" at bounding box center [391, 144] width 67 height 56
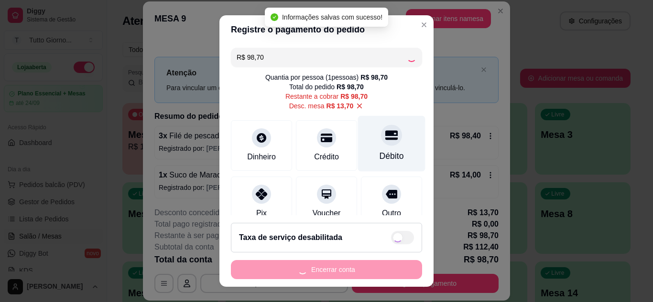
type input "R$ 0,00"
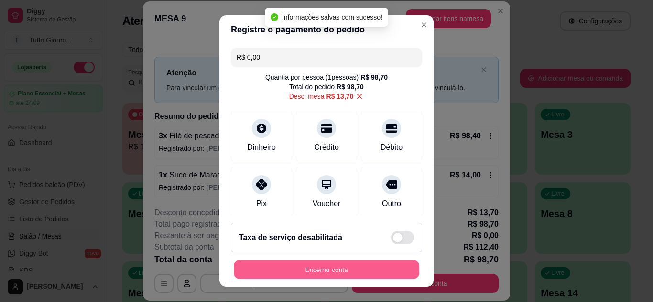
click at [329, 271] on button "Encerrar conta" at bounding box center [326, 270] width 185 height 19
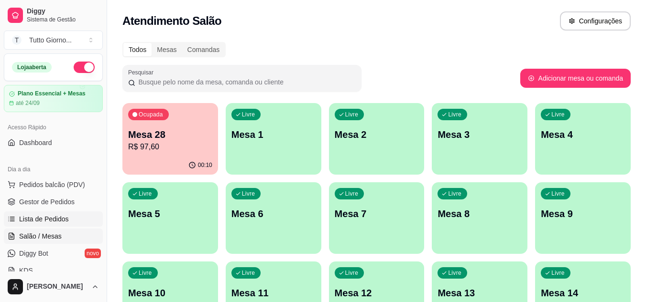
click at [64, 219] on span "Lista de Pedidos" at bounding box center [44, 220] width 50 height 10
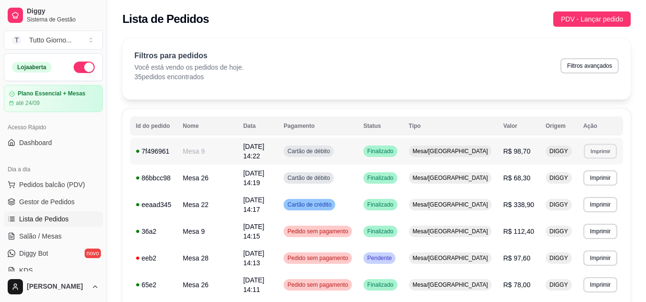
click at [599, 152] on button "Imprimir" at bounding box center [599, 151] width 33 height 15
click at [588, 181] on button "IMPRESSORA" at bounding box center [582, 182] width 67 height 15
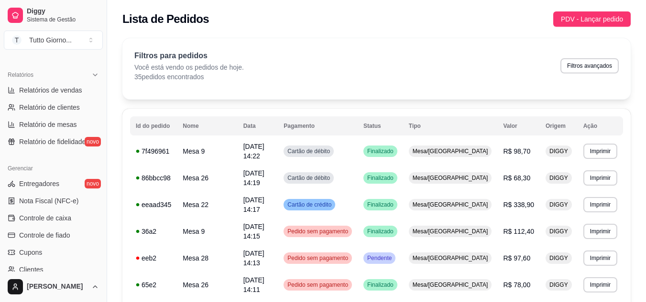
scroll to position [299, 0]
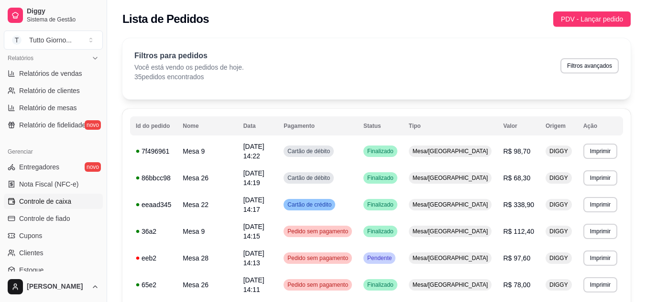
click at [49, 203] on span "Controle de caixa" at bounding box center [45, 202] width 52 height 10
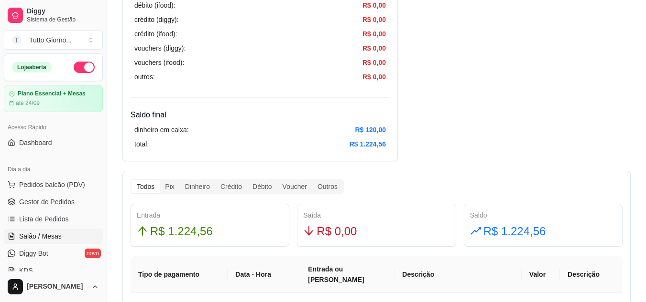
click at [55, 236] on span "Salão / Mesas" at bounding box center [40, 237] width 43 height 10
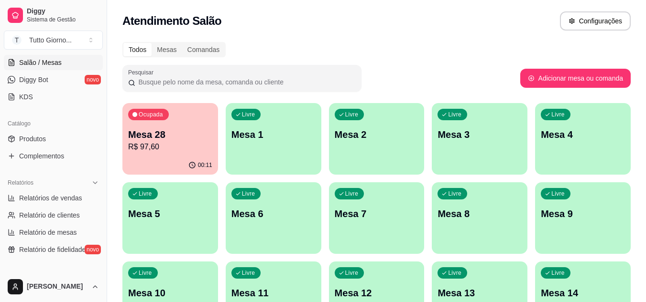
scroll to position [177, 0]
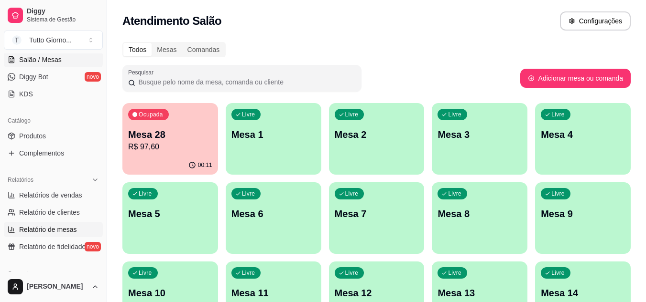
click at [48, 233] on span "Relatório de mesas" at bounding box center [48, 230] width 58 height 10
select select "TOTAL_OF_ORDERS"
select select "7"
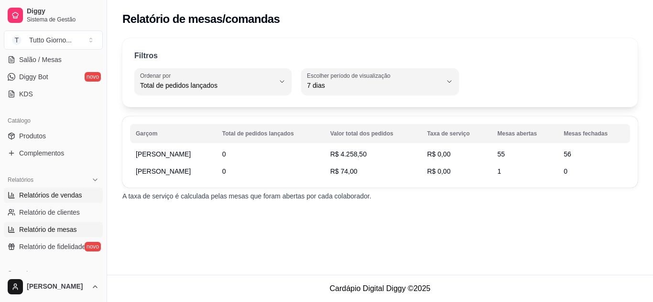
click at [69, 197] on span "Relatórios de vendas" at bounding box center [50, 196] width 63 height 10
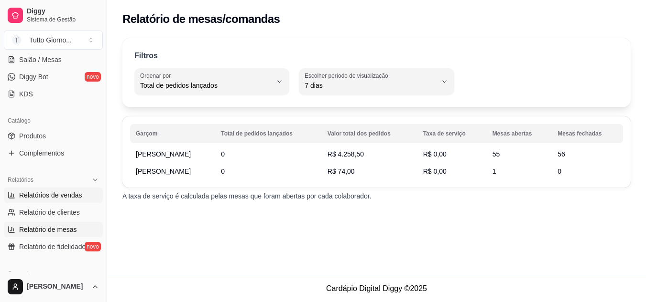
select select "ALL"
select select "0"
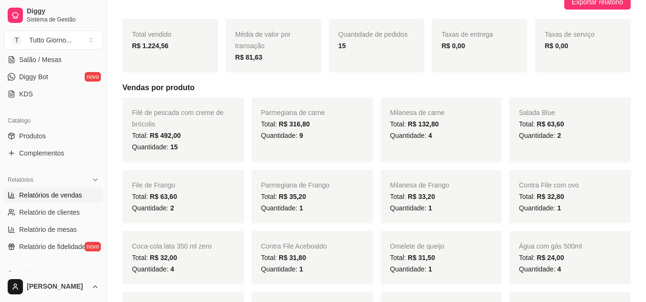
scroll to position [117, 0]
click at [346, 200] on div "Total: R$ 35,20" at bounding box center [312, 196] width 102 height 11
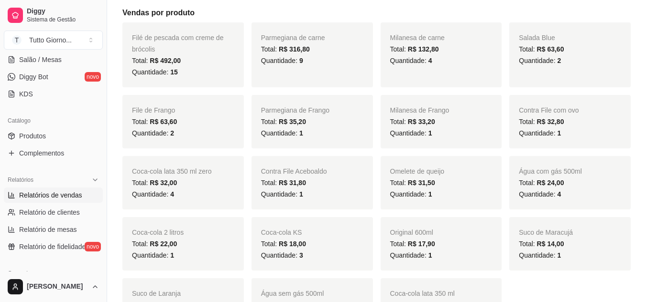
click at [346, 200] on div "Quantidade: 1" at bounding box center [312, 194] width 102 height 11
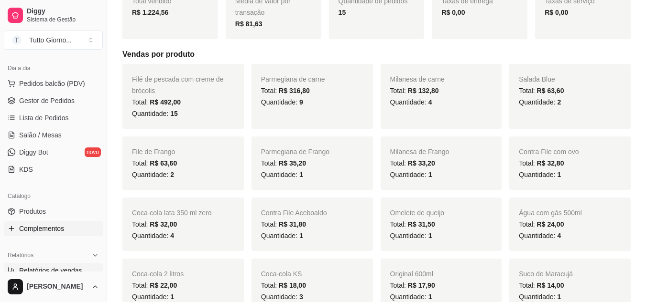
scroll to position [100, 0]
click at [52, 135] on span "Salão / Mesas" at bounding box center [40, 137] width 43 height 10
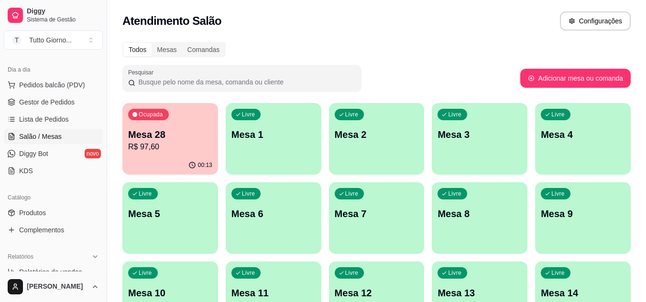
click at [165, 146] on p "R$ 97,60" at bounding box center [170, 146] width 84 height 11
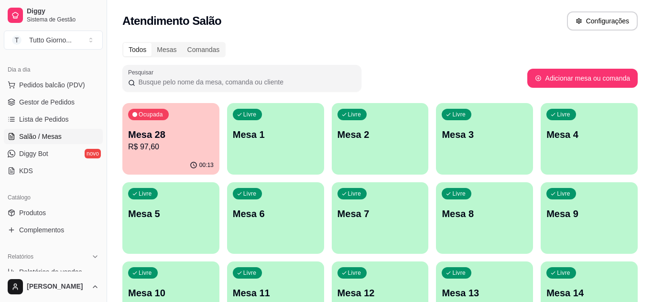
click at [165, 146] on body "Diggy Sistema de Gestão T Tutto Giorno ... Loja aberta Plano Essencial + Mesas …" at bounding box center [326, 151] width 653 height 302
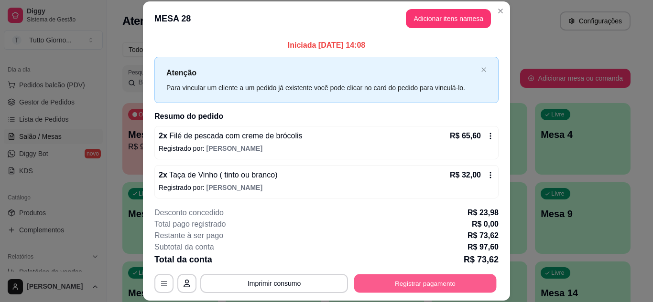
click at [409, 289] on button "Registrar pagamento" at bounding box center [425, 283] width 142 height 19
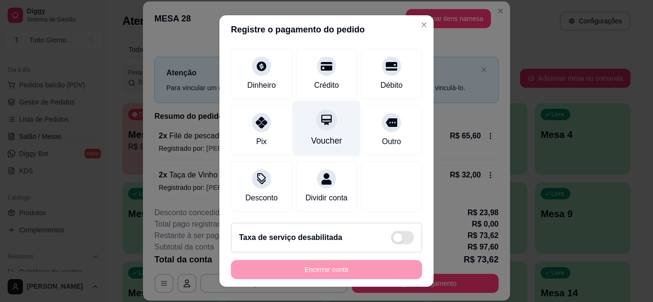
scroll to position [79, 0]
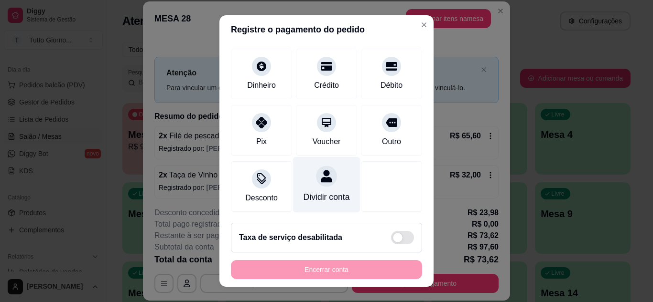
click at [315, 191] on div "Dividir conta" at bounding box center [326, 197] width 46 height 12
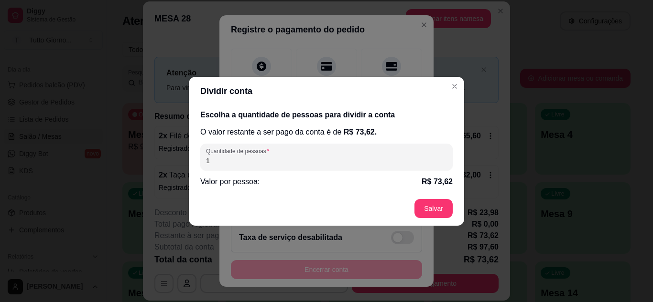
click at [211, 162] on input "1" at bounding box center [326, 161] width 241 height 10
type input "2"
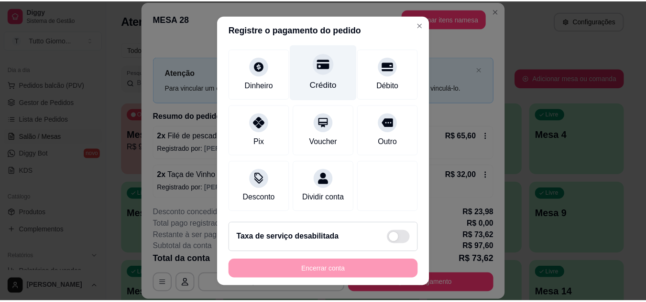
scroll to position [0, 0]
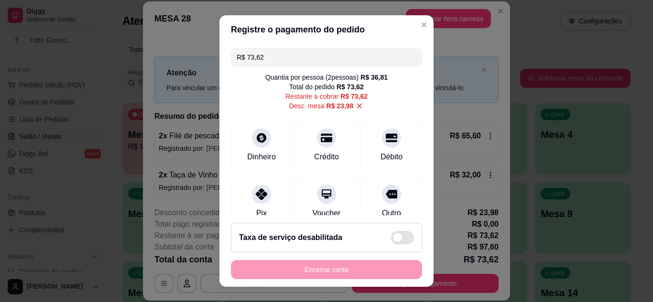
click at [260, 57] on input "R$ 73,62" at bounding box center [327, 57] width 180 height 19
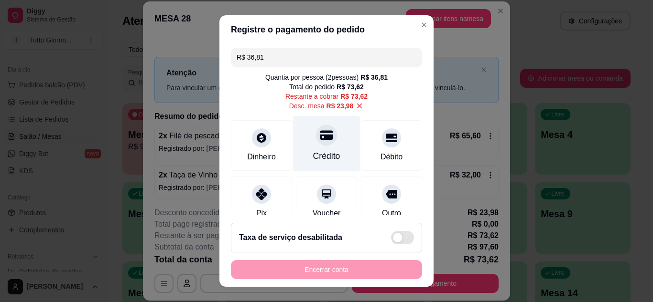
click at [320, 135] on icon at bounding box center [326, 135] width 12 height 10
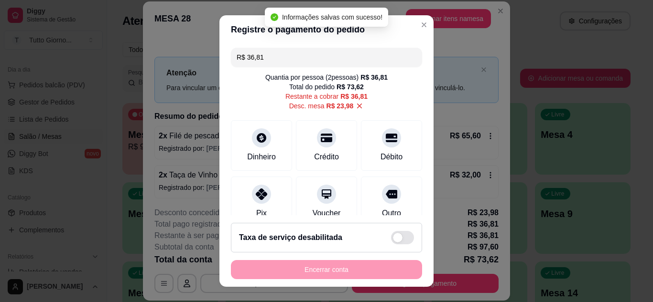
click at [241, 101] on div "Quantia por pessoa ( 2 pessoas) R$ 36,81 Total do pedido R$ 73,62 Restante a co…" at bounding box center [326, 92] width 191 height 38
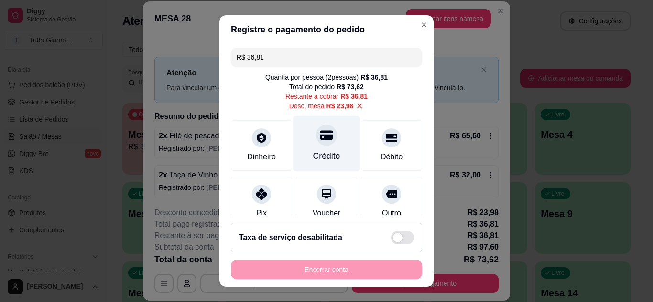
click at [316, 145] on div at bounding box center [326, 135] width 21 height 21
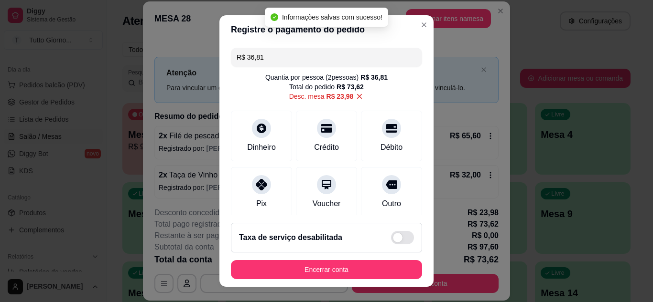
type input "R$ 0,00"
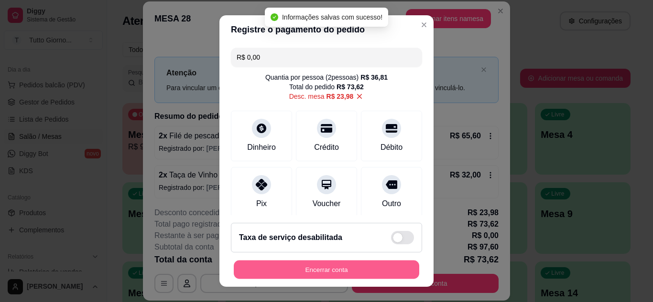
click at [324, 270] on button "Encerrar conta" at bounding box center [326, 270] width 185 height 19
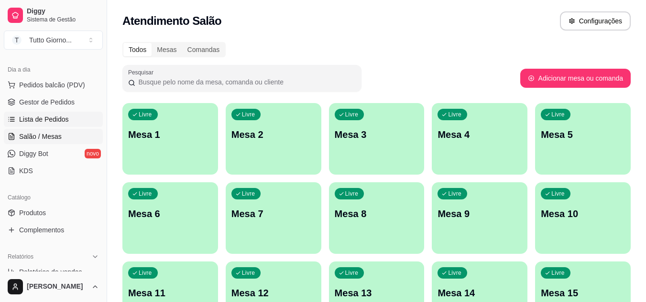
click at [57, 115] on span "Lista de Pedidos" at bounding box center [44, 120] width 50 height 10
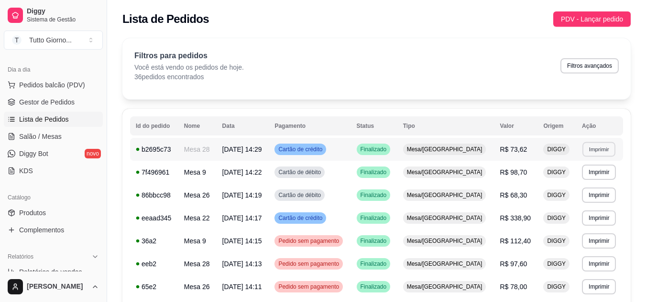
click at [592, 153] on button "Imprimir" at bounding box center [598, 149] width 33 height 15
click at [571, 179] on button "IMPRESSORA" at bounding box center [578, 182] width 67 height 15
click at [598, 144] on button "Imprimir" at bounding box center [598, 149] width 33 height 15
drag, startPoint x: 572, startPoint y: 182, endPoint x: 605, endPoint y: 113, distance: 76.1
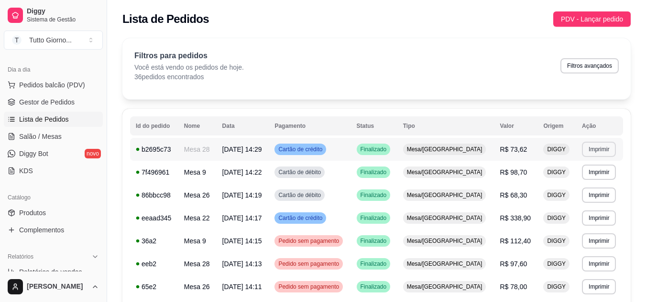
click at [594, 149] on button "Imprimir" at bounding box center [599, 149] width 34 height 15
click at [585, 187] on button "IMPRESSORA" at bounding box center [578, 182] width 67 height 15
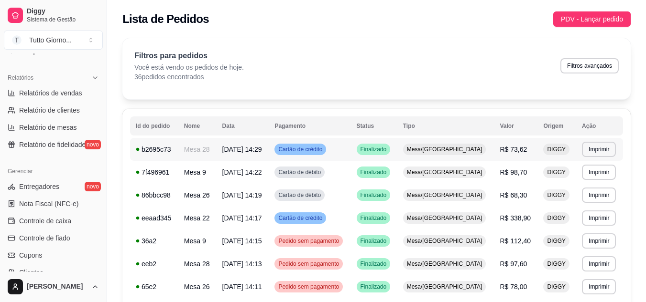
scroll to position [283, 0]
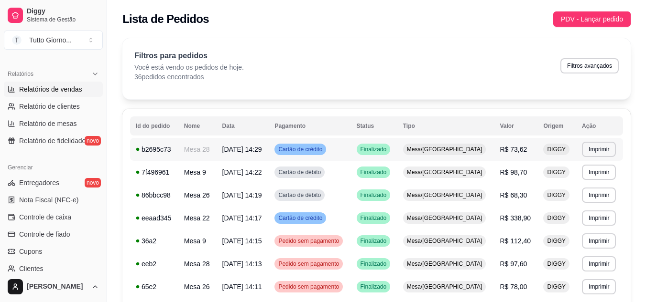
click at [35, 89] on span "Relatórios de vendas" at bounding box center [50, 90] width 63 height 10
select select "ALL"
select select "0"
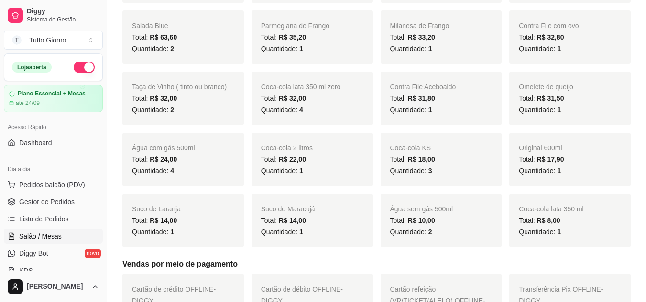
click at [49, 238] on span "Salão / Mesas" at bounding box center [40, 237] width 43 height 10
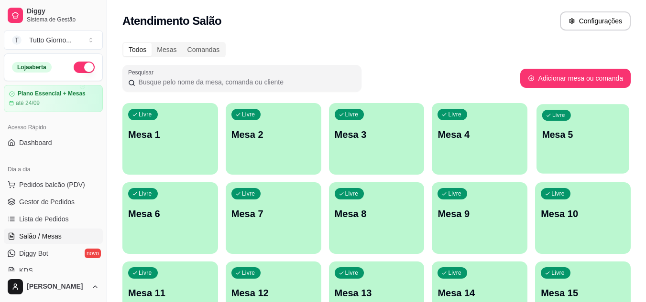
click at [581, 138] on p "Mesa 5" at bounding box center [583, 135] width 82 height 13
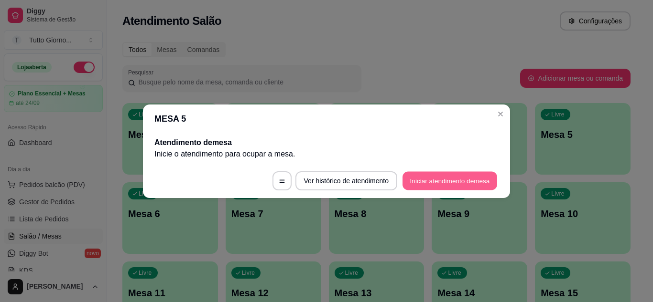
click at [461, 181] on button "Iniciar atendimento de mesa" at bounding box center [449, 181] width 95 height 19
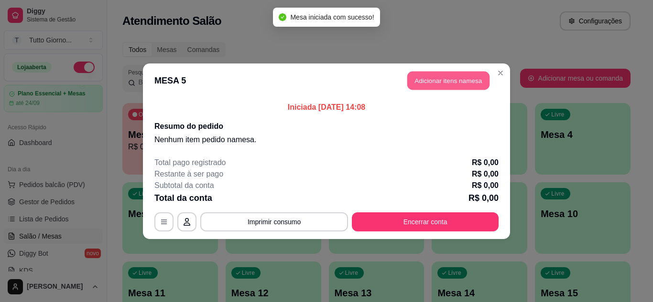
click at [466, 83] on button "Adicionar itens na mesa" at bounding box center [448, 80] width 82 height 19
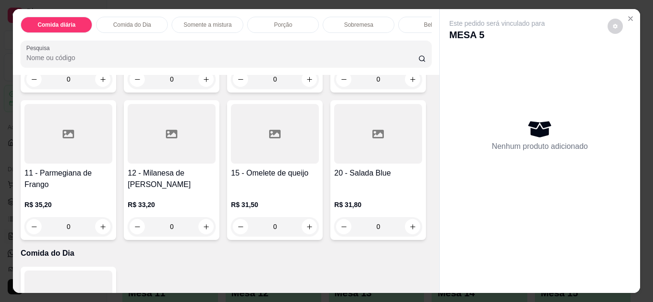
scroll to position [186, 0]
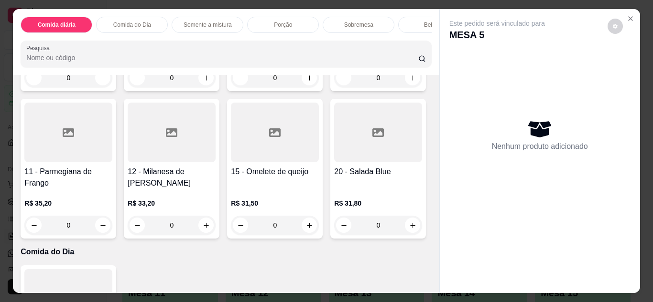
click at [330, 91] on div "10 - File de Frango R$ 31,80 0" at bounding box center [378, 21] width 96 height 140
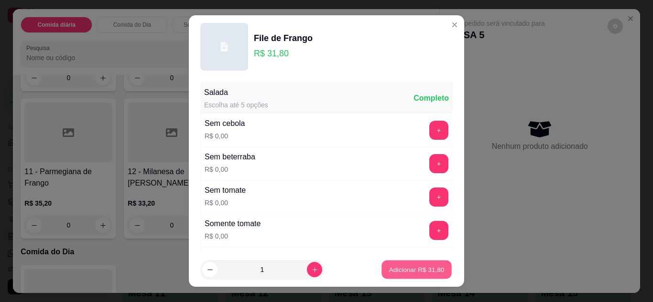
click at [389, 273] on p "Adicionar R$ 31,80" at bounding box center [416, 270] width 55 height 9
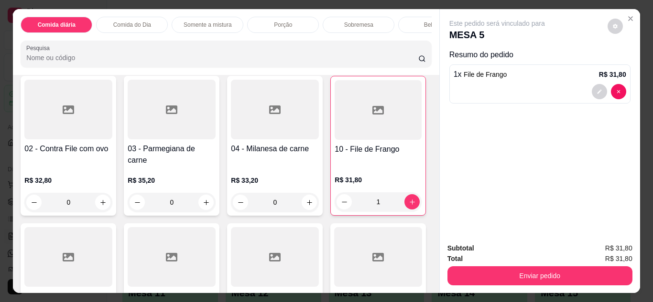
scroll to position [70, 0]
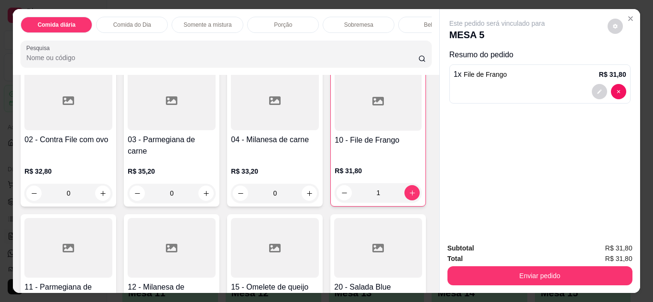
click at [335, 131] on div at bounding box center [378, 101] width 87 height 60
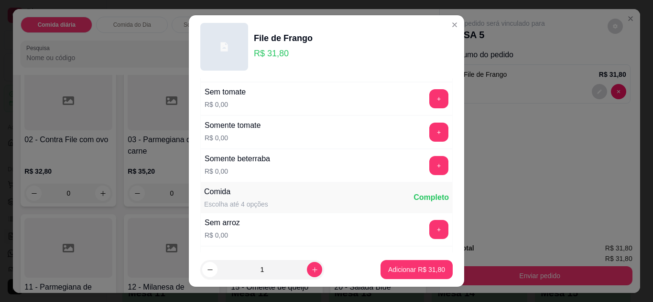
click at [435, 207] on div "Salada Escolha até 5 opções Completo Sem cebola R$ 0,00 + Sem beterraba R$ 0,00…" at bounding box center [326, 165] width 275 height 175
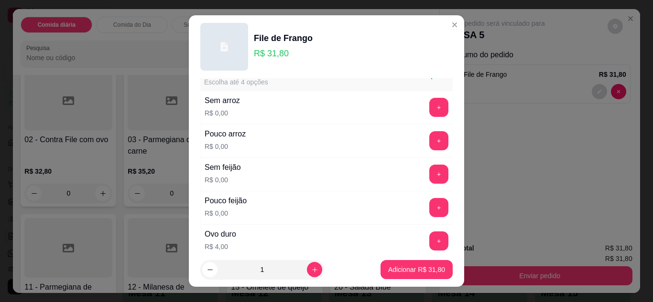
scroll to position [275, 0]
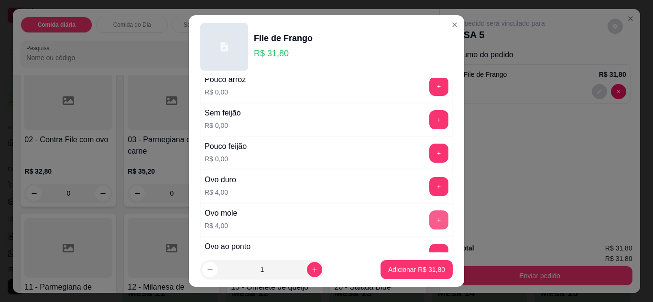
click at [429, 220] on button "+" at bounding box center [438, 220] width 19 height 19
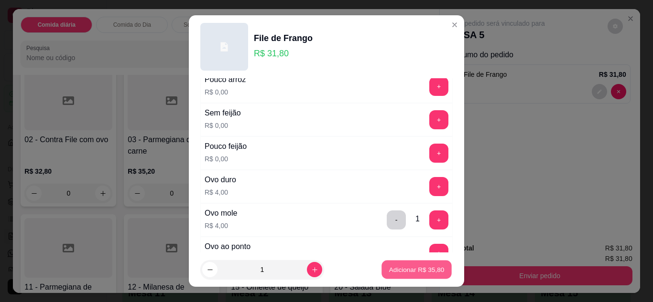
click at [412, 268] on p "Adicionar R$ 35,80" at bounding box center [416, 270] width 55 height 9
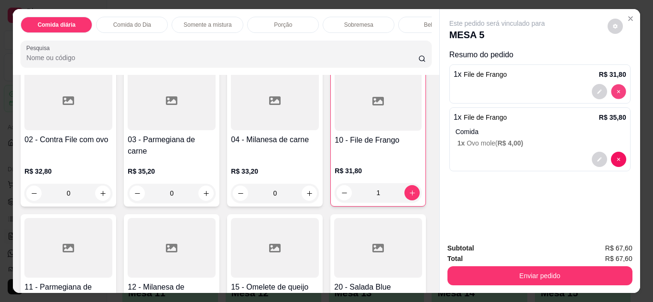
type input "0"
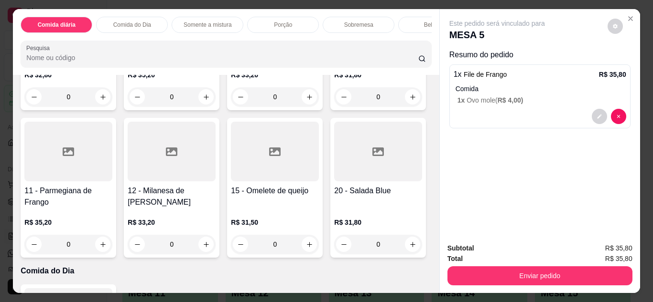
scroll to position [153, 0]
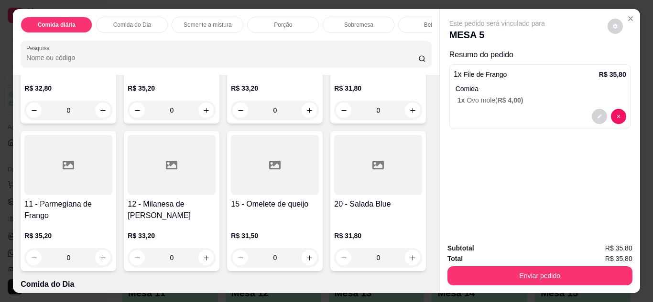
click at [216, 222] on div "R$ 33,20 0" at bounding box center [172, 245] width 88 height 46
click at [59, 25] on div "Comida diária" at bounding box center [57, 25] width 72 height 16
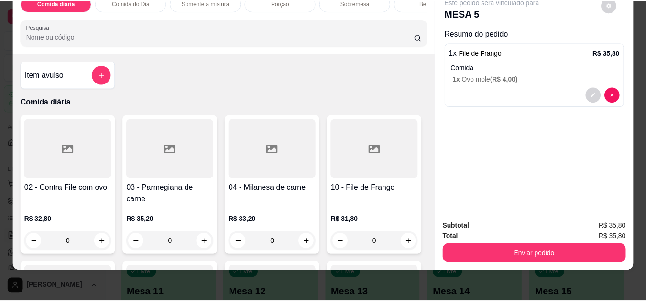
scroll to position [0, 0]
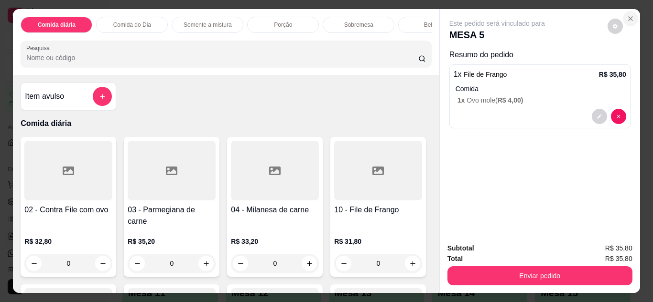
click at [628, 11] on button "Close" at bounding box center [630, 18] width 15 height 15
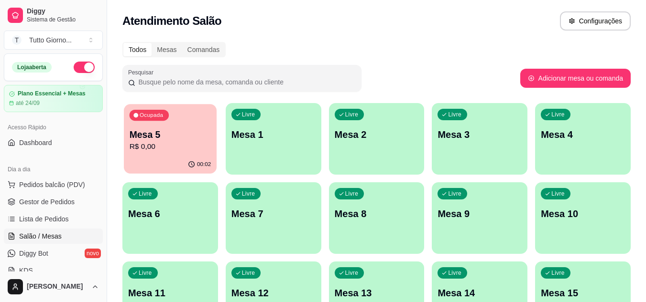
click at [182, 130] on p "Mesa 5" at bounding box center [171, 135] width 82 height 13
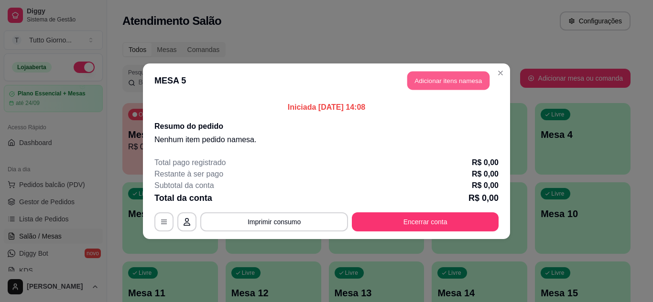
click at [445, 86] on button "Adicionar itens na mesa" at bounding box center [448, 80] width 82 height 19
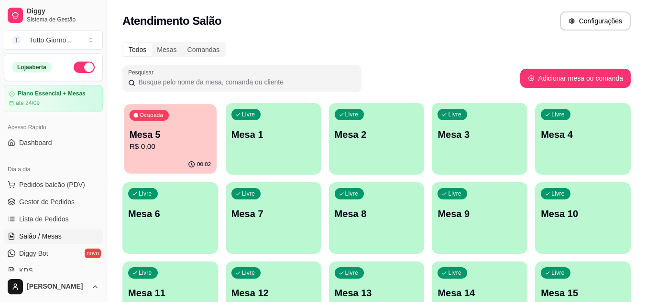
click at [164, 139] on p "Mesa 5" at bounding box center [171, 135] width 82 height 13
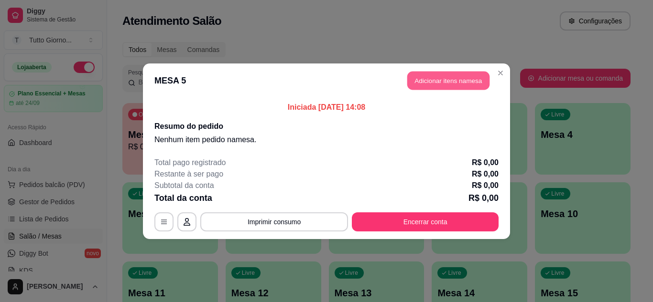
click at [442, 81] on button "Adicionar itens na mesa" at bounding box center [448, 80] width 82 height 19
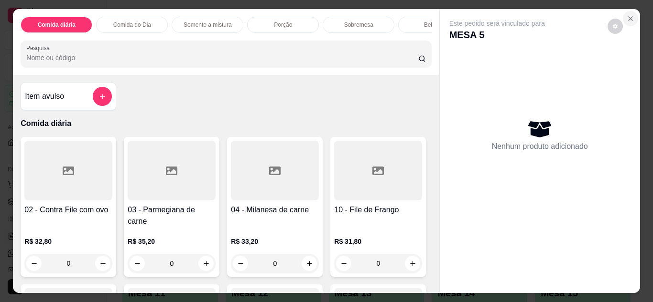
click at [626, 17] on icon "Close" at bounding box center [630, 19] width 8 height 8
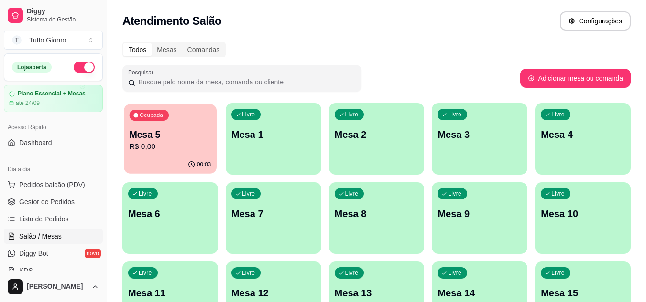
click at [186, 136] on p "Mesa 5" at bounding box center [171, 135] width 82 height 13
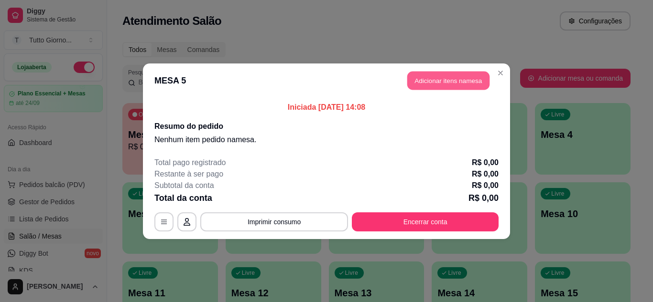
click at [442, 75] on button "Adicionar itens na mesa" at bounding box center [448, 80] width 82 height 19
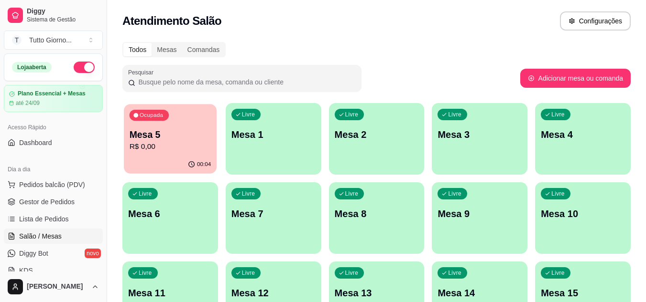
click at [182, 129] on p "Mesa 5" at bounding box center [171, 135] width 82 height 13
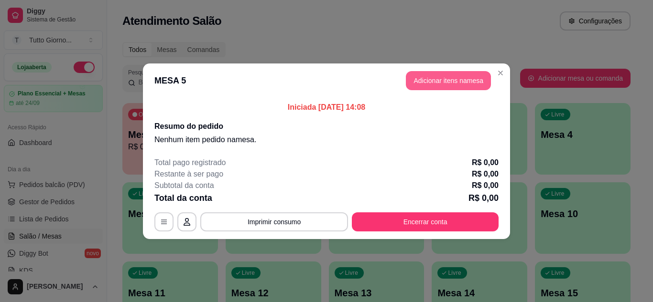
click at [429, 82] on button "Adicionar itens na mesa" at bounding box center [448, 80] width 85 height 19
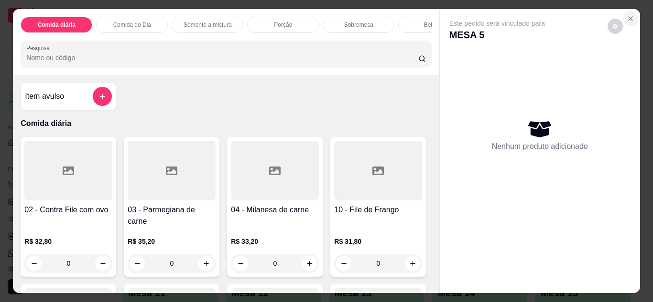
click at [628, 15] on icon "Close" at bounding box center [630, 19] width 8 height 8
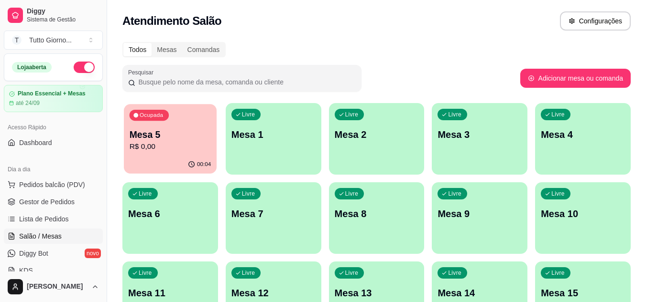
click at [162, 160] on div "00:04" at bounding box center [170, 165] width 93 height 18
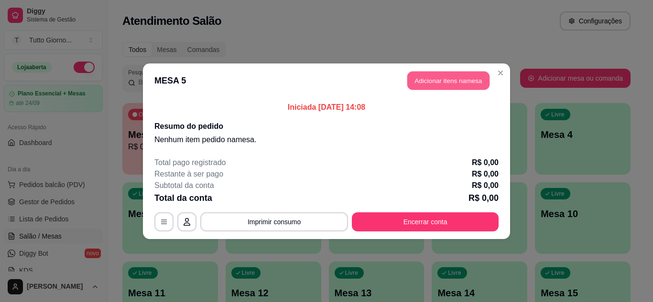
click at [437, 85] on button "Adicionar itens na mesa" at bounding box center [448, 80] width 82 height 19
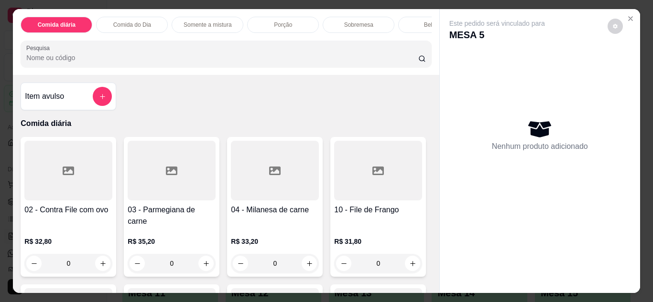
click at [75, 186] on div at bounding box center [68, 171] width 88 height 60
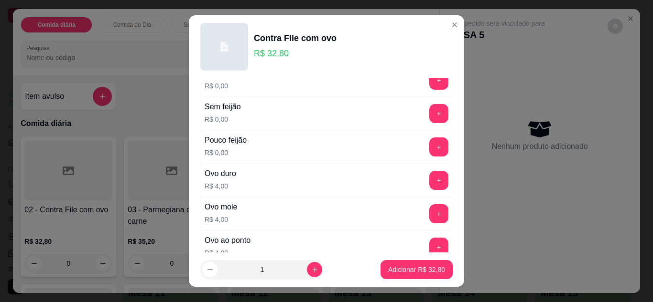
scroll to position [290, 0]
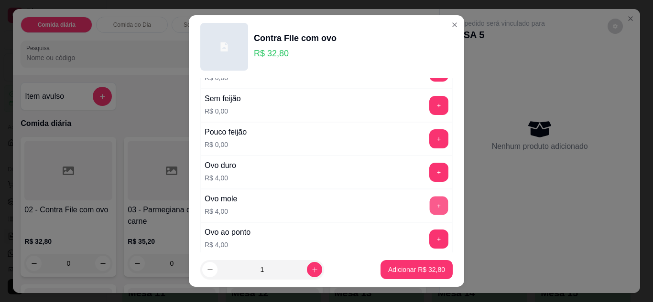
click at [430, 208] on button "+" at bounding box center [439, 205] width 19 height 19
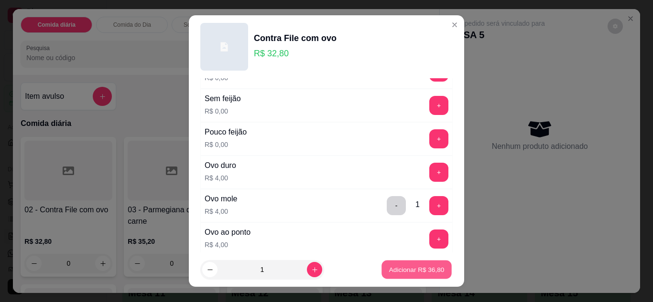
click at [404, 270] on p "Adicionar R$ 36,80" at bounding box center [416, 270] width 55 height 9
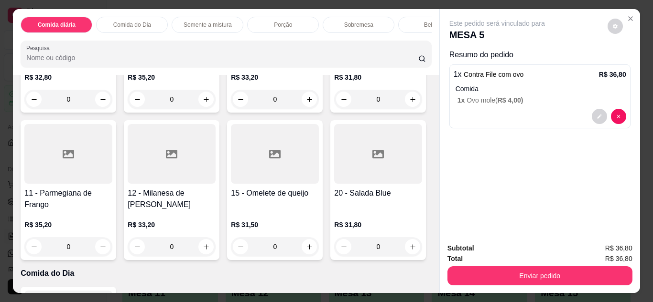
scroll to position [167, 0]
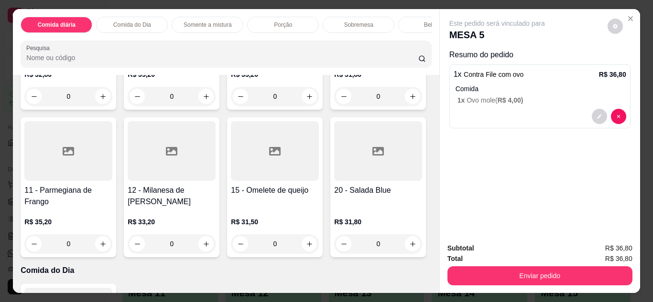
click at [334, 33] on div at bounding box center [378, 4] width 88 height 60
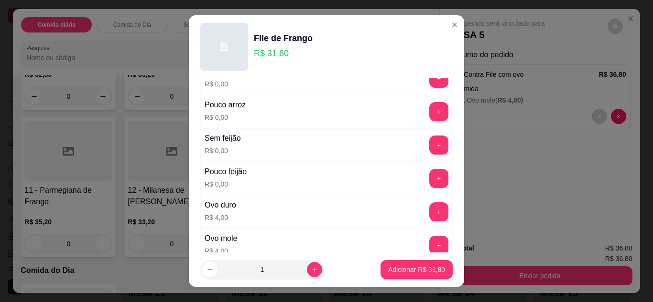
scroll to position [250, 0]
click at [430, 243] on button "+" at bounding box center [439, 245] width 19 height 19
click at [399, 270] on p "Adicionar R$ 35,80" at bounding box center [416, 270] width 55 height 9
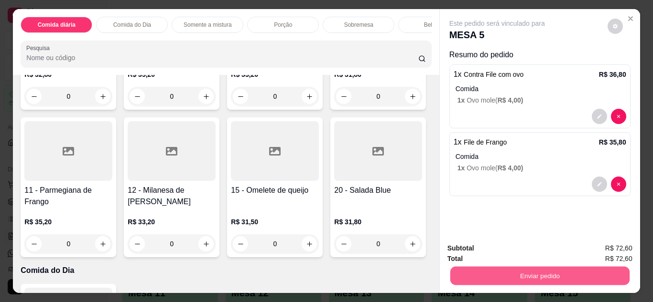
click at [543, 270] on button "Enviar pedido" at bounding box center [539, 276] width 179 height 19
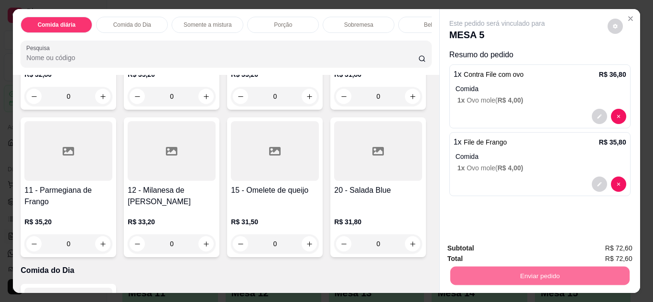
click at [532, 245] on button "Não registrar e enviar pedido" at bounding box center [508, 249] width 97 height 18
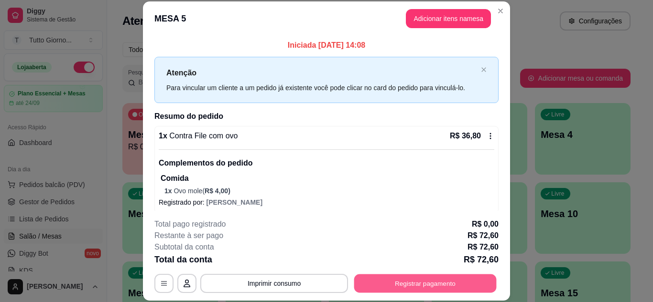
click at [403, 290] on button "Registrar pagamento" at bounding box center [425, 283] width 142 height 19
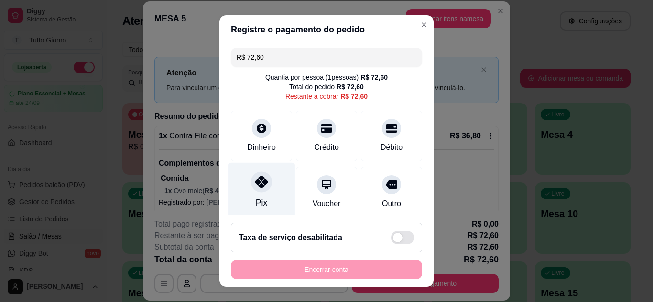
scroll to position [74, 0]
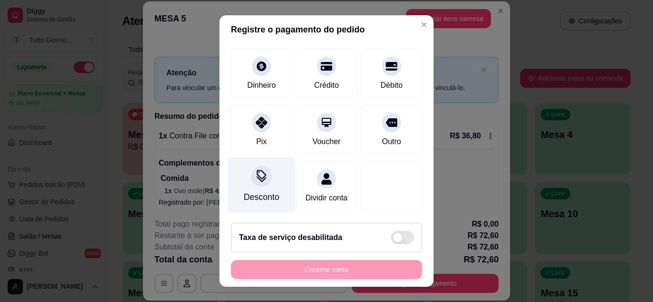
click at [261, 179] on div "Desconto" at bounding box center [261, 185] width 67 height 56
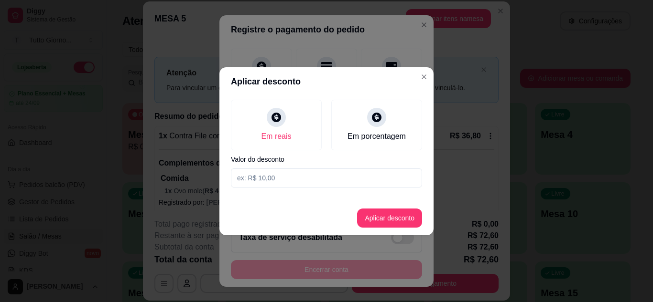
click at [269, 178] on input at bounding box center [326, 178] width 191 height 19
type input "10,80"
click at [389, 217] on button "Aplicar desconto" at bounding box center [389, 218] width 63 height 19
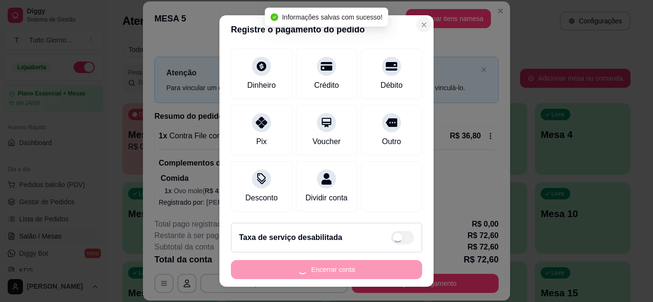
type input "R$ 61,80"
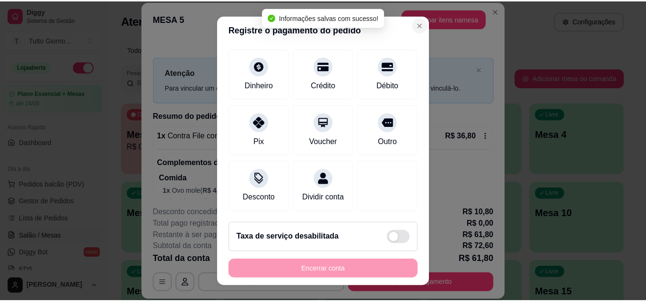
scroll to position [83, 0]
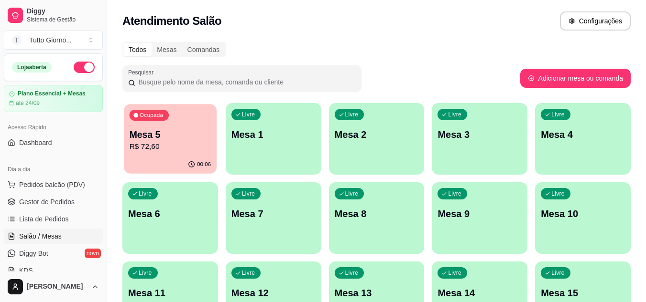
click at [168, 173] on div "00:06" at bounding box center [170, 165] width 93 height 18
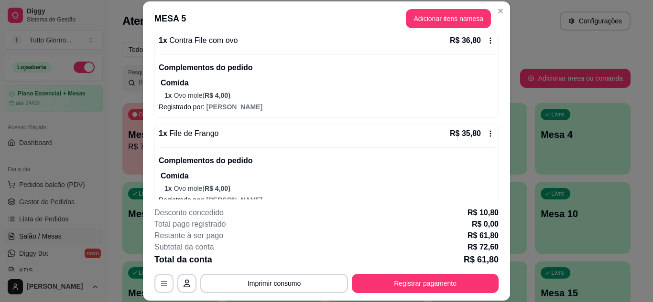
scroll to position [111, 0]
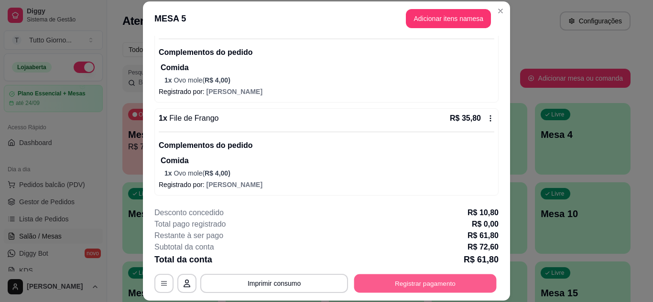
click at [434, 289] on button "Registrar pagamento" at bounding box center [425, 283] width 142 height 19
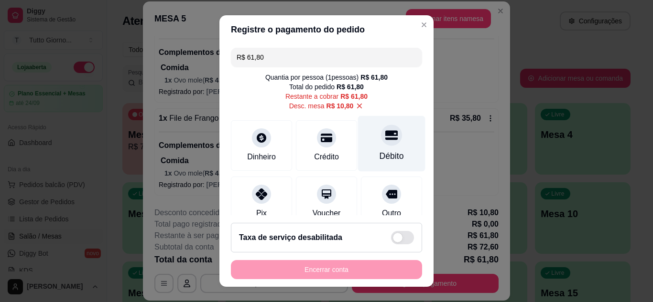
click at [384, 139] on div at bounding box center [391, 135] width 21 height 21
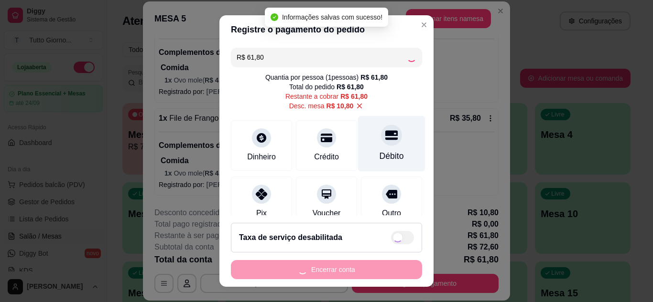
type input "R$ 0,00"
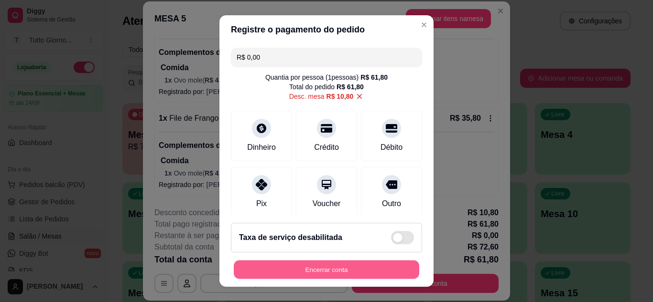
click at [373, 272] on button "Encerrar conta" at bounding box center [326, 270] width 185 height 19
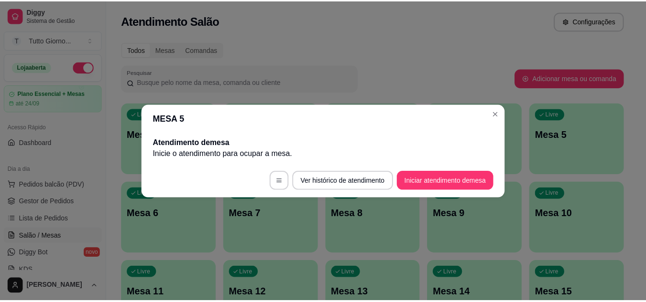
scroll to position [0, 0]
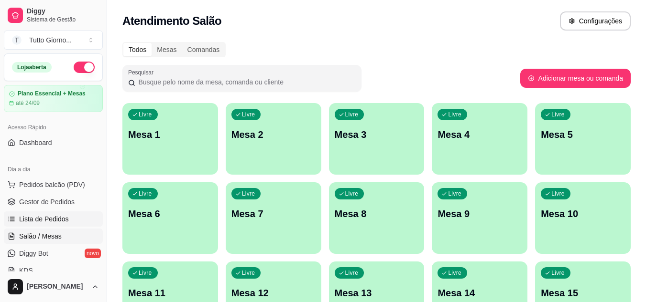
click at [55, 221] on span "Lista de Pedidos" at bounding box center [44, 220] width 50 height 10
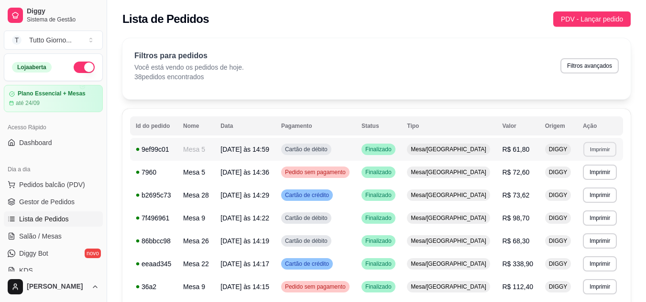
click at [594, 148] on button "Imprimir" at bounding box center [599, 149] width 33 height 15
click at [579, 187] on button "IMPRESSORA" at bounding box center [578, 182] width 67 height 15
click at [598, 153] on button "Imprimir" at bounding box center [599, 149] width 33 height 15
click at [584, 179] on button "IMPRESSORA" at bounding box center [578, 182] width 67 height 15
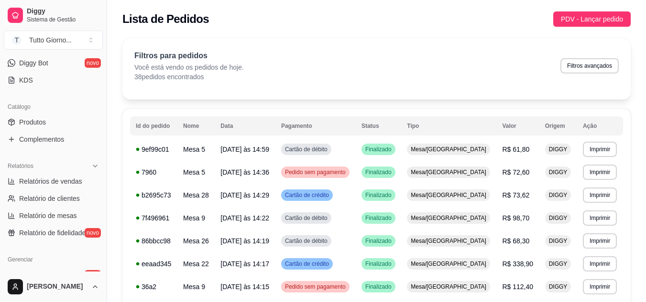
scroll to position [381, 0]
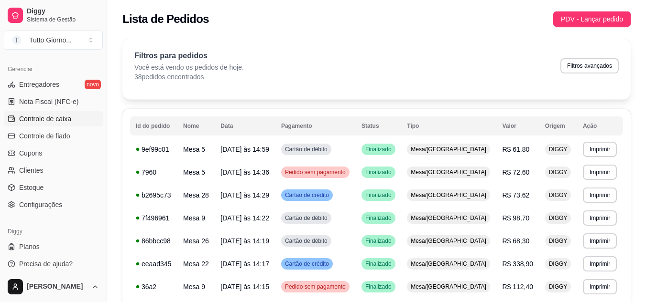
click at [65, 121] on span "Controle de caixa" at bounding box center [45, 119] width 52 height 10
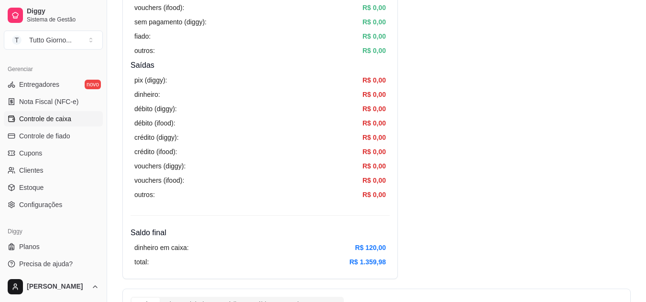
scroll to position [13, 0]
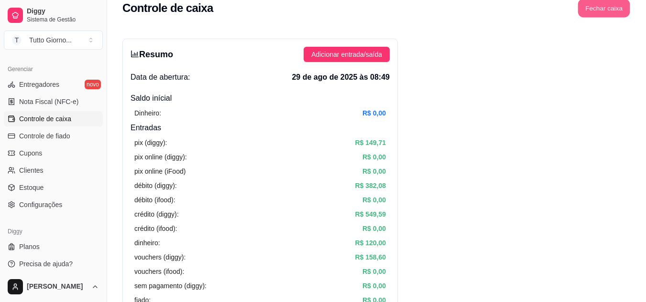
click at [605, 11] on button "Fechar caixa" at bounding box center [604, 8] width 52 height 19
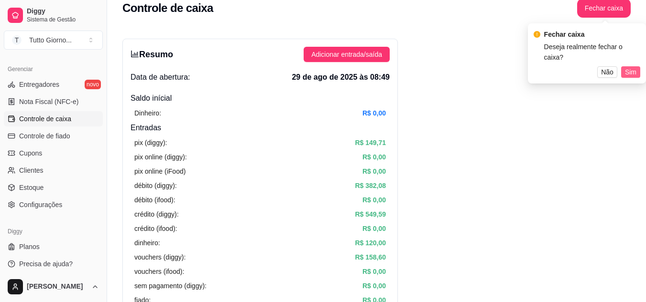
click at [630, 67] on span "Sim" at bounding box center [630, 72] width 11 height 11
